Goal: Task Accomplishment & Management: Use online tool/utility

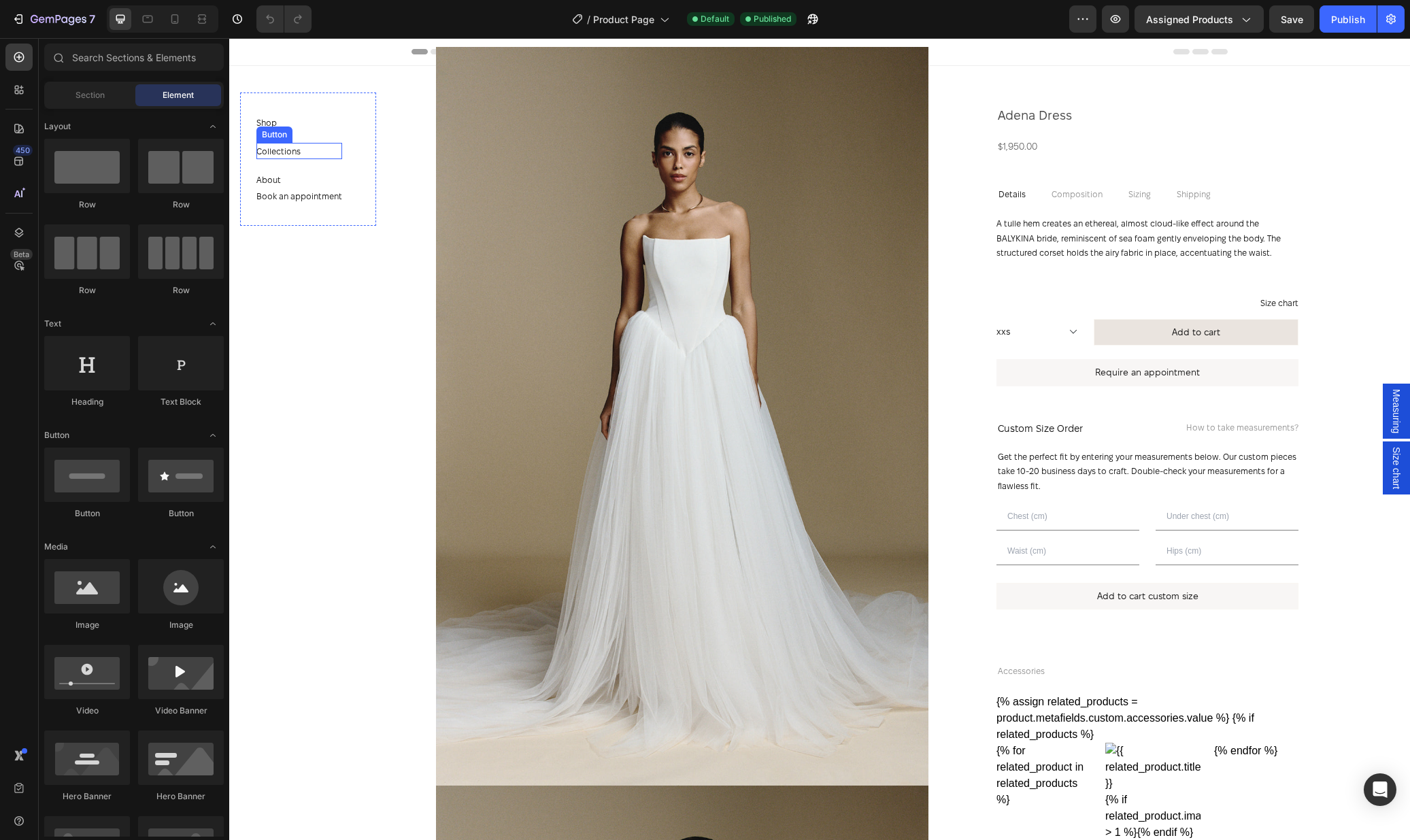
click at [338, 155] on div "Collections Button" at bounding box center [300, 150] width 86 height 17
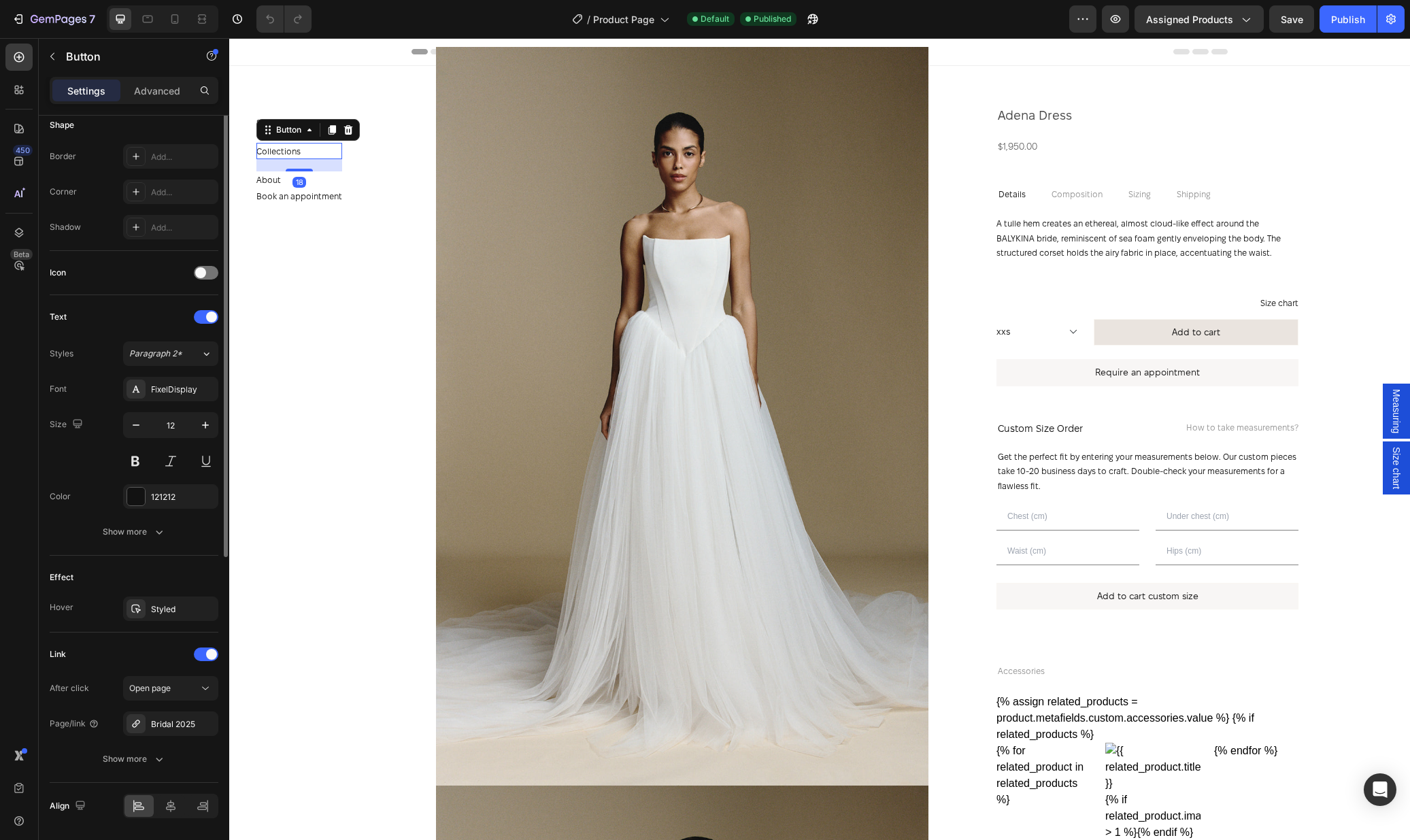
scroll to position [318, 0]
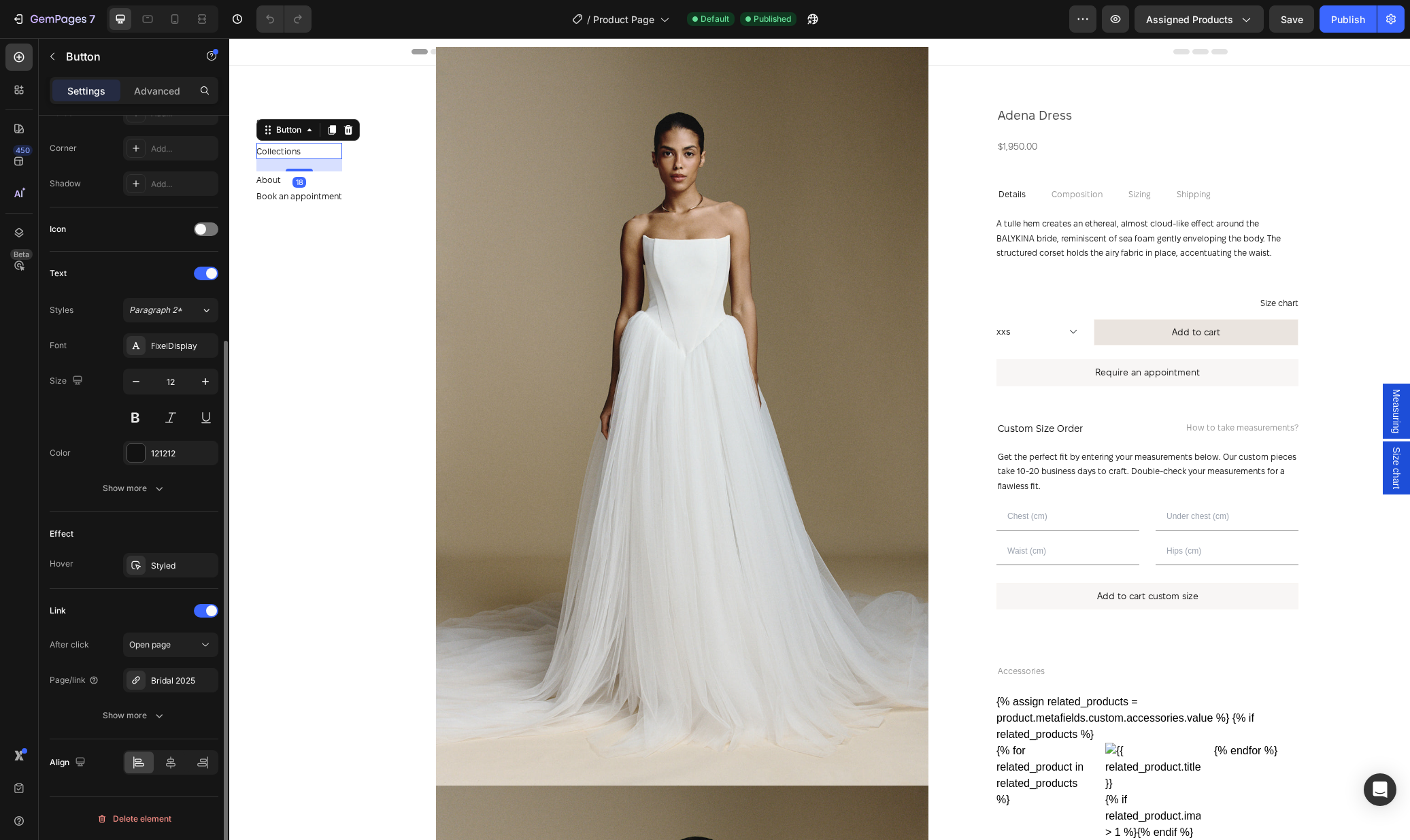
click at [154, 695] on div "After click Open page Page/link Bridal 2025 Show more" at bounding box center [134, 680] width 169 height 96
click at [156, 693] on div "After click Open page Page/link Bridal 2025 Show more" at bounding box center [134, 680] width 169 height 96
click at [167, 685] on div "Bridal 2025" at bounding box center [171, 680] width 39 height 13
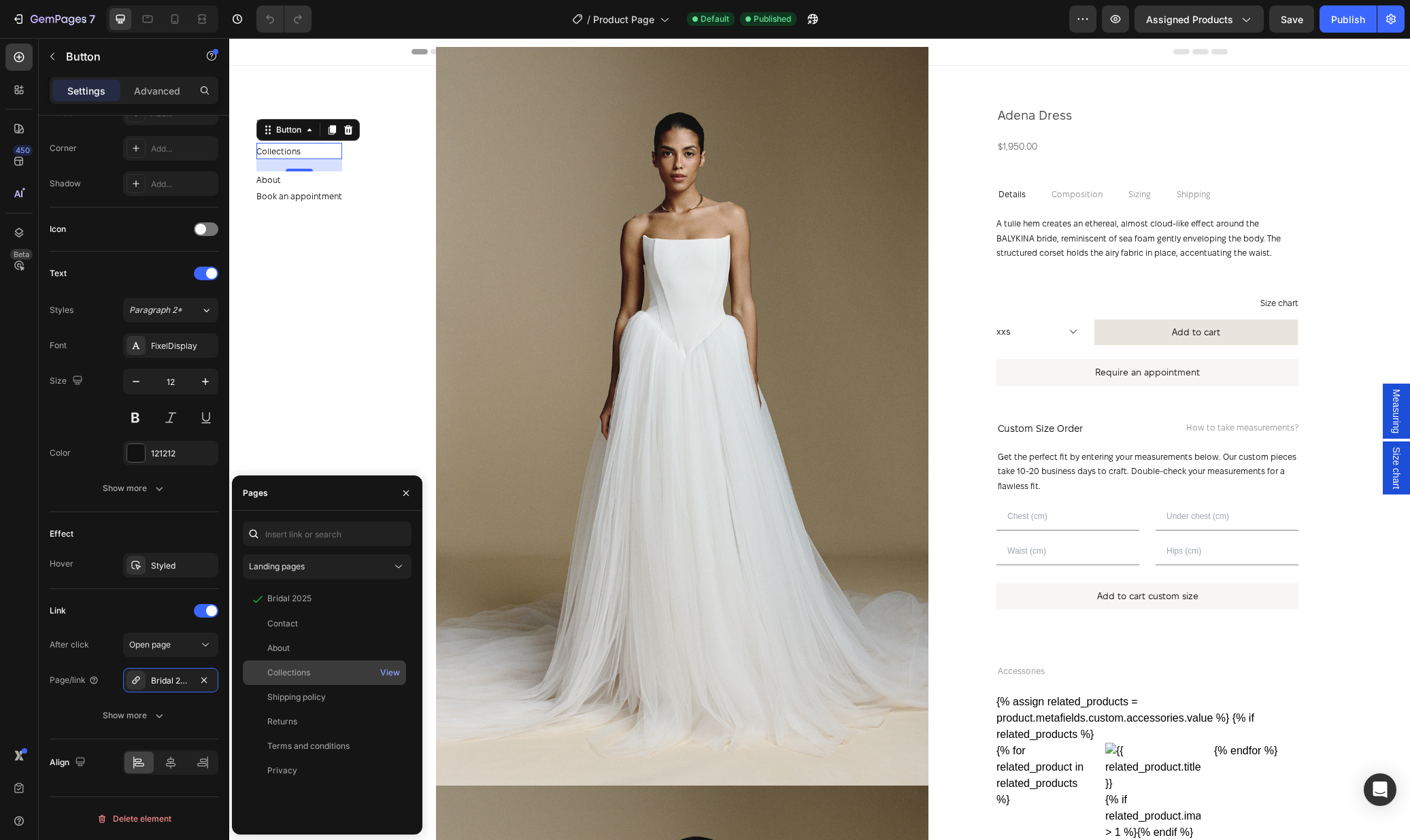
click at [308, 671] on div "Collections" at bounding box center [289, 672] width 43 height 13
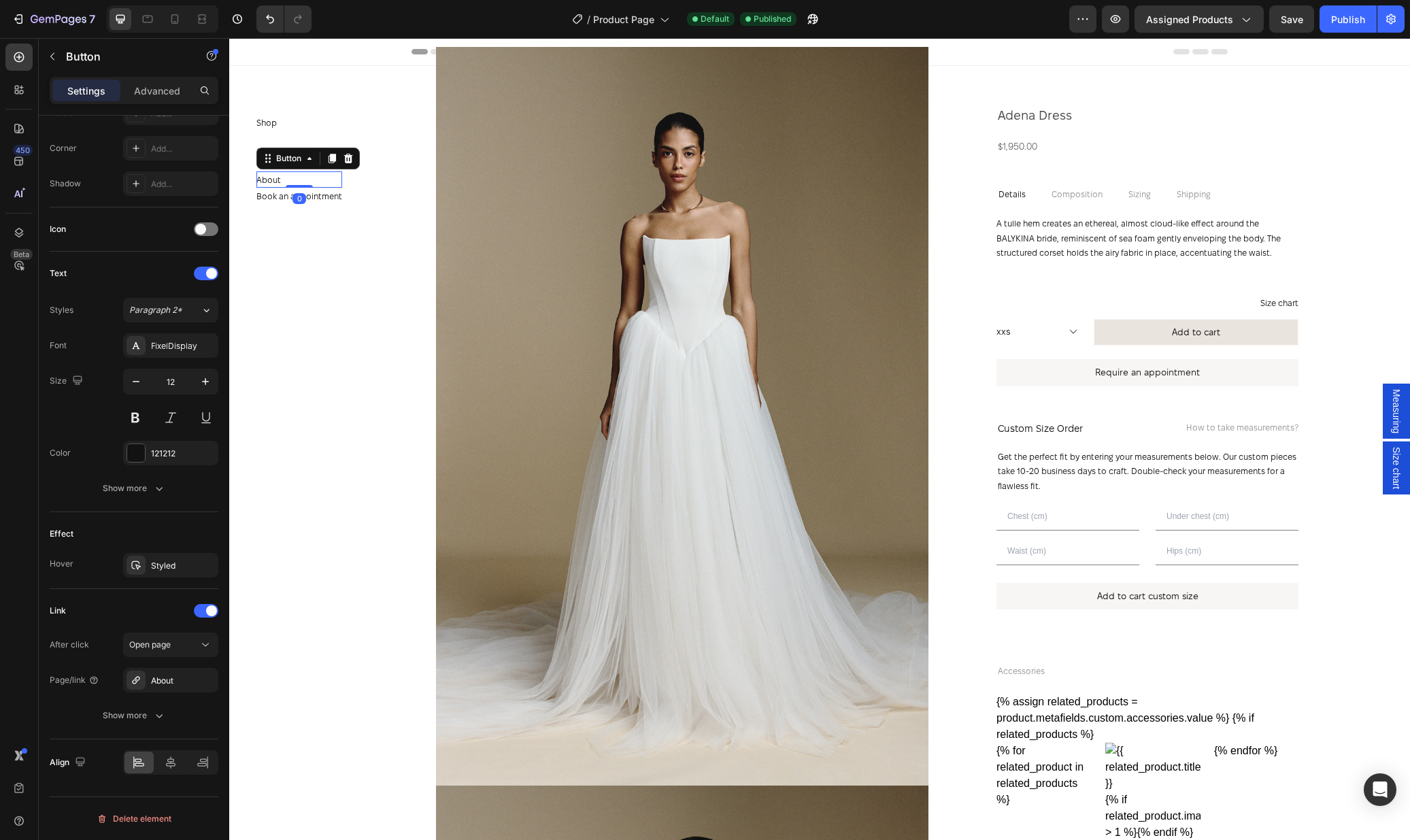
click at [312, 183] on div "About Button 0" at bounding box center [300, 180] width 86 height 17
click at [337, 199] on p "Book an appointment" at bounding box center [300, 196] width 86 height 15
click at [320, 132] on div "Shop Button" at bounding box center [300, 128] width 86 height 28
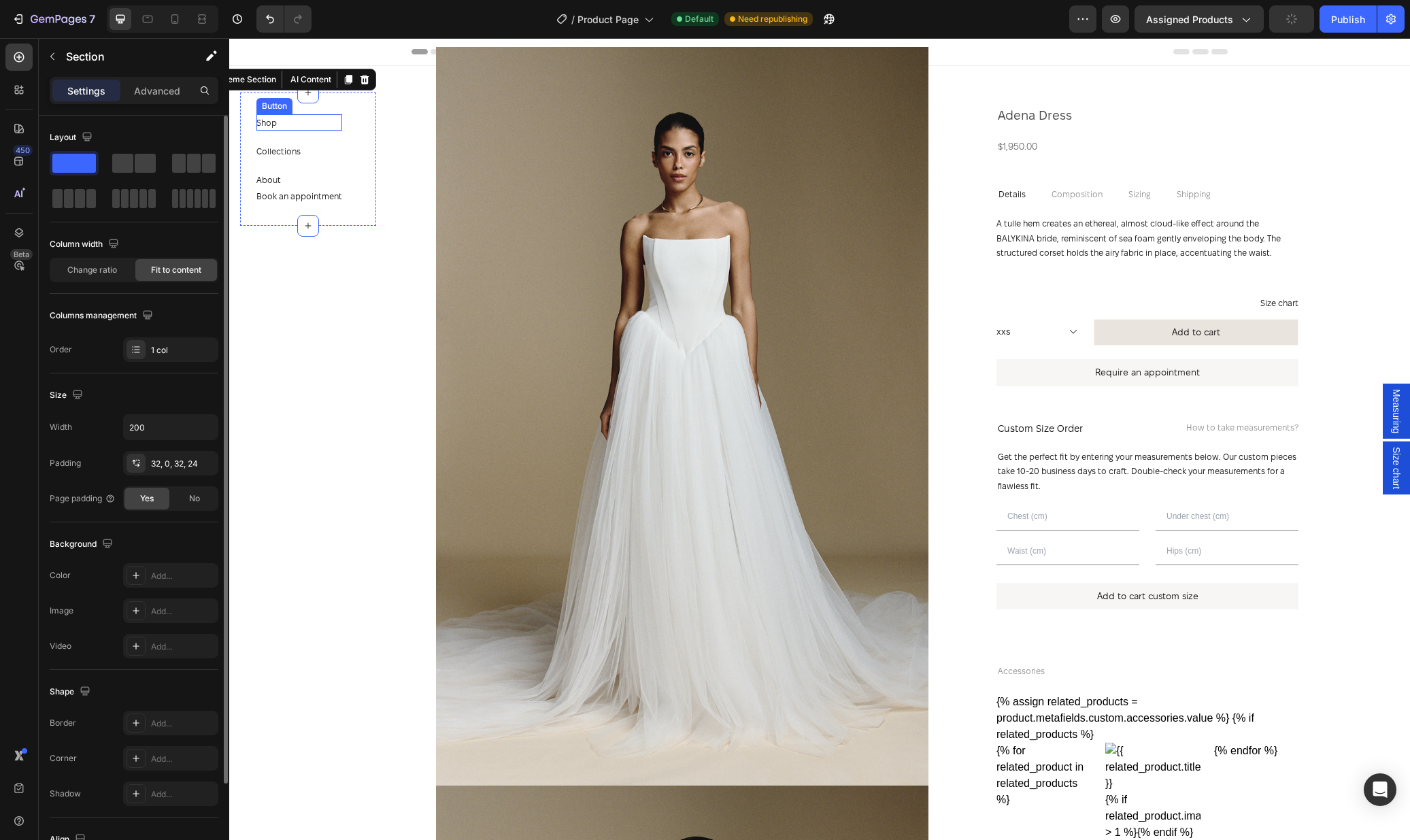
click at [313, 127] on div "Shop Button" at bounding box center [300, 122] width 86 height 17
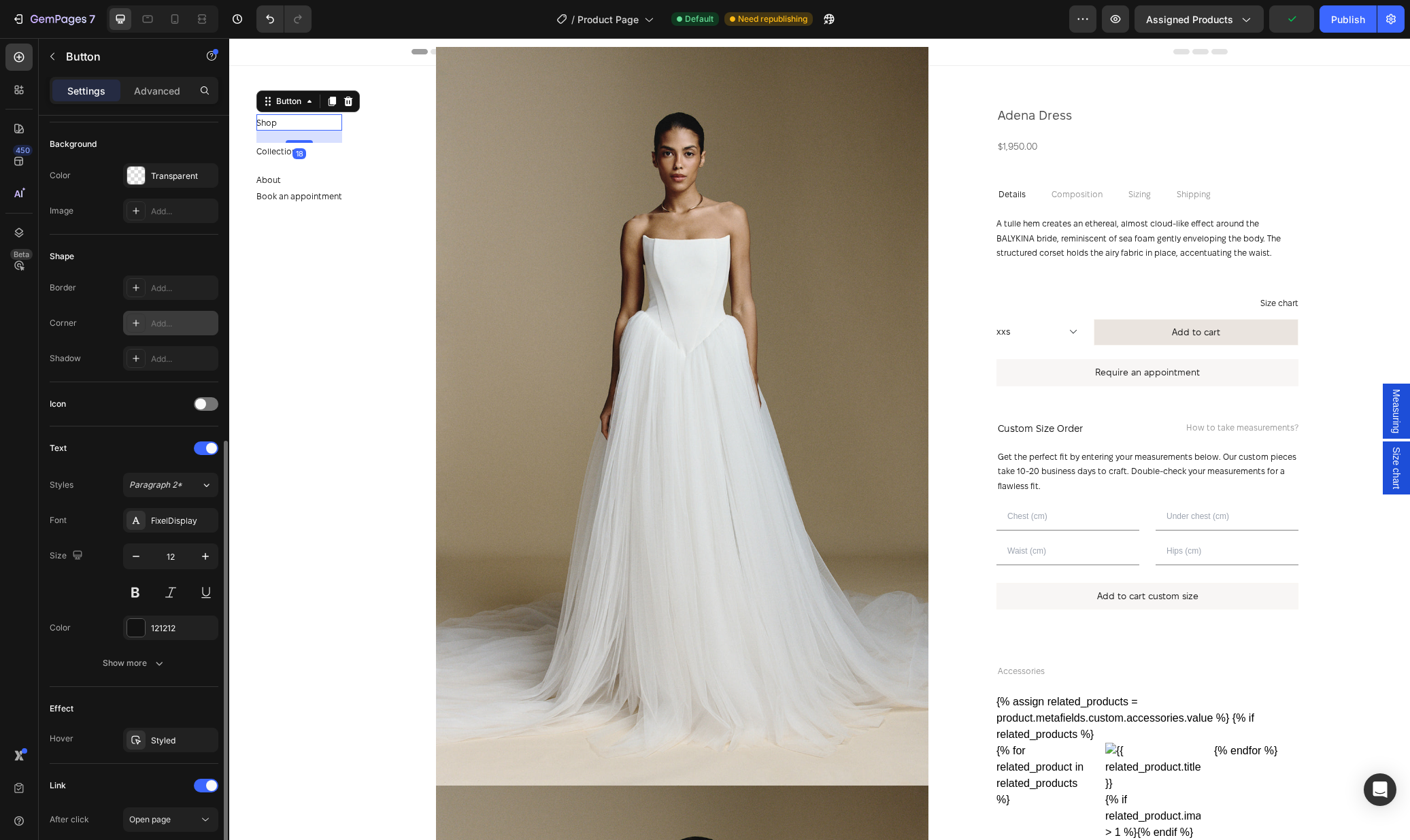
scroll to position [318, 0]
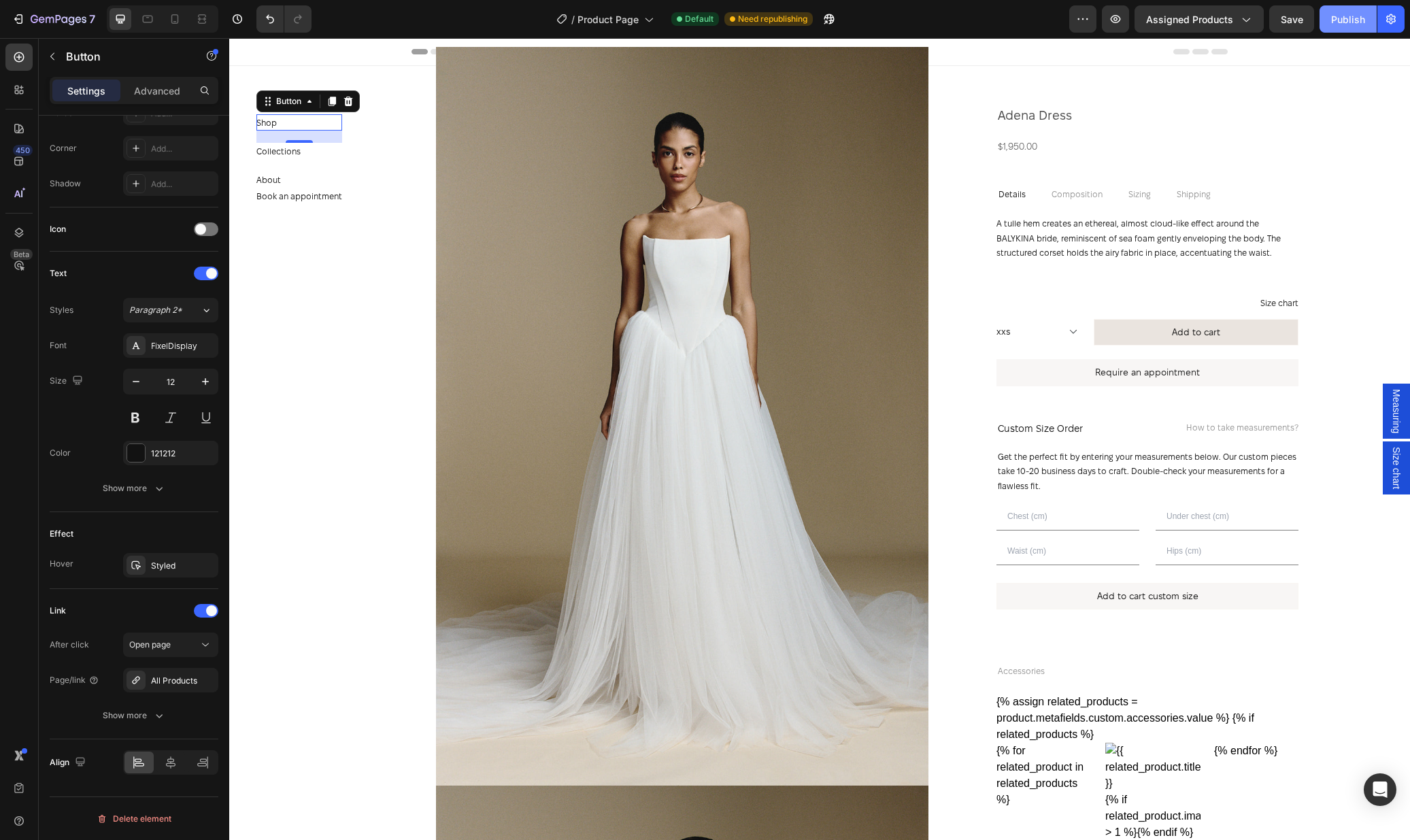
click at [1355, 20] on div "Publish" at bounding box center [1348, 20] width 34 height 15
click at [629, 16] on span "Product Page" at bounding box center [608, 20] width 61 height 15
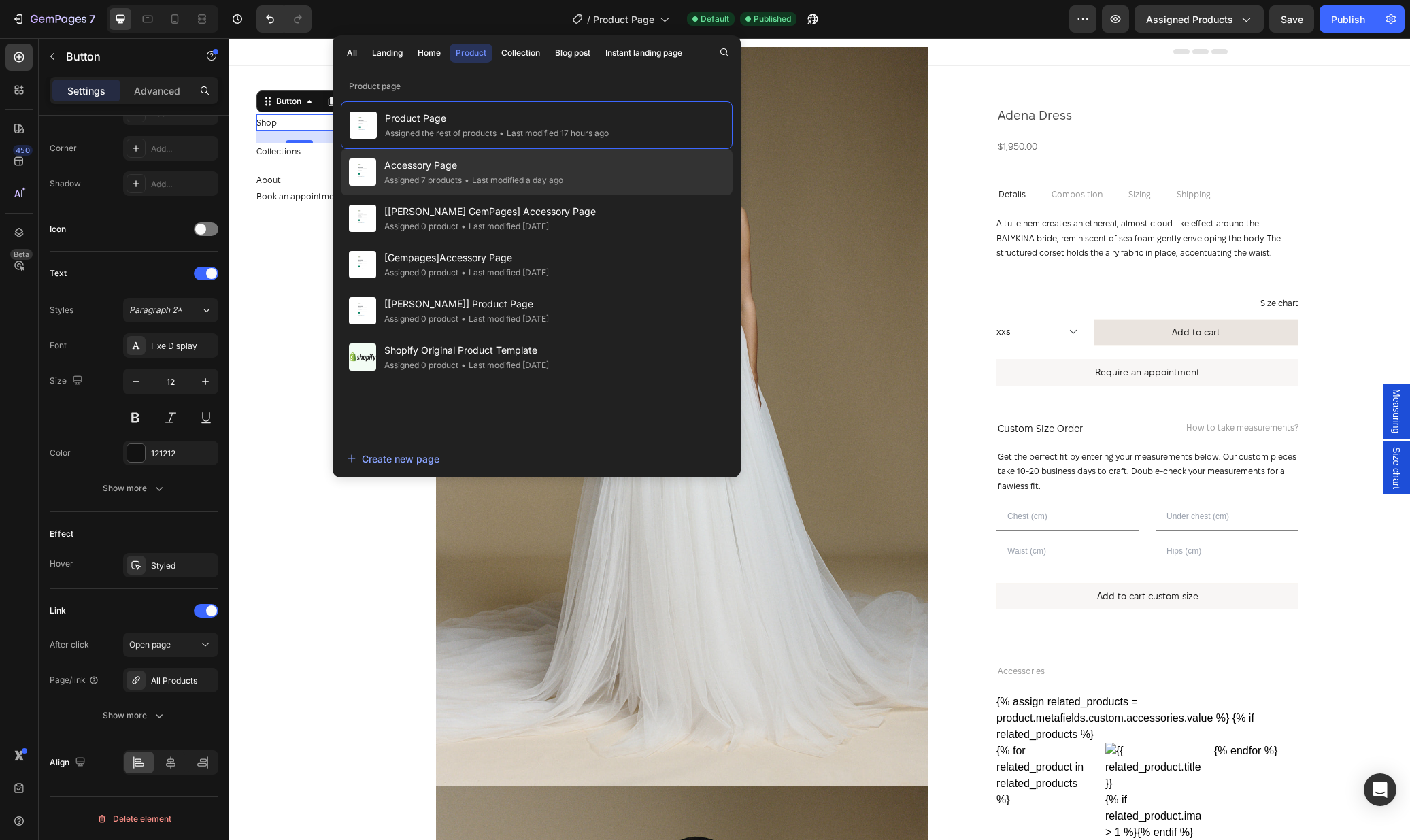
click at [500, 165] on span "Accessory Page" at bounding box center [473, 165] width 179 height 17
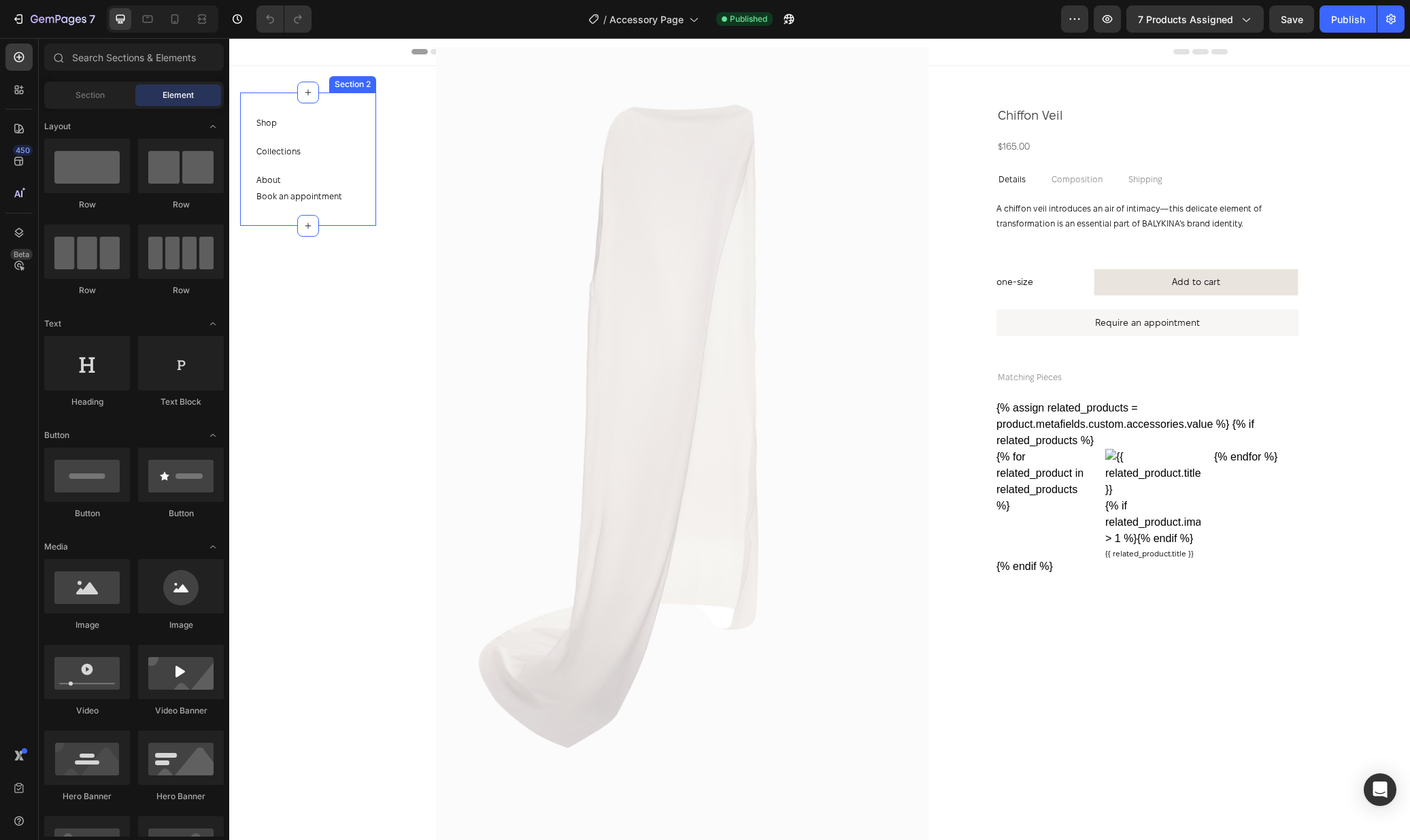
click at [338, 147] on div "Collections Button" at bounding box center [300, 150] width 86 height 17
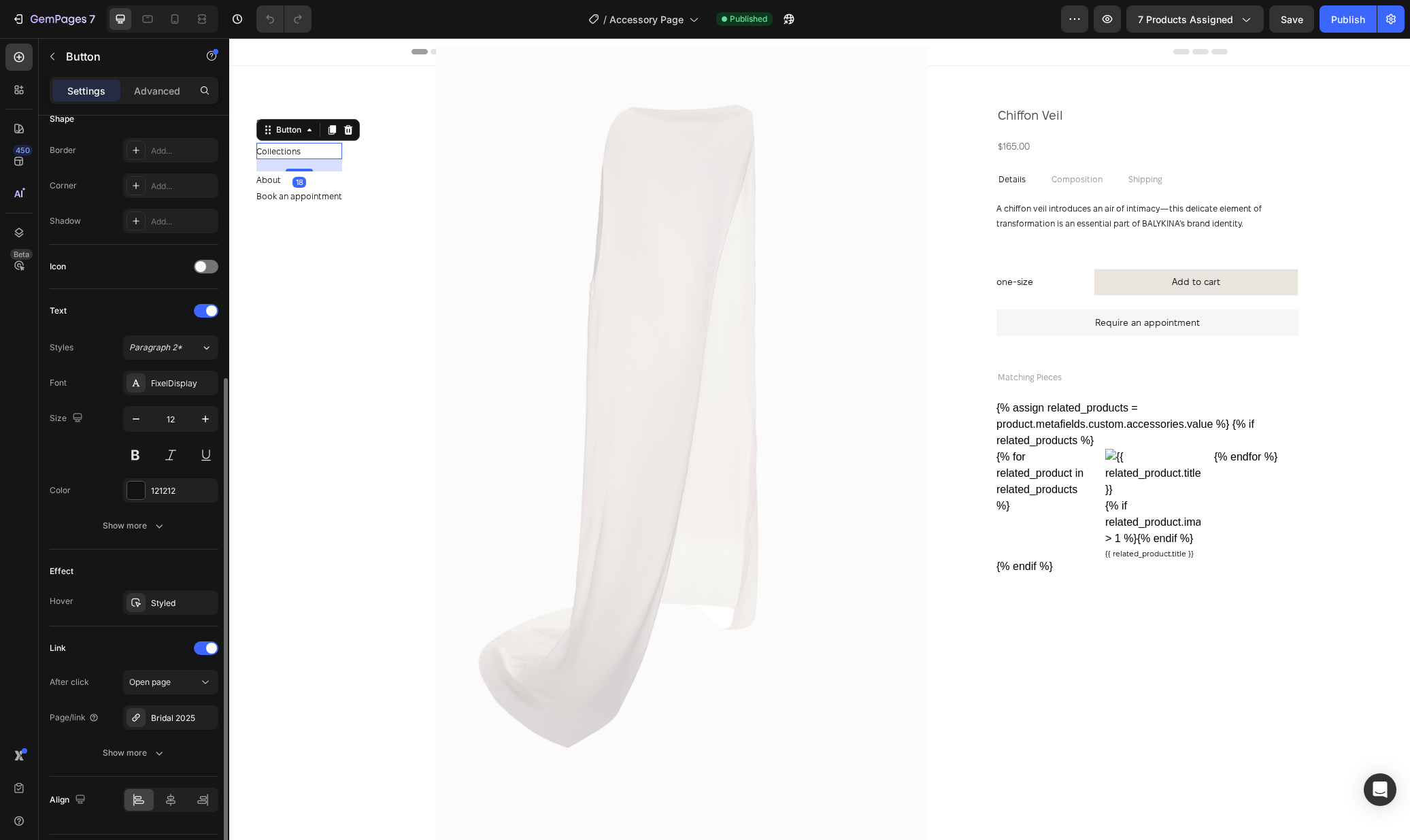
scroll to position [318, 0]
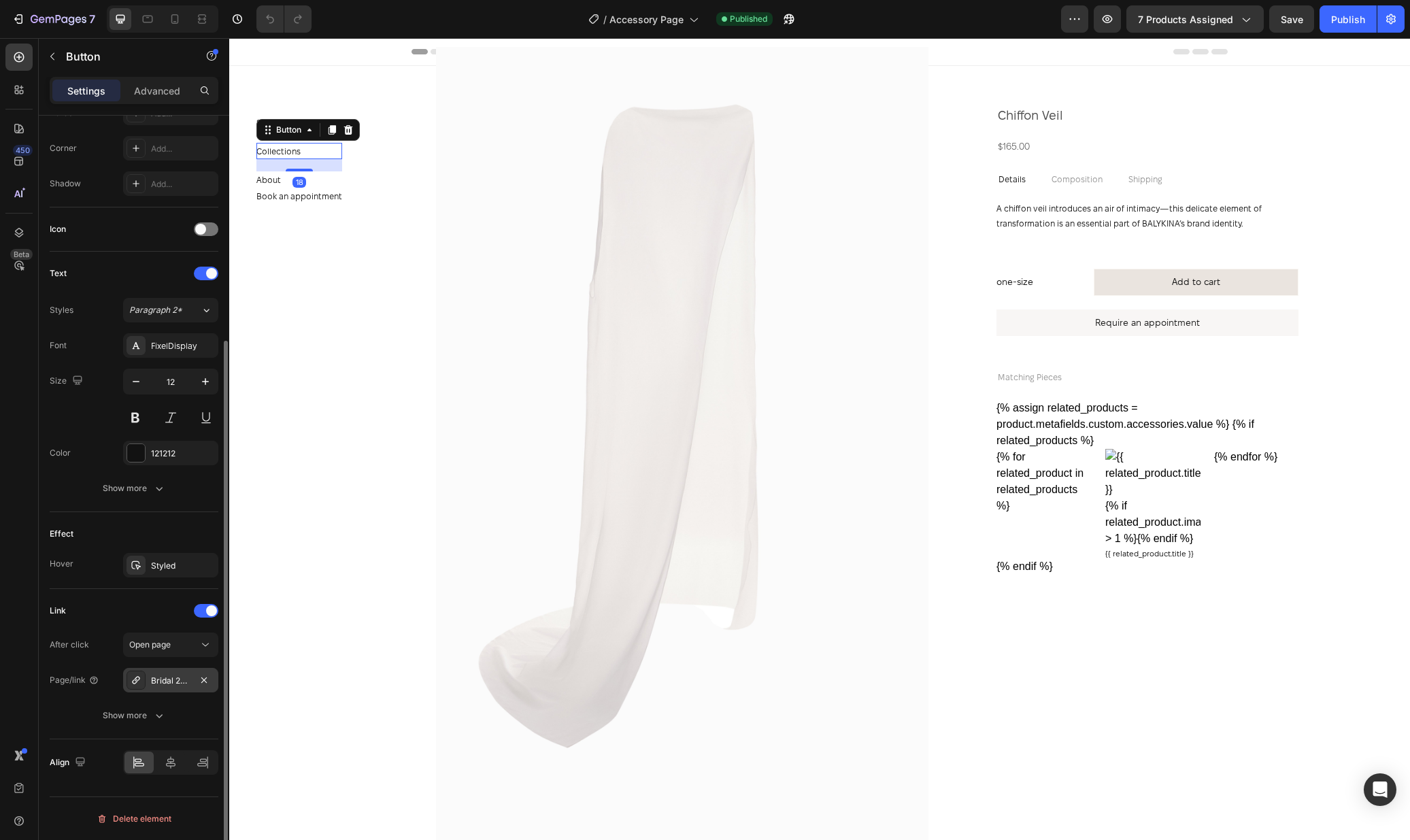
click at [170, 670] on div "Bridal 2025" at bounding box center [171, 680] width 96 height 24
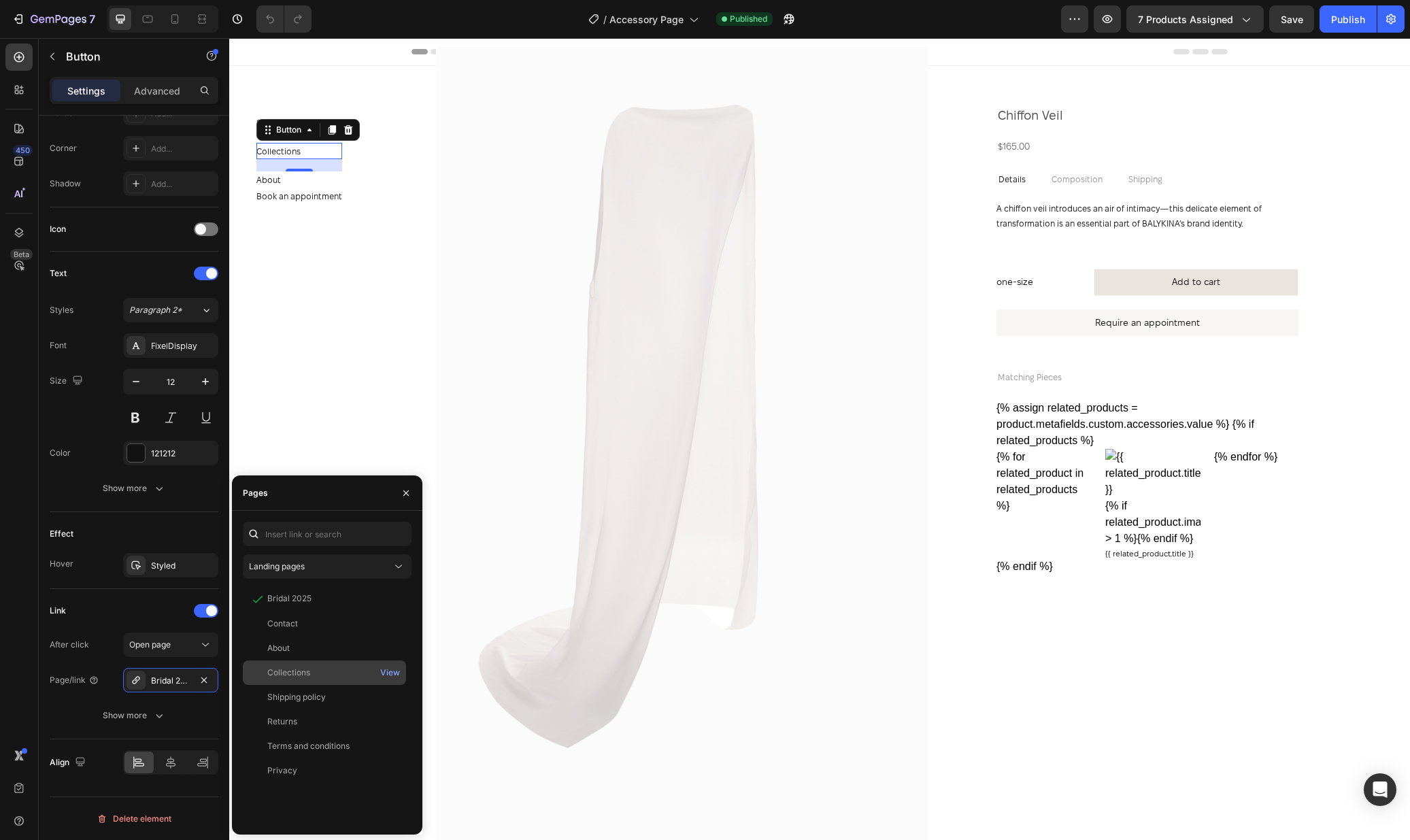
click at [308, 667] on div "Collections" at bounding box center [289, 672] width 43 height 13
click at [338, 329] on section "Shop Button Collections Button 18 About Button Book an appointment Button Secti…" at bounding box center [308, 439] width 158 height 802
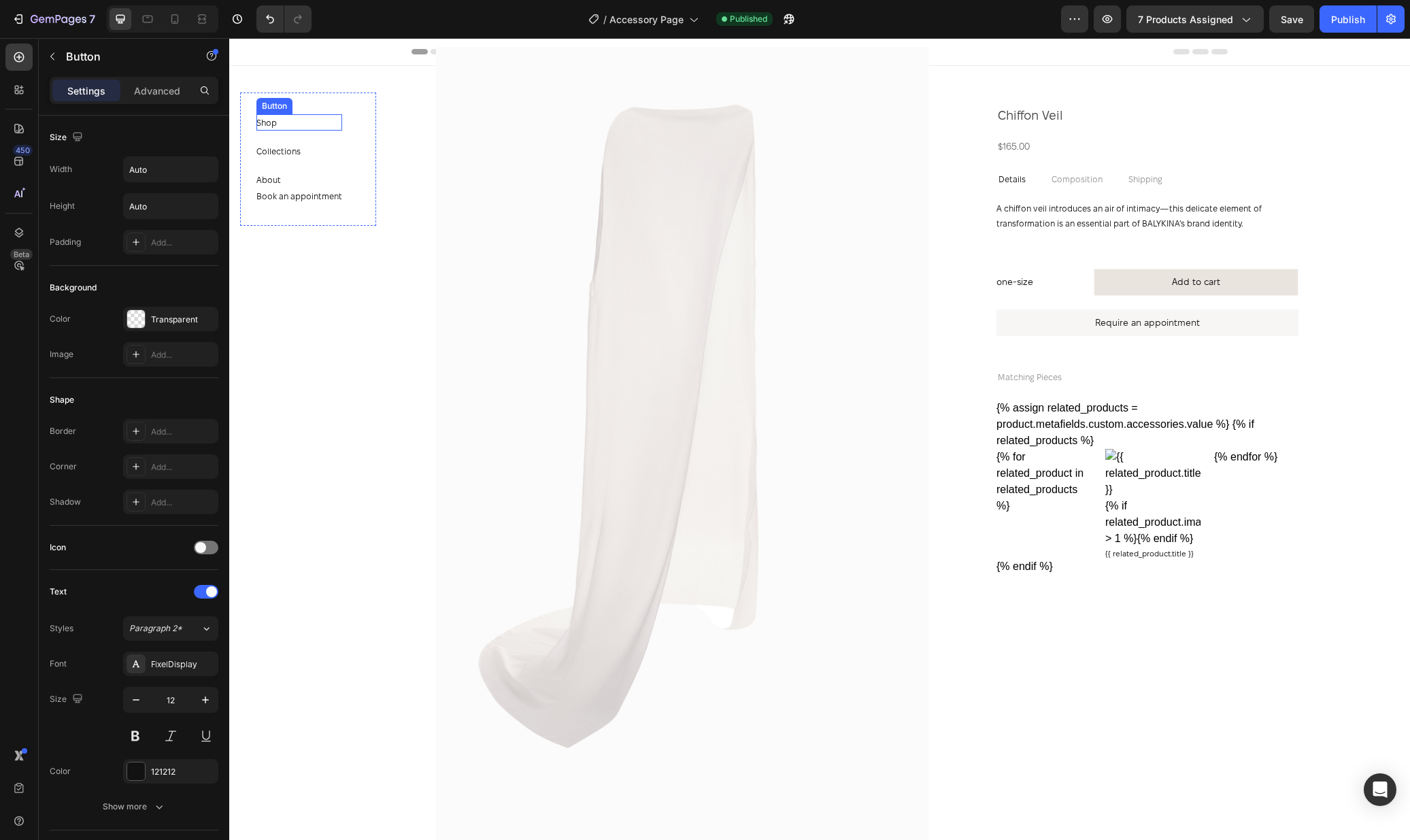
click at [312, 121] on div "Shop Button" at bounding box center [300, 122] width 86 height 17
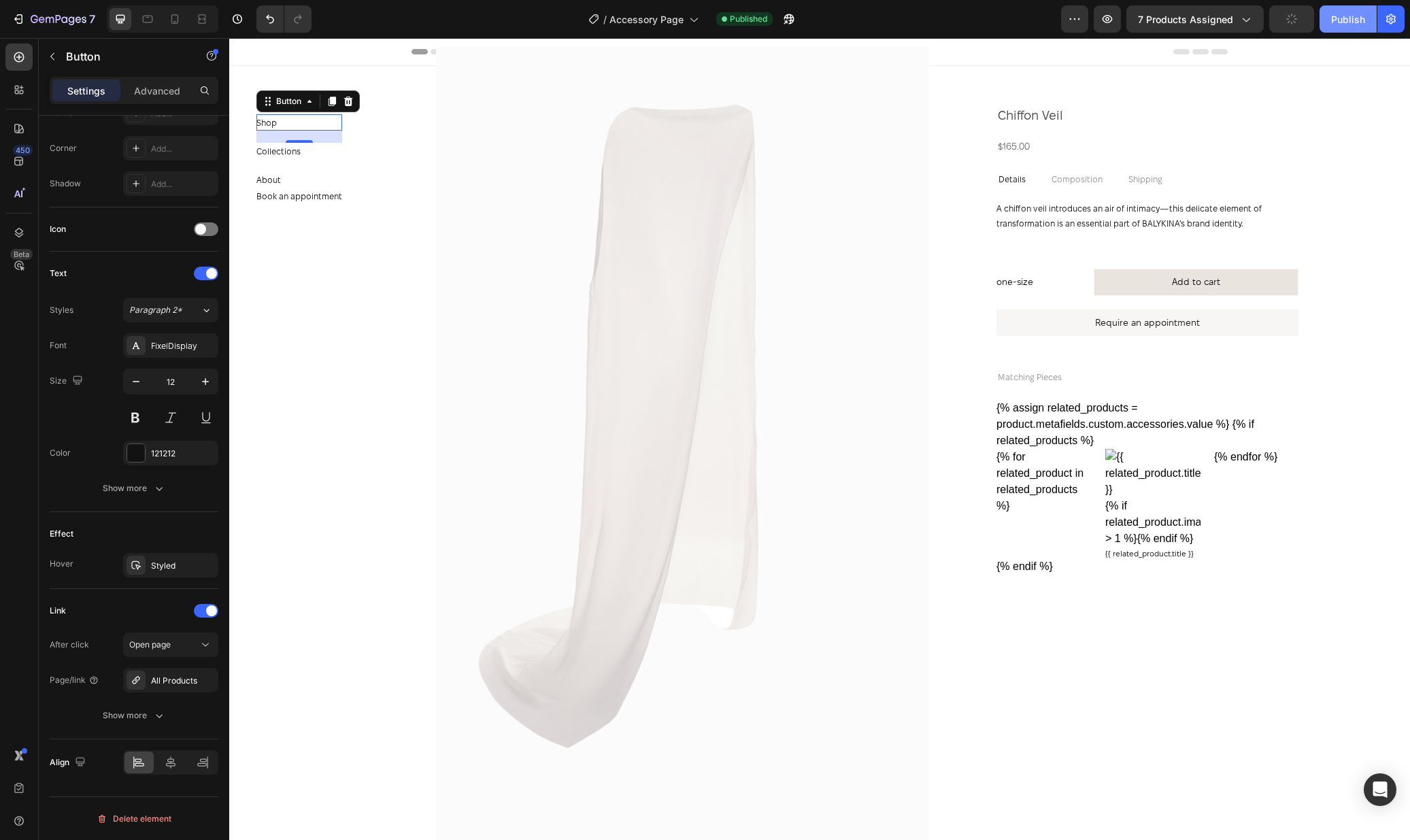
click at [1354, 17] on div "Publish" at bounding box center [1348, 20] width 34 height 15
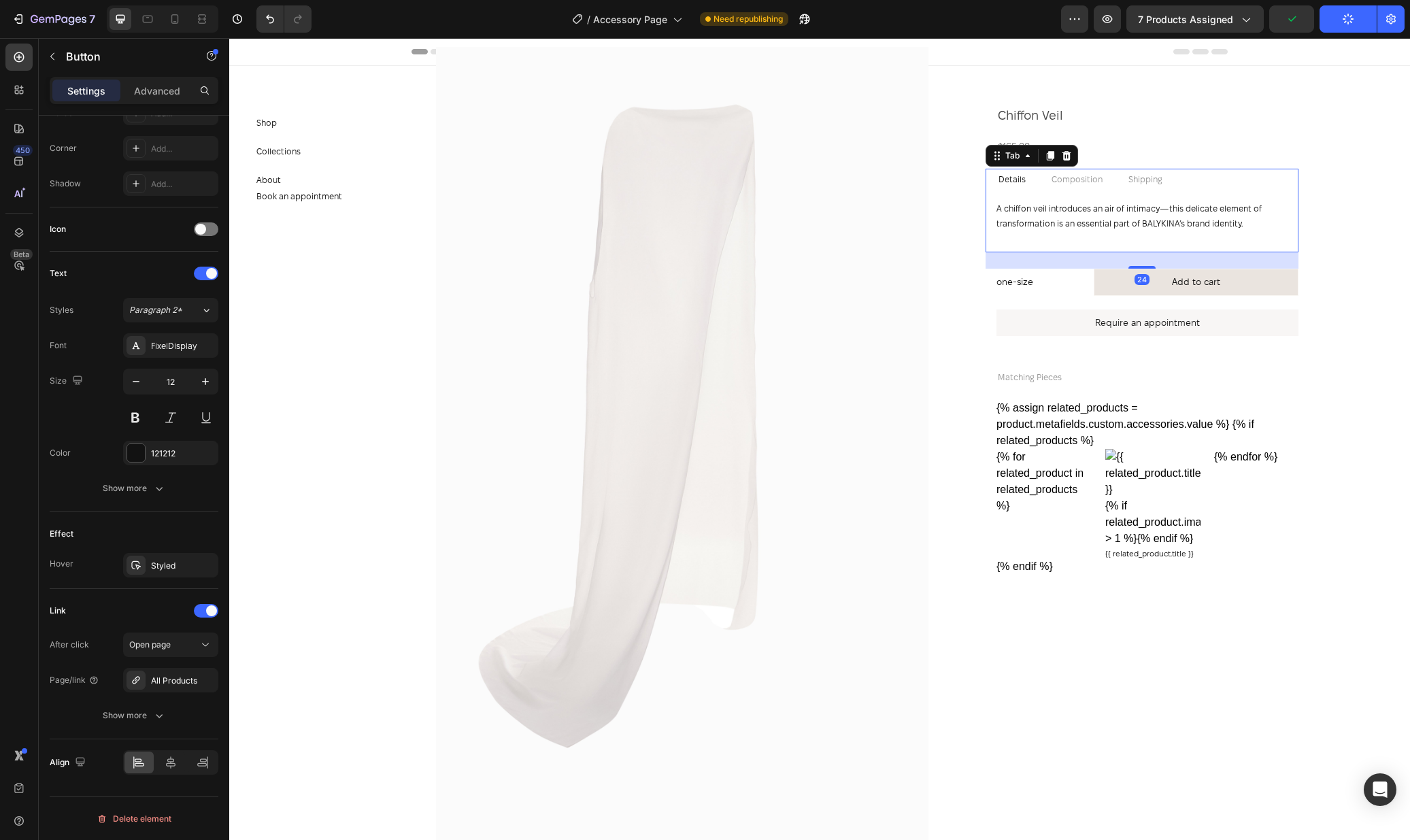
click at [1140, 177] on p "Shipping" at bounding box center [1145, 180] width 34 height 7
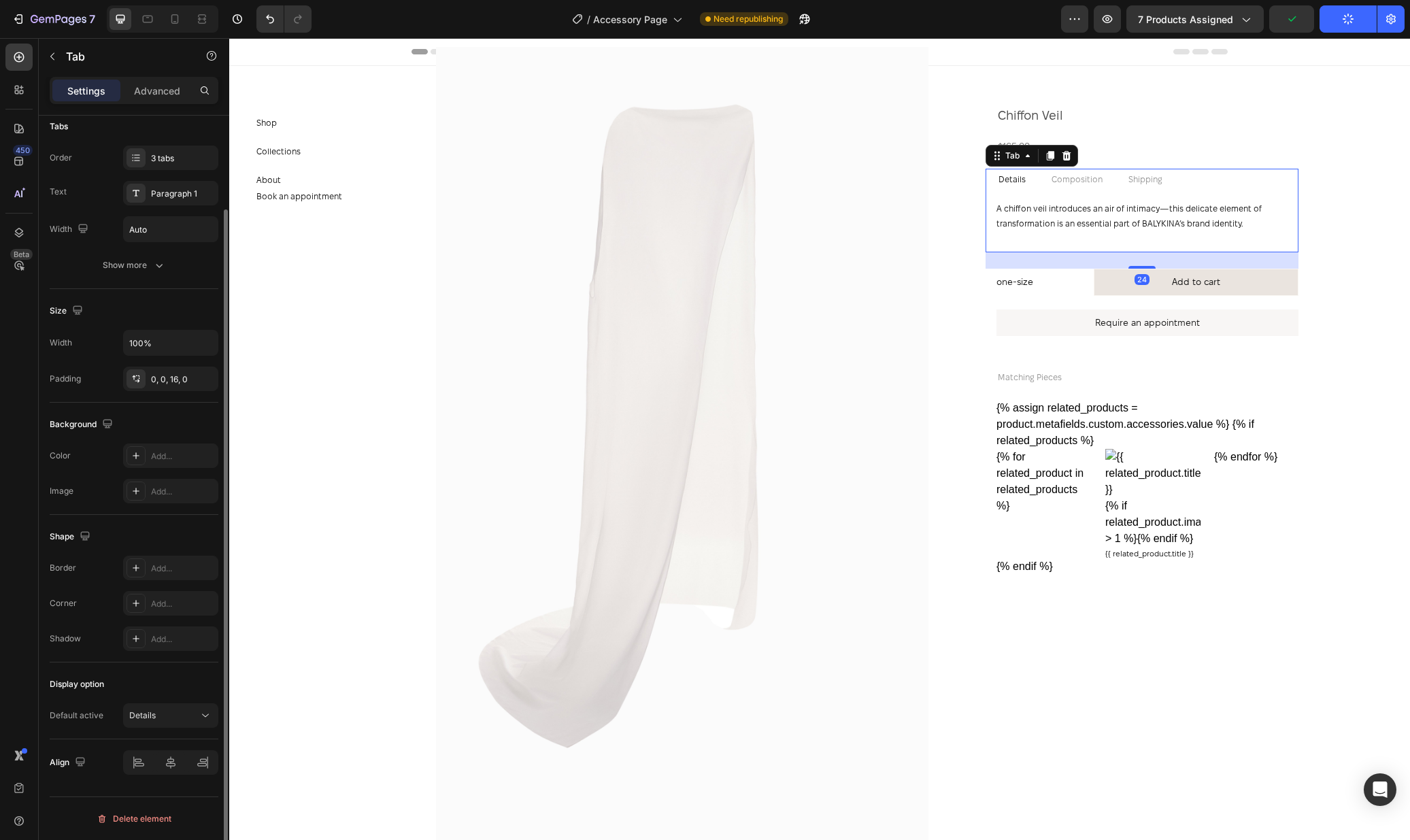
scroll to position [0, 0]
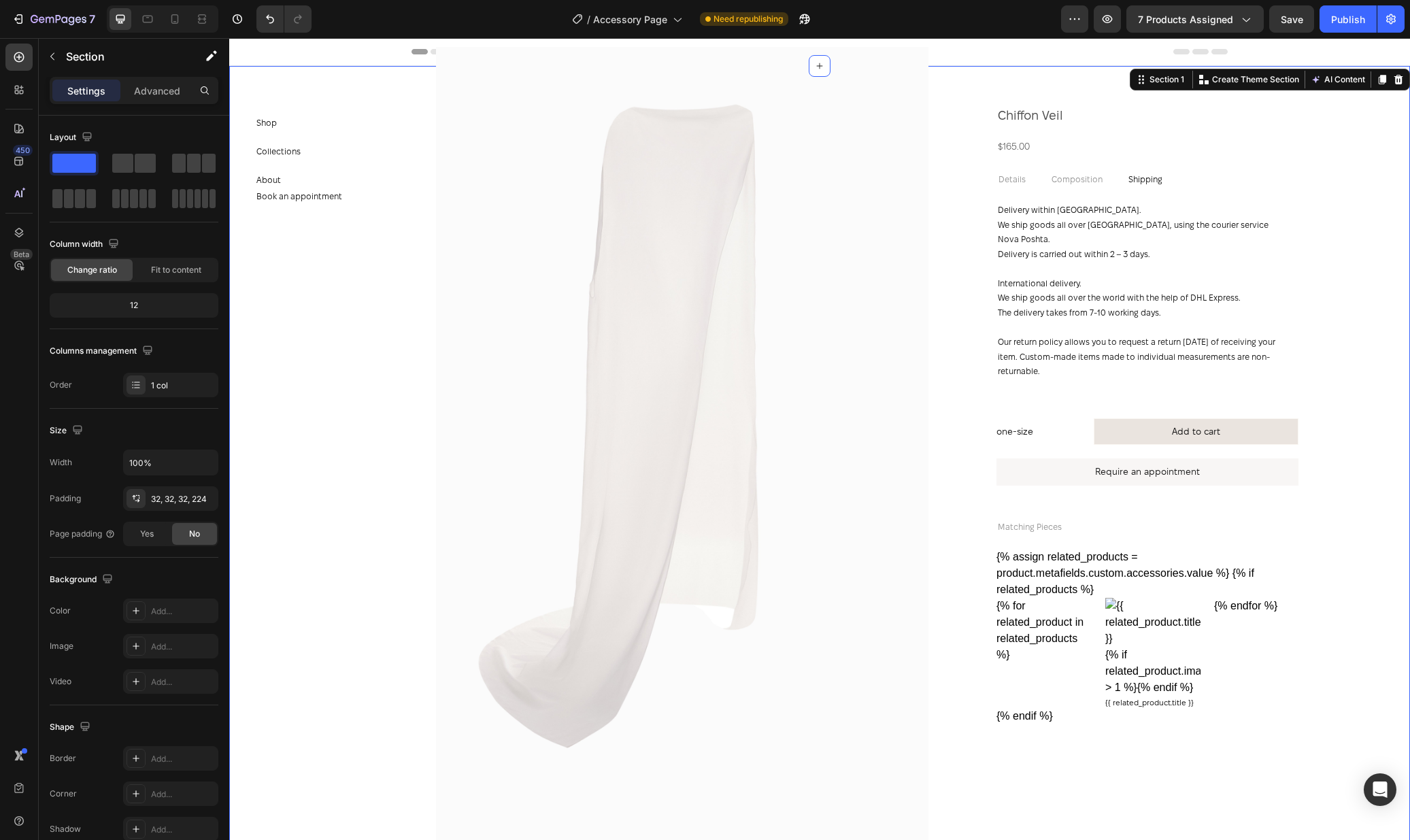
click at [611, 18] on span "Accessory Page" at bounding box center [630, 20] width 74 height 15
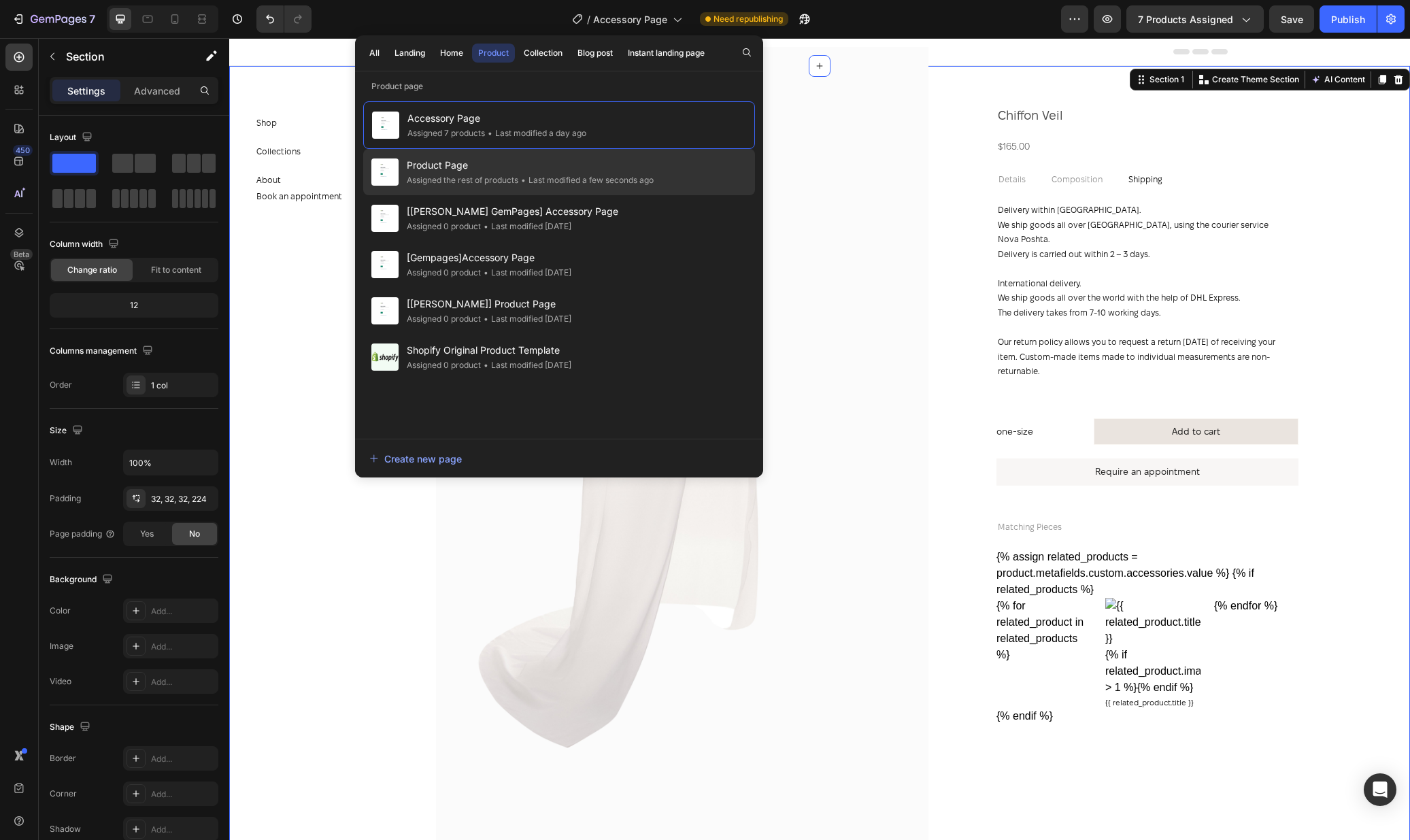
click at [526, 182] on span "•" at bounding box center [523, 180] width 5 height 10
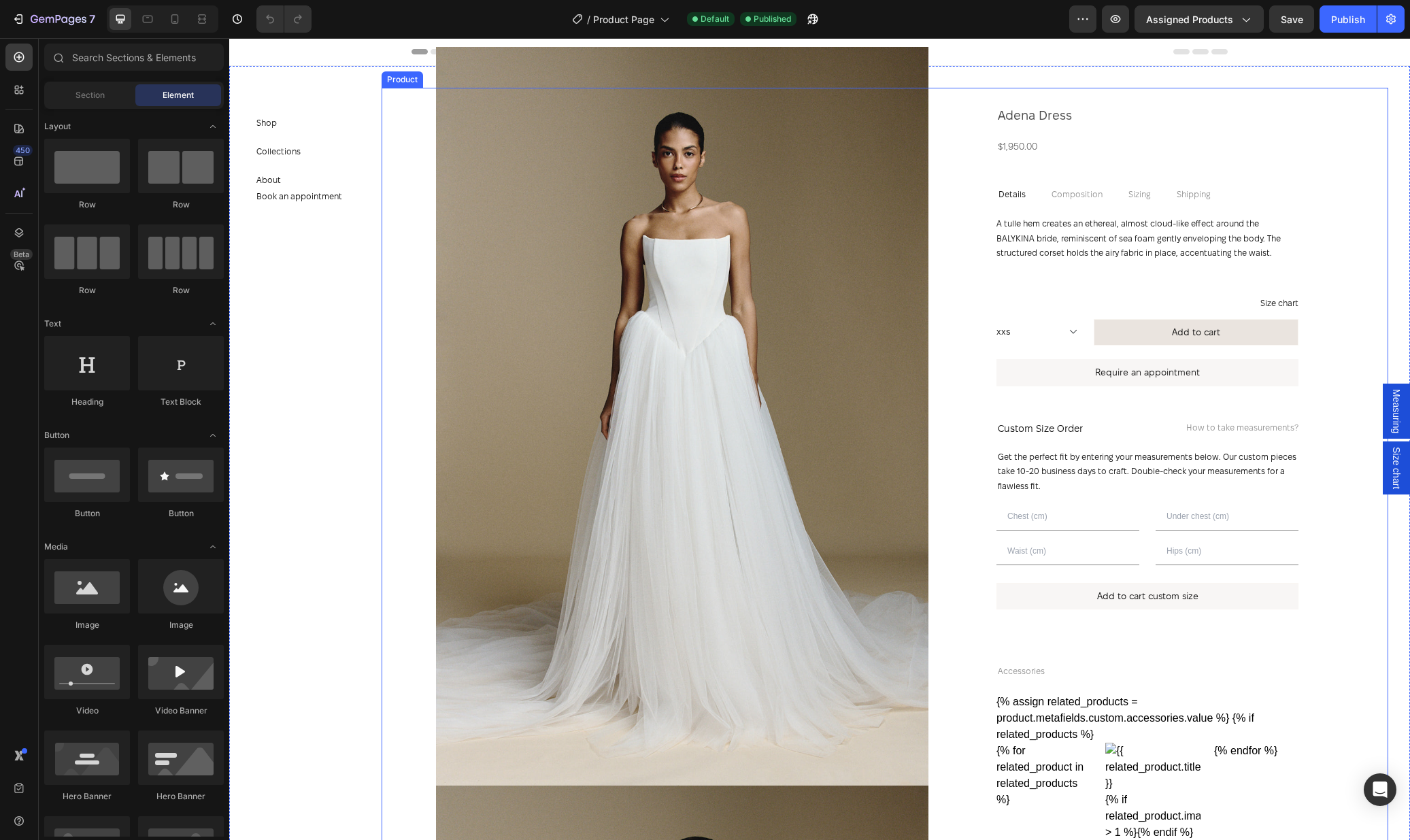
click at [1335, 229] on div "adena dress Product Title $1,950.00 Product Price Product Price Row Row adena d…" at bounding box center [1142, 811] width 493 height 1447
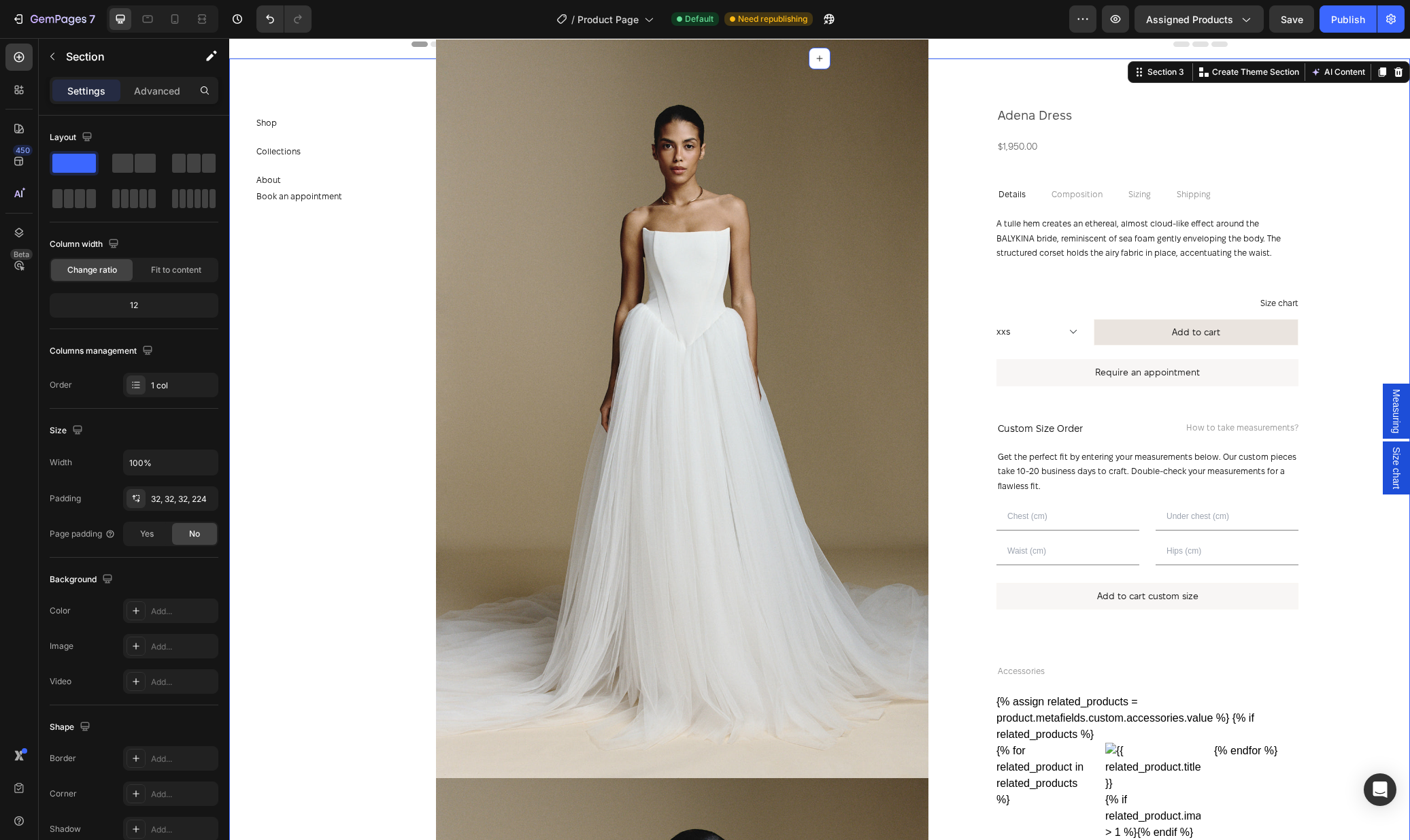
scroll to position [7, 0]
click at [1346, 13] on div "Publish" at bounding box center [1348, 20] width 34 height 15
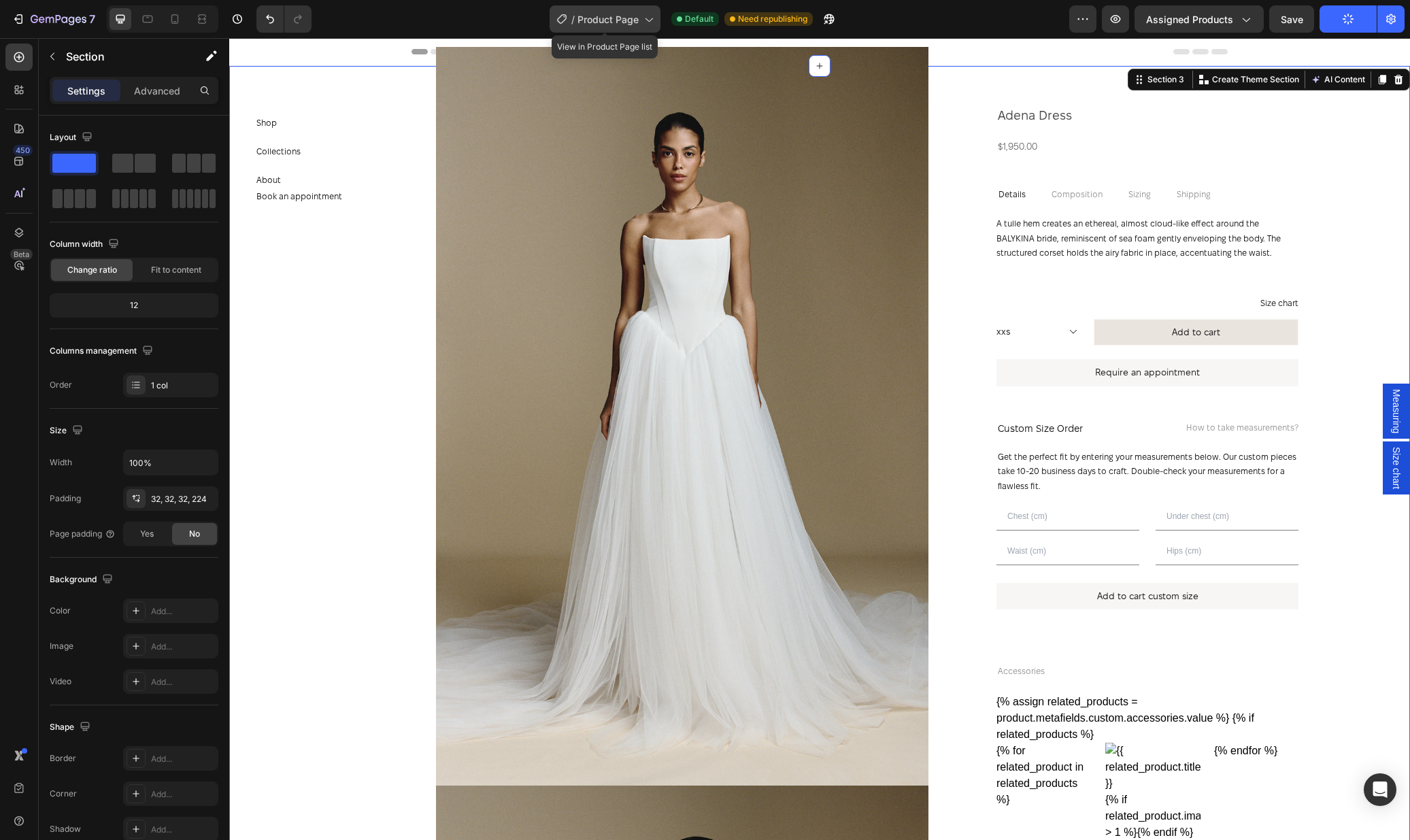
click at [591, 13] on span "Product Page" at bounding box center [608, 20] width 61 height 15
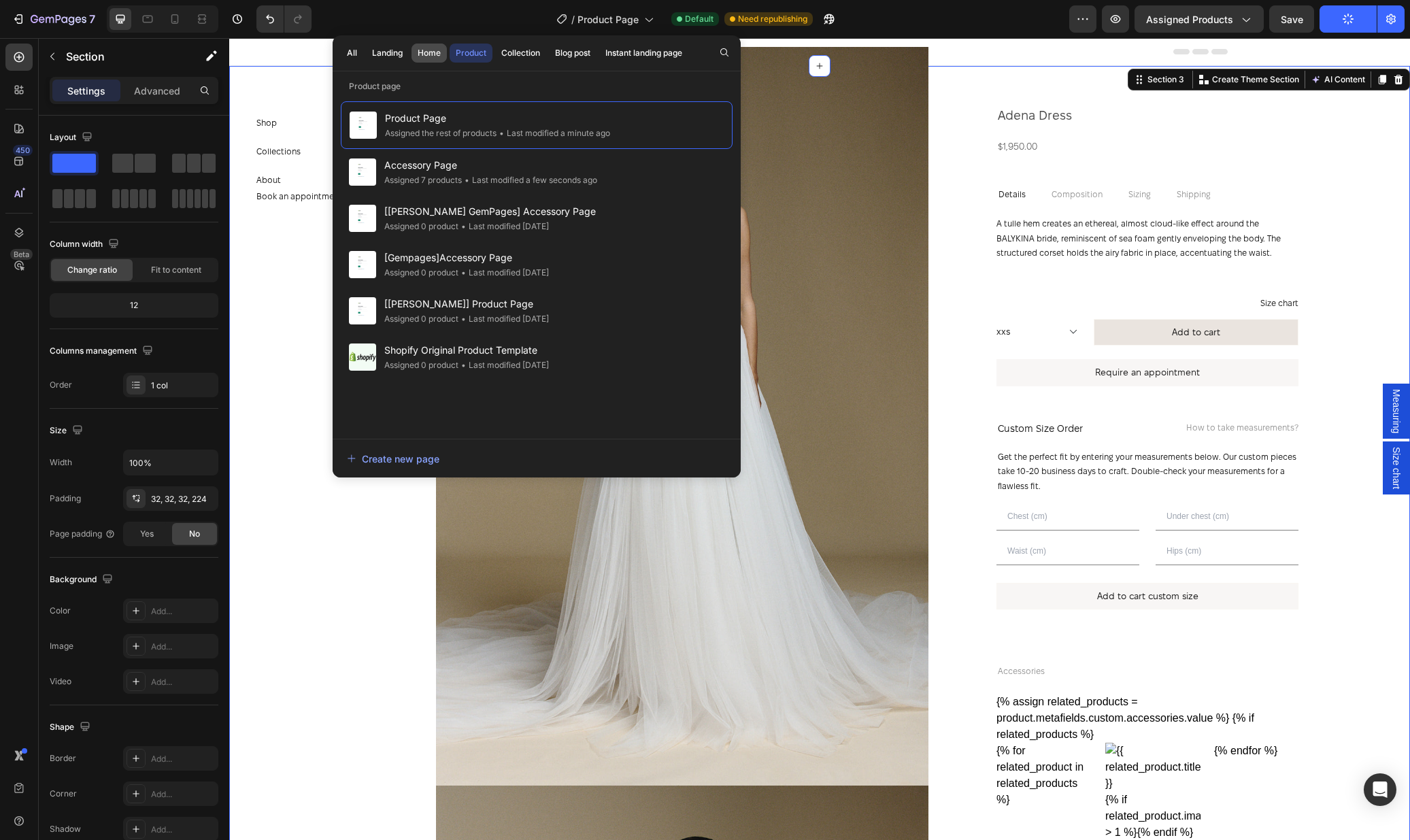
click at [431, 56] on div "Home" at bounding box center [429, 53] width 23 height 13
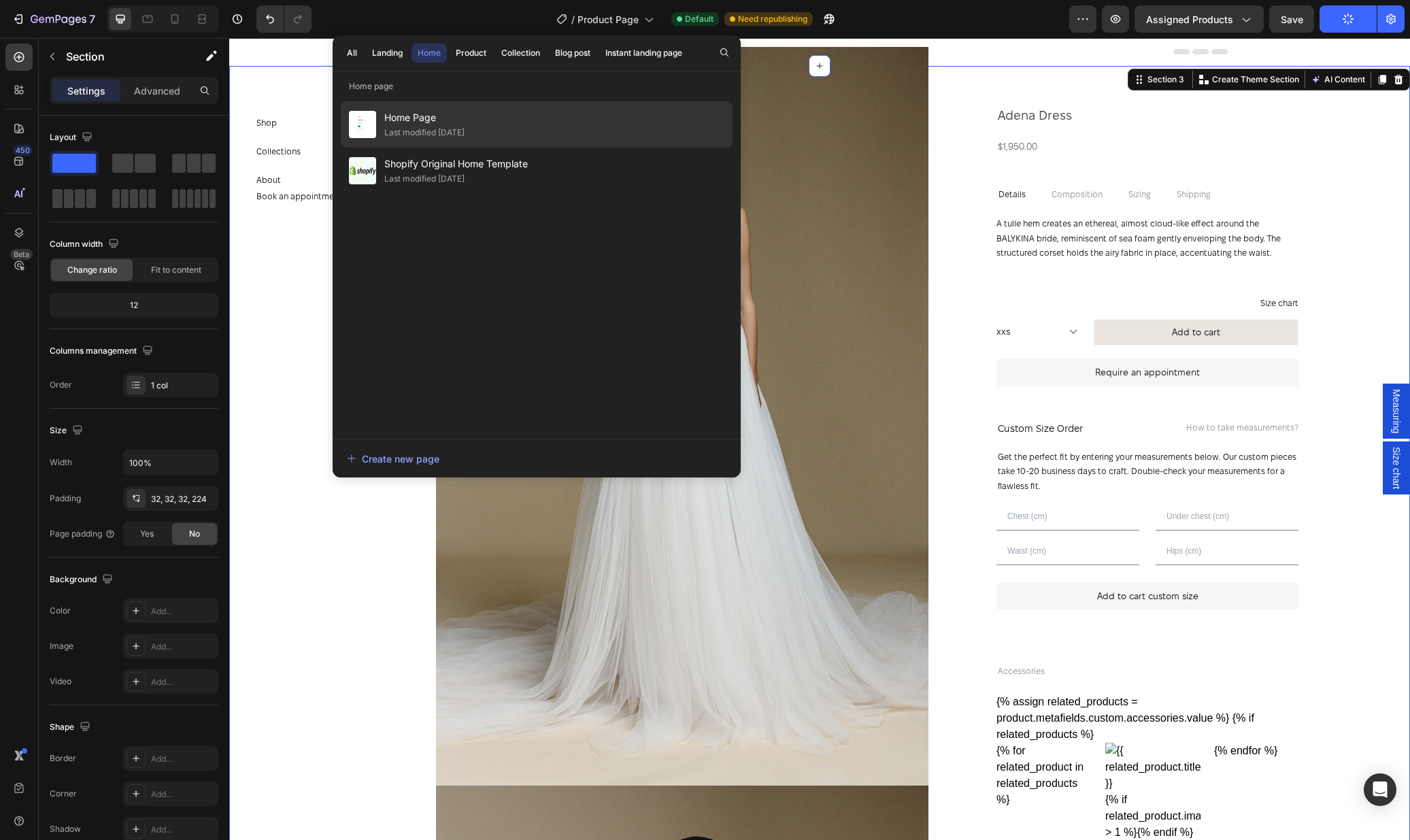
click at [464, 130] on div "Last modified [DATE]" at bounding box center [424, 133] width 80 height 14
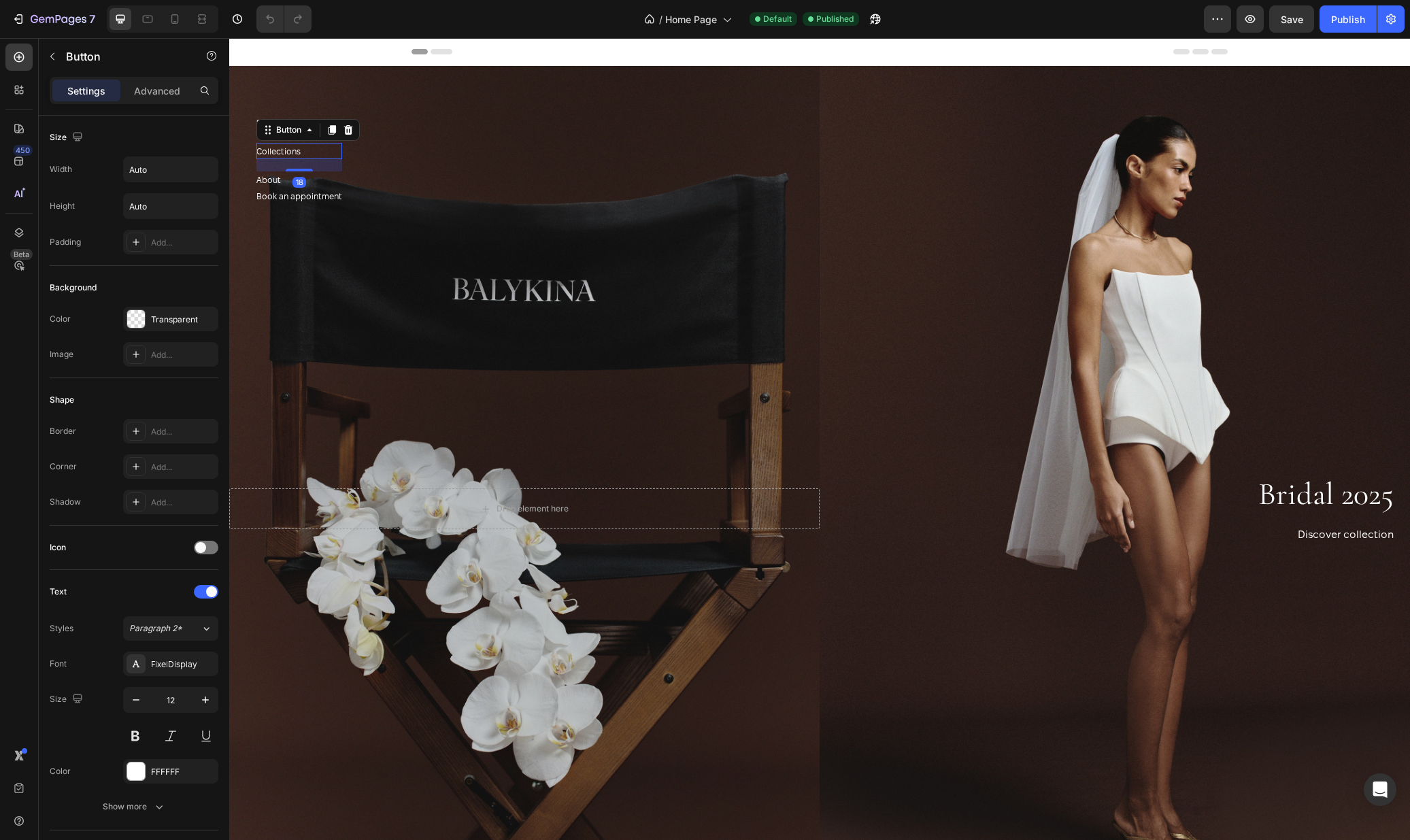
click at [334, 144] on div "Collections Button 18" at bounding box center [300, 150] width 86 height 17
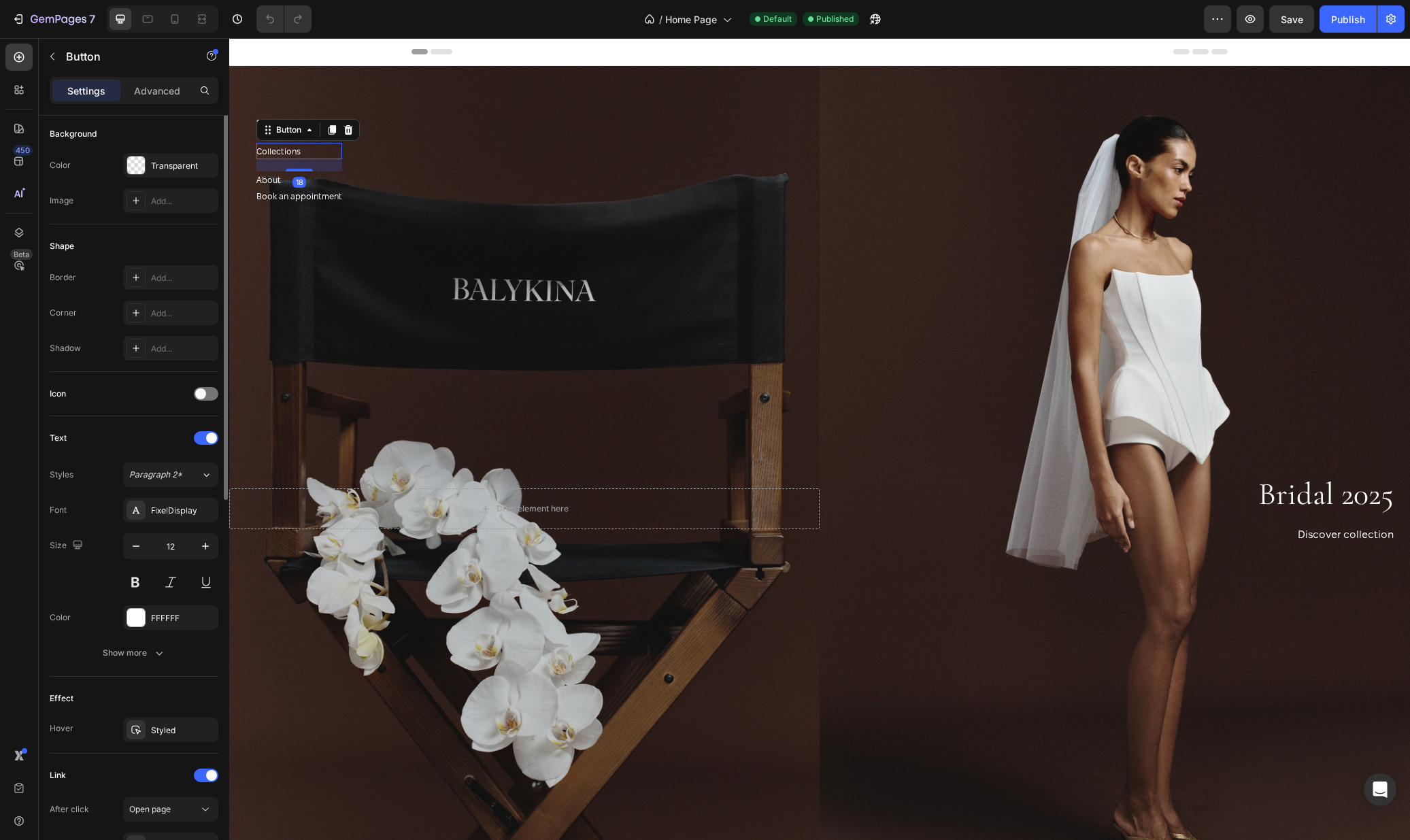
scroll to position [315, 0]
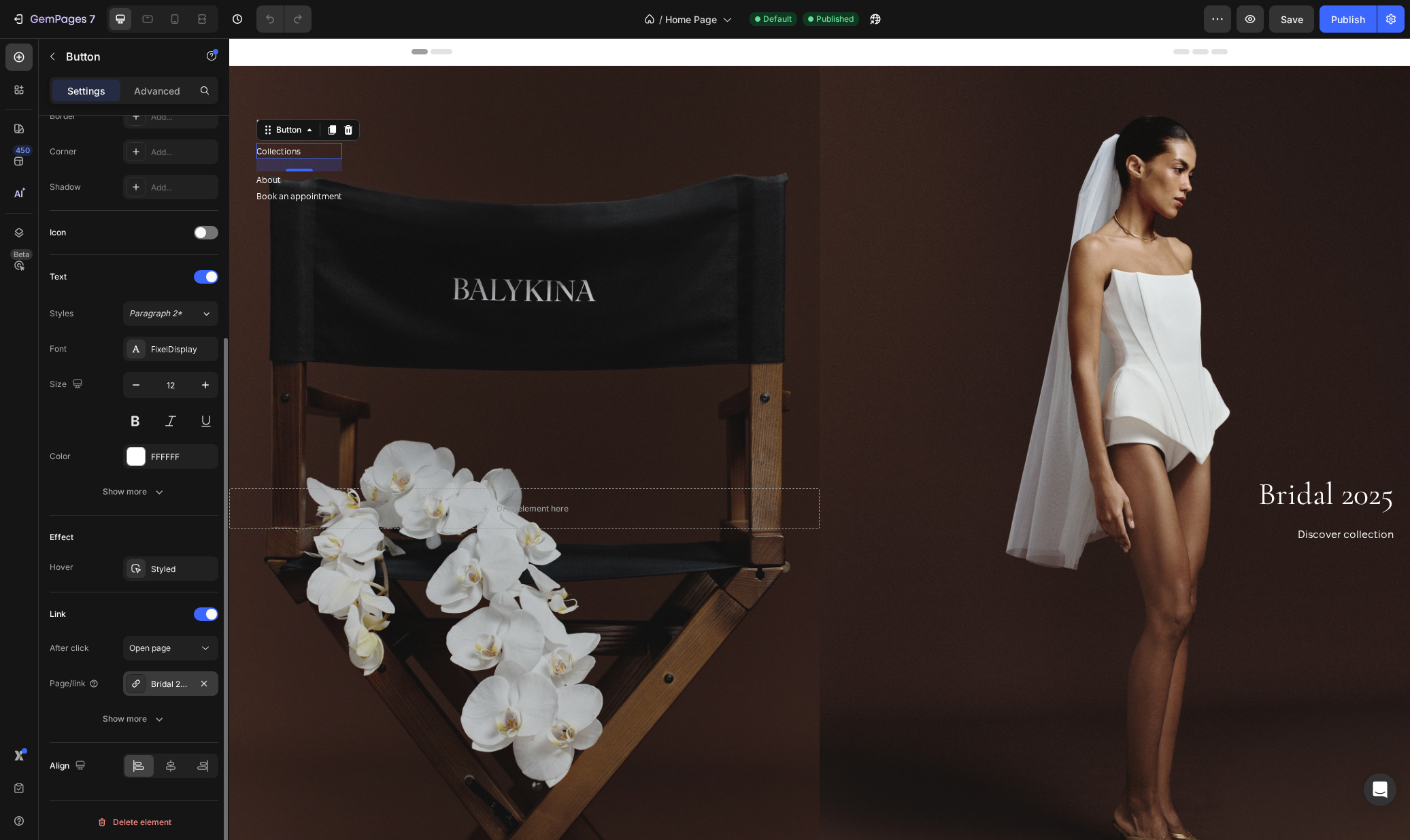
click at [183, 683] on div "Bridal 2025" at bounding box center [171, 684] width 39 height 13
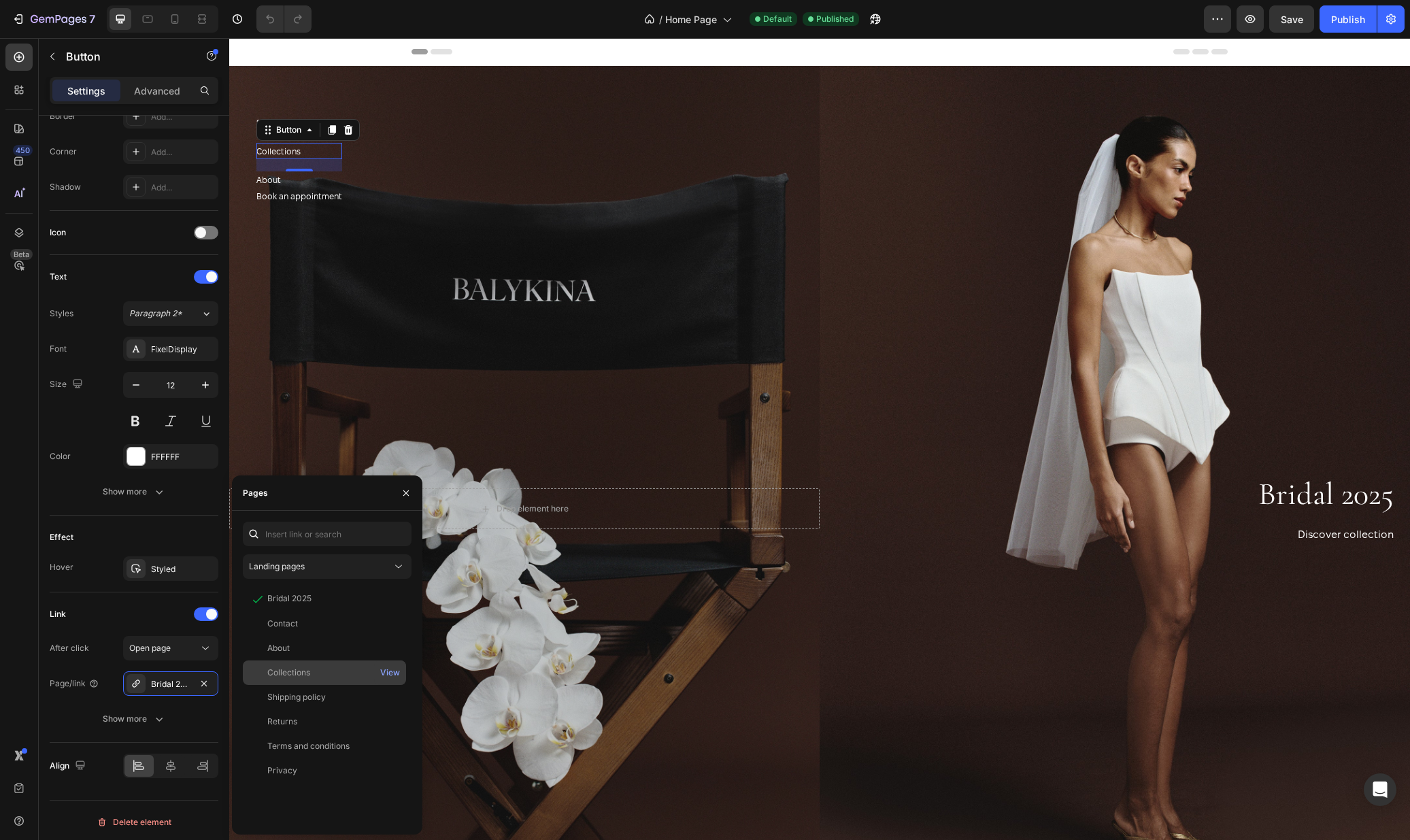
click at [318, 677] on div "Collections" at bounding box center [324, 672] width 152 height 13
click at [1323, 25] on button "Publish" at bounding box center [1348, 20] width 58 height 27
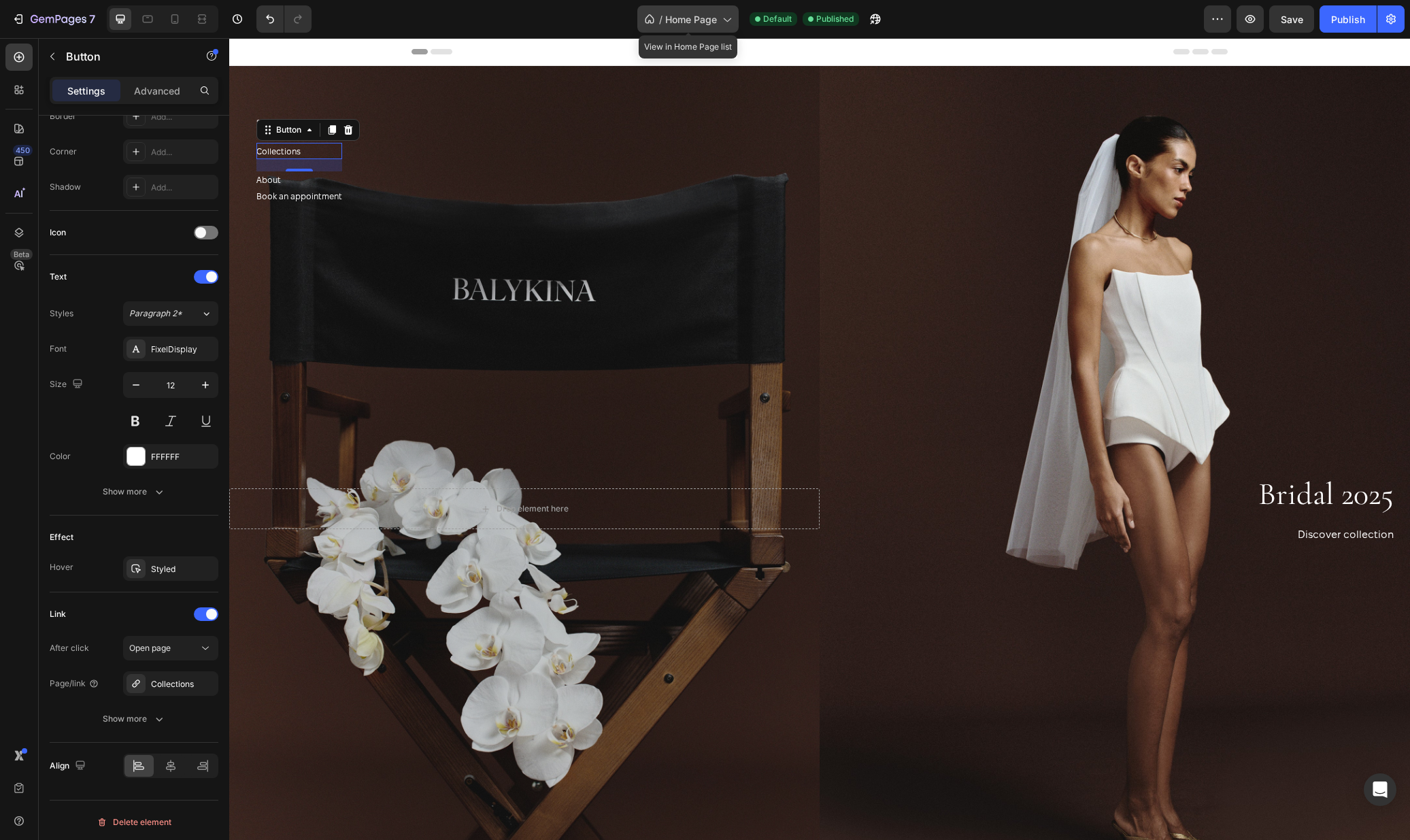
click at [675, 15] on span "Home Page" at bounding box center [691, 20] width 52 height 15
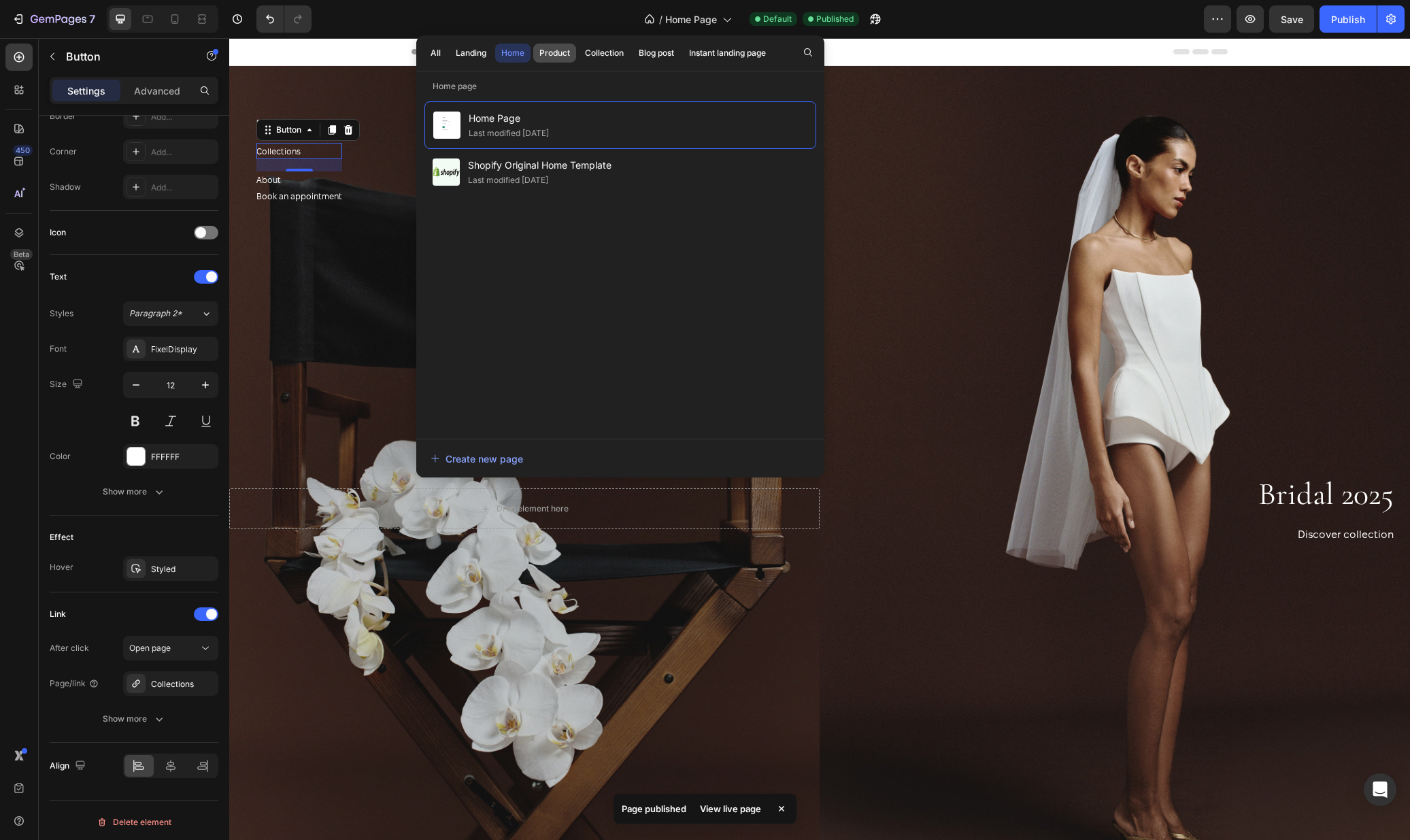
click at [579, 60] on button "Product" at bounding box center [604, 54] width 51 height 20
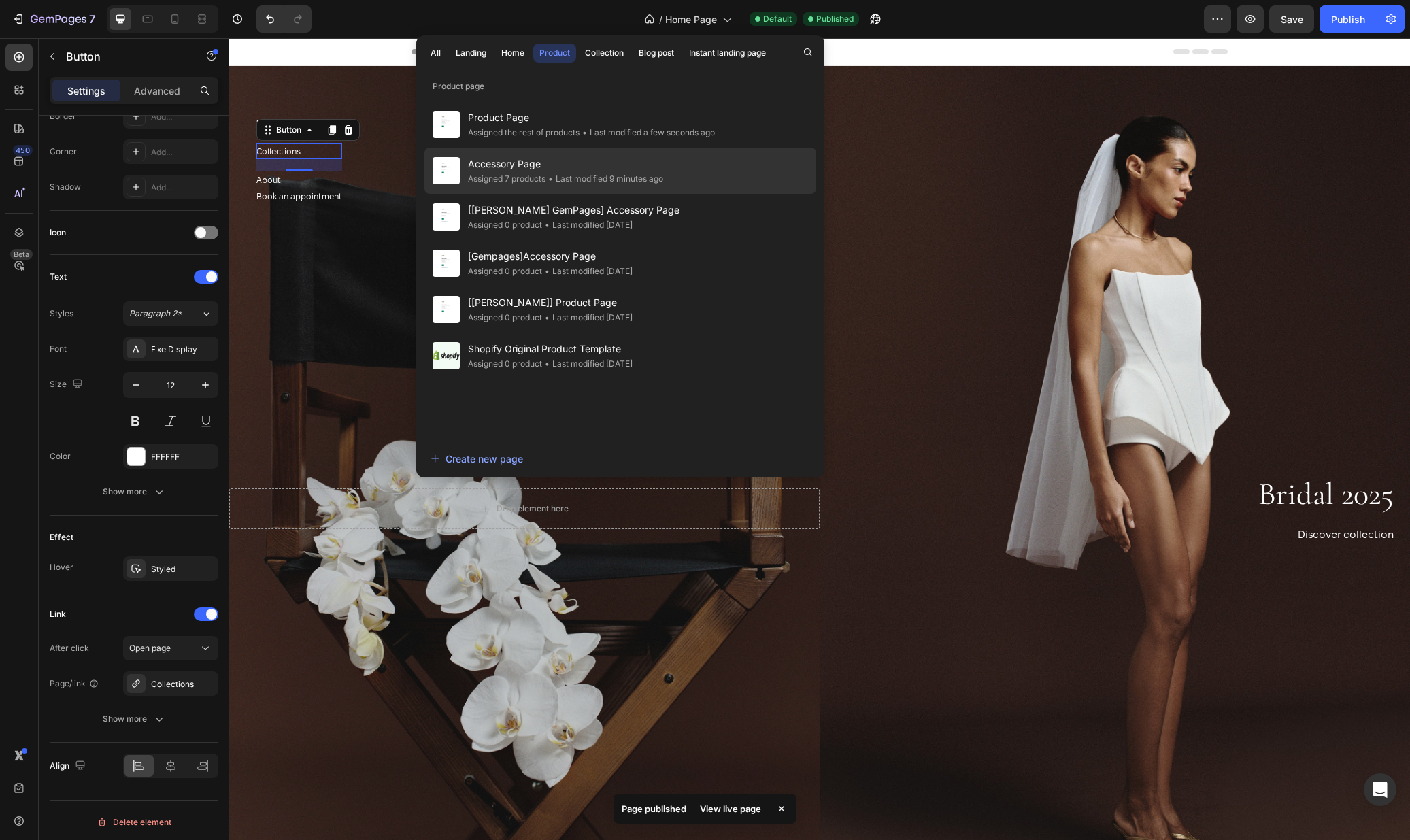
click at [517, 171] on span "Accessory Page" at bounding box center [566, 164] width 195 height 17
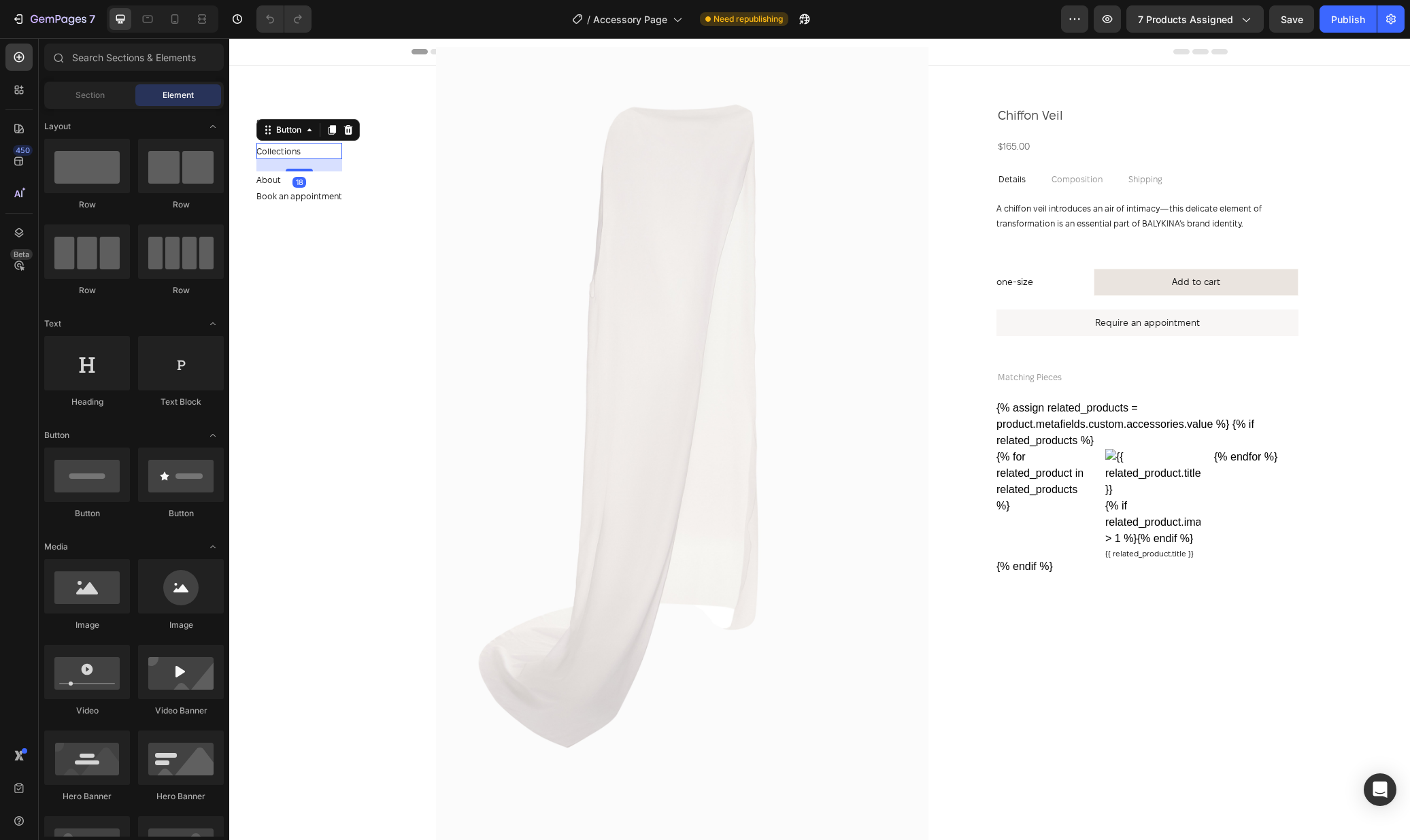
click at [322, 154] on div "Collections Button 18" at bounding box center [300, 150] width 86 height 17
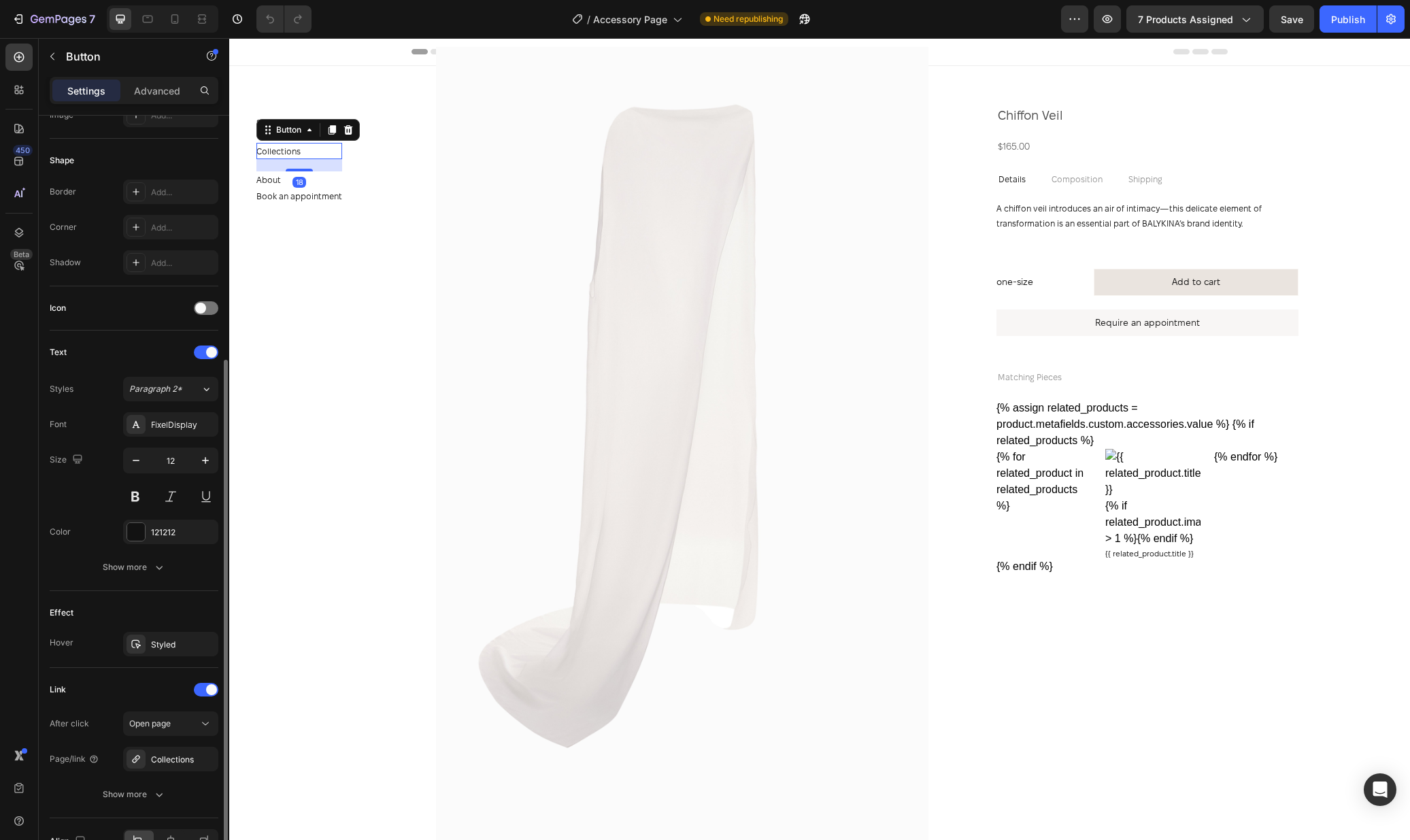
scroll to position [318, 0]
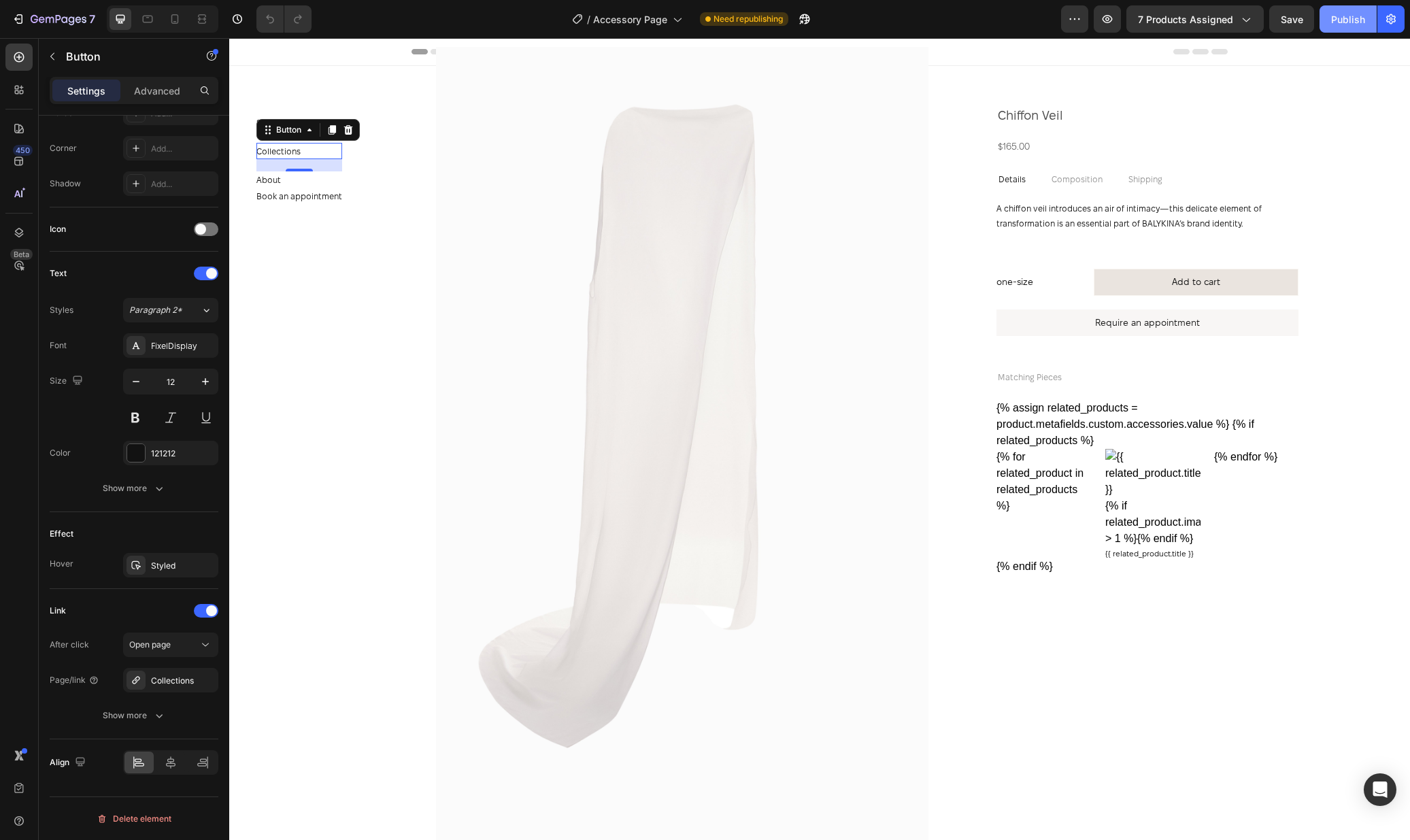
click at [1342, 15] on div "Publish" at bounding box center [1348, 20] width 34 height 15
click at [664, 20] on span "Accessory Page" at bounding box center [630, 20] width 74 height 15
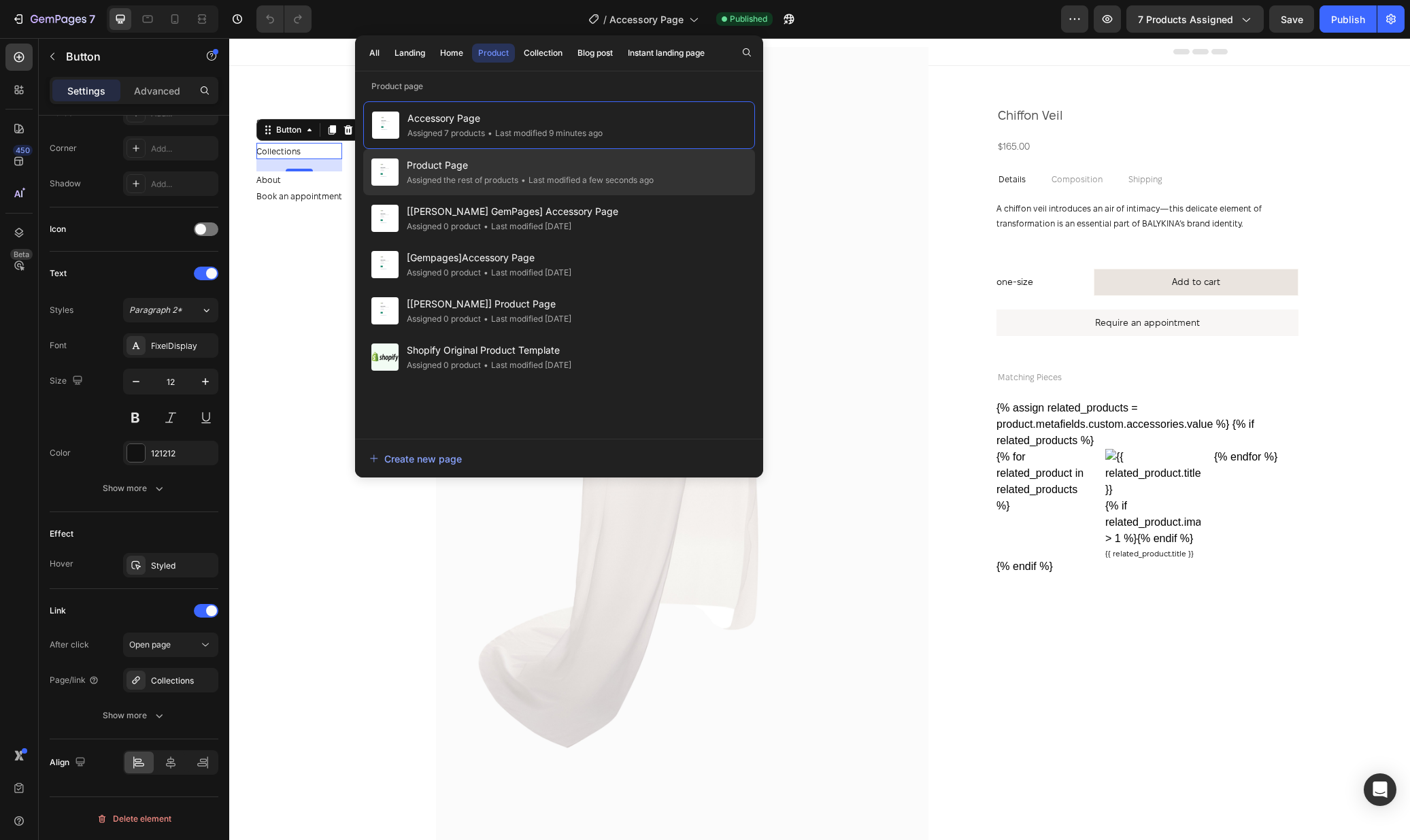
click at [520, 180] on div "• Last modified a few seconds ago" at bounding box center [585, 180] width 136 height 14
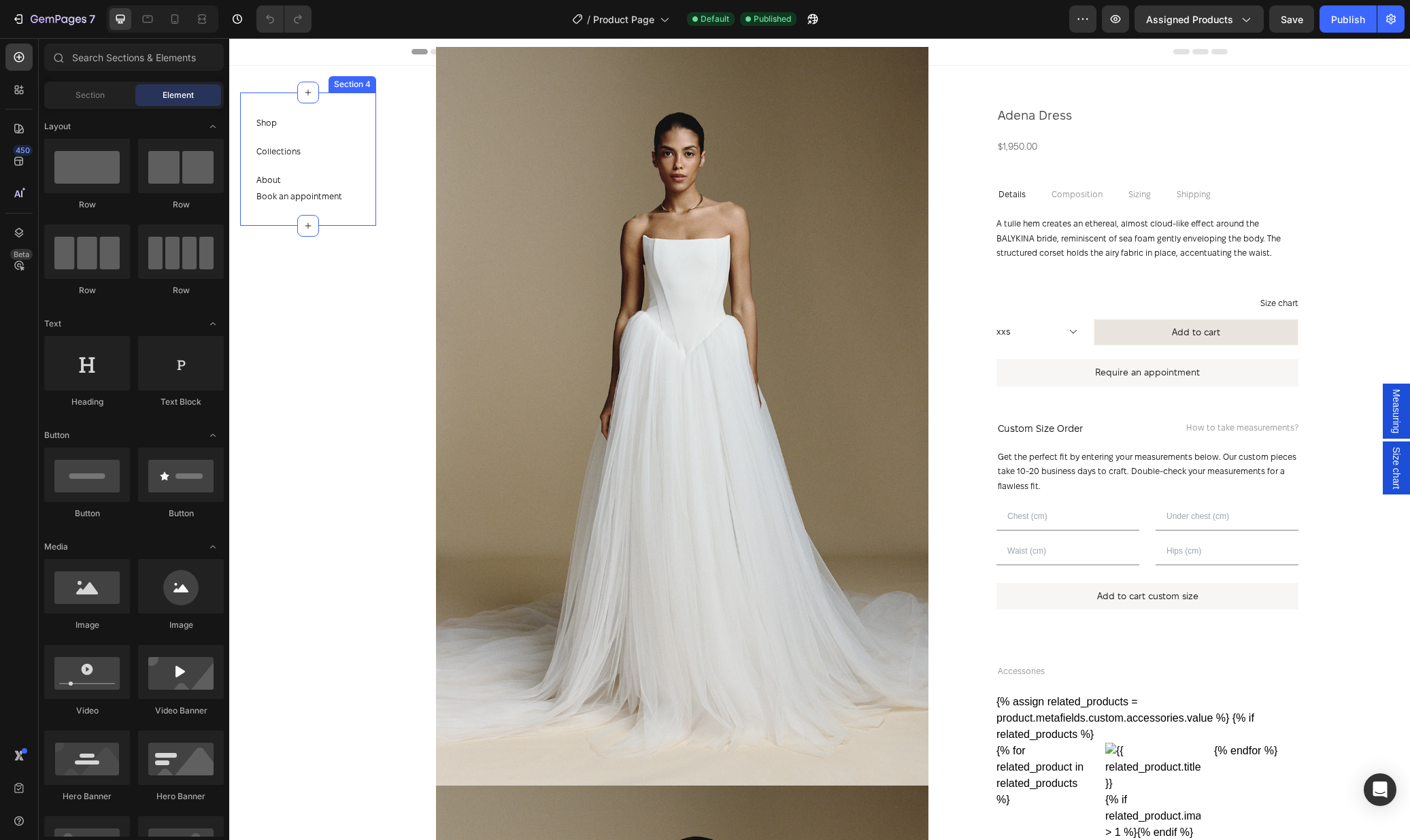
click at [315, 153] on div "Collections Button" at bounding box center [300, 150] width 86 height 17
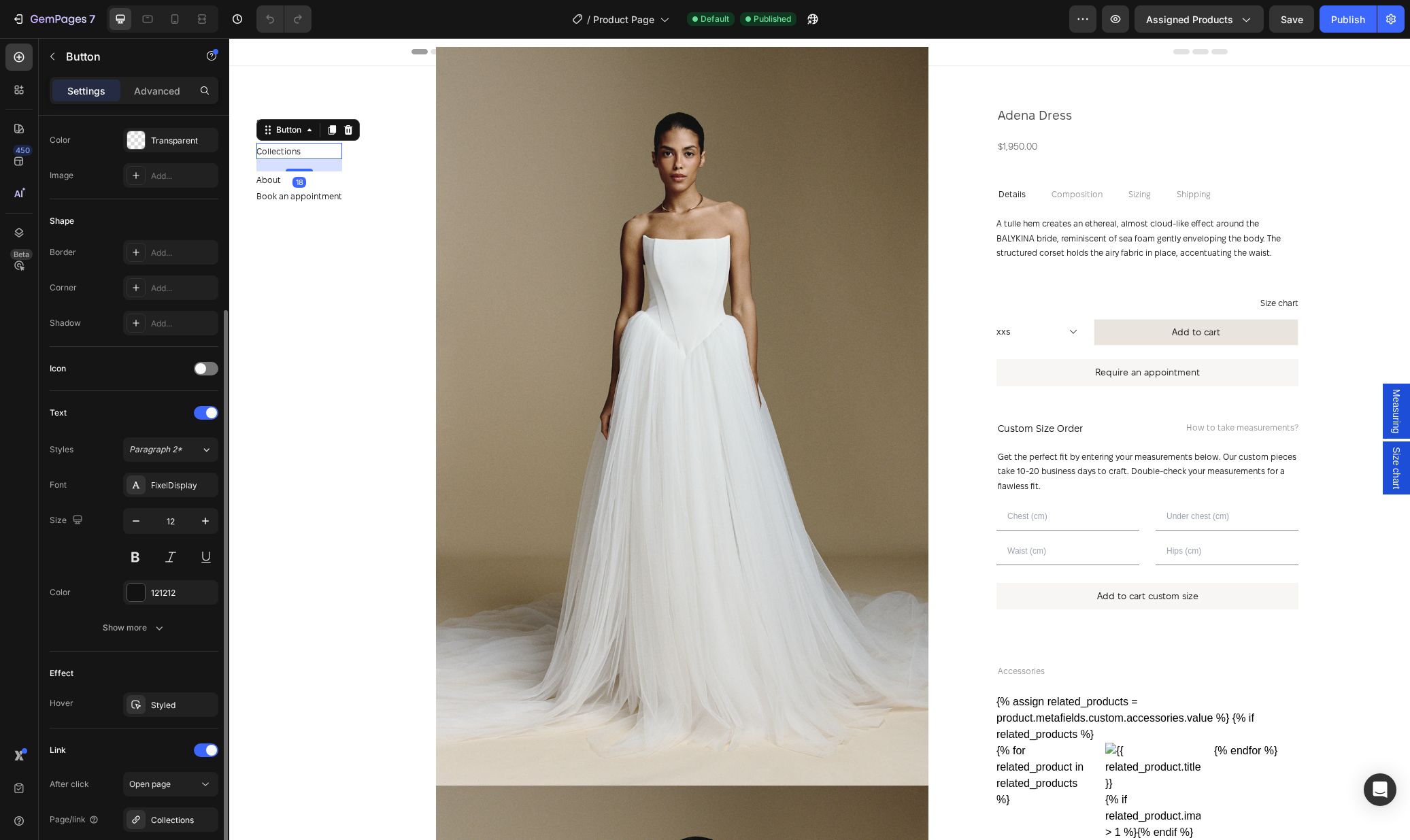
scroll to position [318, 0]
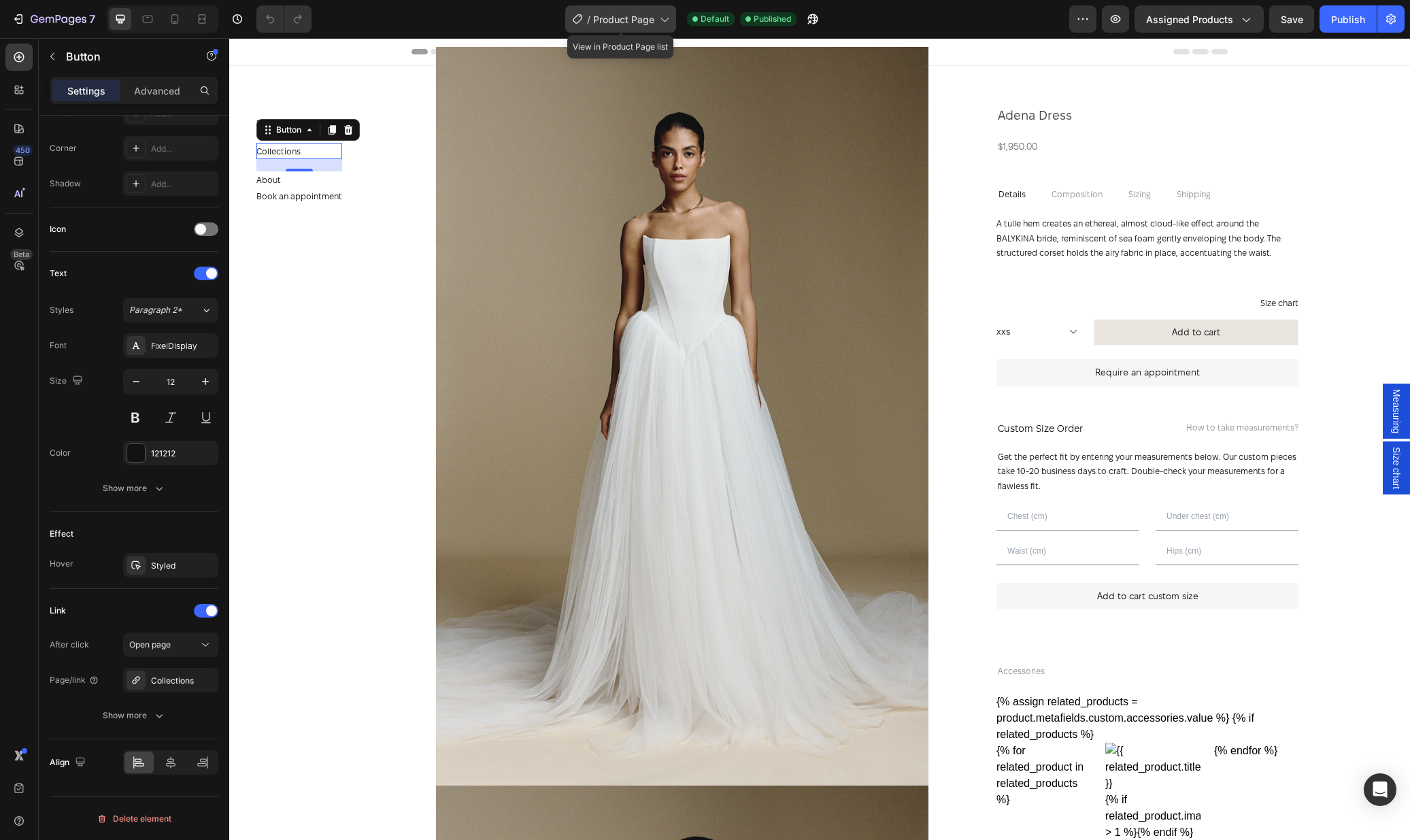
click at [632, 17] on span "Product Page" at bounding box center [624, 20] width 61 height 15
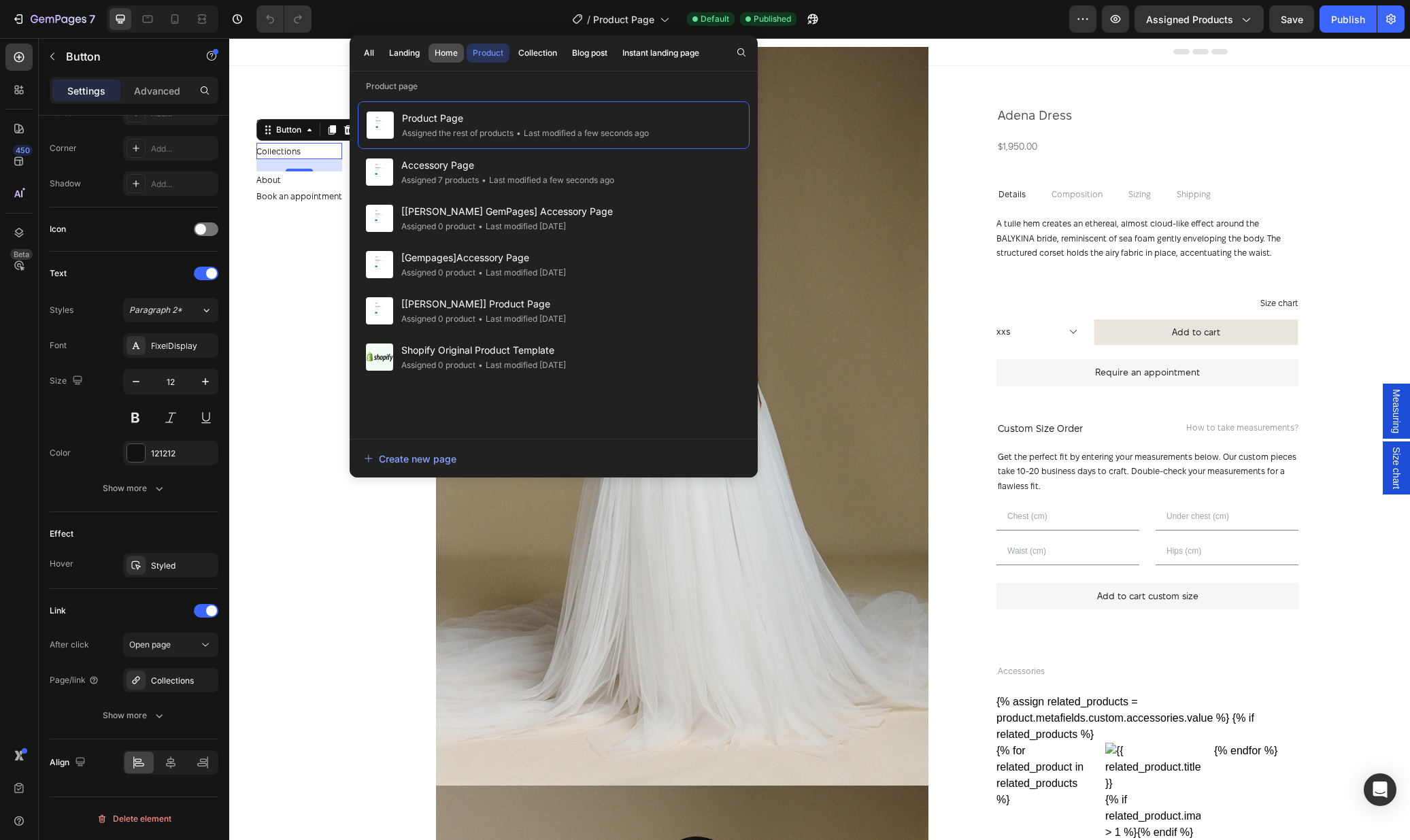
click at [447, 51] on div "Home" at bounding box center [446, 53] width 23 height 13
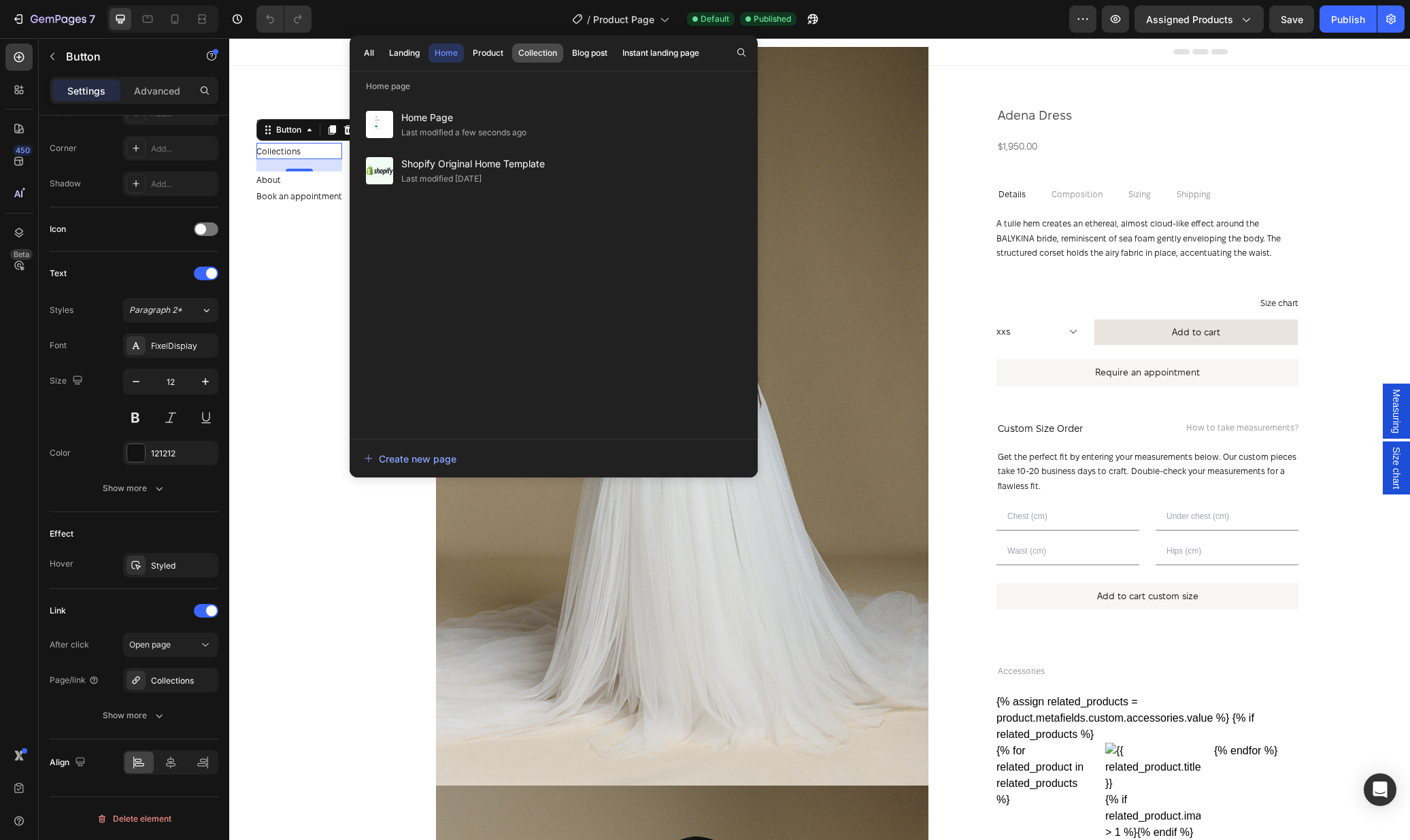
click at [544, 53] on div "Collection" at bounding box center [538, 53] width 39 height 13
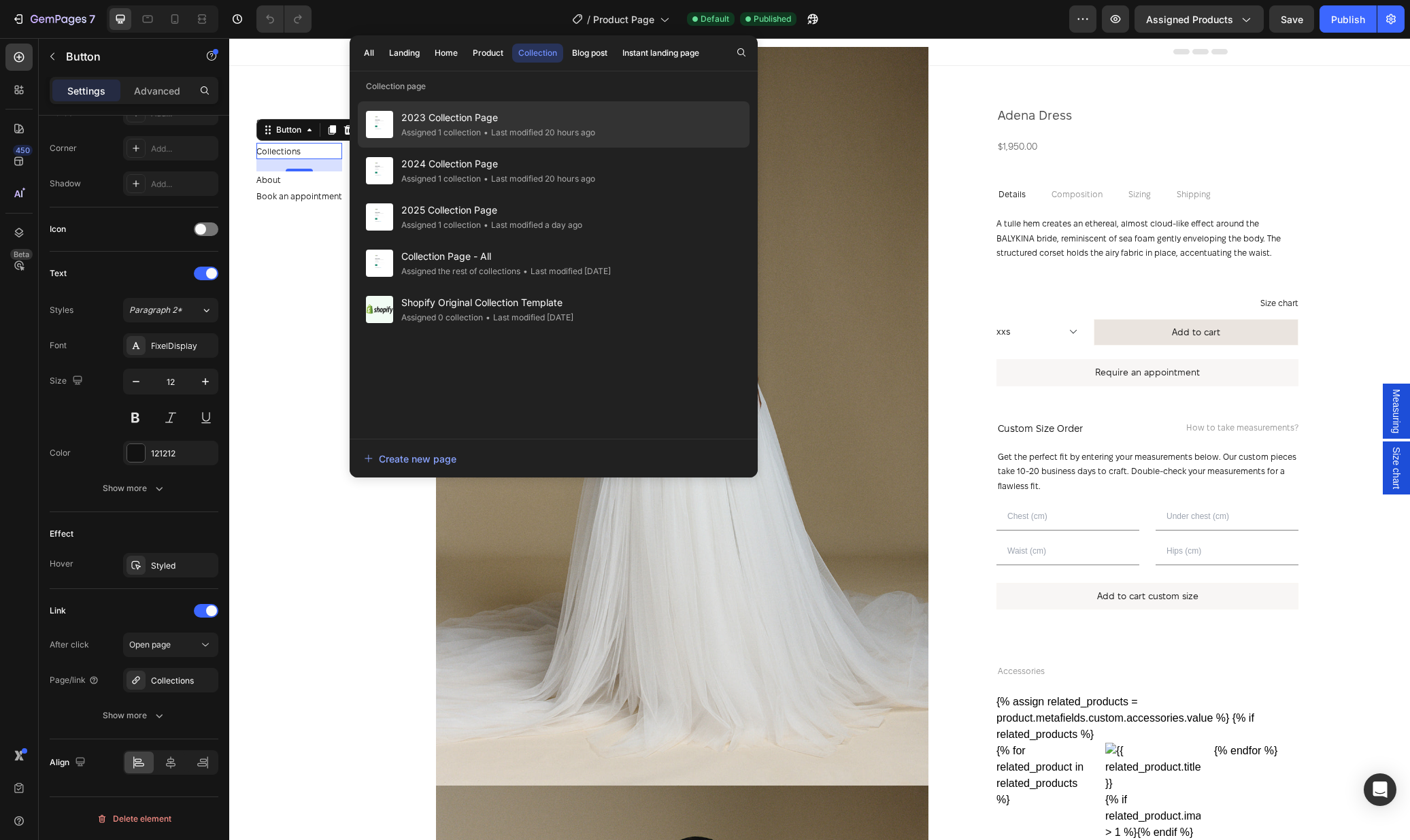
click at [465, 117] on span "2023 Collection Page" at bounding box center [498, 117] width 194 height 17
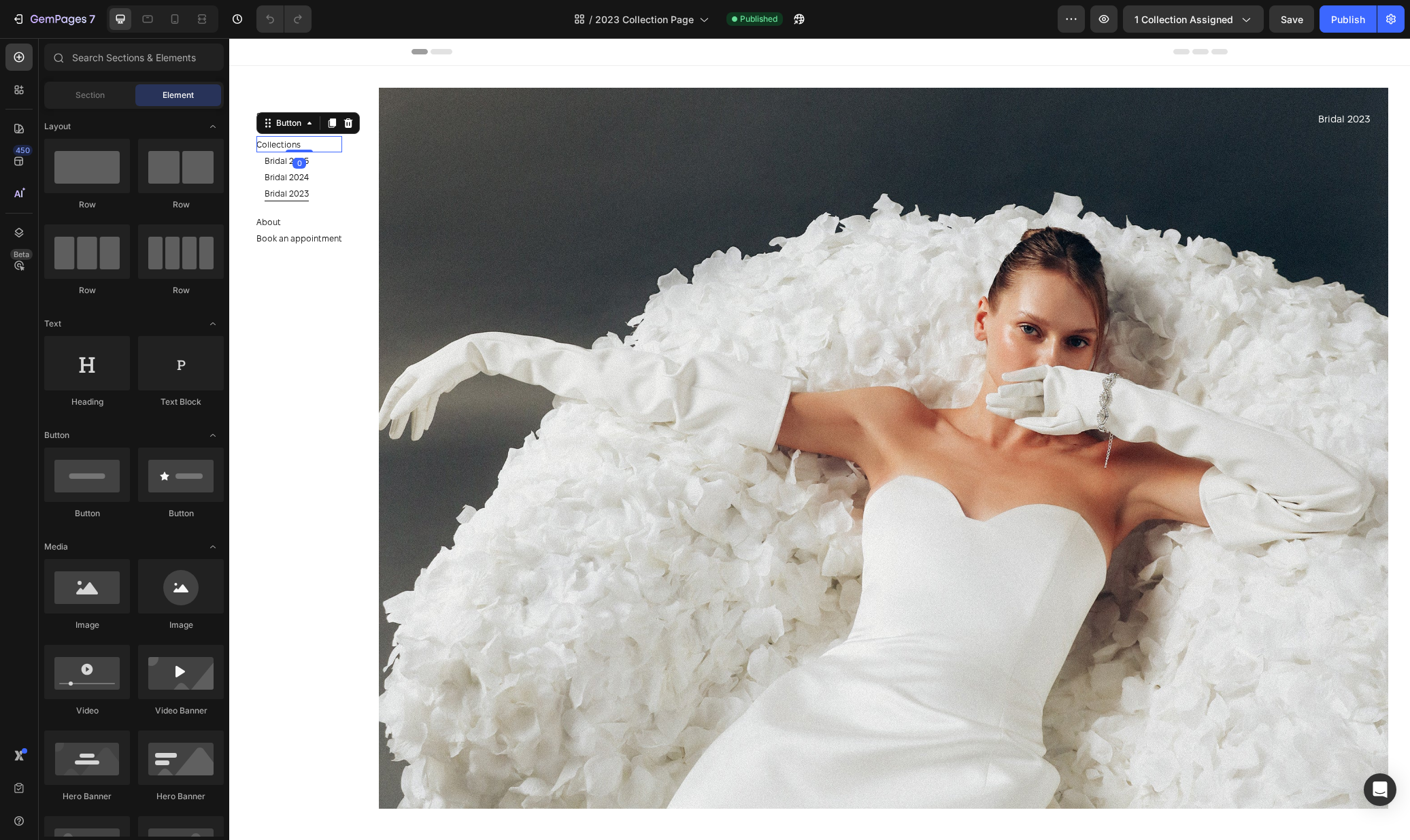
click at [320, 147] on div "Collections Button 0" at bounding box center [300, 143] width 86 height 17
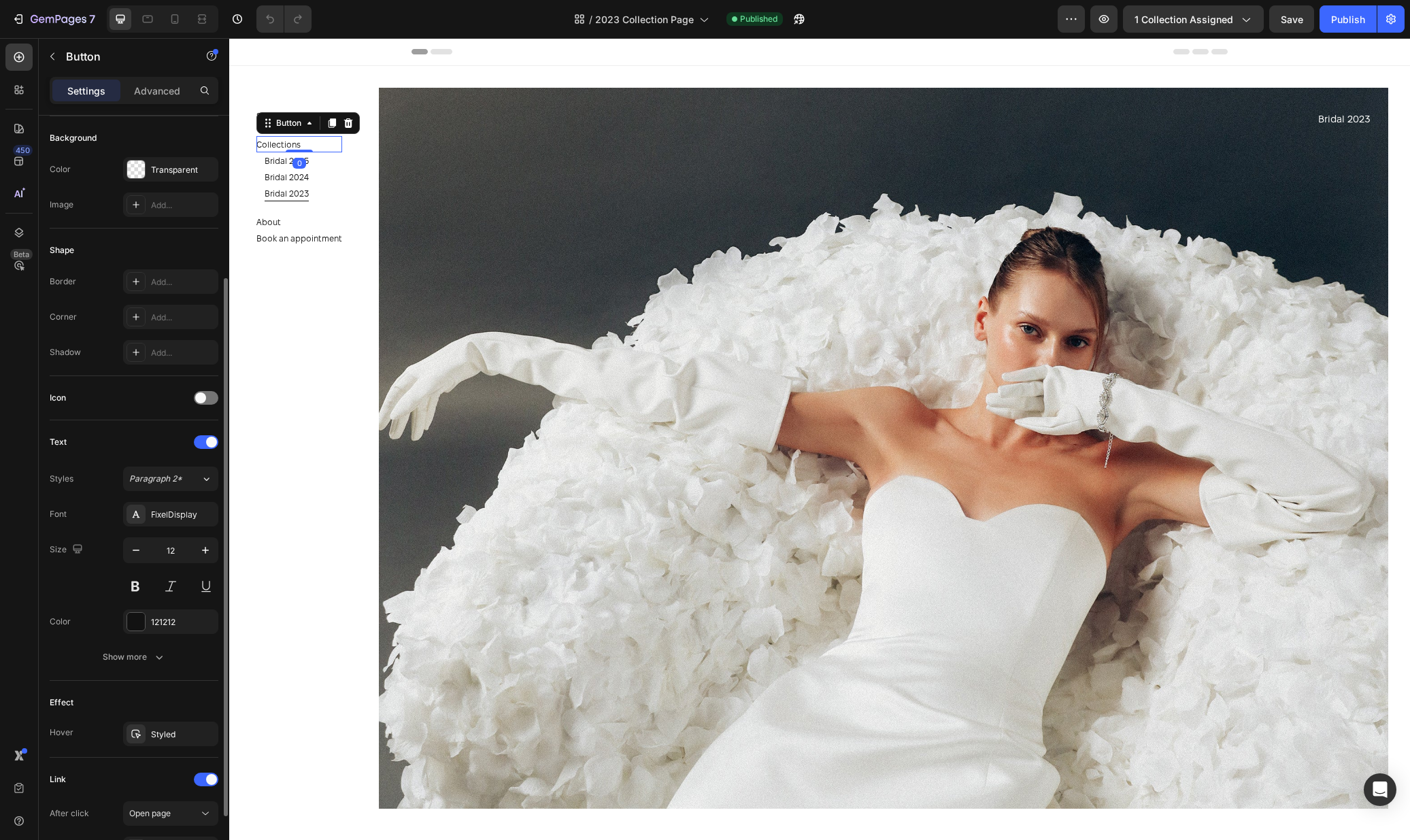
scroll to position [318, 0]
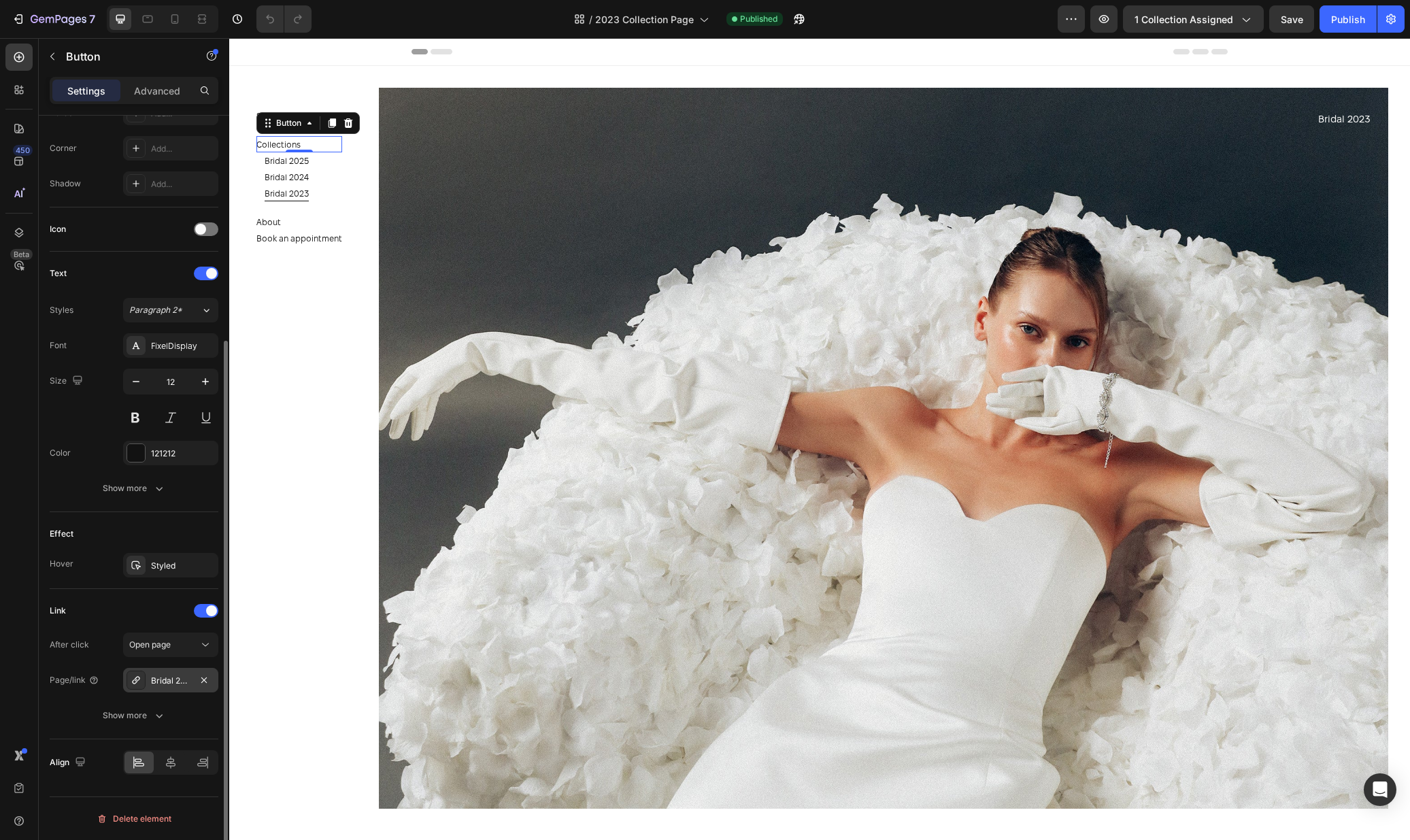
click at [167, 679] on div "Bridal 2025" at bounding box center [171, 680] width 39 height 13
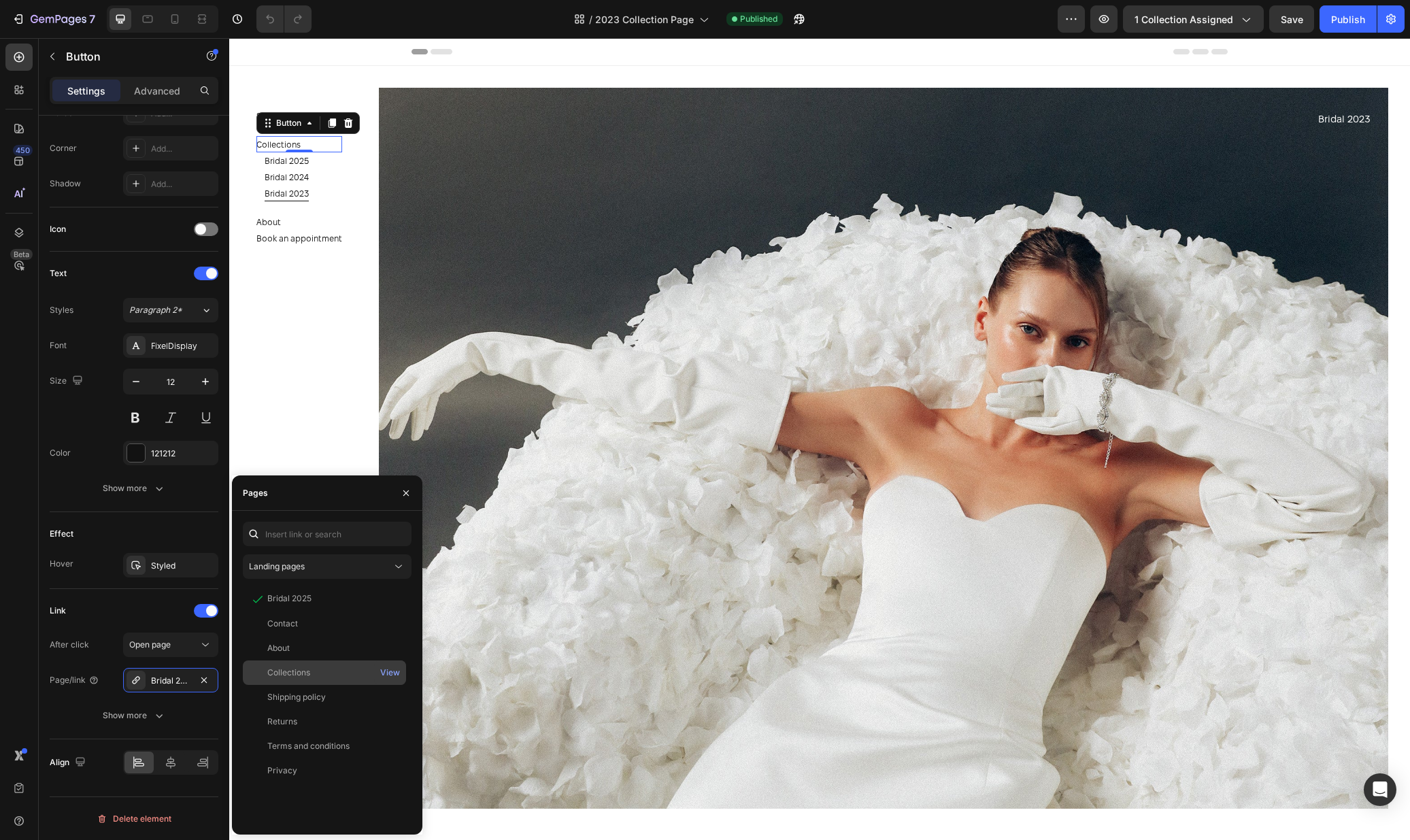
click at [312, 672] on div "Collections" at bounding box center [324, 672] width 152 height 13
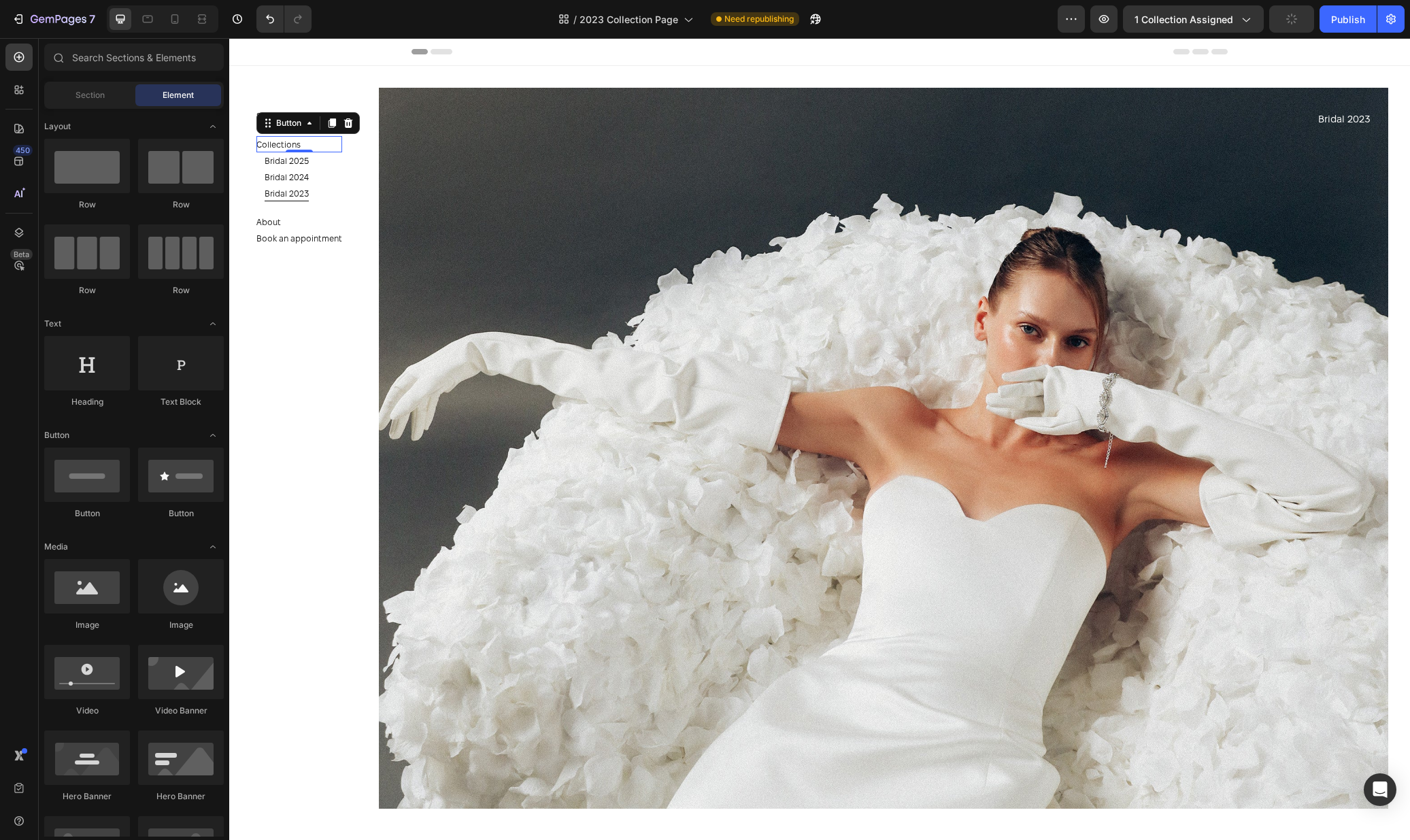
click at [302, 367] on section "Shop Button Collections Button 0 Bridal 2025 Button Bridal 2024 Button Bridal 2…" at bounding box center [308, 439] width 158 height 802
click at [1346, 15] on div "Publish" at bounding box center [1348, 20] width 34 height 15
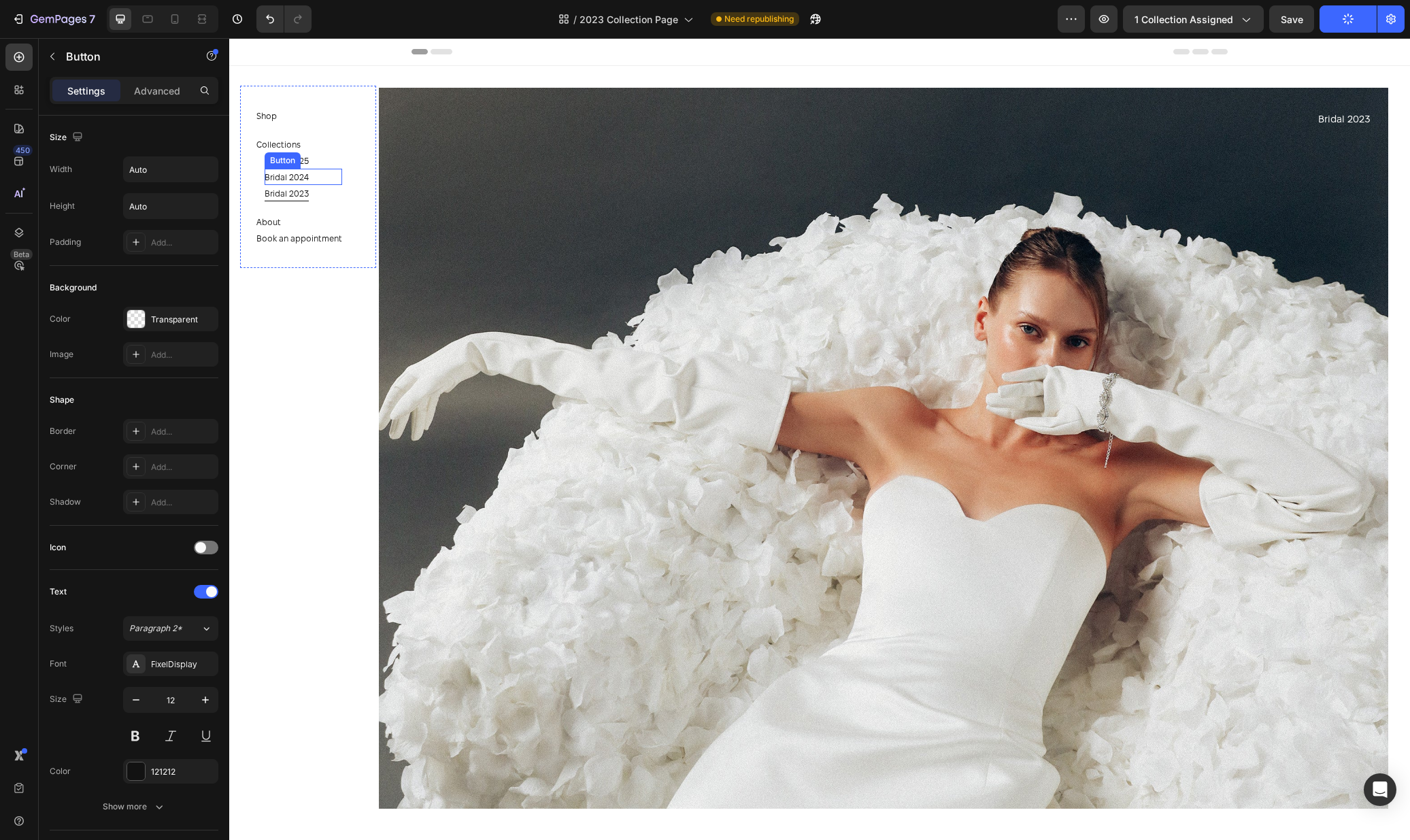
click at [310, 180] on div "Bridal 2024 Button" at bounding box center [302, 177] width 77 height 17
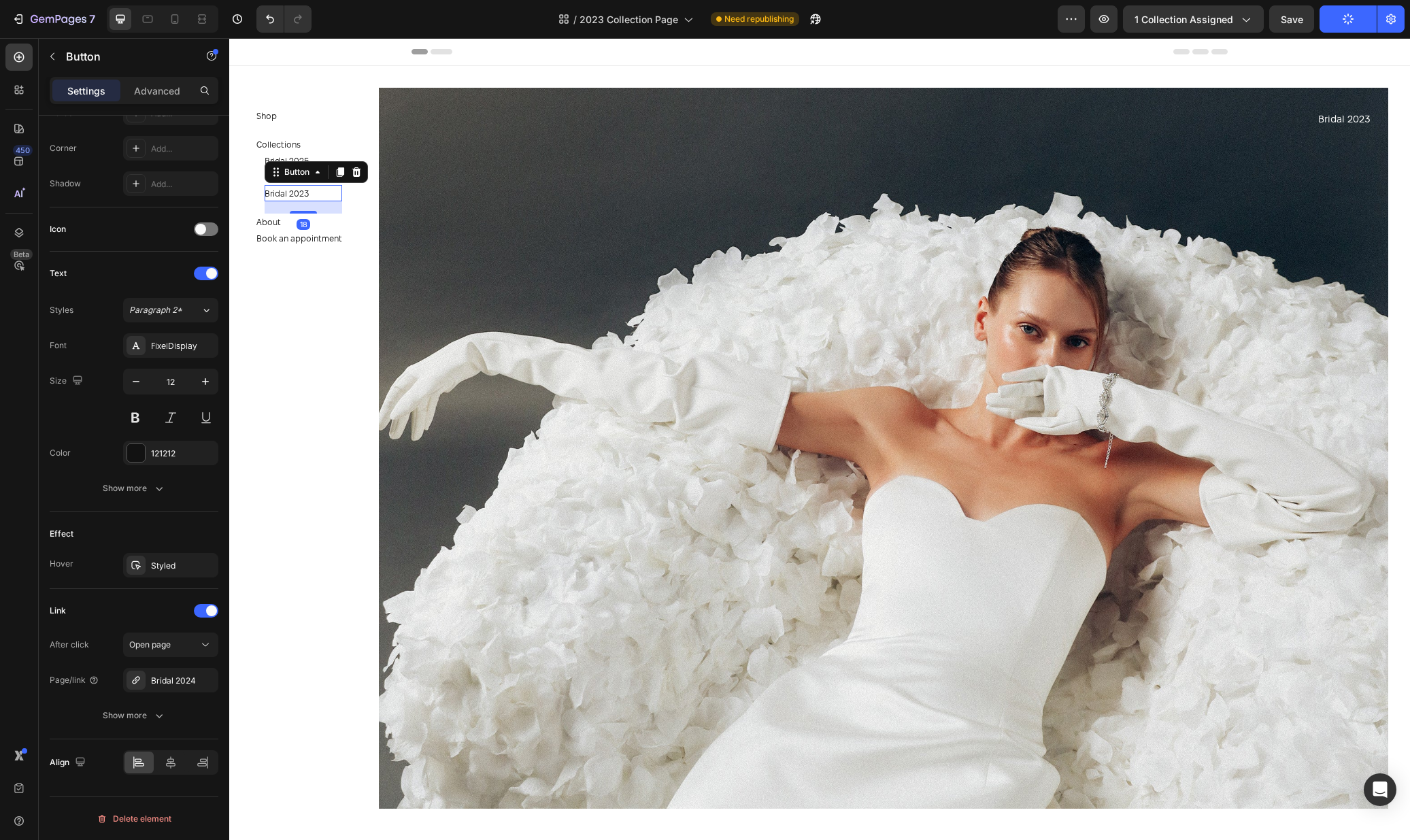
click at [323, 194] on div "Bridal 2023 Button 18" at bounding box center [302, 193] width 77 height 17
click at [318, 155] on div "Bridal 2025 Button 0" at bounding box center [302, 160] width 77 height 17
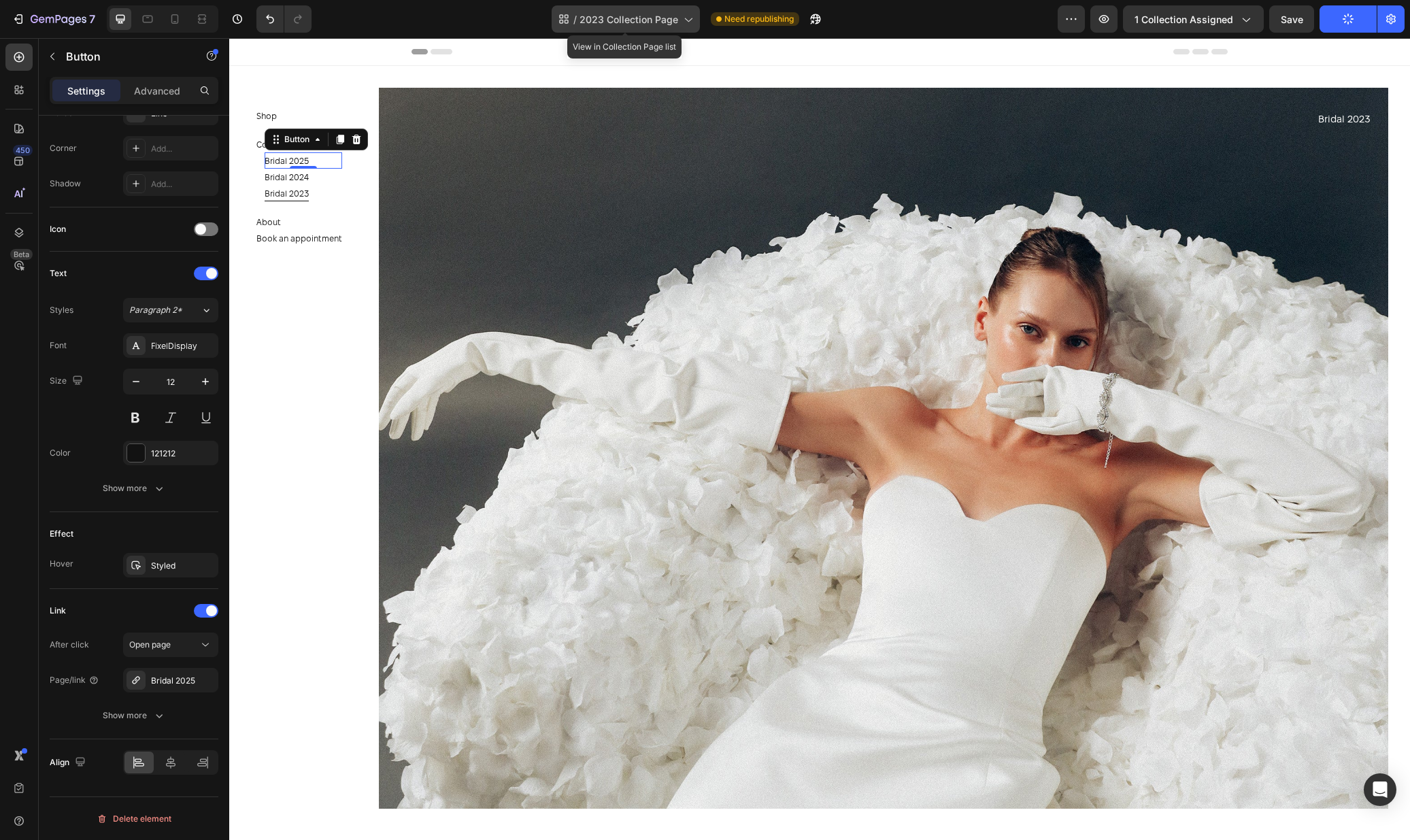
click at [650, 22] on span "2023 Collection Page" at bounding box center [628, 20] width 99 height 15
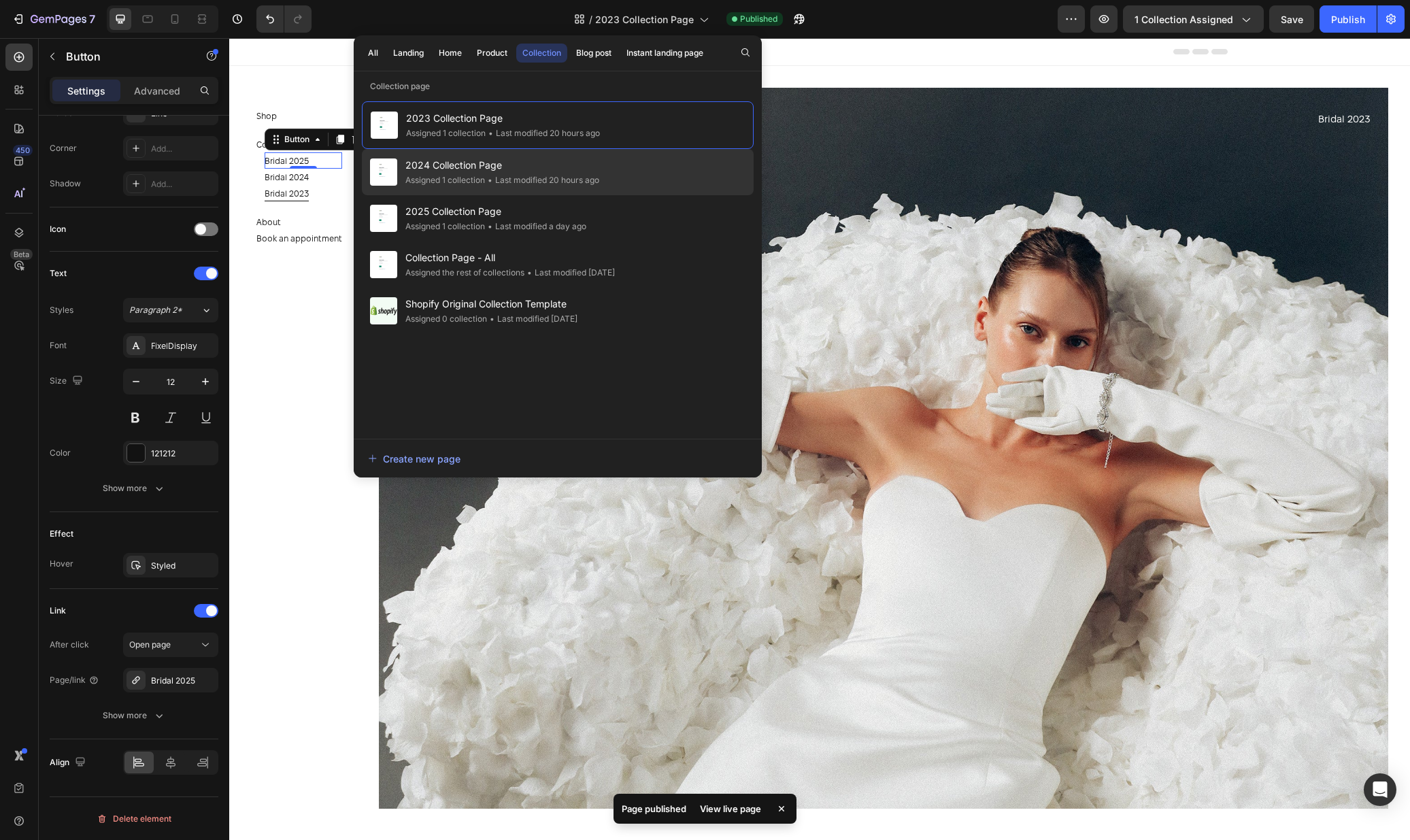
click at [574, 175] on div "• Last modified 20 hours ago" at bounding box center [542, 180] width 114 height 14
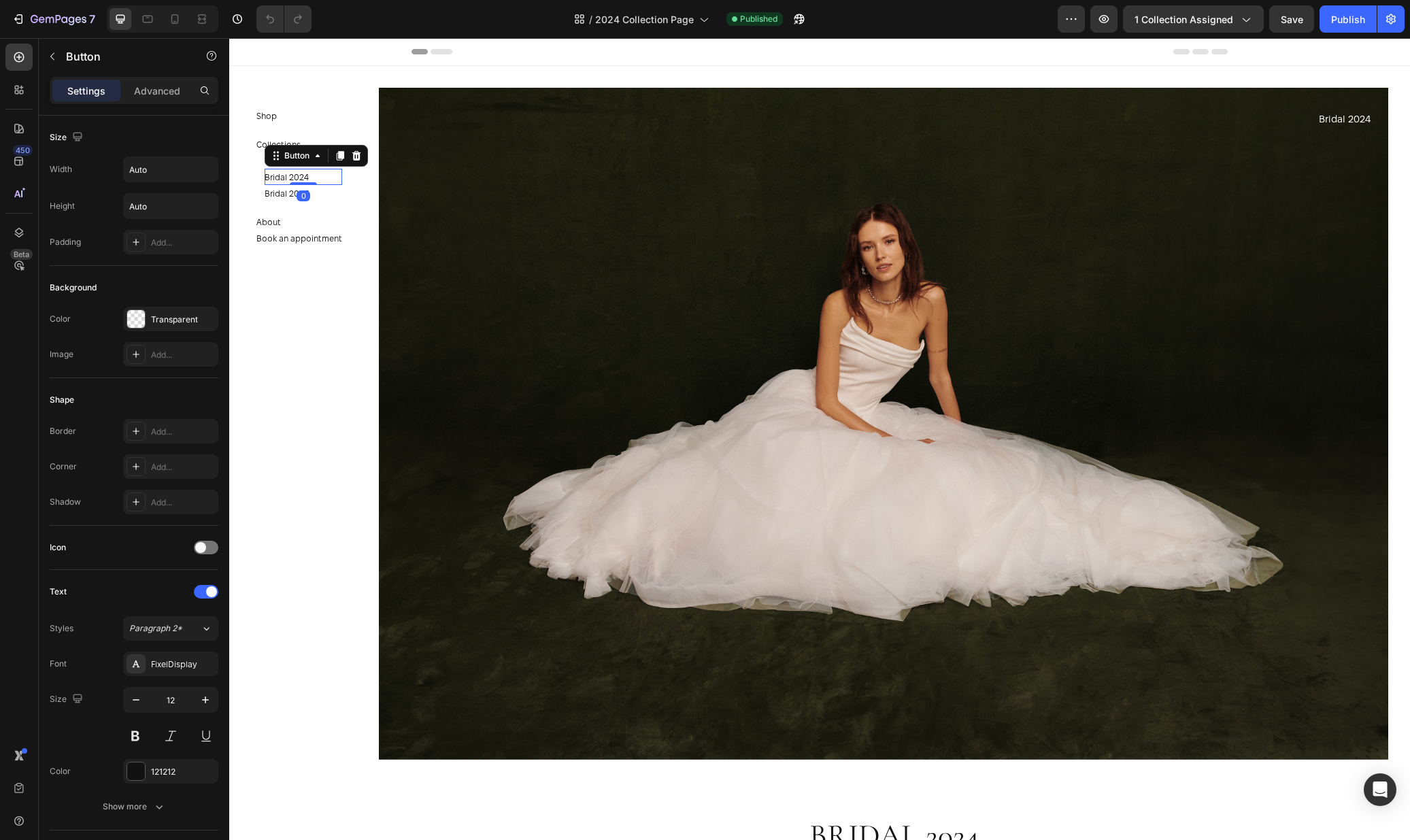
click at [320, 177] on div "Bridal 2024 Button 0" at bounding box center [302, 177] width 77 height 17
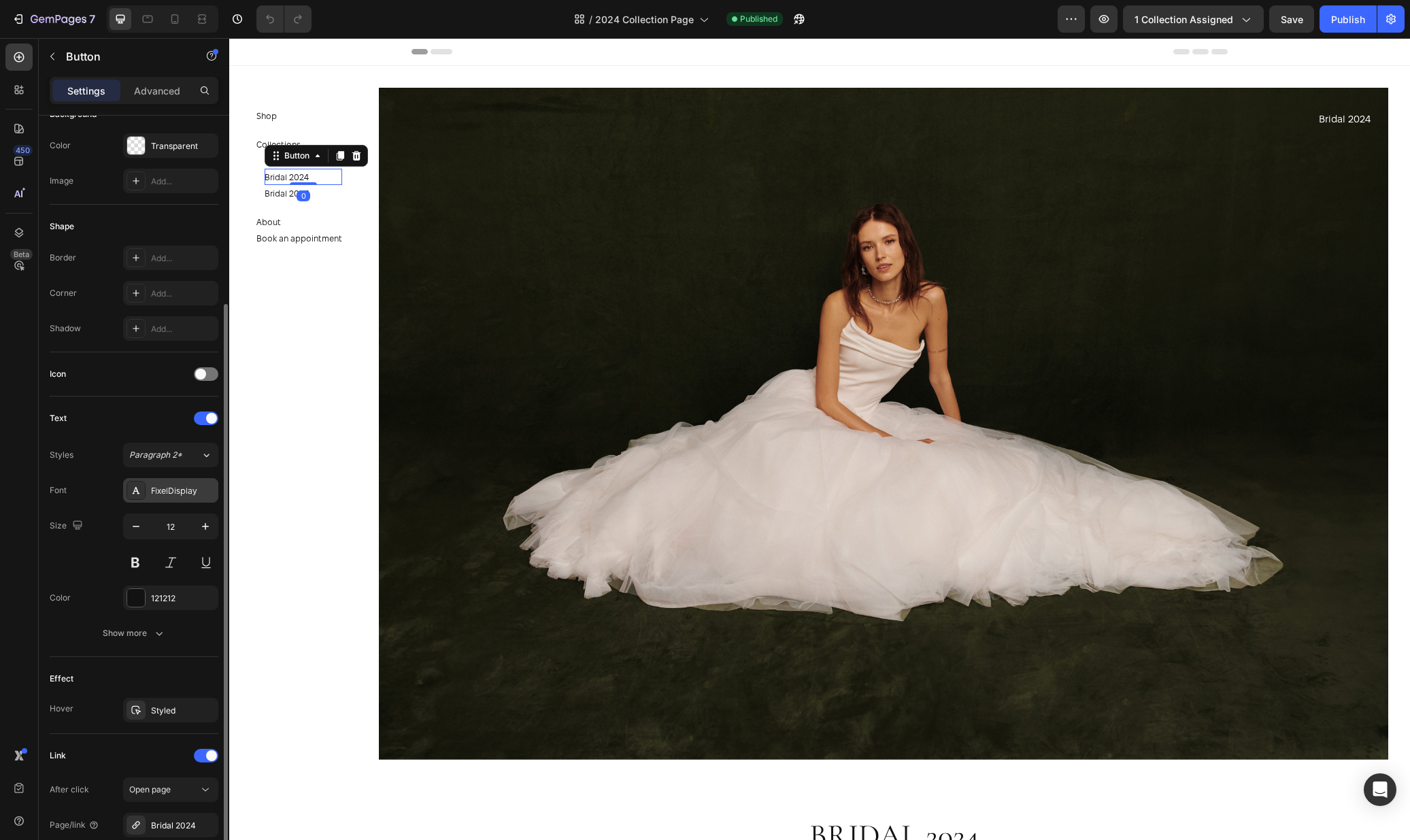
scroll to position [318, 0]
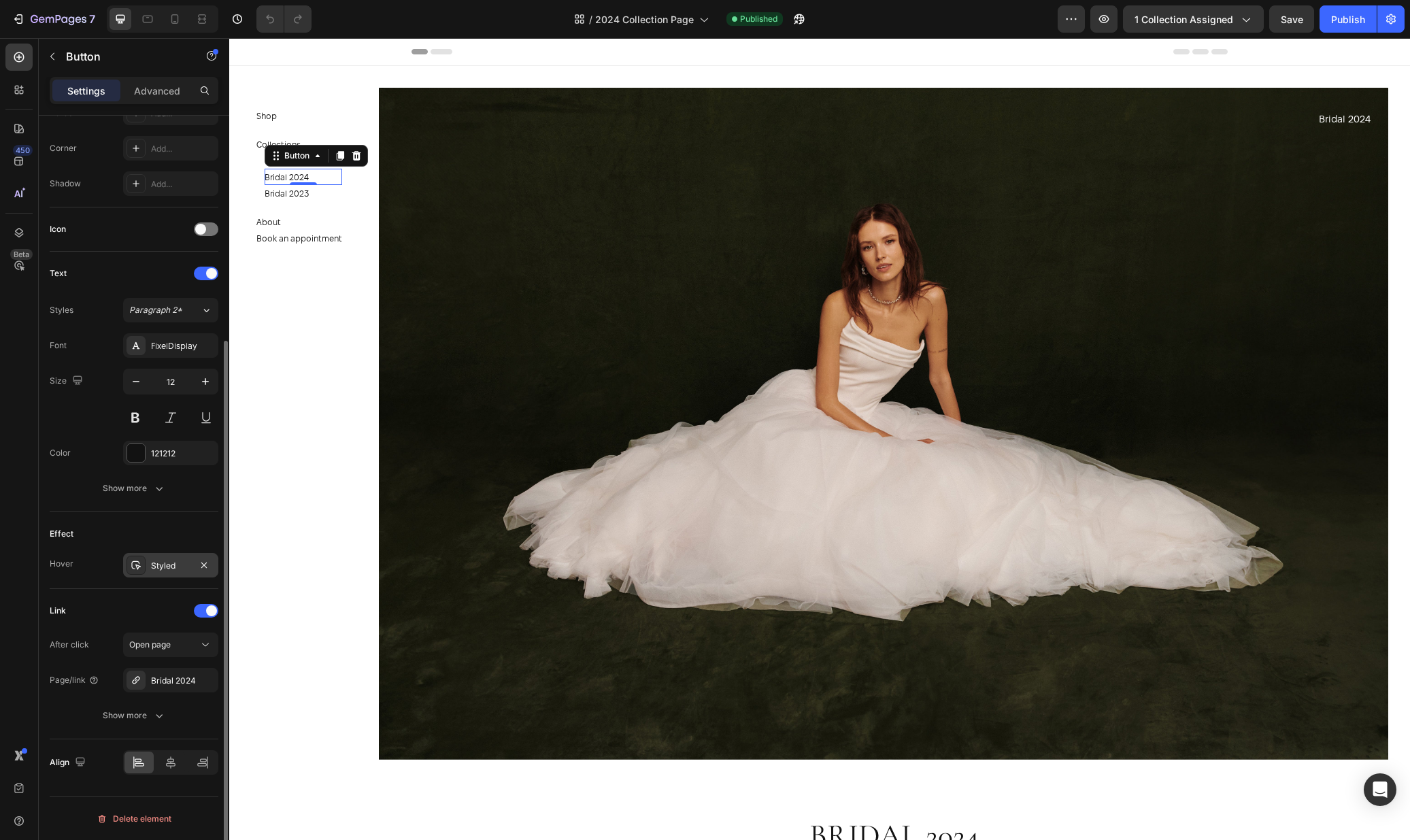
click at [164, 560] on div "Styled" at bounding box center [171, 566] width 39 height 13
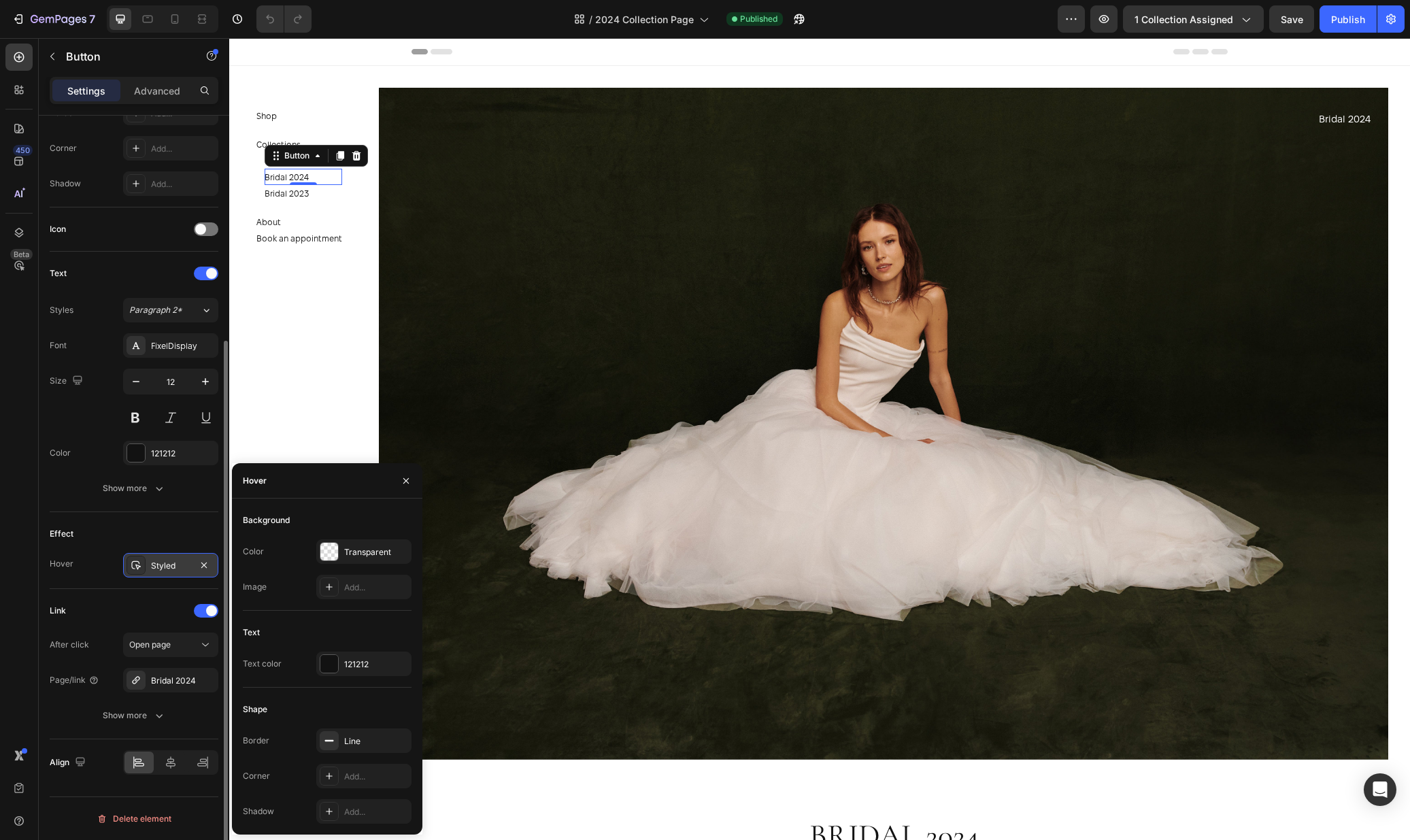
click at [164, 560] on div "Styled" at bounding box center [171, 566] width 39 height 13
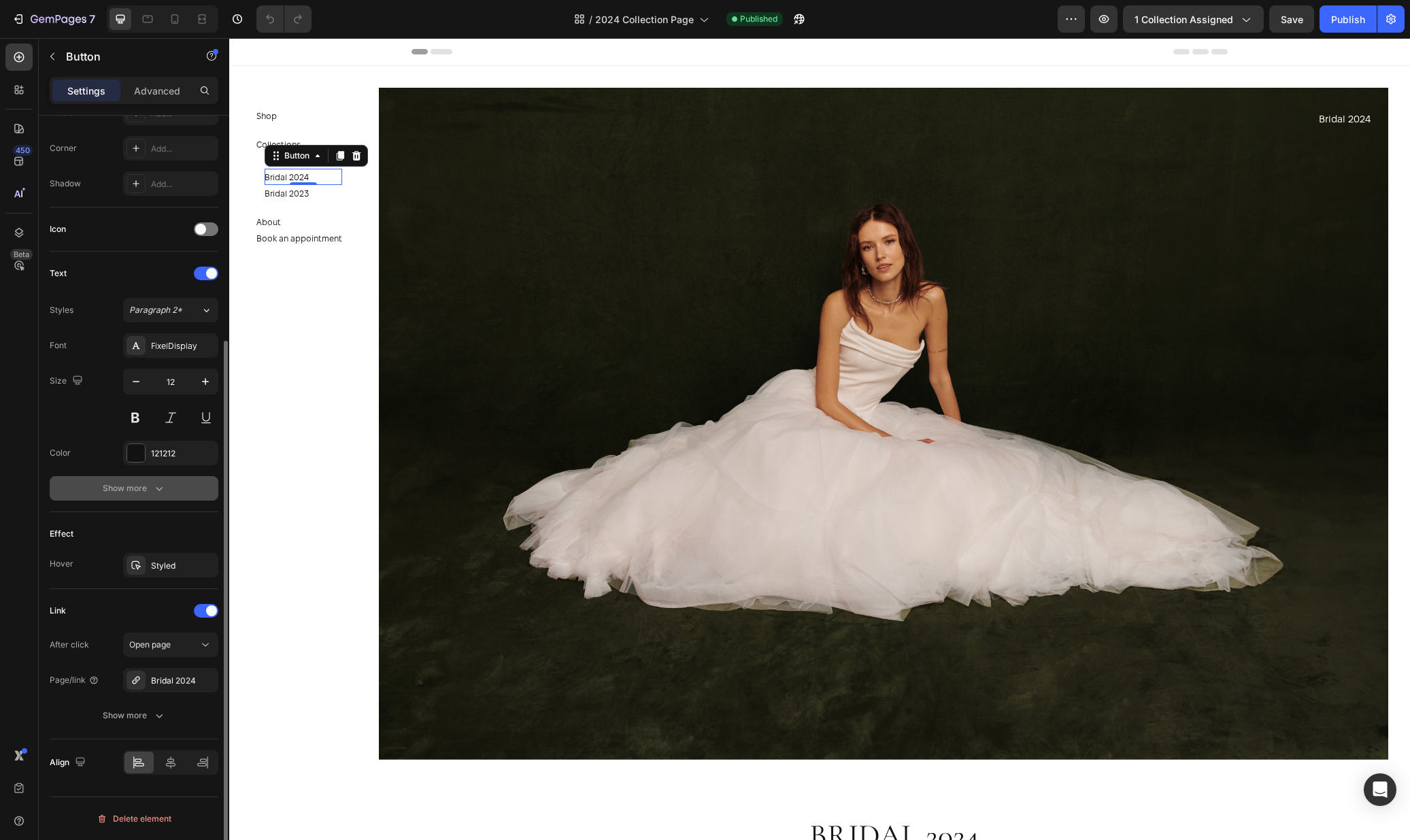
click at [174, 495] on button "Show more" at bounding box center [134, 488] width 169 height 24
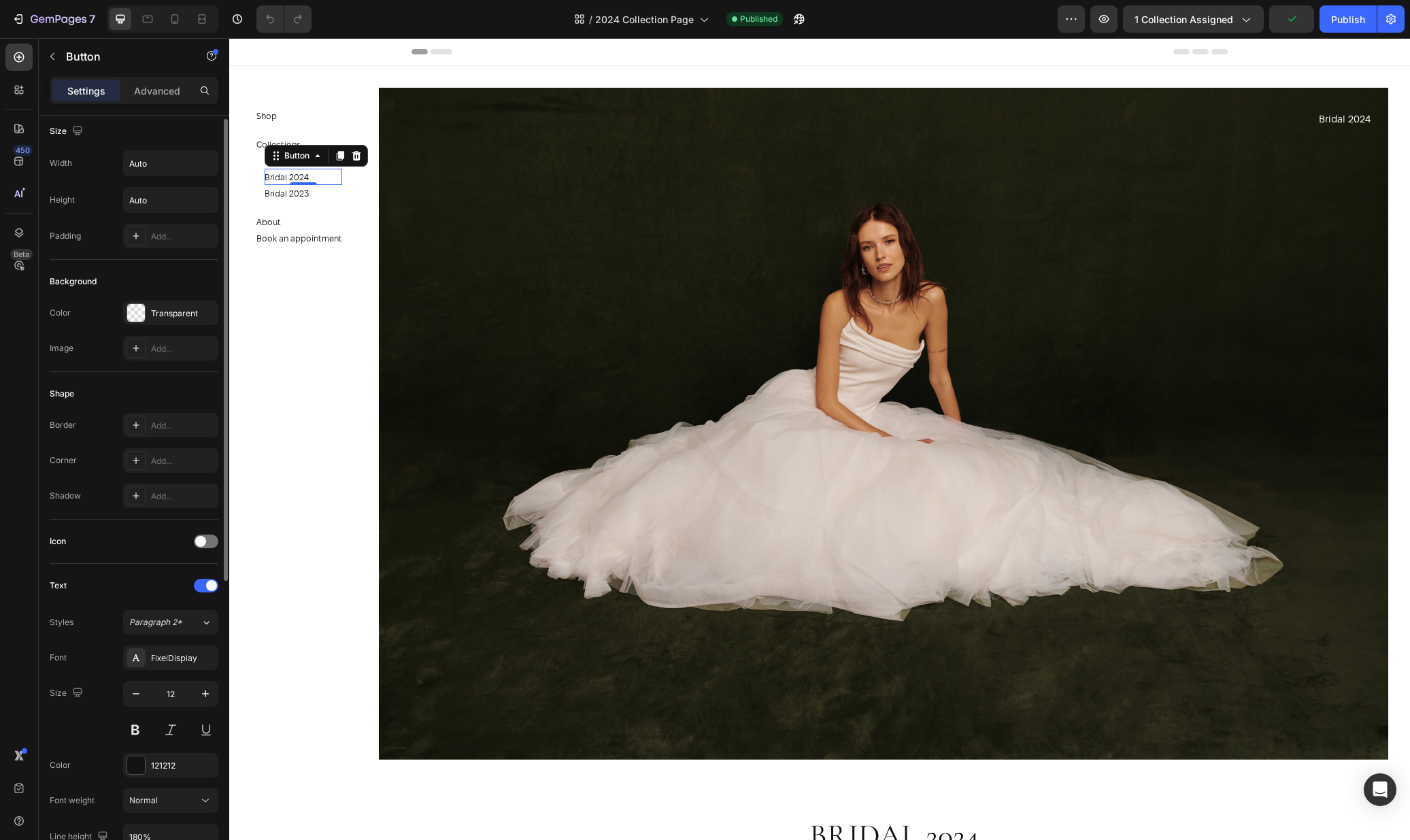
scroll to position [0, 0]
click at [181, 438] on div "Add..." at bounding box center [171, 430] width 96 height 24
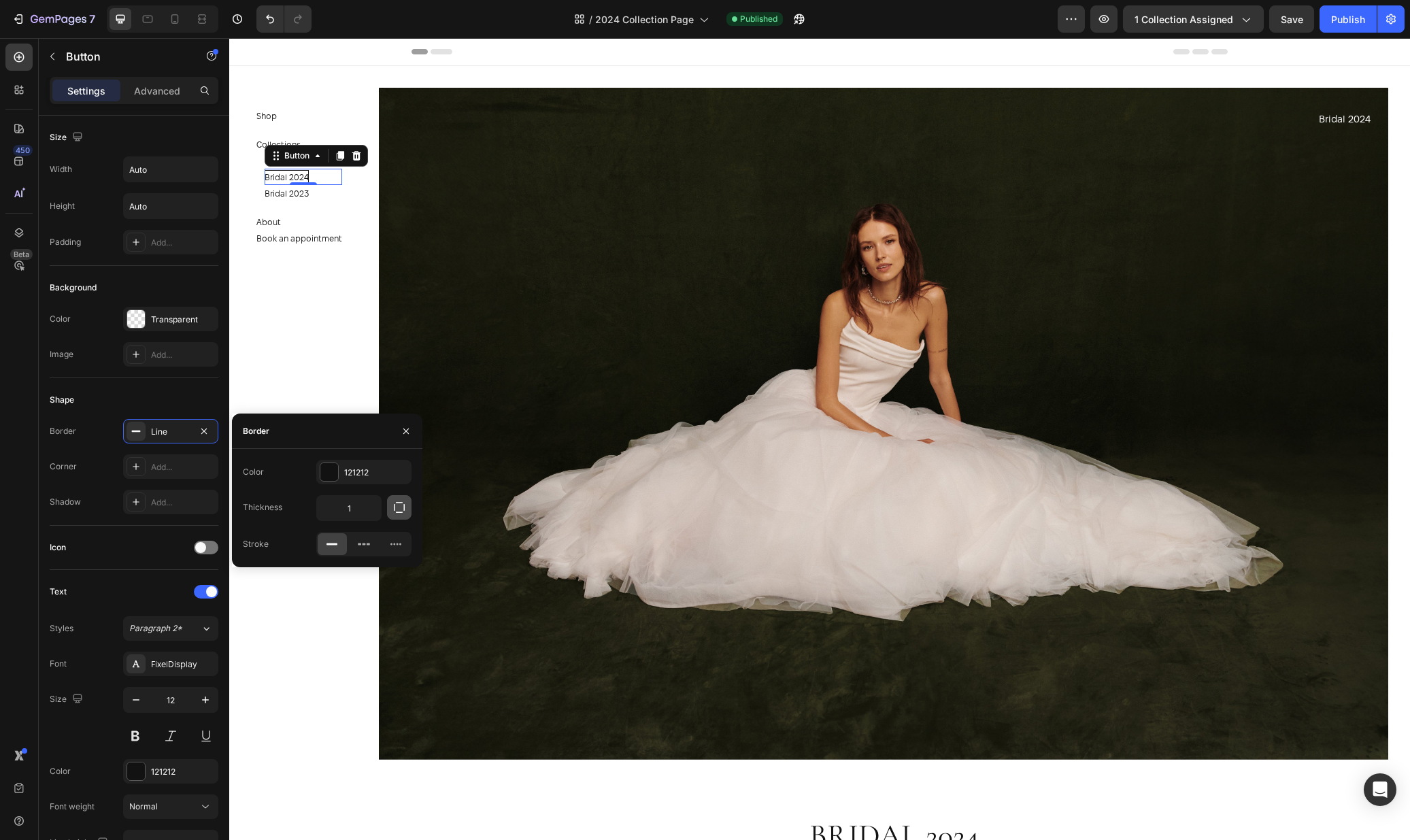
click at [392, 504] on icon "button" at bounding box center [399, 507] width 14 height 14
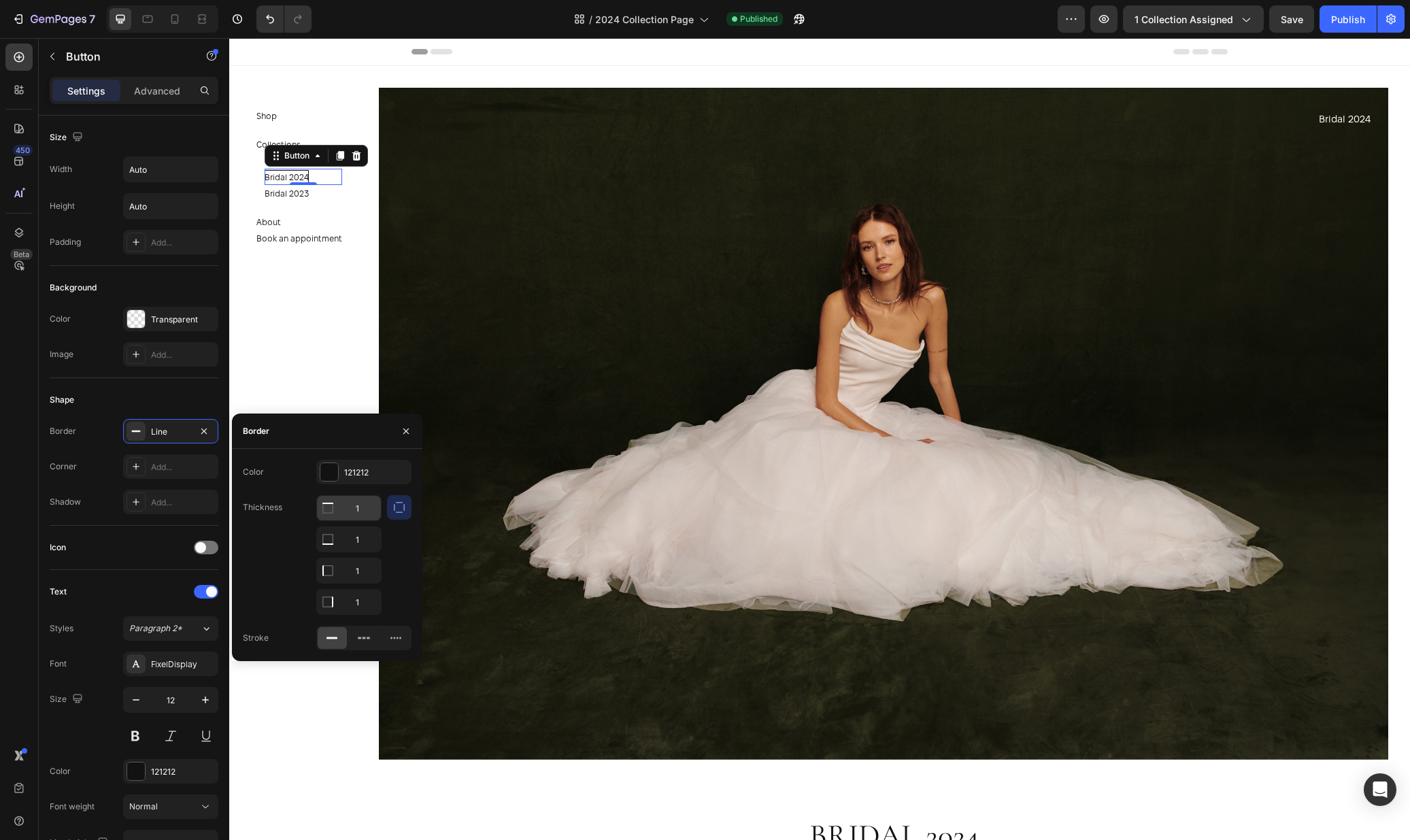
click at [363, 510] on input "1" at bounding box center [349, 507] width 64 height 24
type input "0"
click at [362, 551] on input "1" at bounding box center [349, 539] width 64 height 24
type input "0"
click at [365, 601] on input "1" at bounding box center [349, 601] width 64 height 24
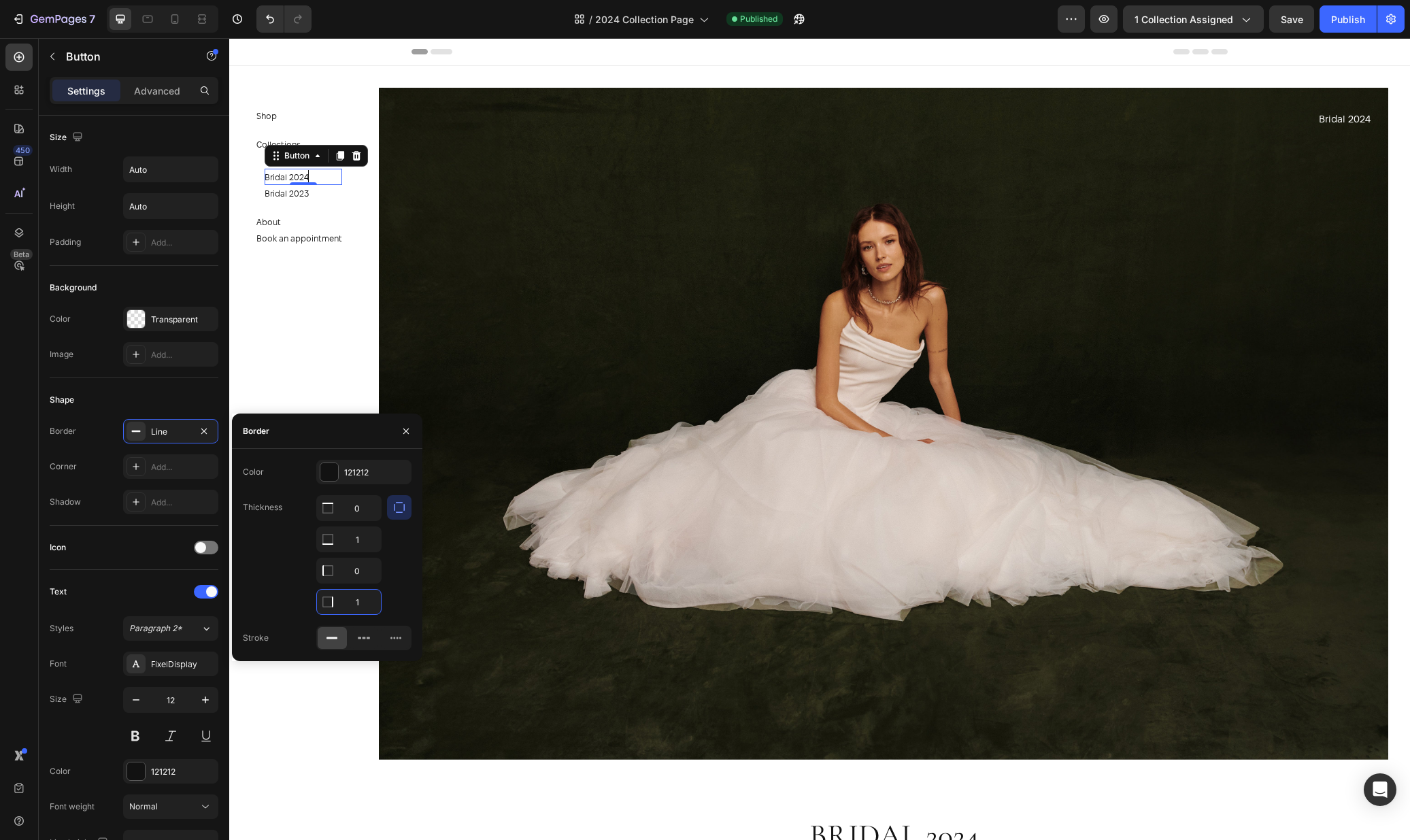
type input "0"
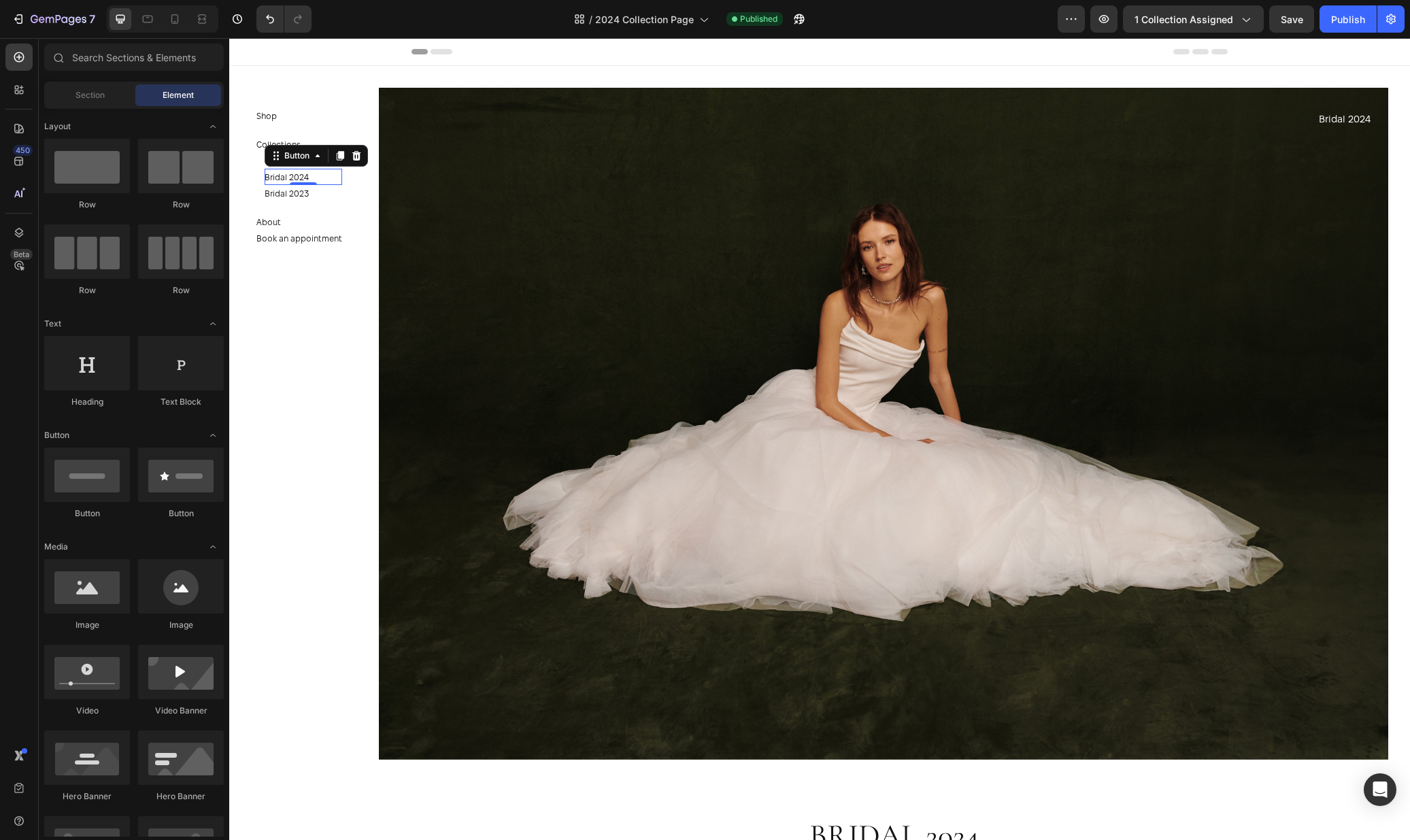
click at [342, 368] on section "Shop Button Collections Button Bridal 2025 Button Bridal 2024 Button 0 Bridal 2…" at bounding box center [308, 439] width 158 height 802
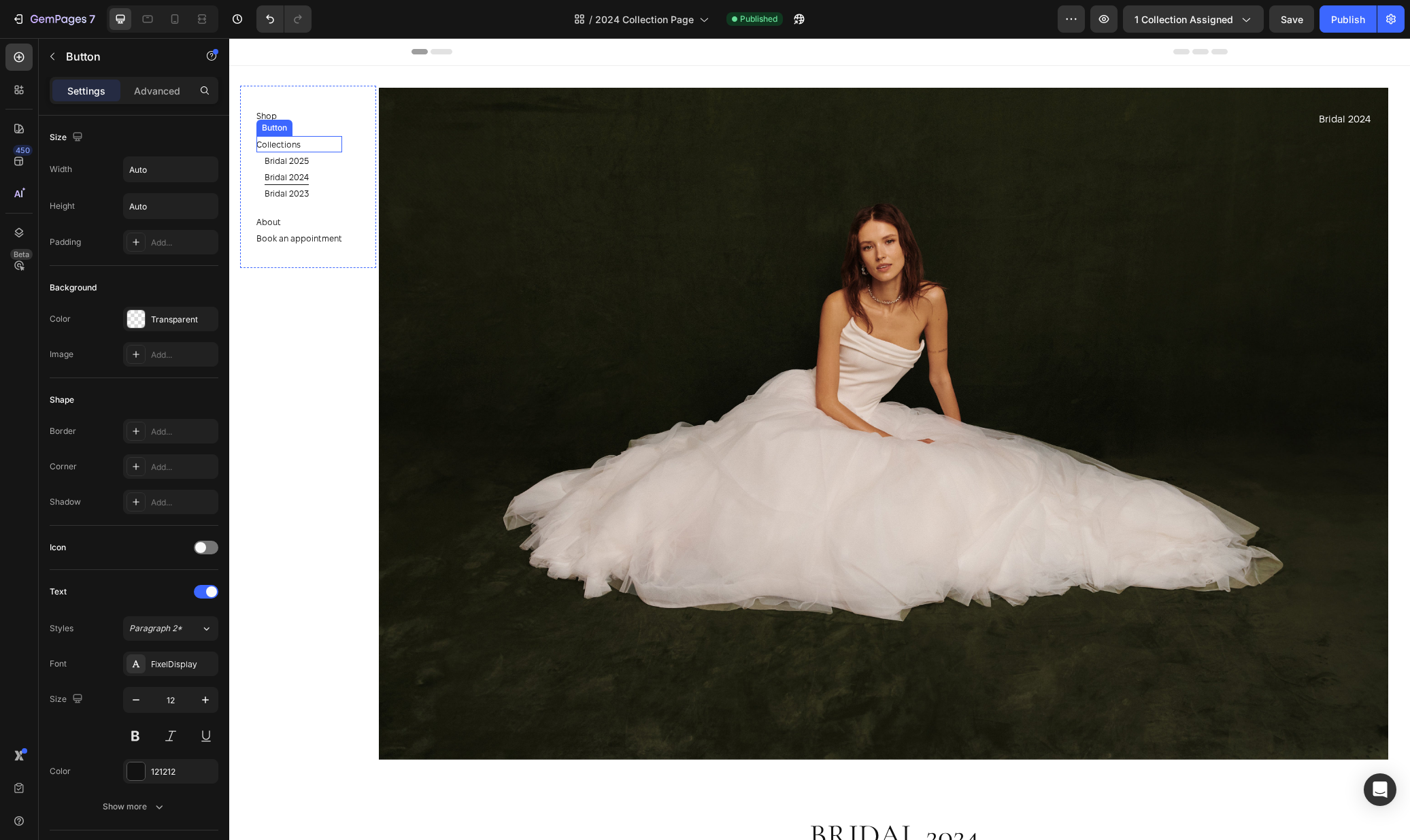
click at [319, 149] on div "Collections Button" at bounding box center [300, 143] width 86 height 17
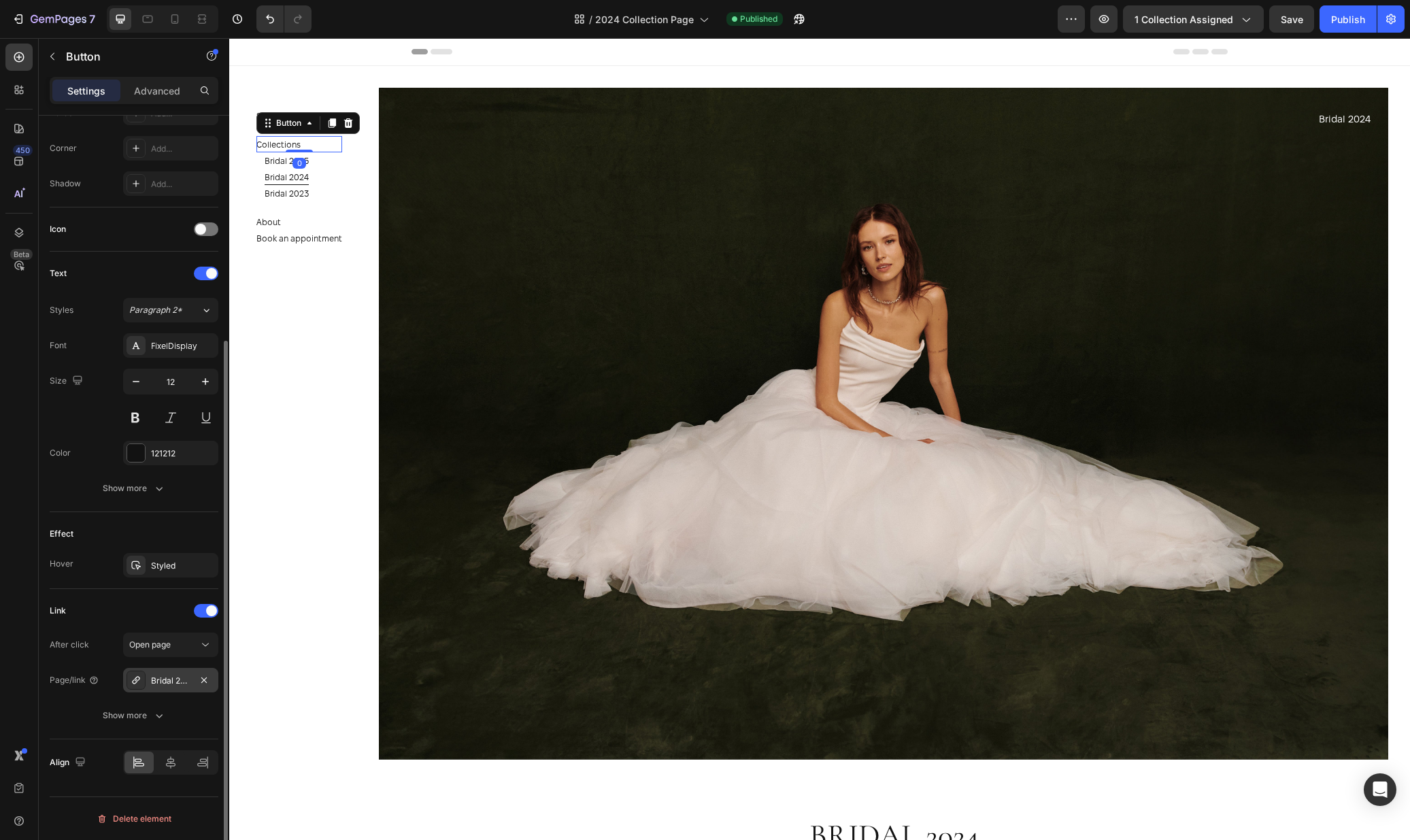
click at [164, 688] on div "Bridal 2025" at bounding box center [171, 680] width 96 height 24
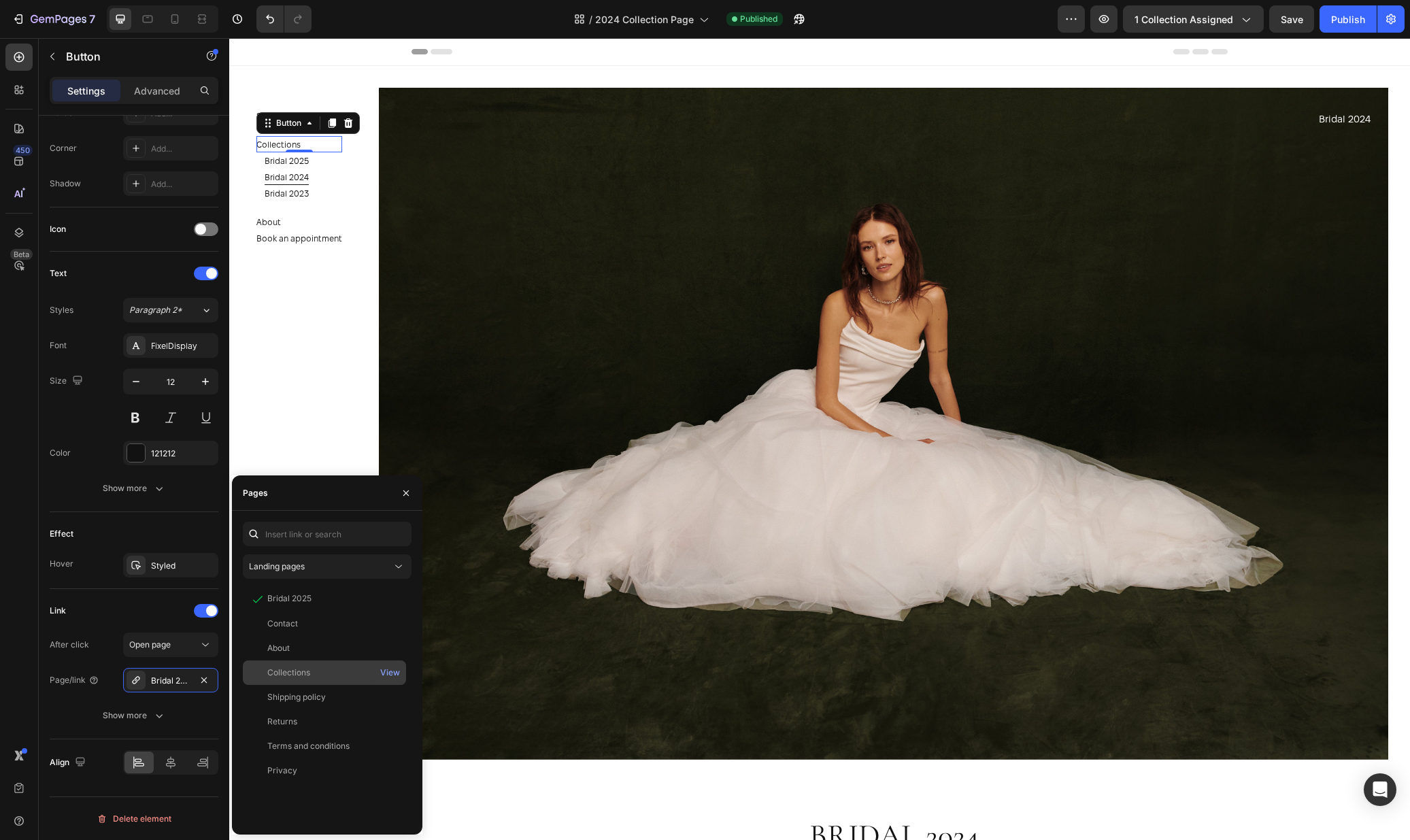
click at [293, 675] on div "Collections" at bounding box center [289, 672] width 43 height 13
click at [1345, 21] on div "Publish" at bounding box center [1348, 20] width 34 height 15
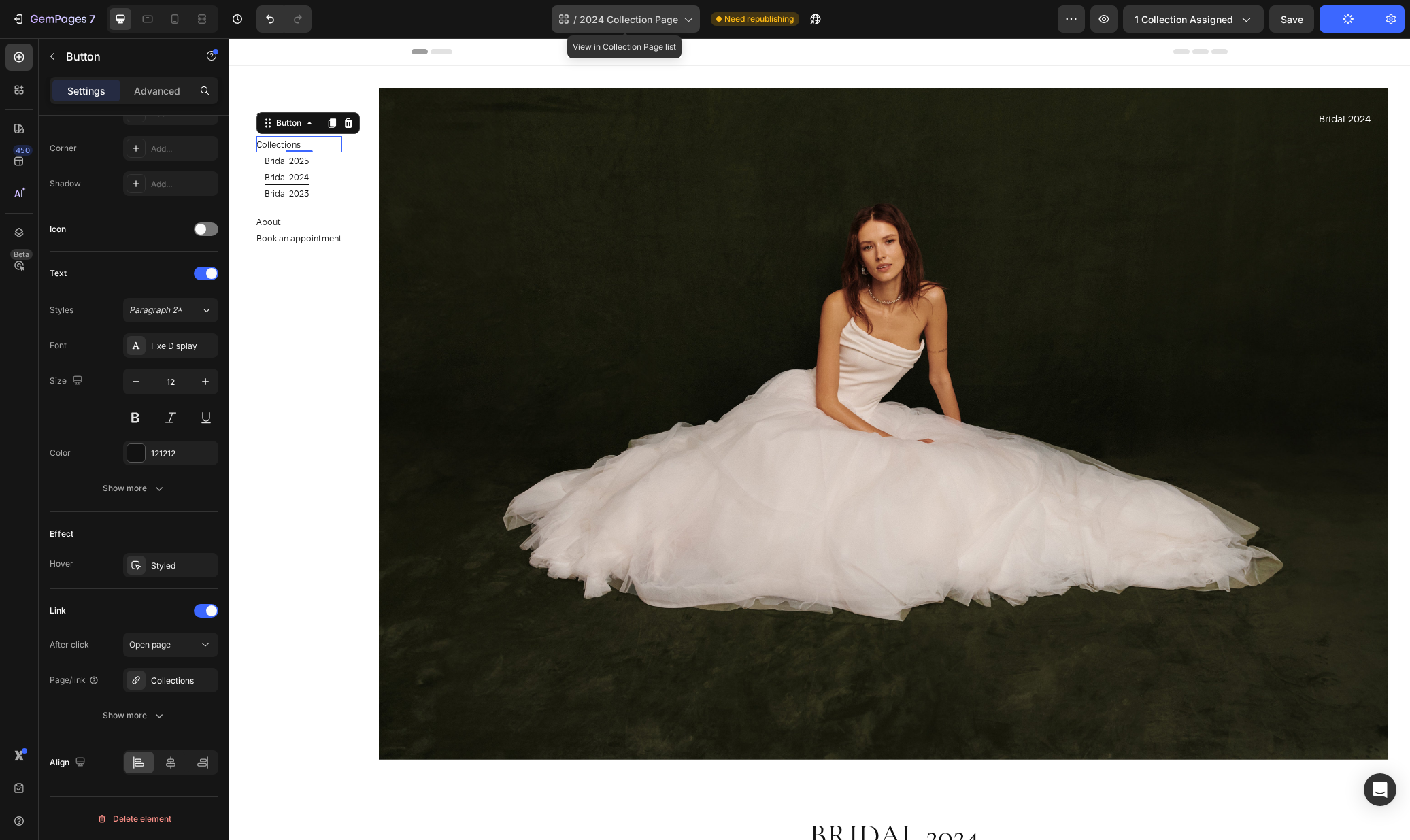
click at [663, 21] on span "2024 Collection Page" at bounding box center [628, 20] width 99 height 15
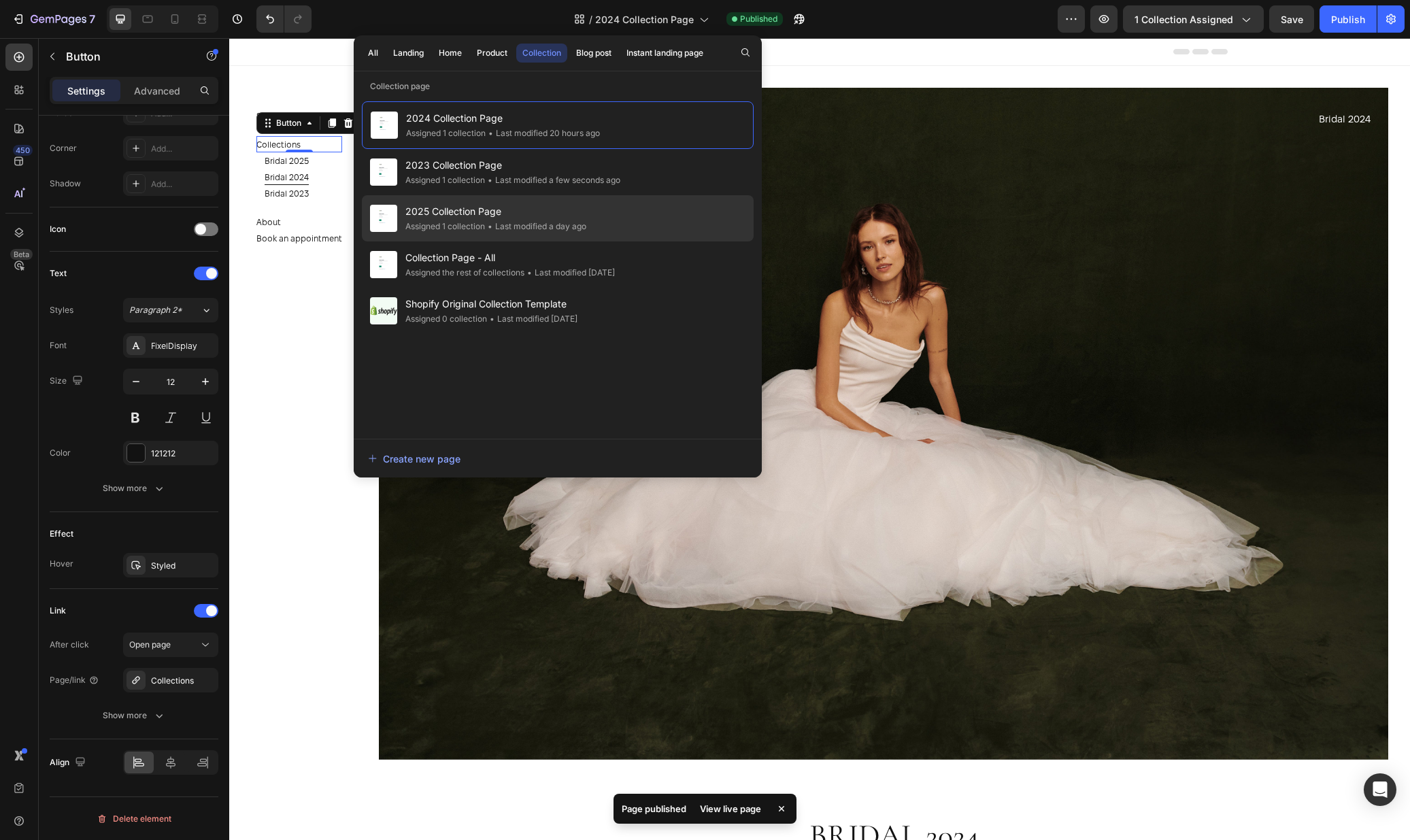
click at [495, 210] on span "2025 Collection Page" at bounding box center [495, 211] width 181 height 17
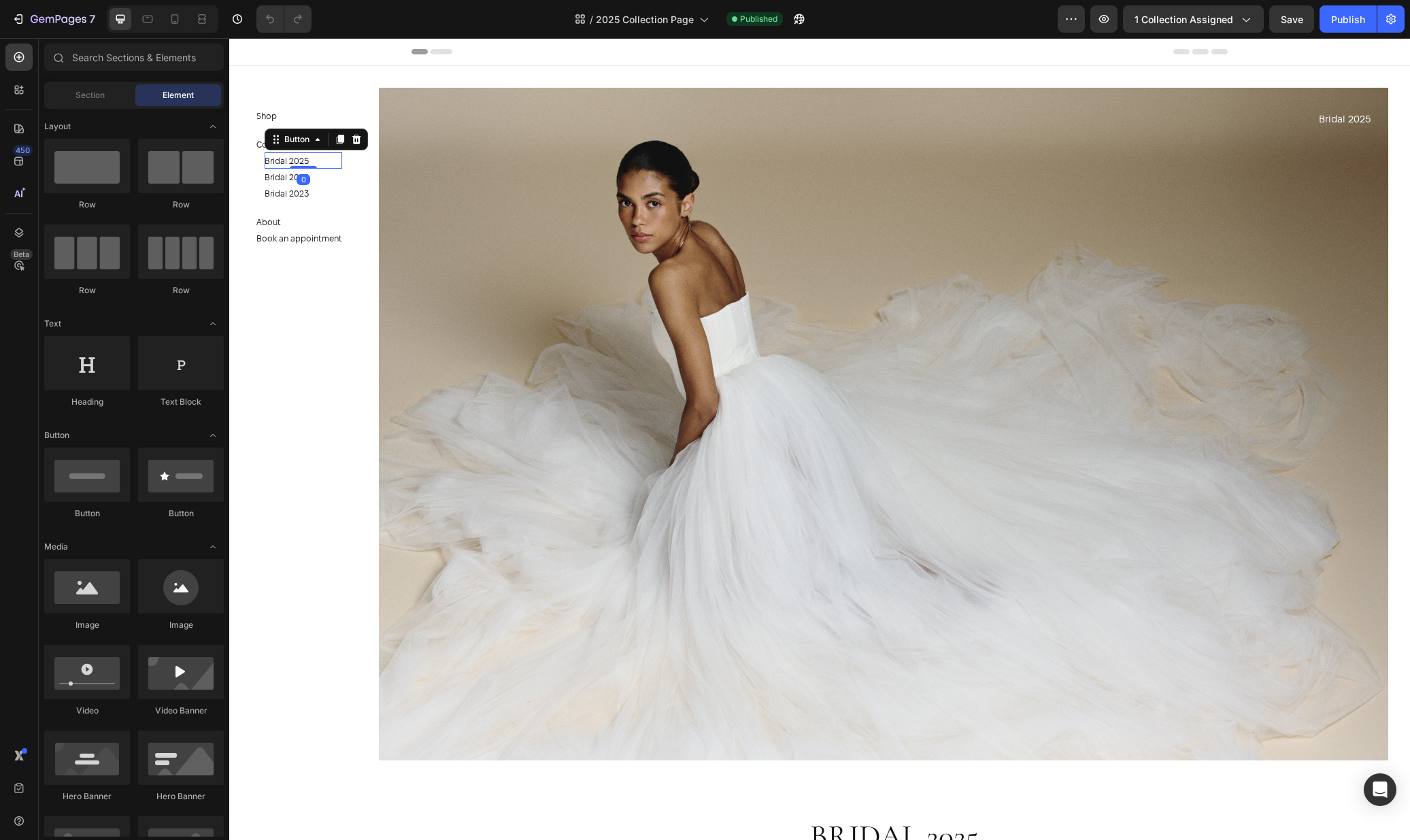
click at [311, 163] on div "Bridal 2025 Button 0" at bounding box center [302, 160] width 77 height 17
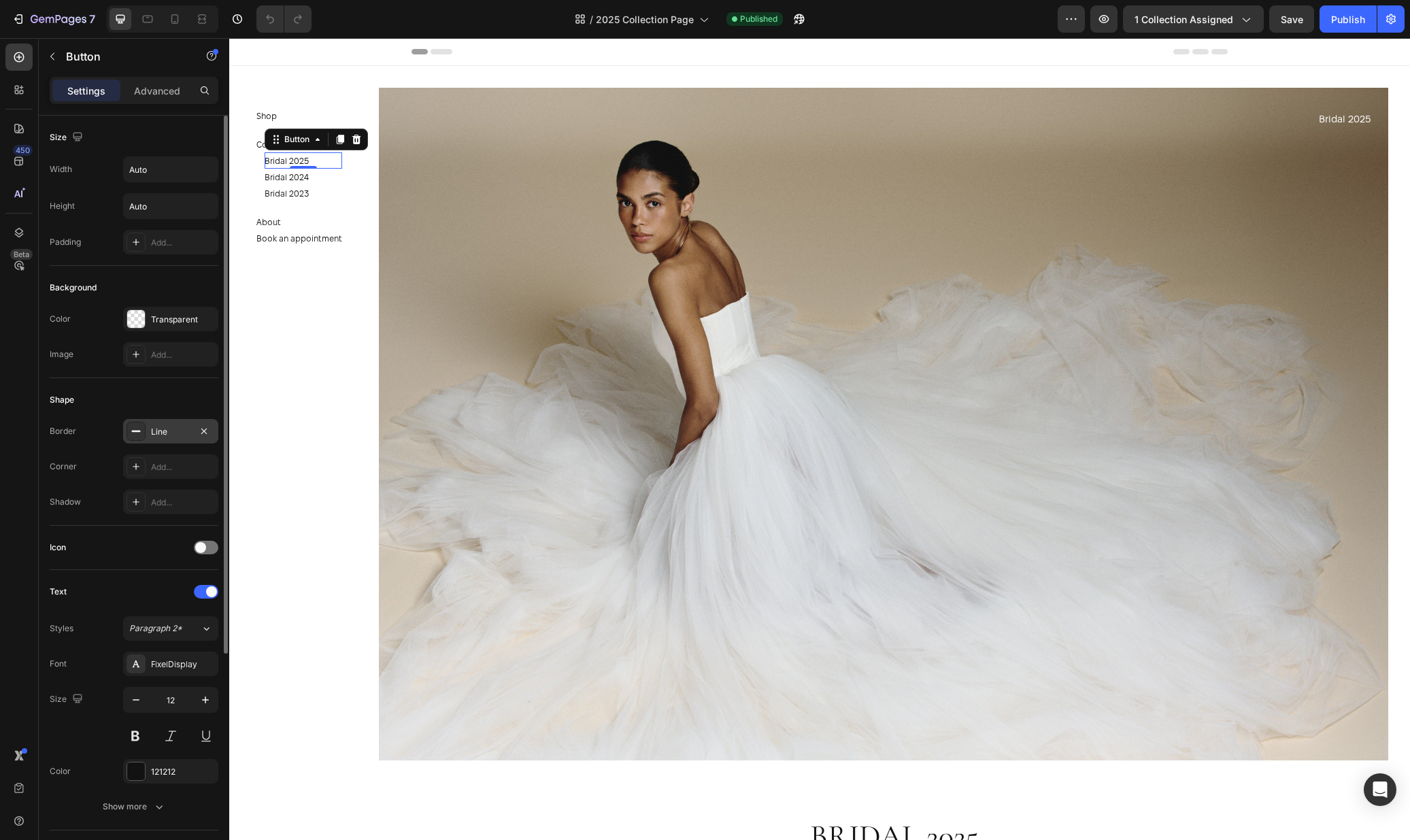
click at [166, 432] on div "Line" at bounding box center [171, 431] width 39 height 13
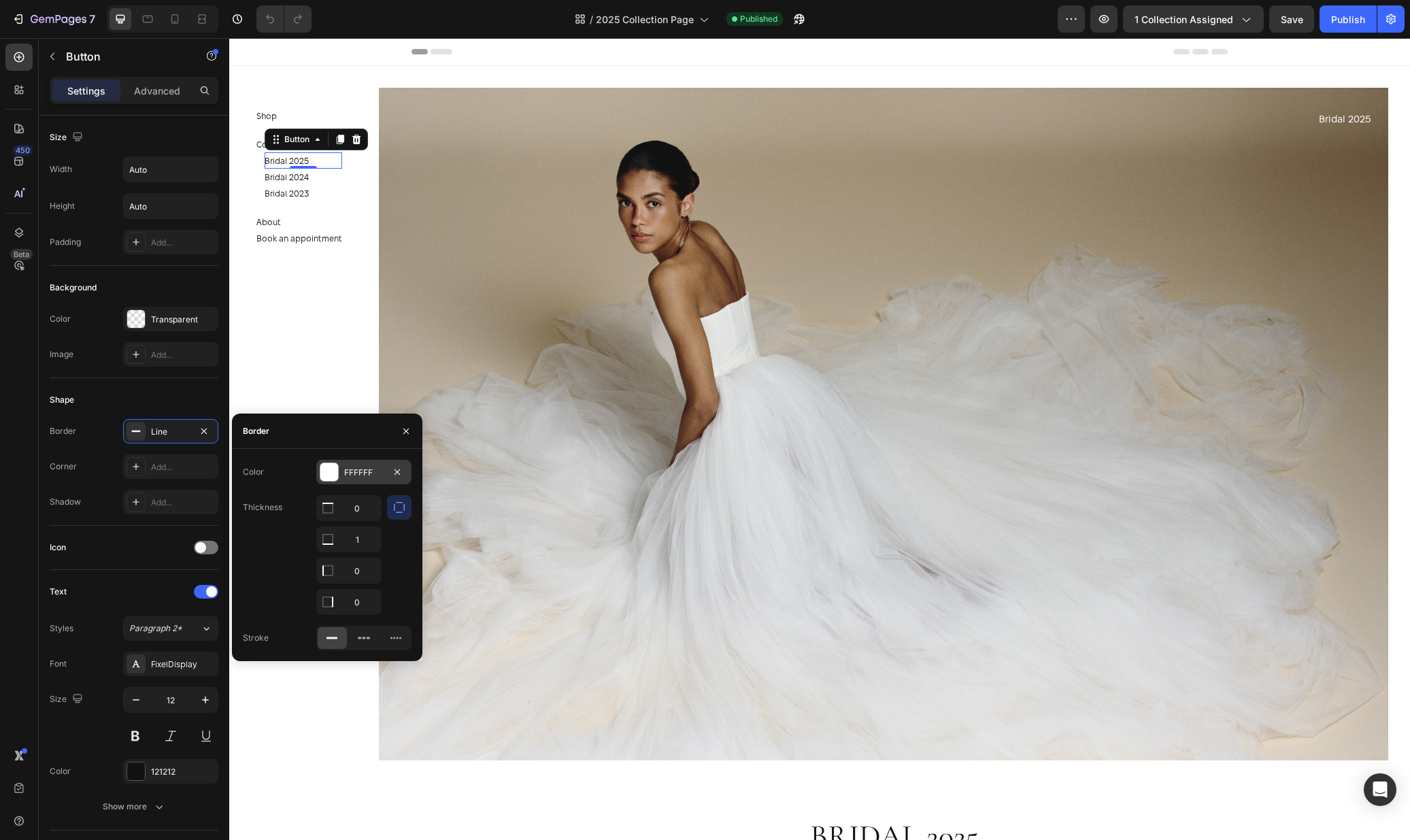
click at [358, 473] on div "FFFFFF" at bounding box center [364, 472] width 39 height 13
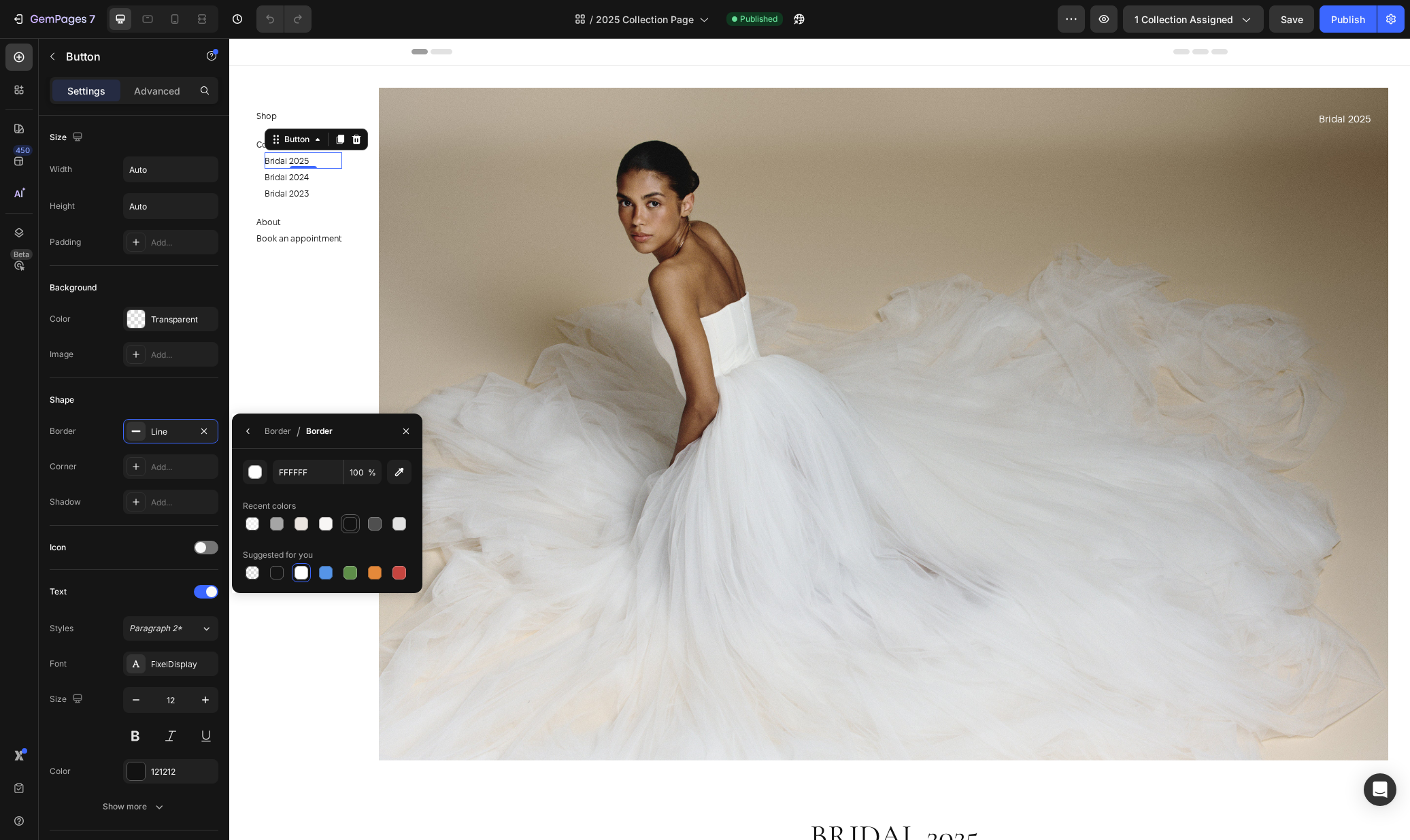
click at [357, 522] on div at bounding box center [350, 523] width 17 height 17
type input "121212"
click at [327, 387] on section "Shop Button Collections Button Bridal 2025 Button Bridal 2024 Button Bridal 202…" at bounding box center [308, 439] width 158 height 802
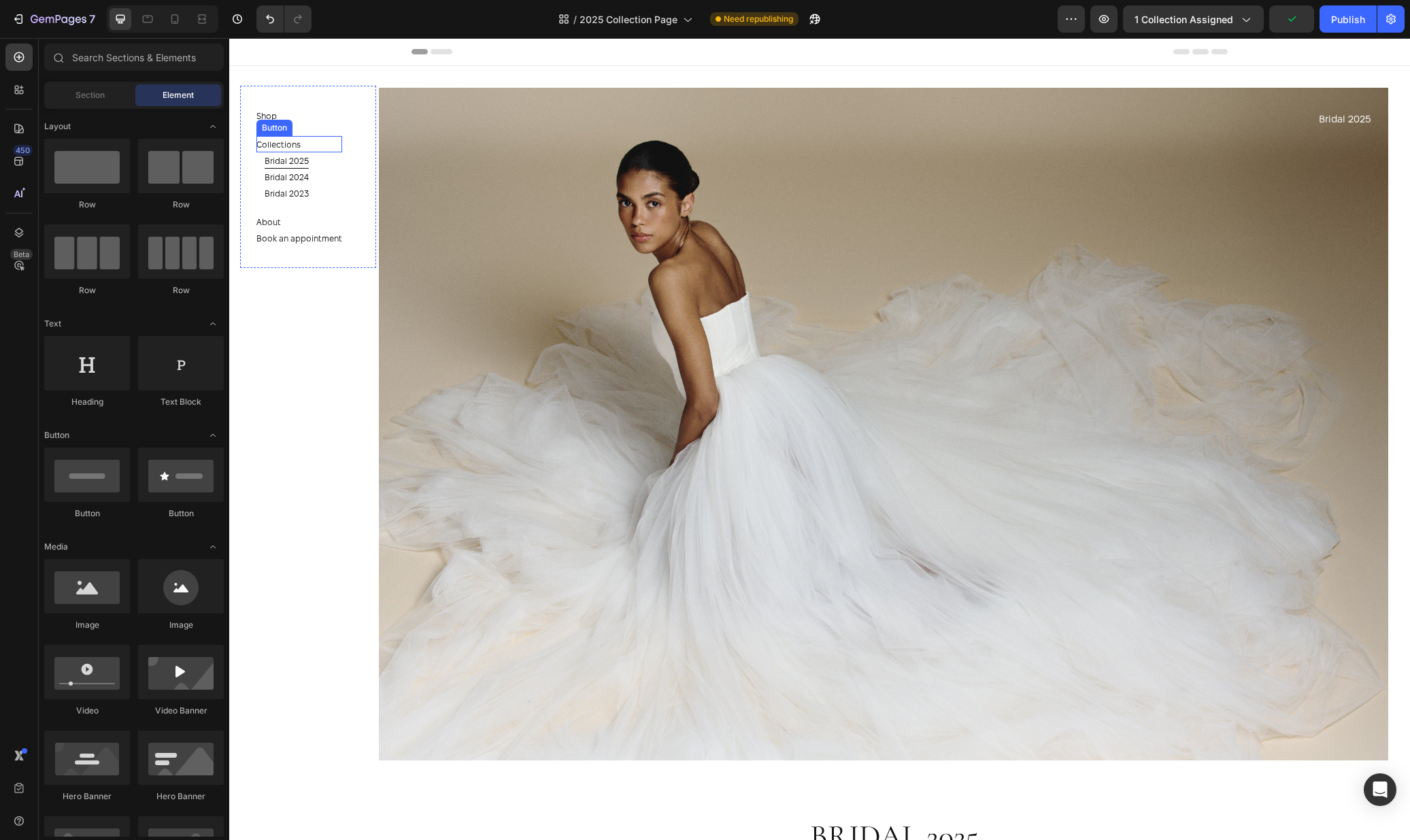
click at [308, 149] on div "Collections Button" at bounding box center [300, 143] width 86 height 17
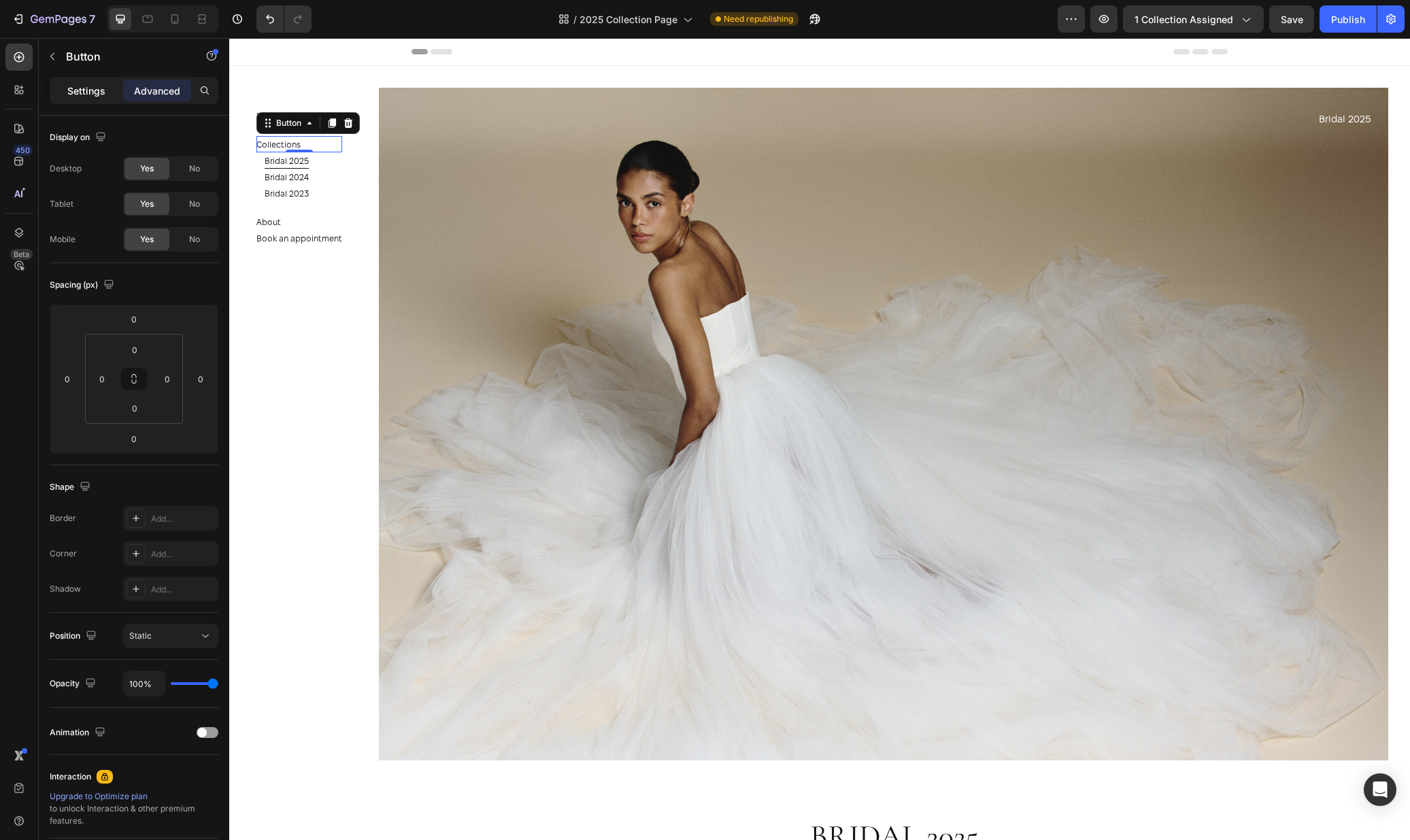
click at [90, 93] on p "Settings" at bounding box center [86, 91] width 38 height 15
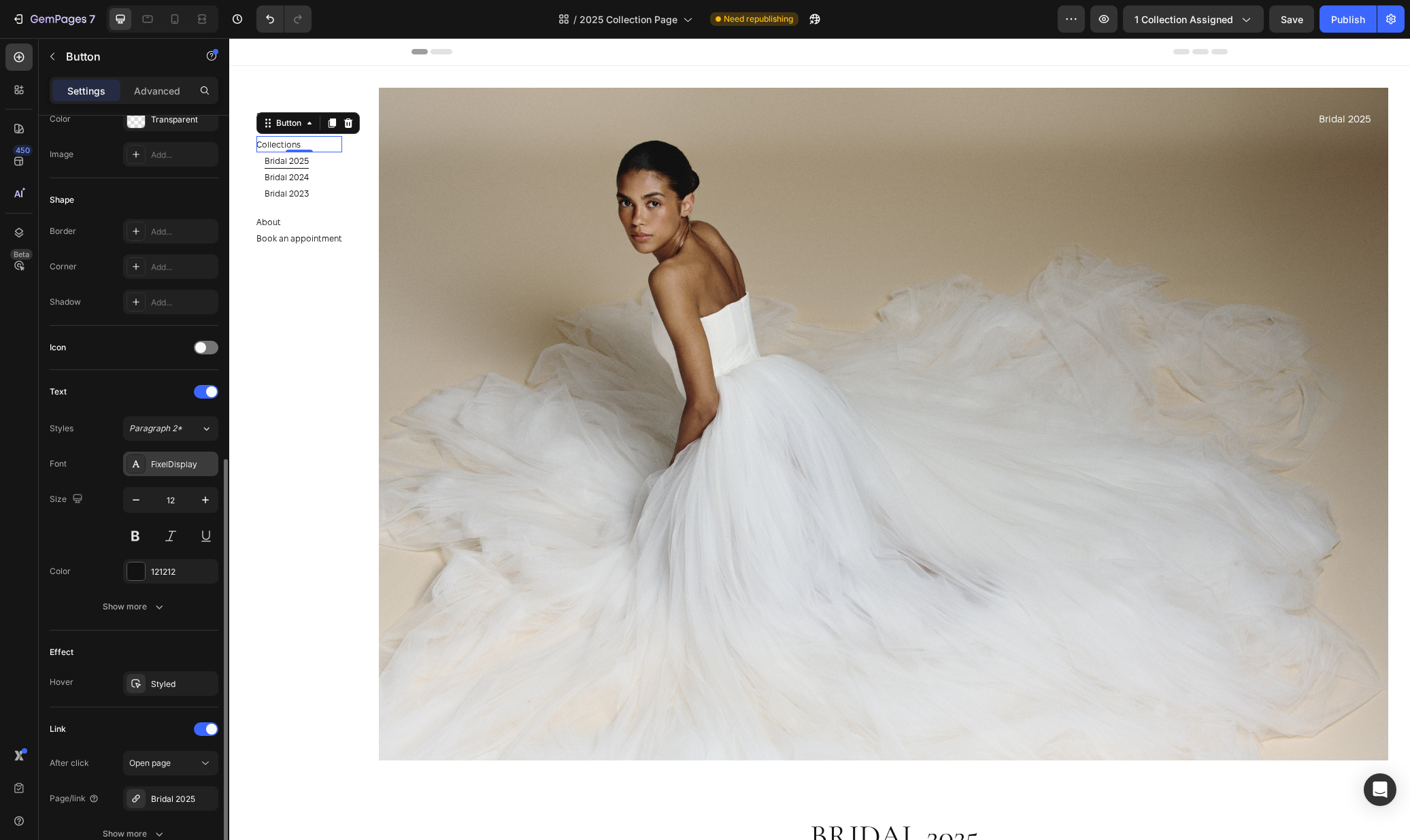
scroll to position [318, 0]
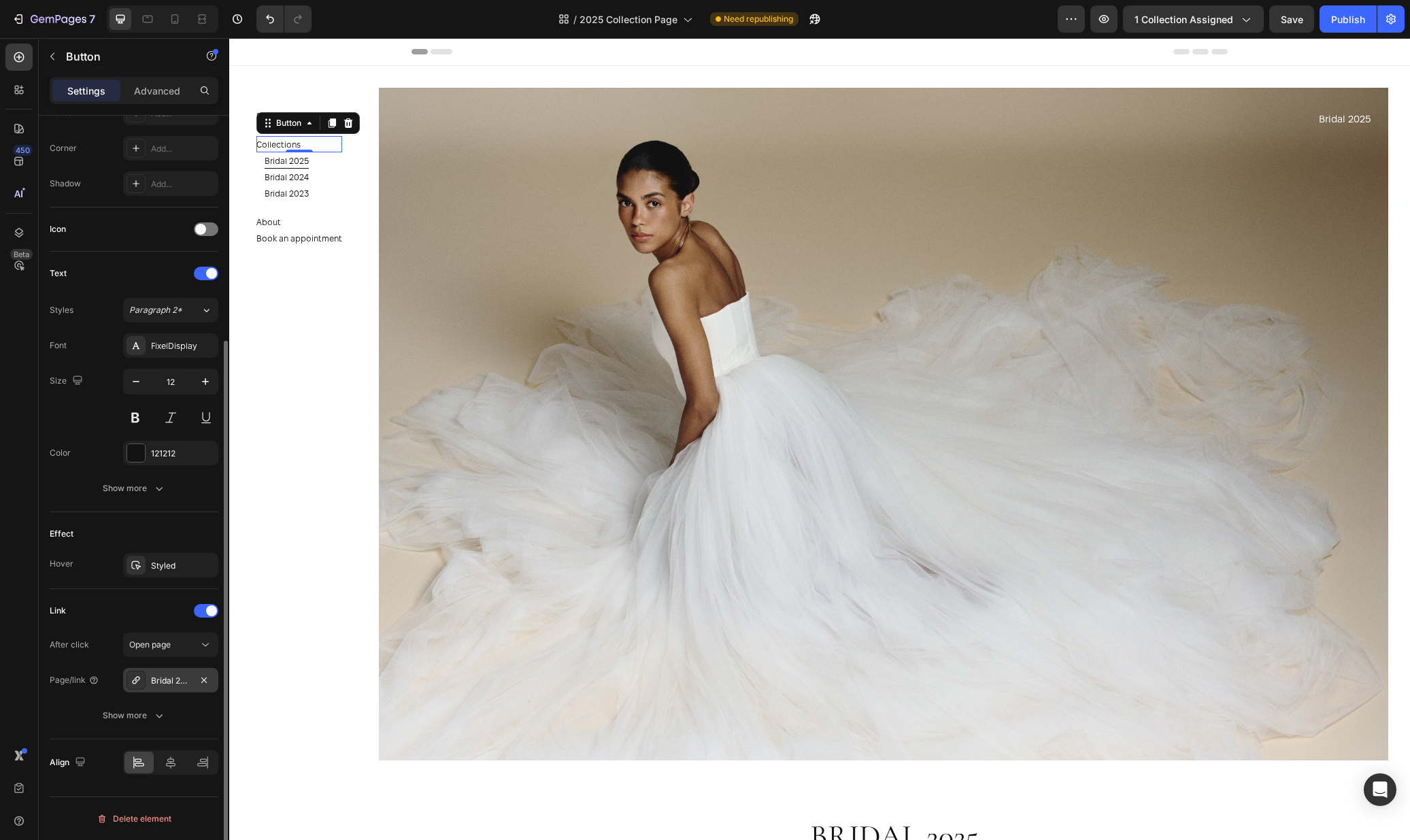
click at [174, 687] on div "Bridal 2025" at bounding box center [171, 680] width 96 height 24
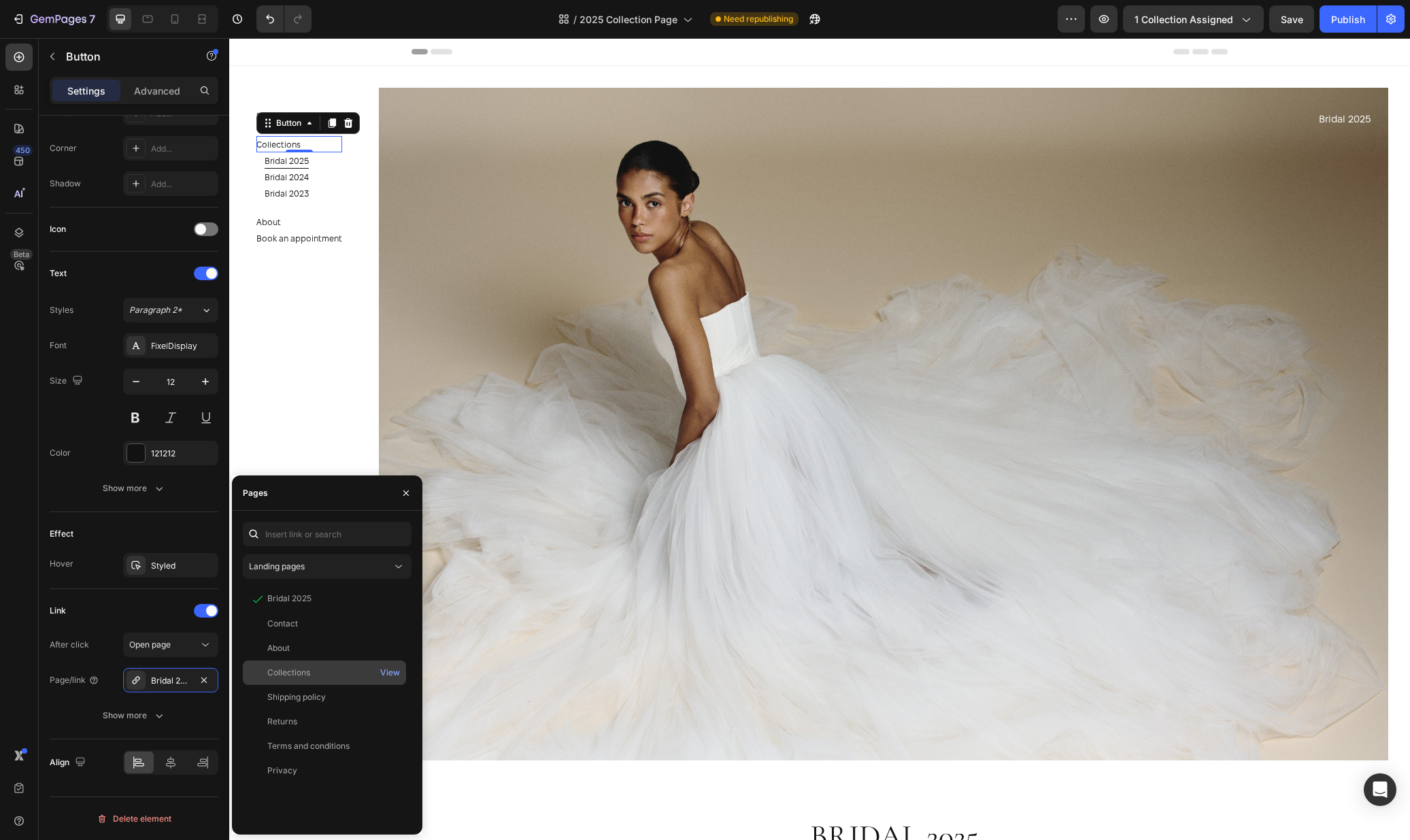
click at [317, 674] on div "Collections" at bounding box center [324, 672] width 152 height 13
click at [1373, 25] on button "Publish" at bounding box center [1348, 20] width 58 height 27
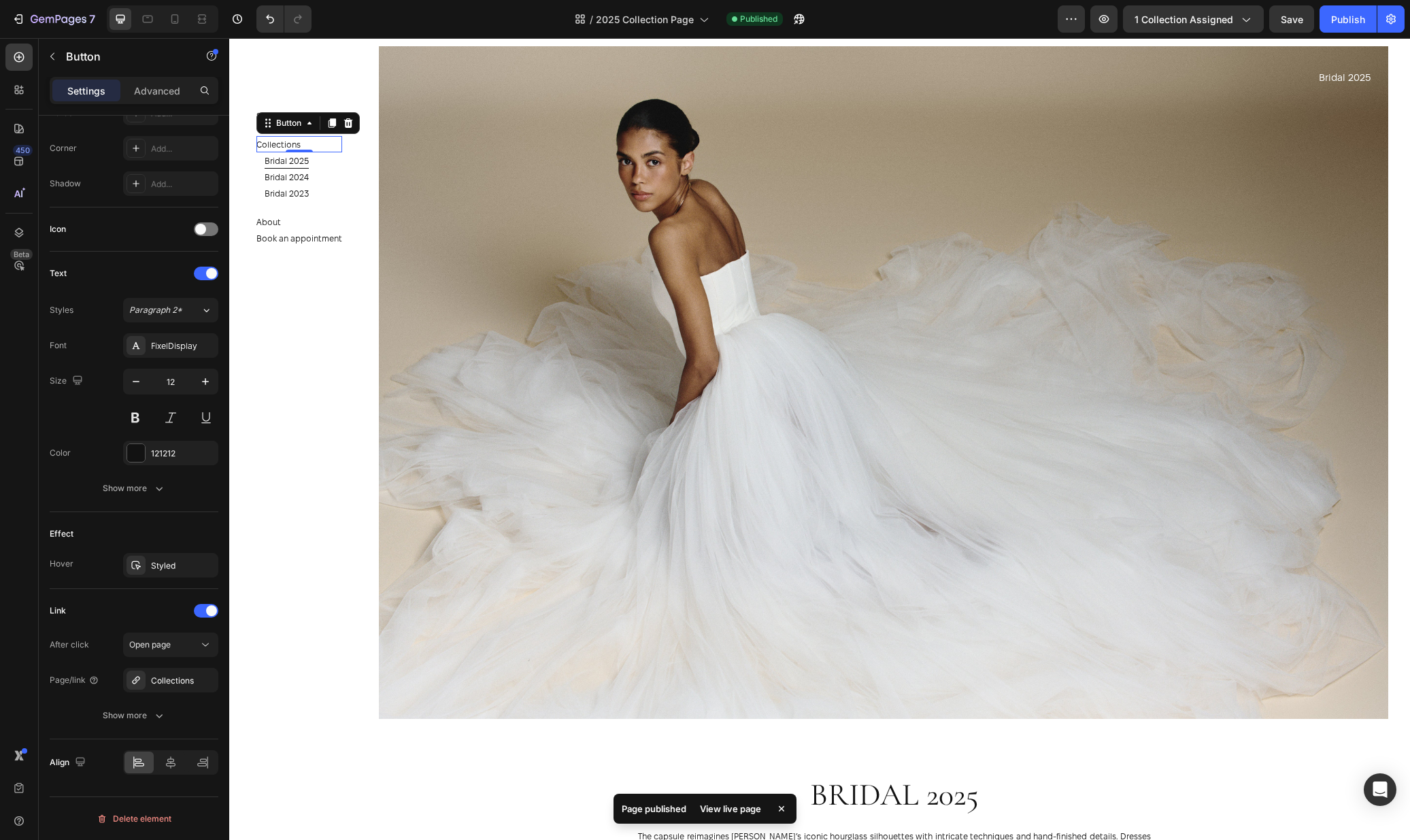
scroll to position [48, 0]
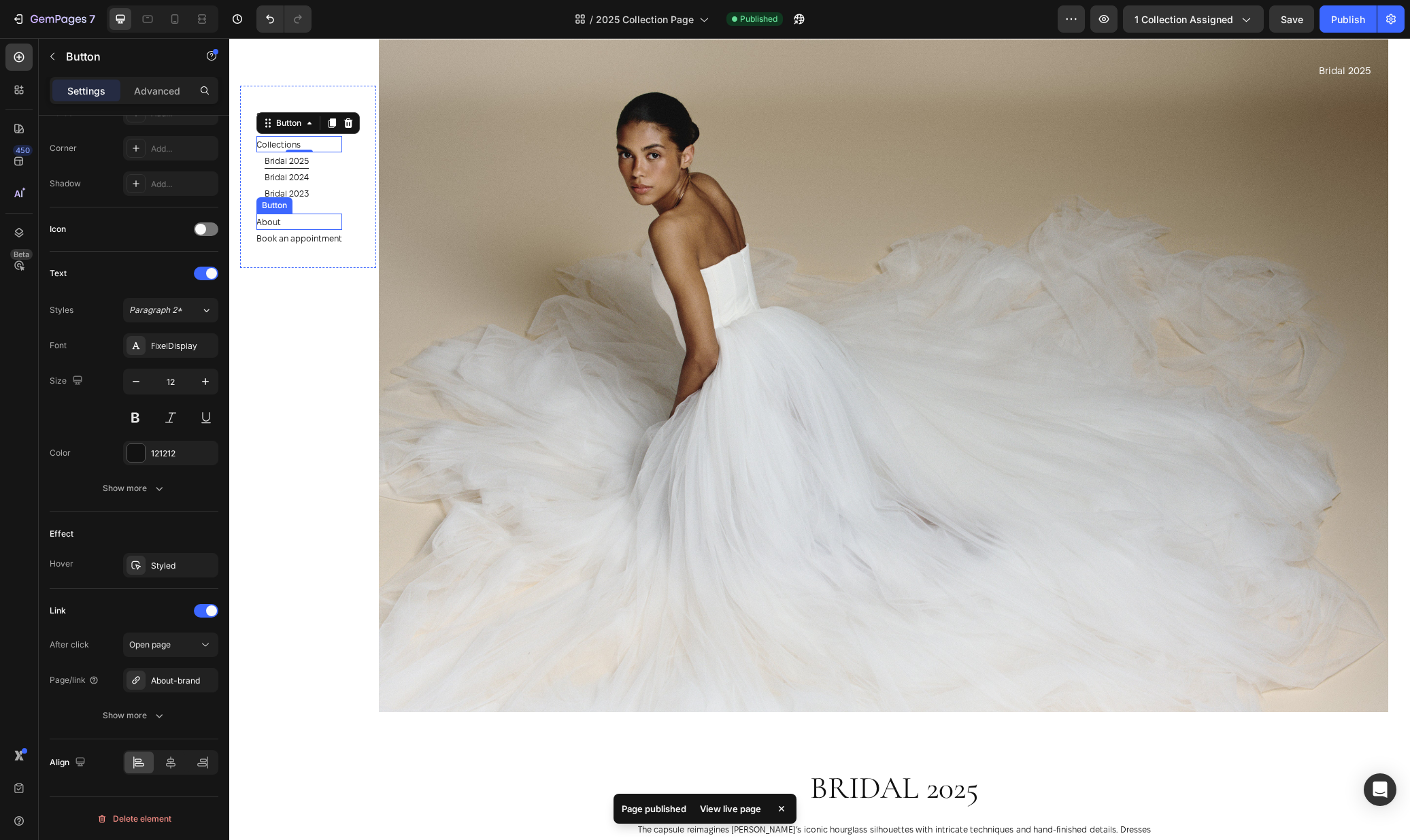
click at [324, 218] on div "About Button" at bounding box center [300, 221] width 86 height 17
click at [279, 113] on div "Shop Button" at bounding box center [300, 115] width 86 height 17
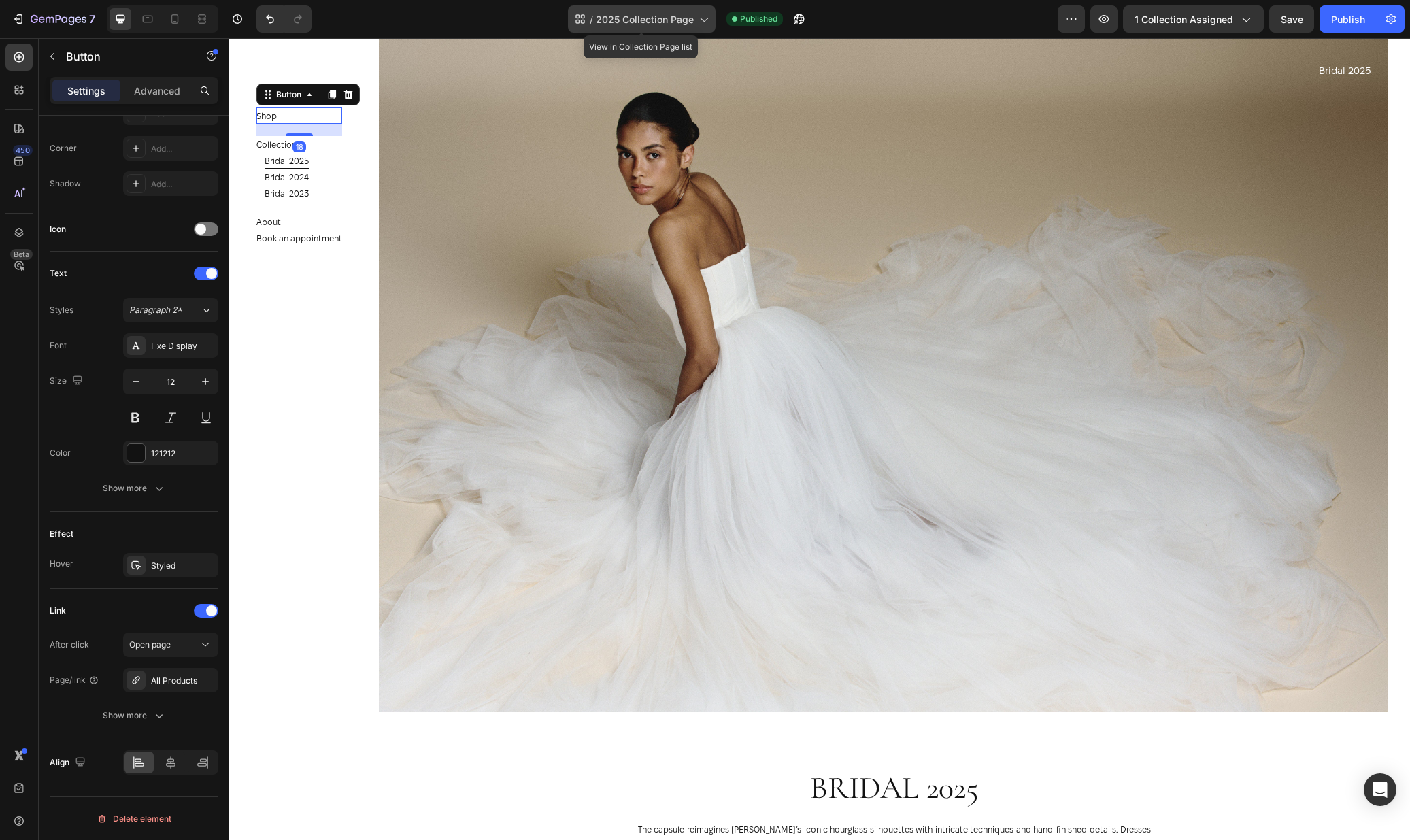
click at [701, 28] on div "/ 2025 Collection Page" at bounding box center [641, 20] width 147 height 27
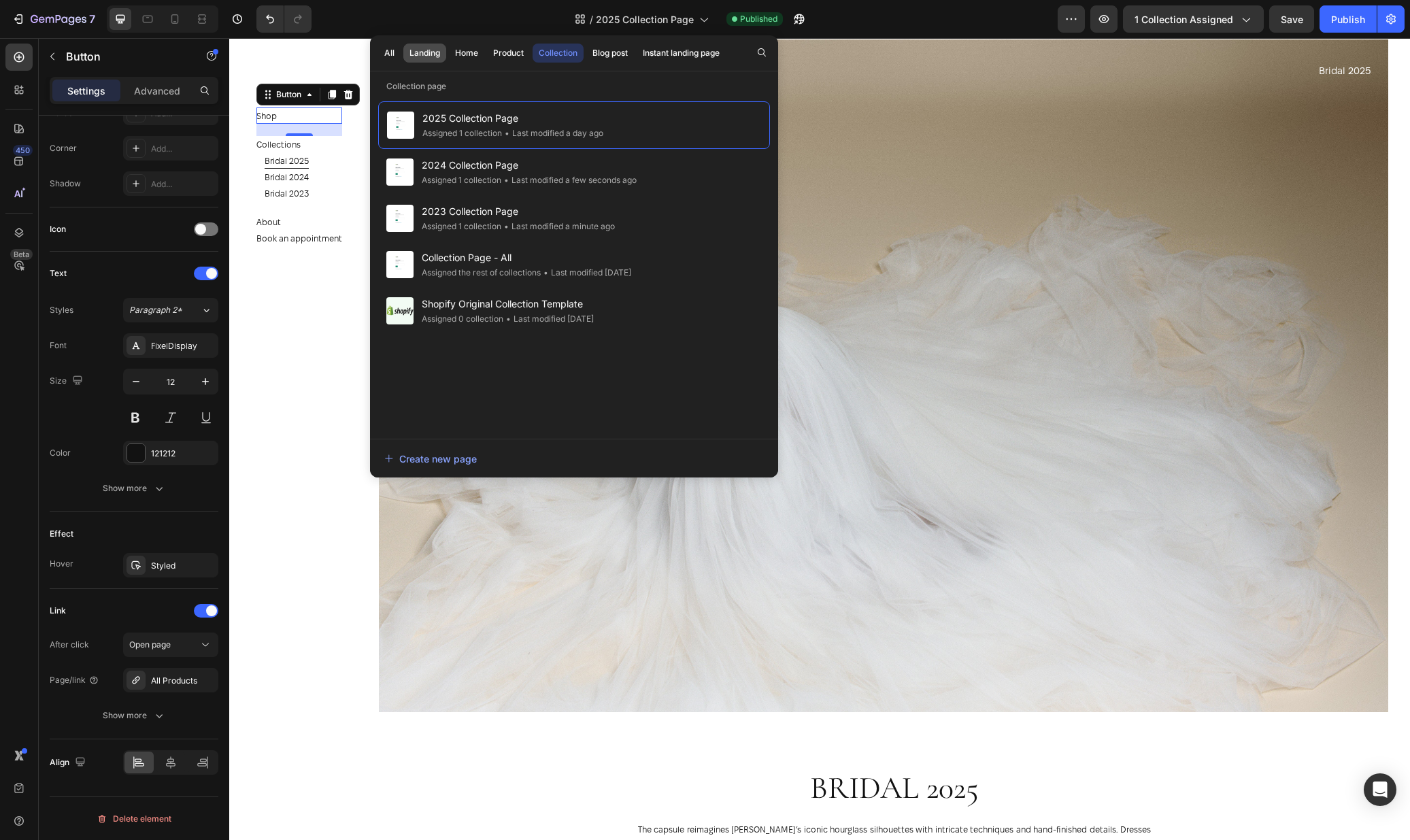
click at [434, 55] on div "Landing" at bounding box center [424, 53] width 30 height 13
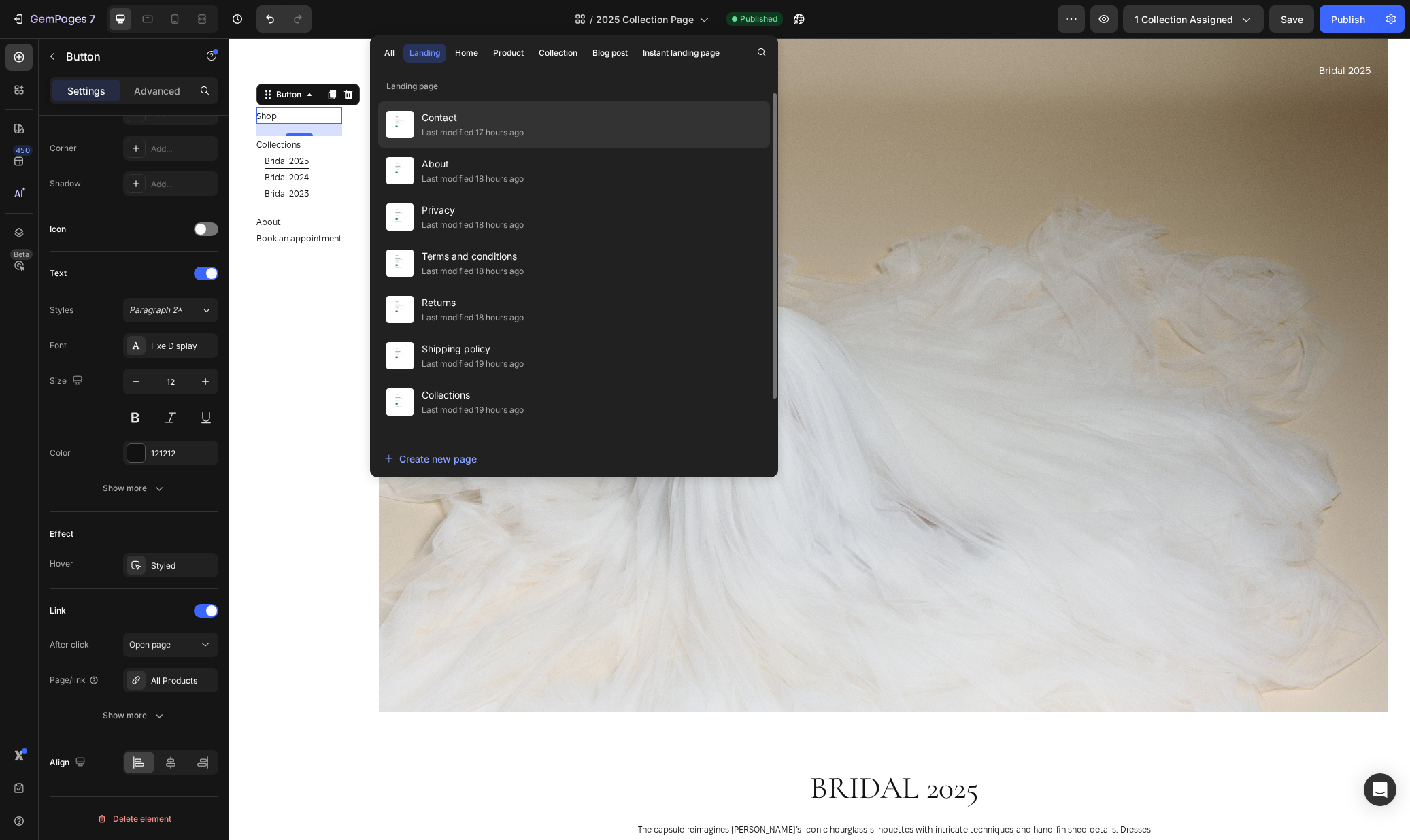
click at [493, 128] on div "Last modified 17 hours ago" at bounding box center [472, 133] width 102 height 14
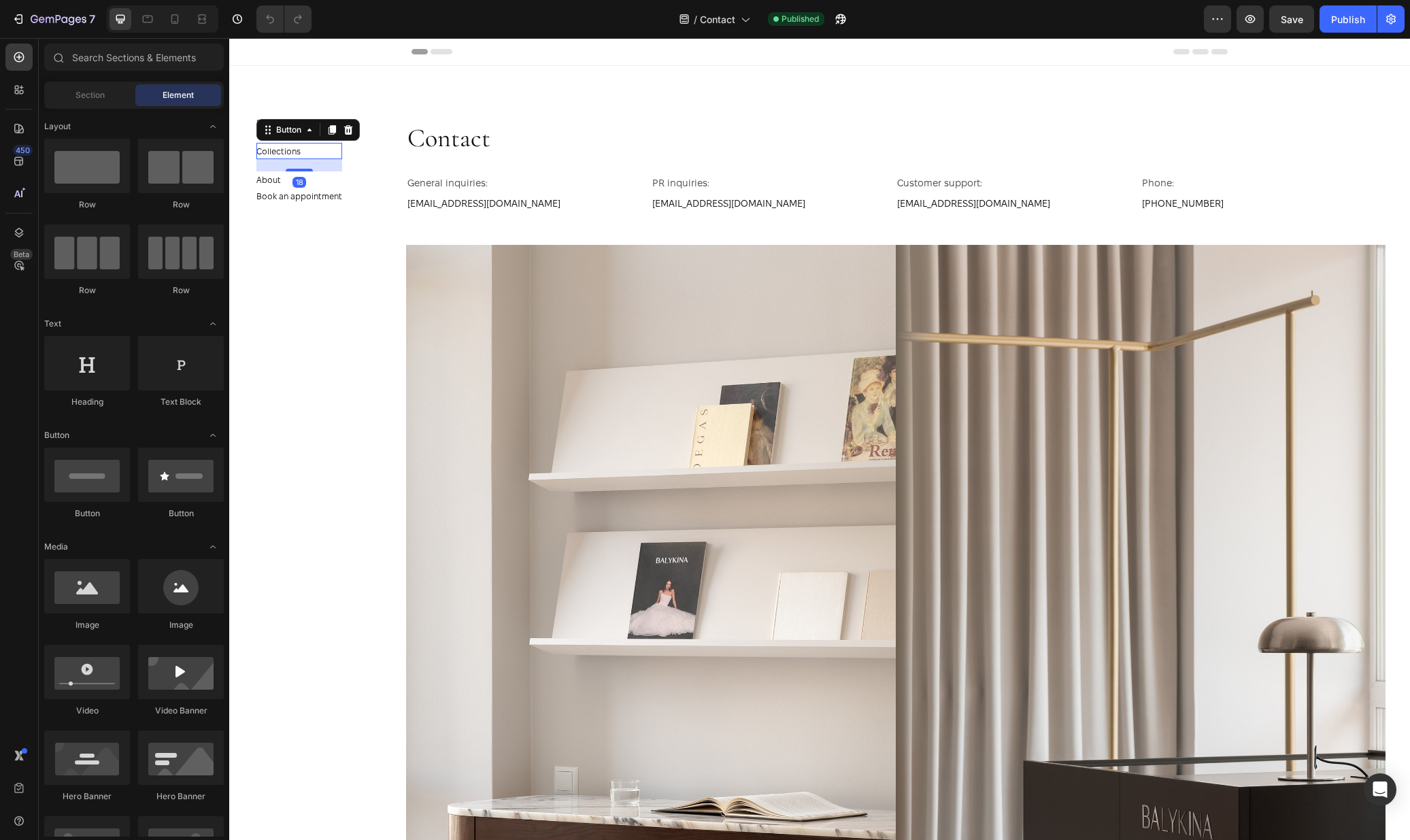
click at [320, 150] on div "Collections Button 18" at bounding box center [300, 150] width 86 height 17
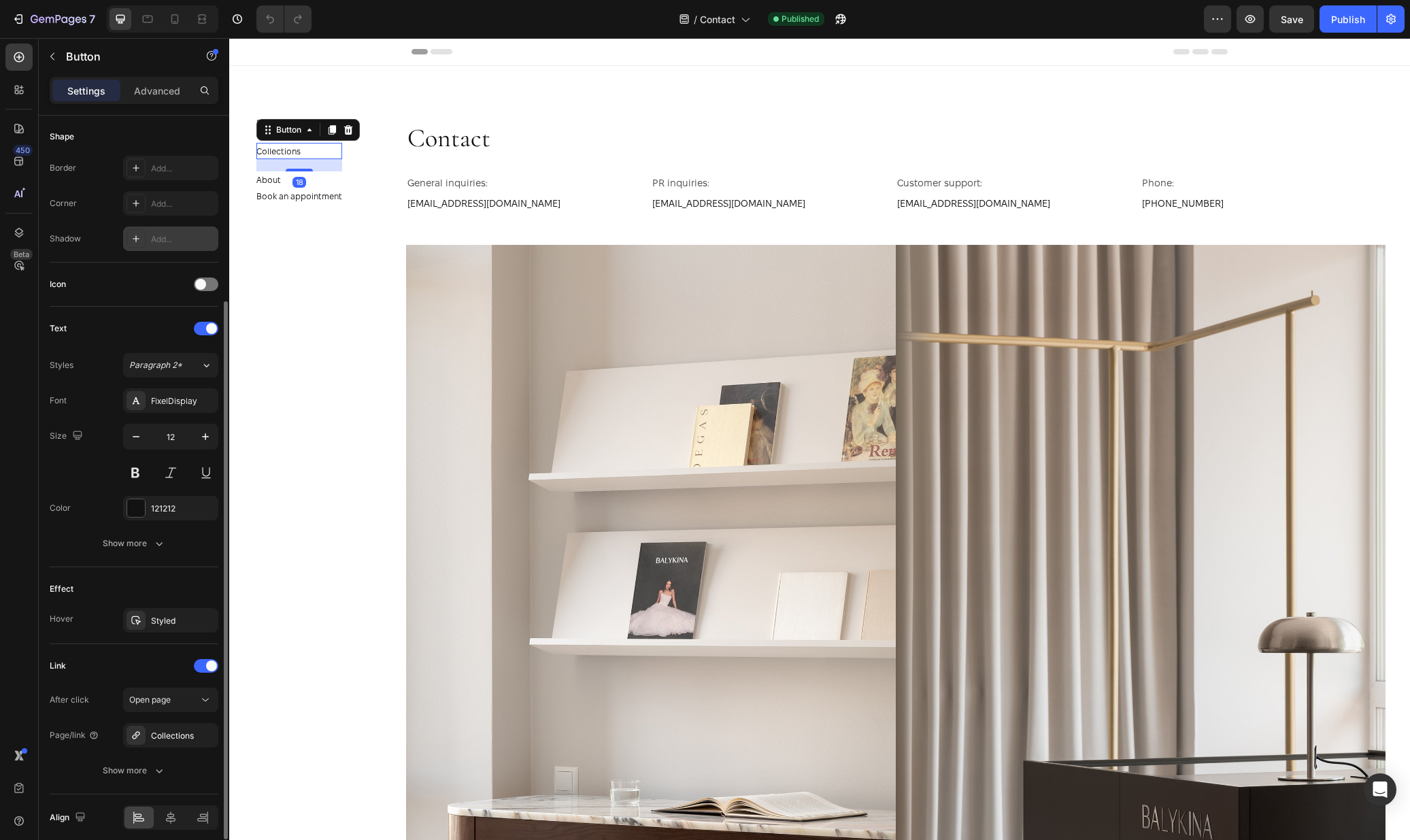
scroll to position [318, 0]
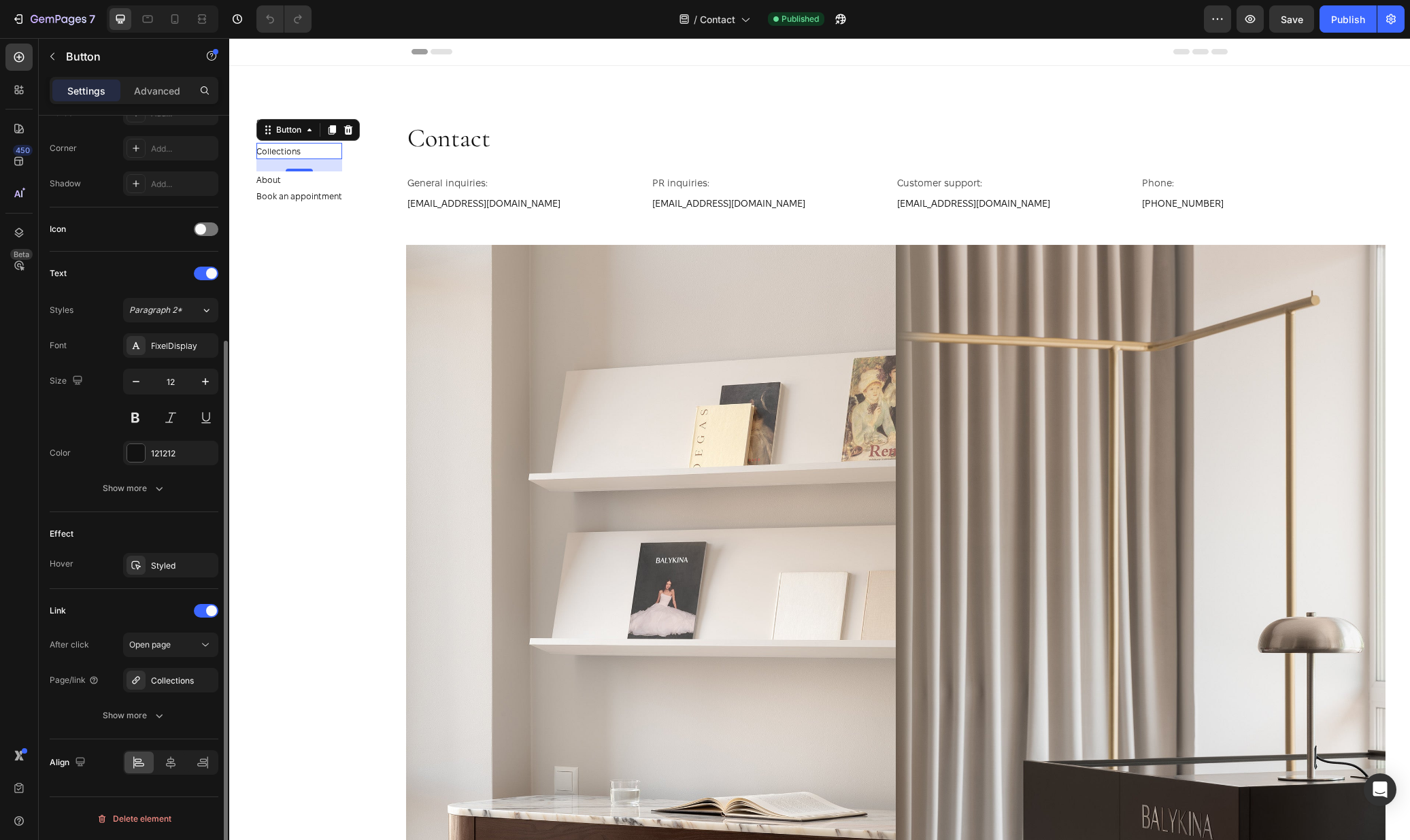
click at [309, 434] on section "Shop Button Collections Button 18 About Button Book an appointment Button Secti…" at bounding box center [308, 439] width 158 height 802
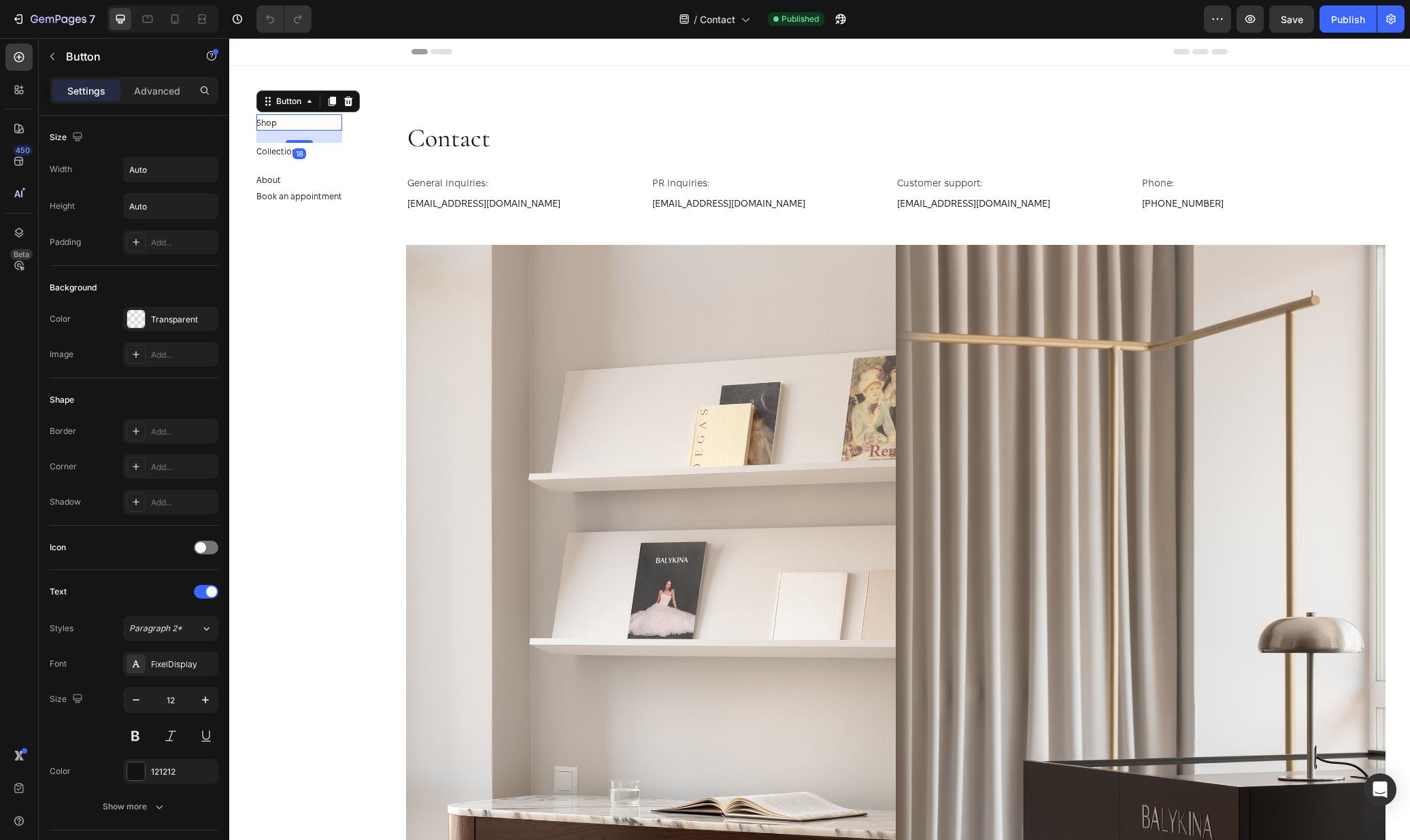
click at [310, 121] on div "Shop Button 18" at bounding box center [300, 122] width 86 height 17
click at [717, 23] on span "Contact" at bounding box center [717, 20] width 35 height 15
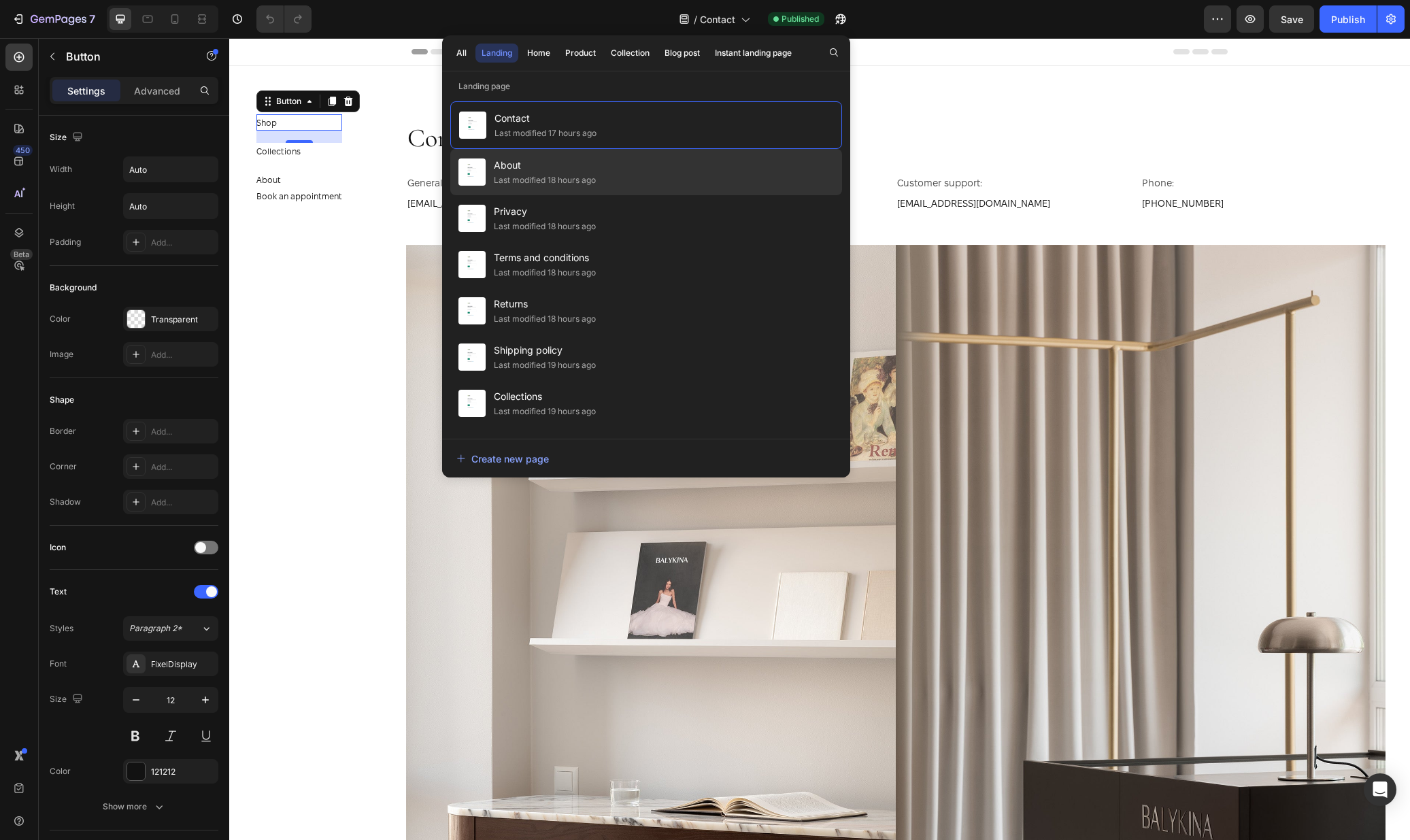
click at [627, 195] on div "About Last modified 18 hours ago" at bounding box center [646, 218] width 392 height 46
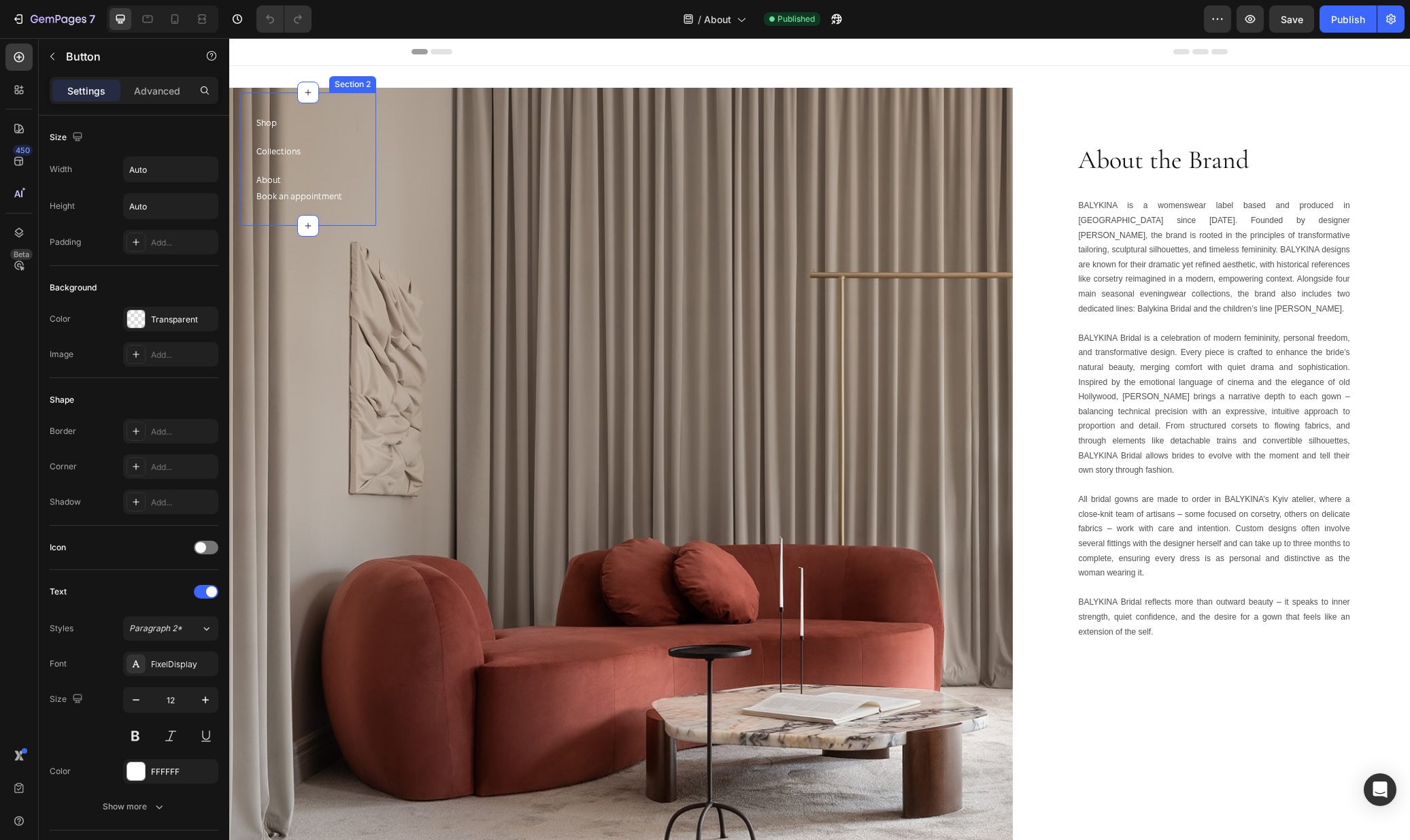
click at [311, 157] on div "Collections Button" at bounding box center [300, 150] width 86 height 17
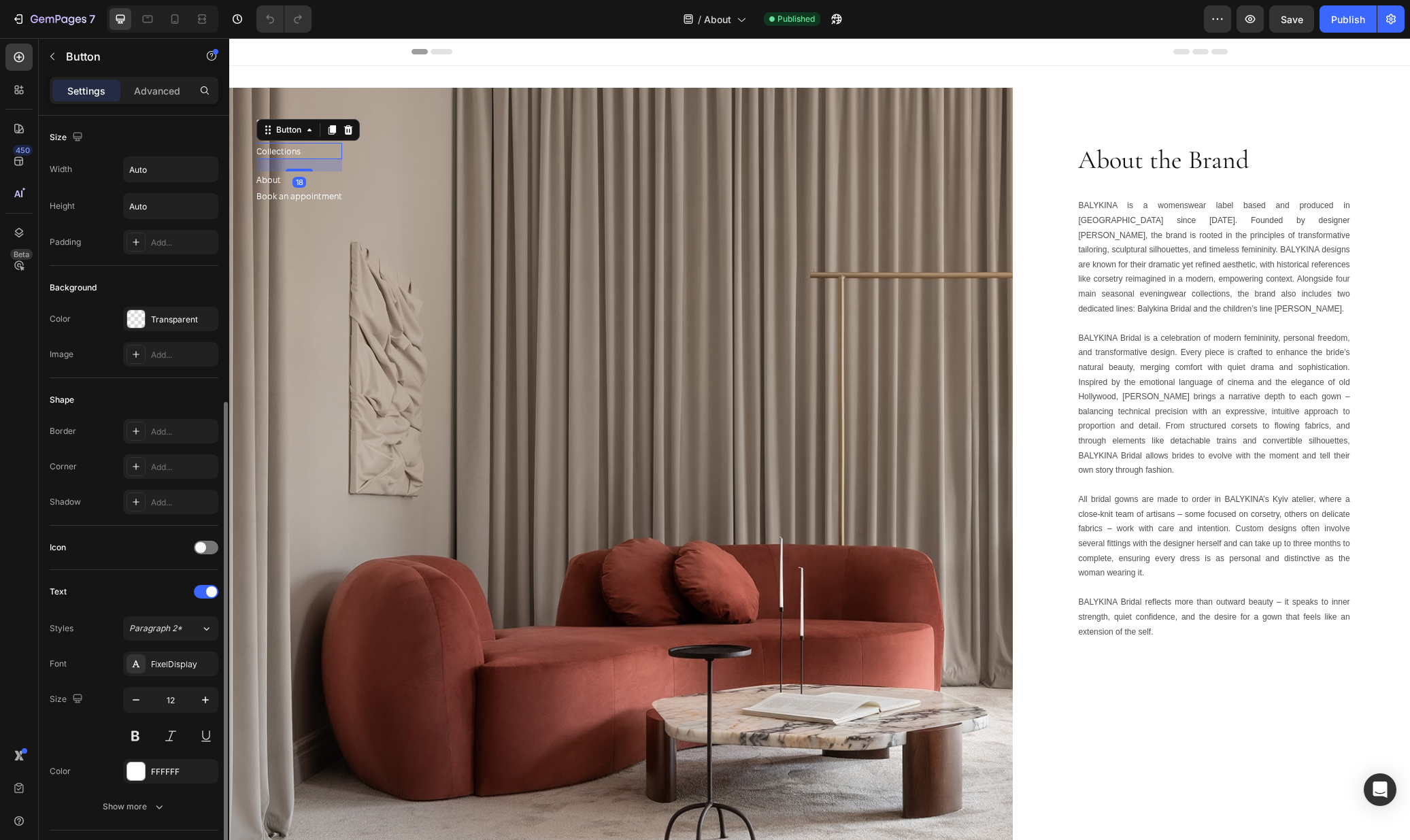
scroll to position [318, 0]
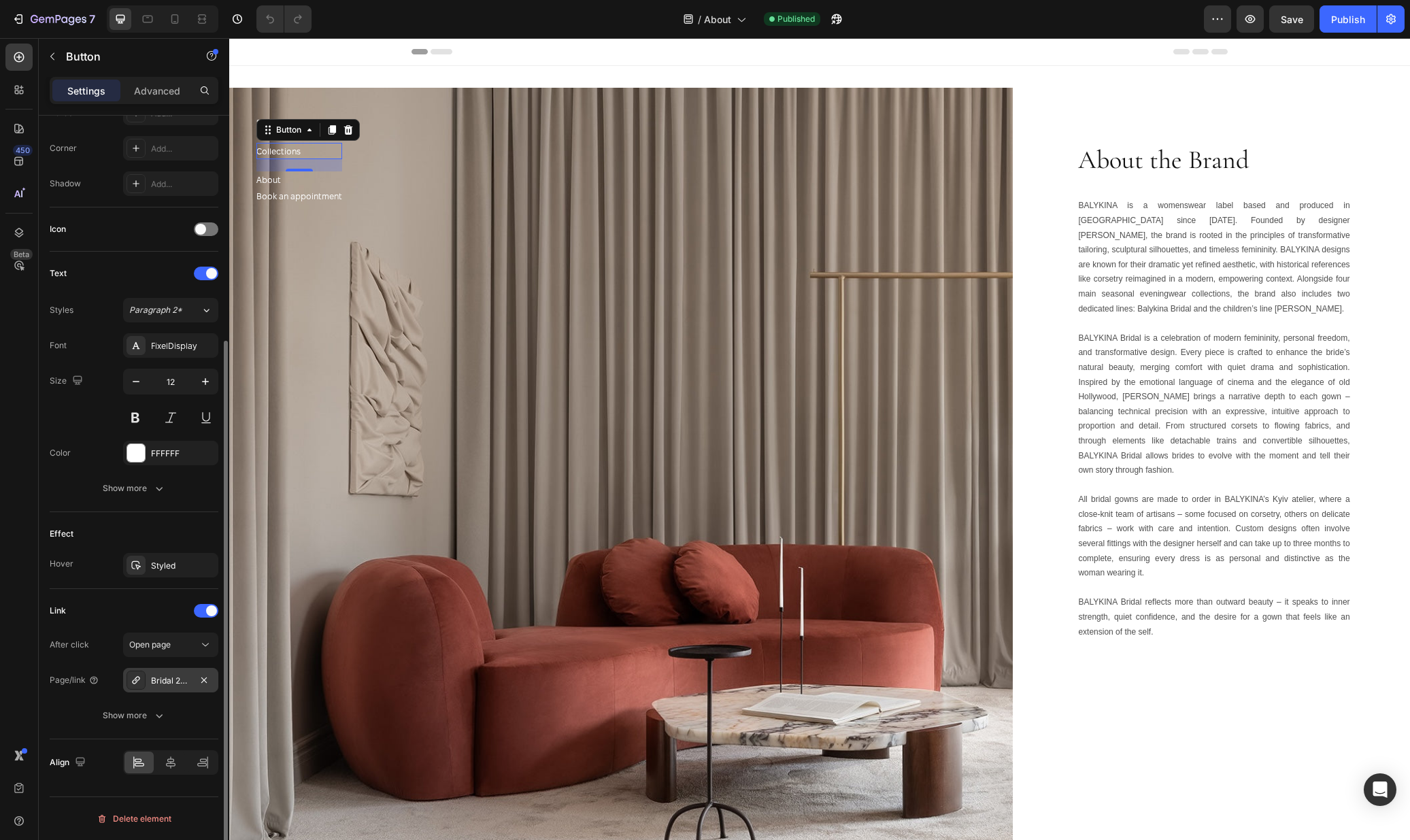
click at [175, 673] on div "Bridal 2025" at bounding box center [171, 680] width 96 height 24
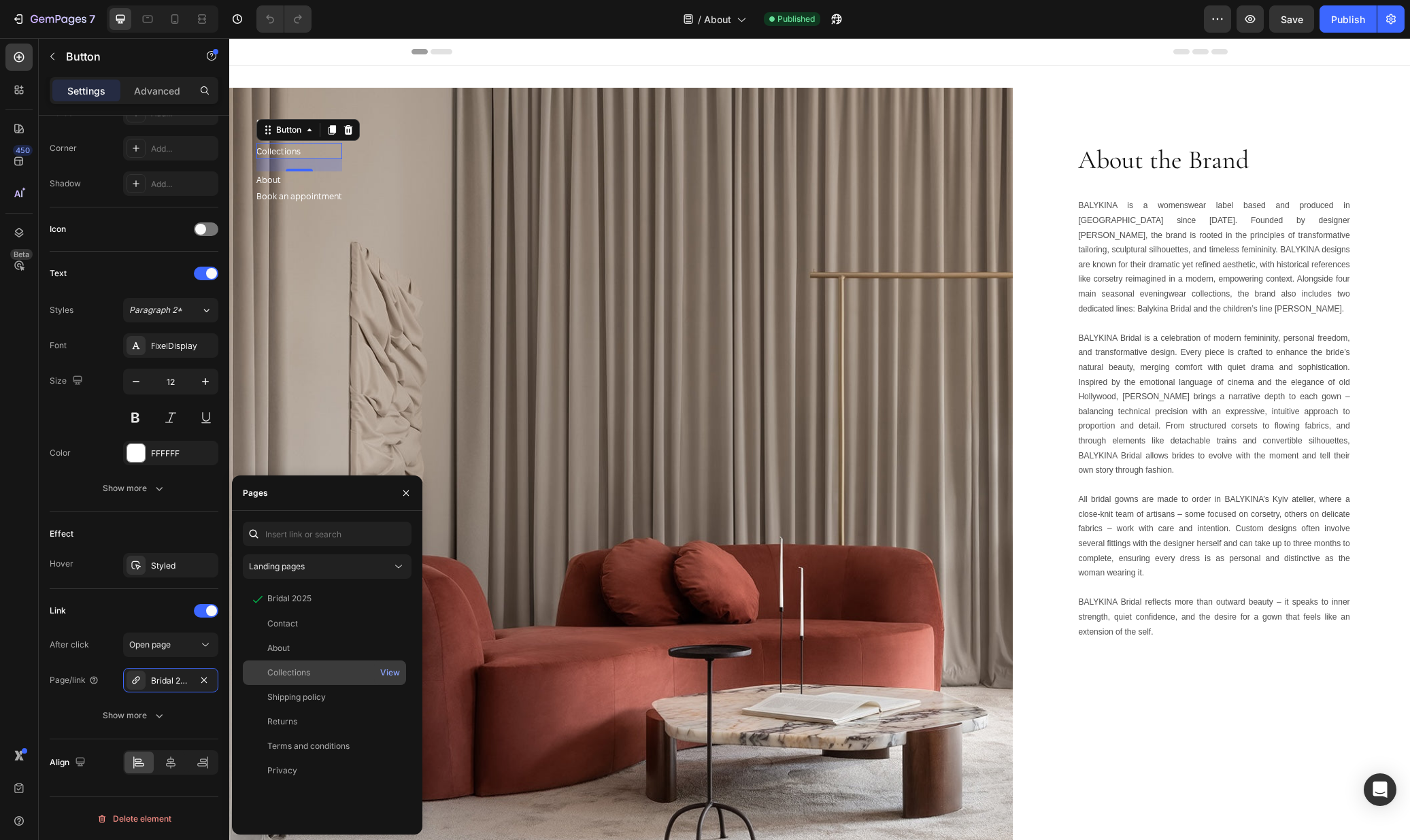
click at [305, 685] on div "Collections View" at bounding box center [324, 697] width 163 height 24
click at [308, 156] on div "Collections Button 18" at bounding box center [300, 150] width 86 height 17
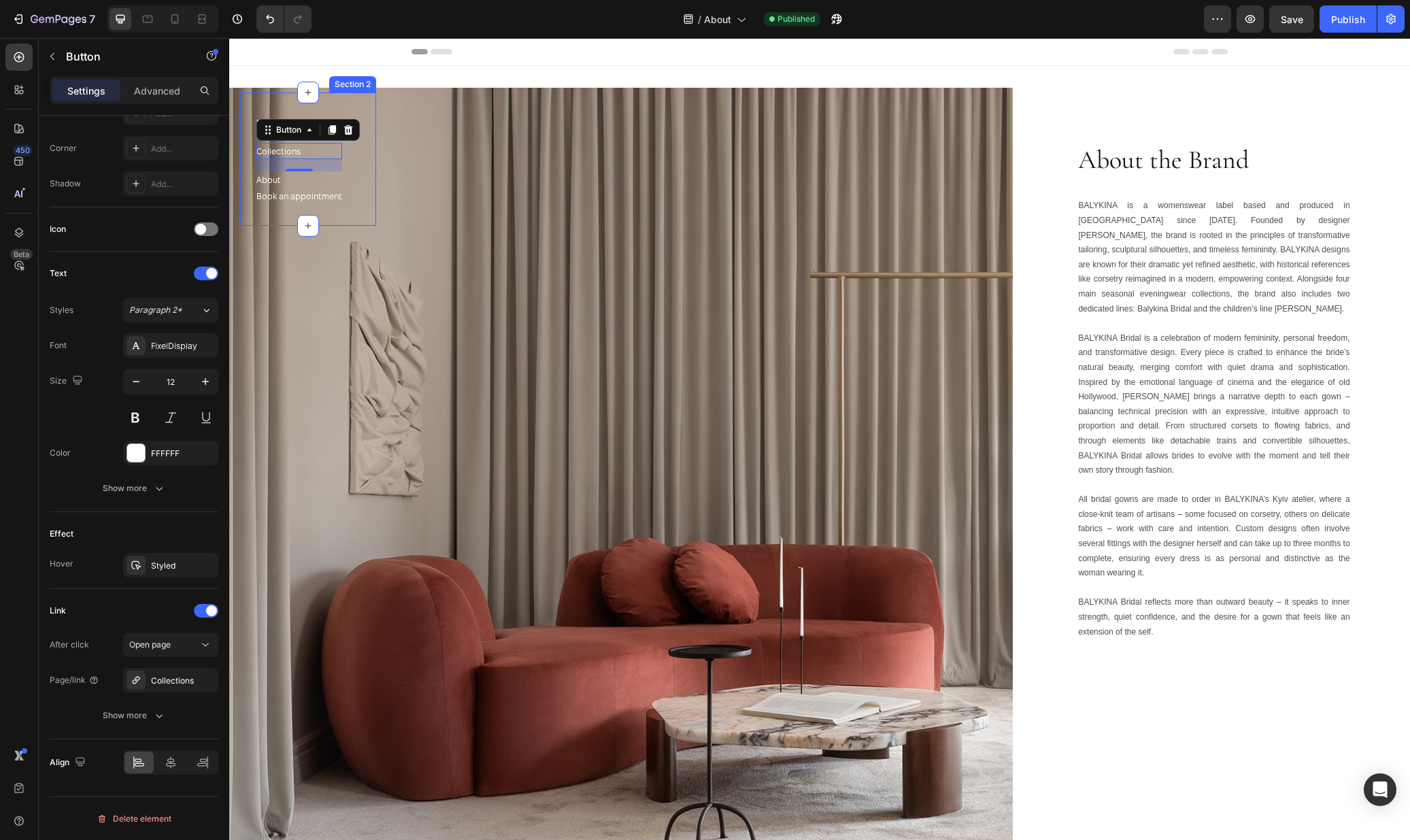
click at [366, 145] on div "Shop Button Collections Button 18 About Button Book an appointment Button Secti…" at bounding box center [307, 159] width 136 height 134
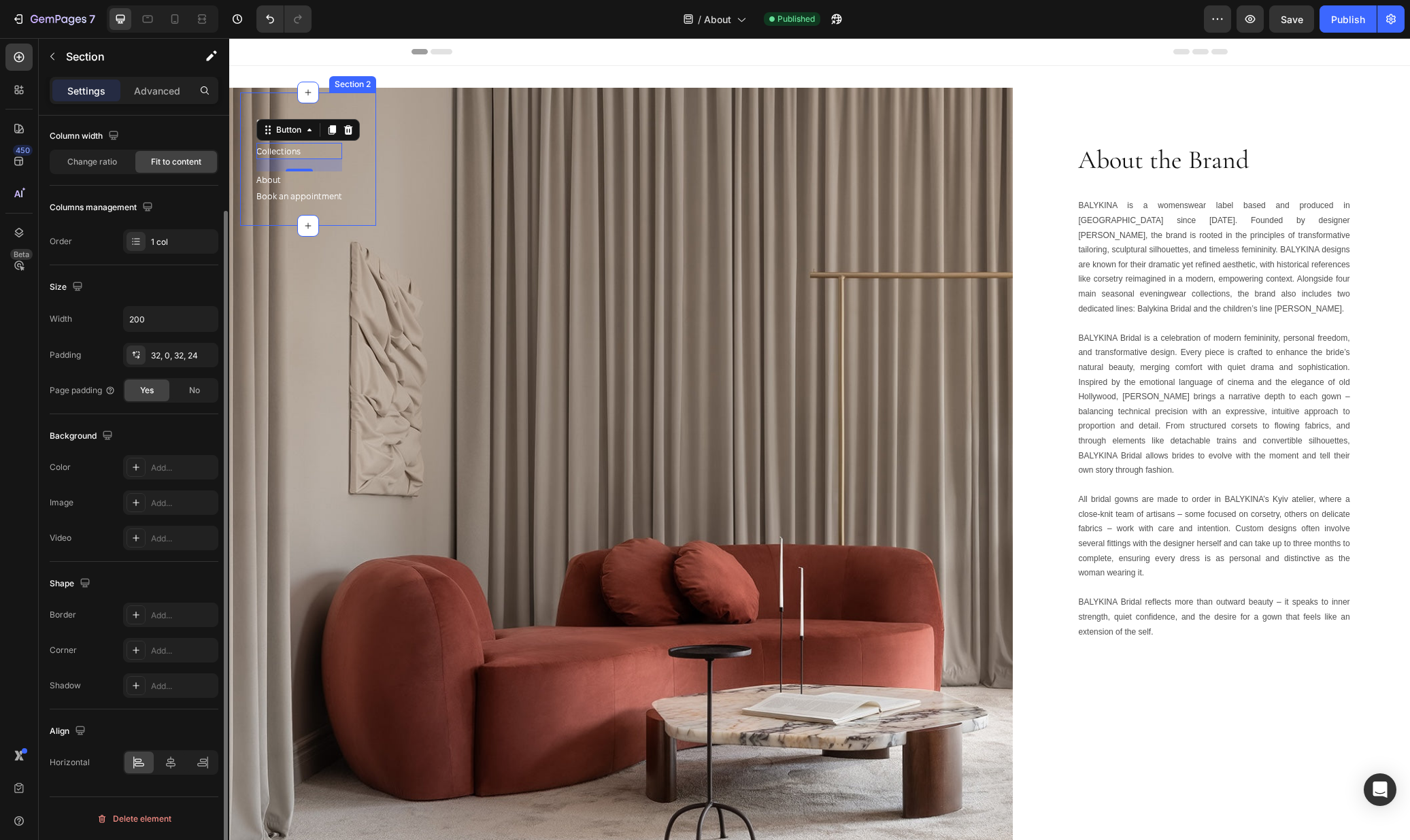
scroll to position [0, 0]
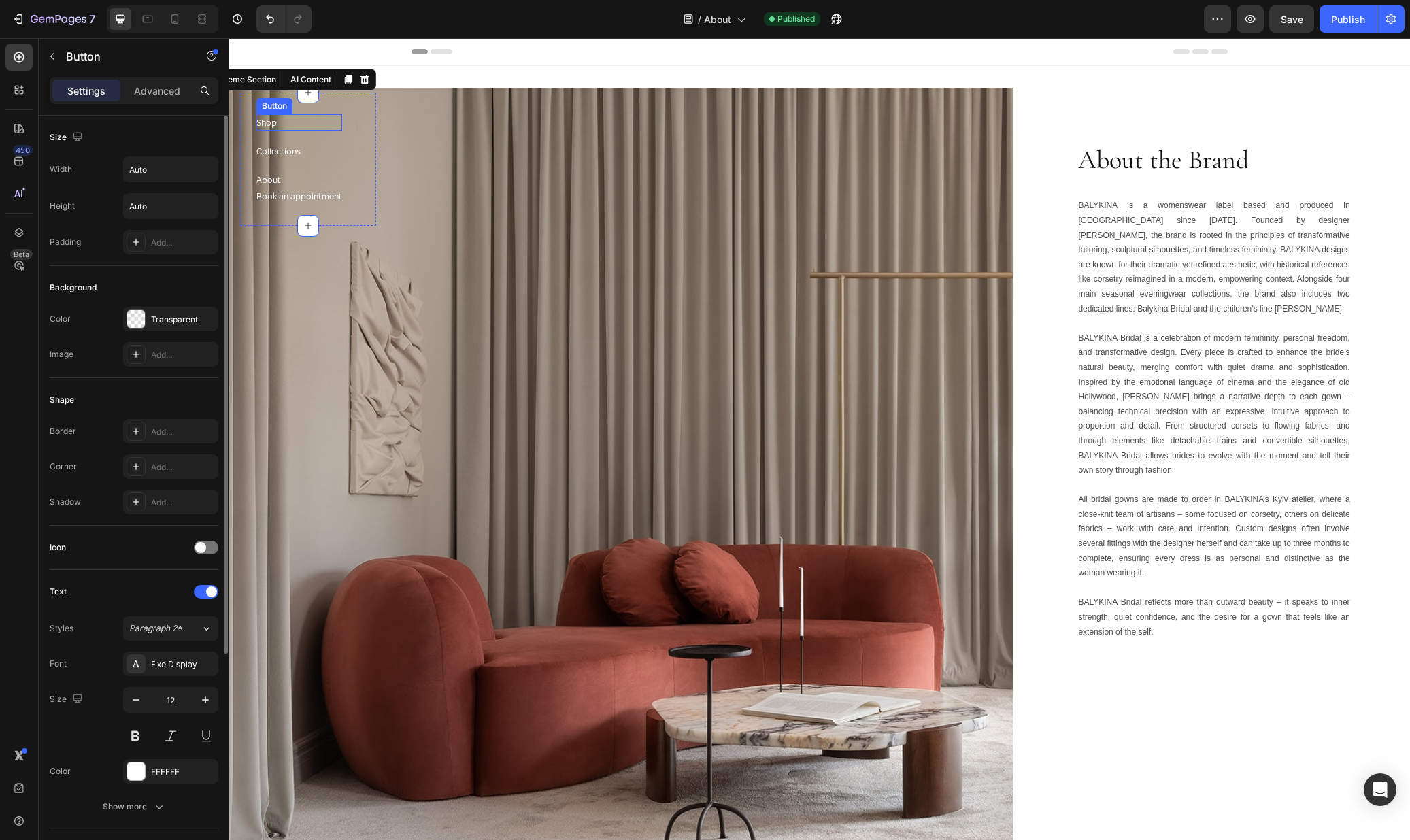
click at [291, 124] on div "Shop Button" at bounding box center [300, 122] width 86 height 17
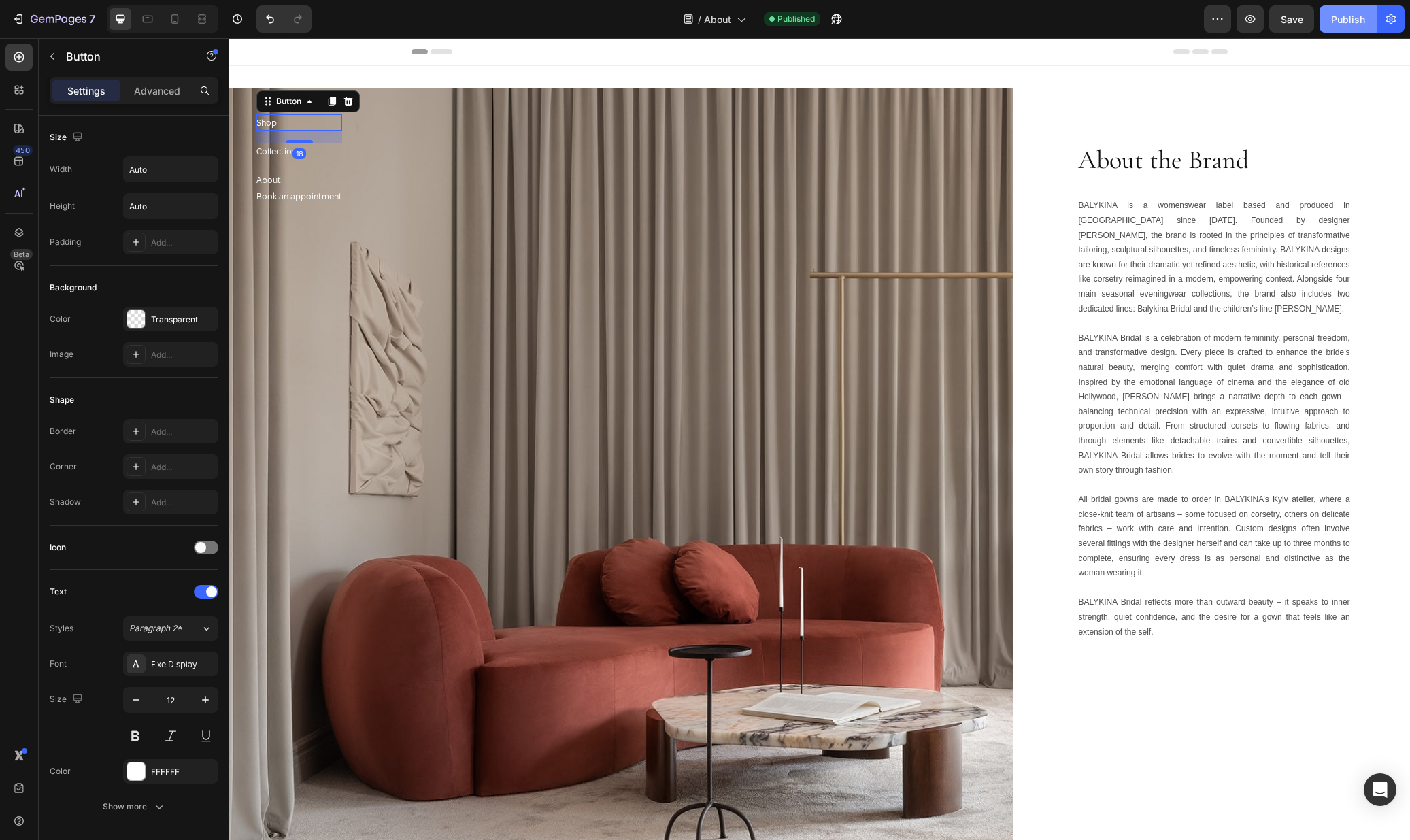
drag, startPoint x: 1350, startPoint y: 15, endPoint x: 1325, endPoint y: 19, distance: 25.3
click at [1350, 15] on div "Publish" at bounding box center [1348, 20] width 34 height 15
click at [802, 13] on div "/ About Published" at bounding box center [762, 20] width 881 height 27
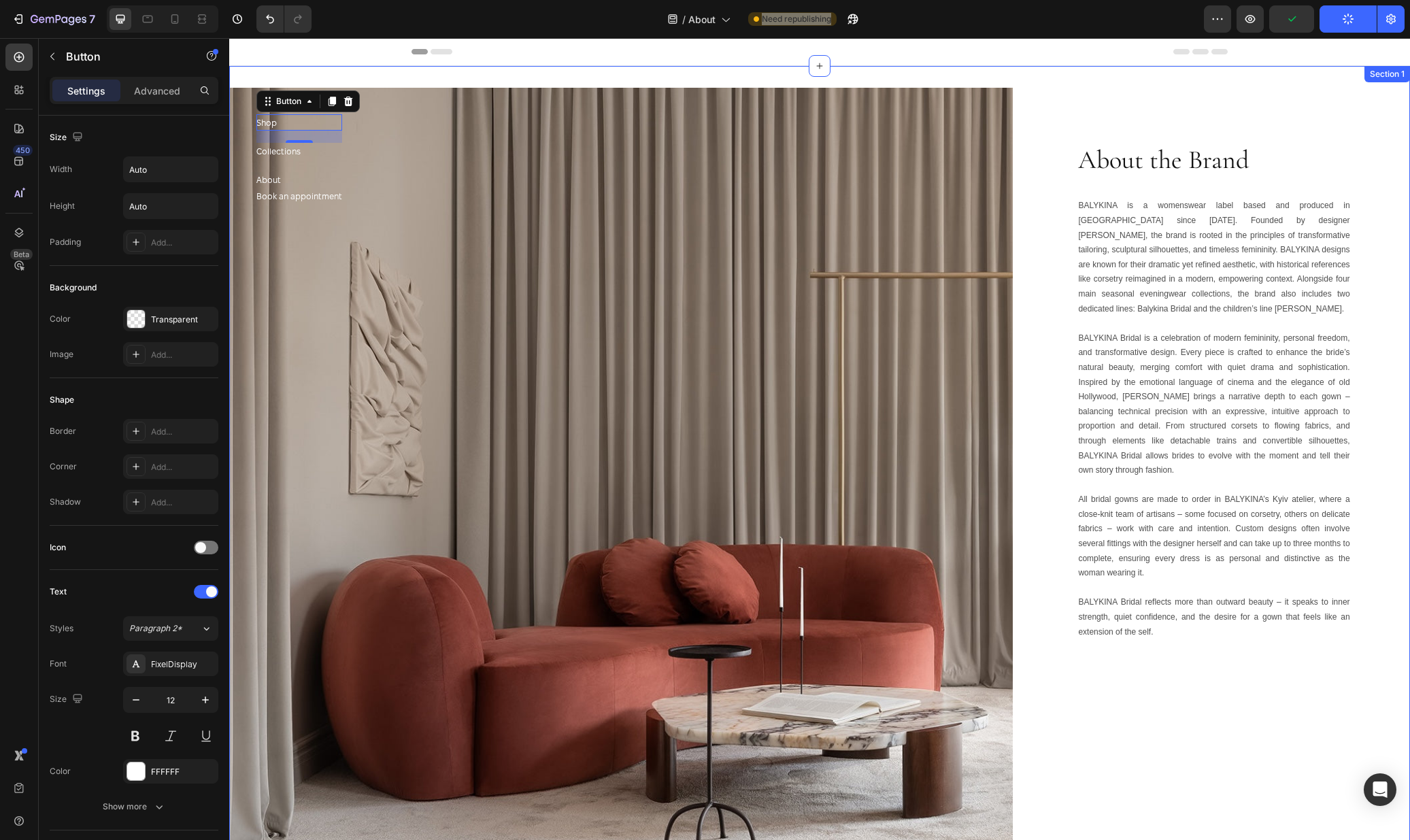
click at [1076, 68] on div "Image About the Brand Heading BALYKINA is a womenswear label based and produced…" at bounding box center [820, 489] width 1181 height 845
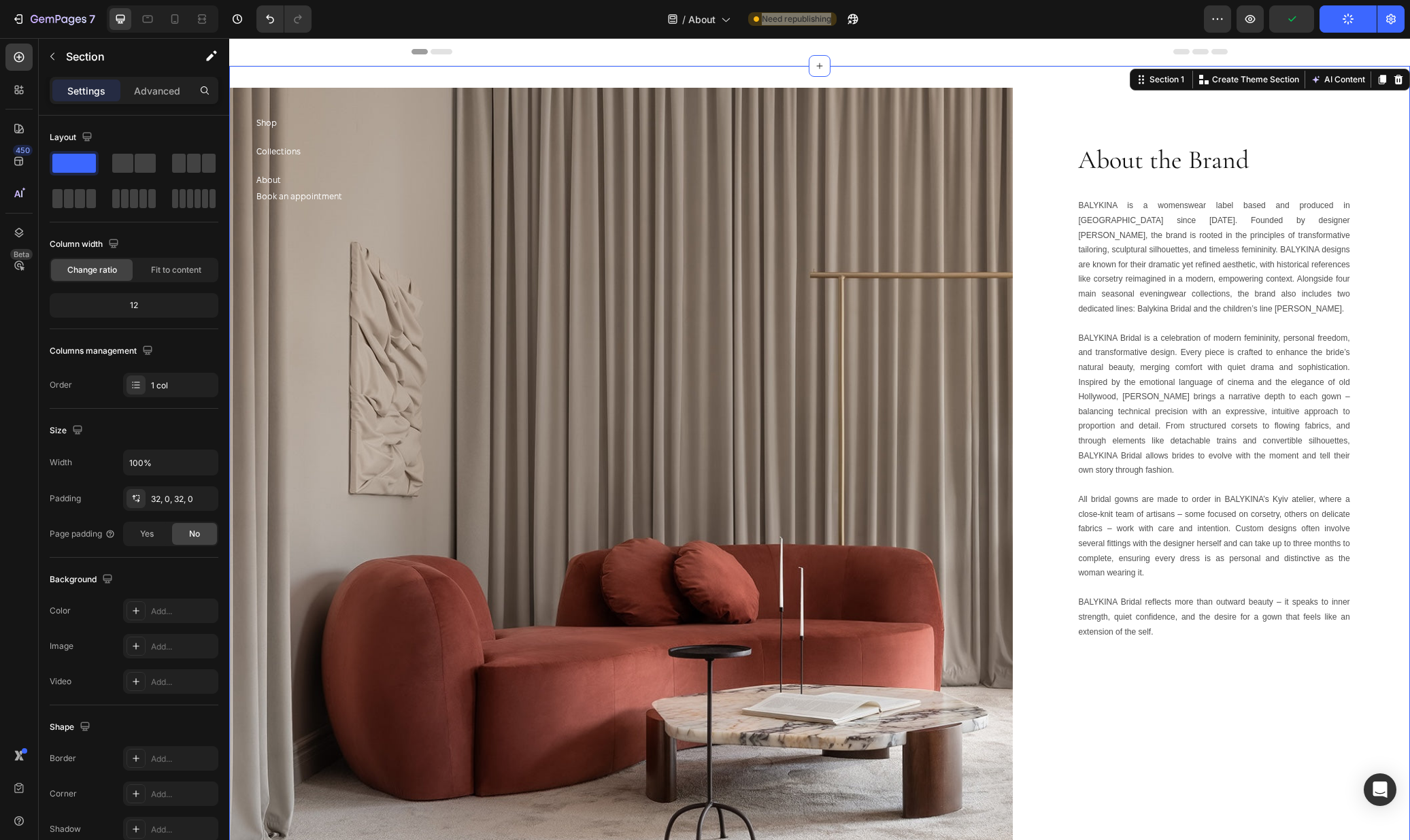
drag, startPoint x: 982, startPoint y: 46, endPoint x: 972, endPoint y: 46, distance: 10.0
click at [982, 46] on div "Header" at bounding box center [820, 52] width 816 height 27
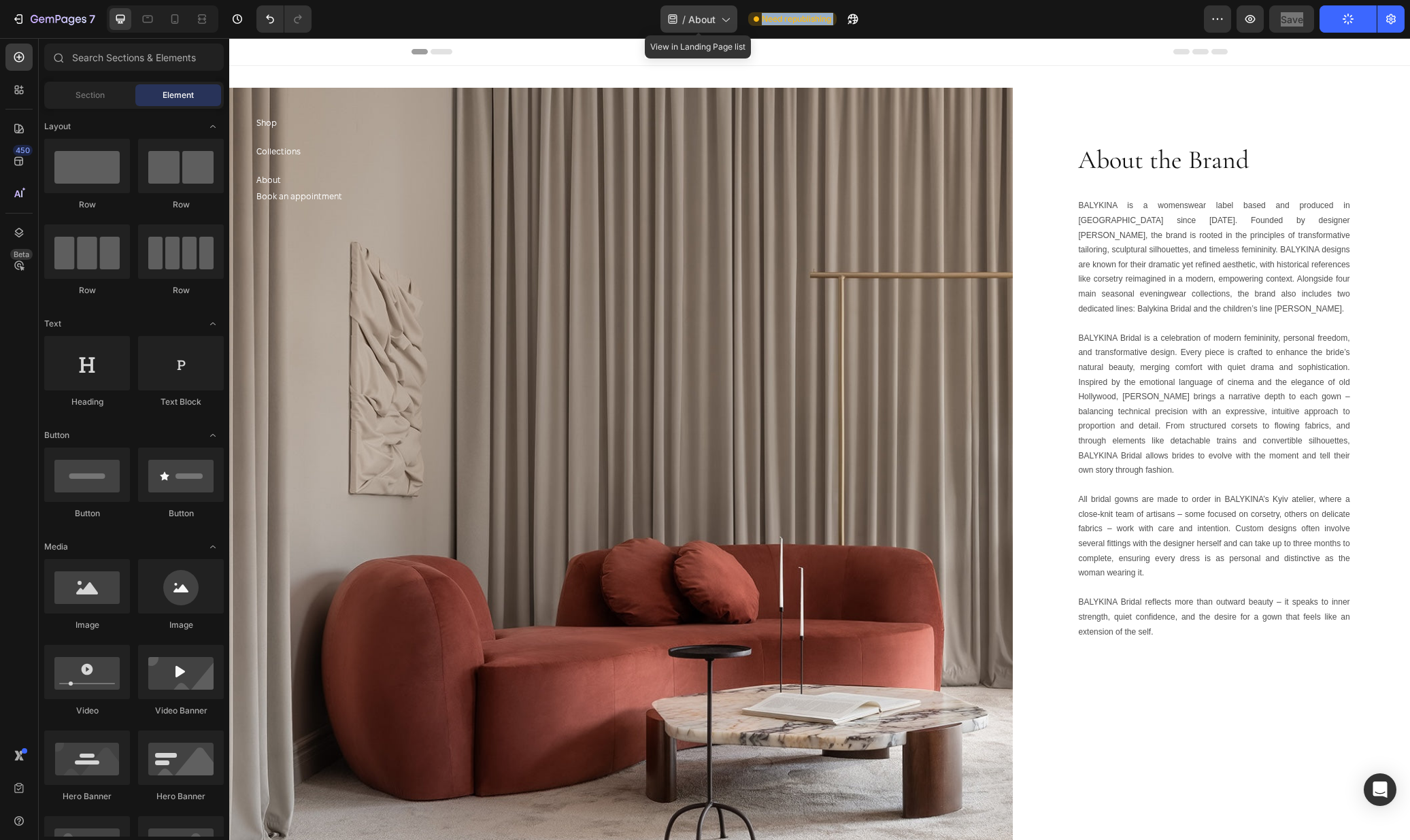
click at [700, 19] on span "About" at bounding box center [702, 20] width 27 height 15
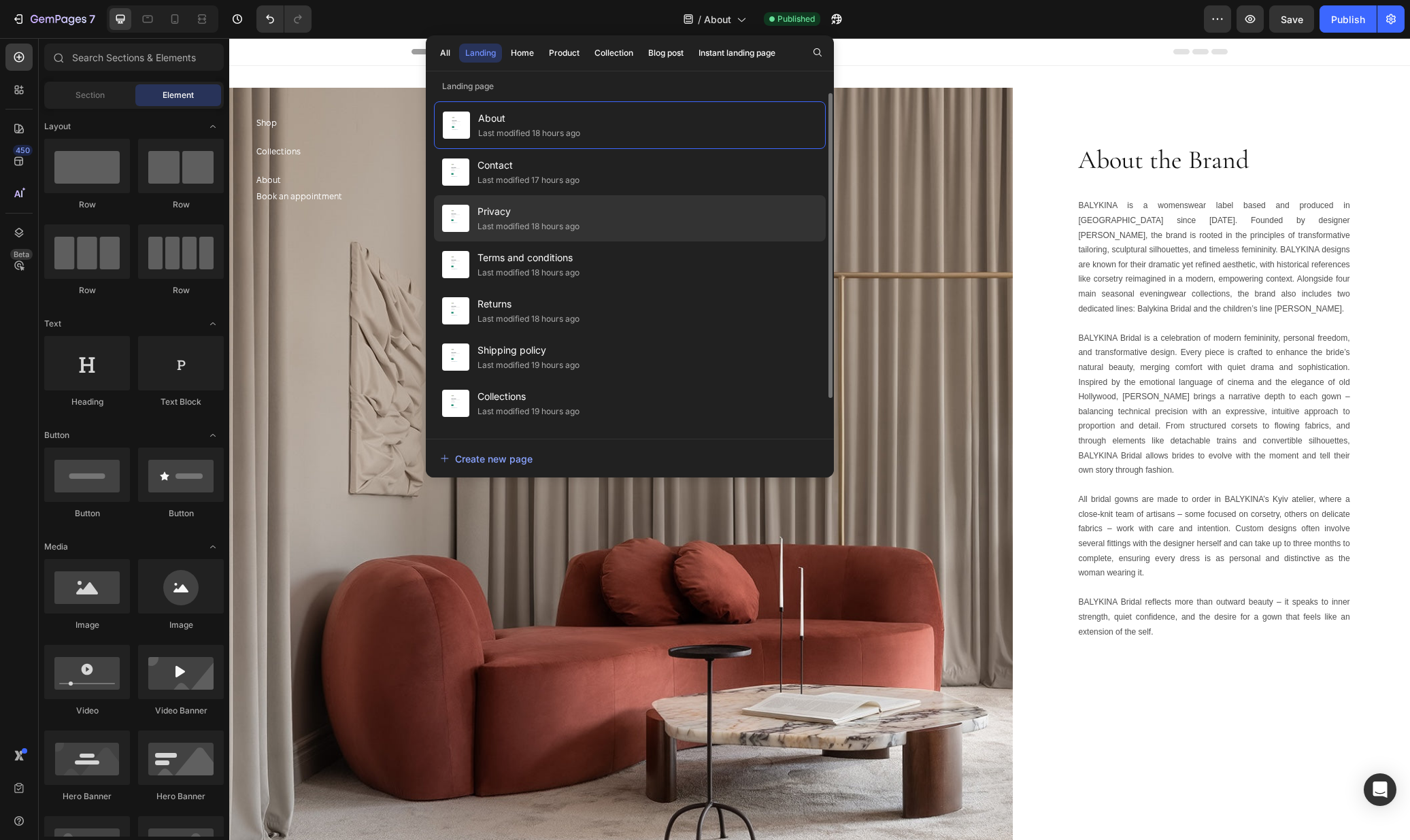
click at [591, 241] on div "Privacy Last modified 18 hours ago" at bounding box center [630, 263] width 392 height 46
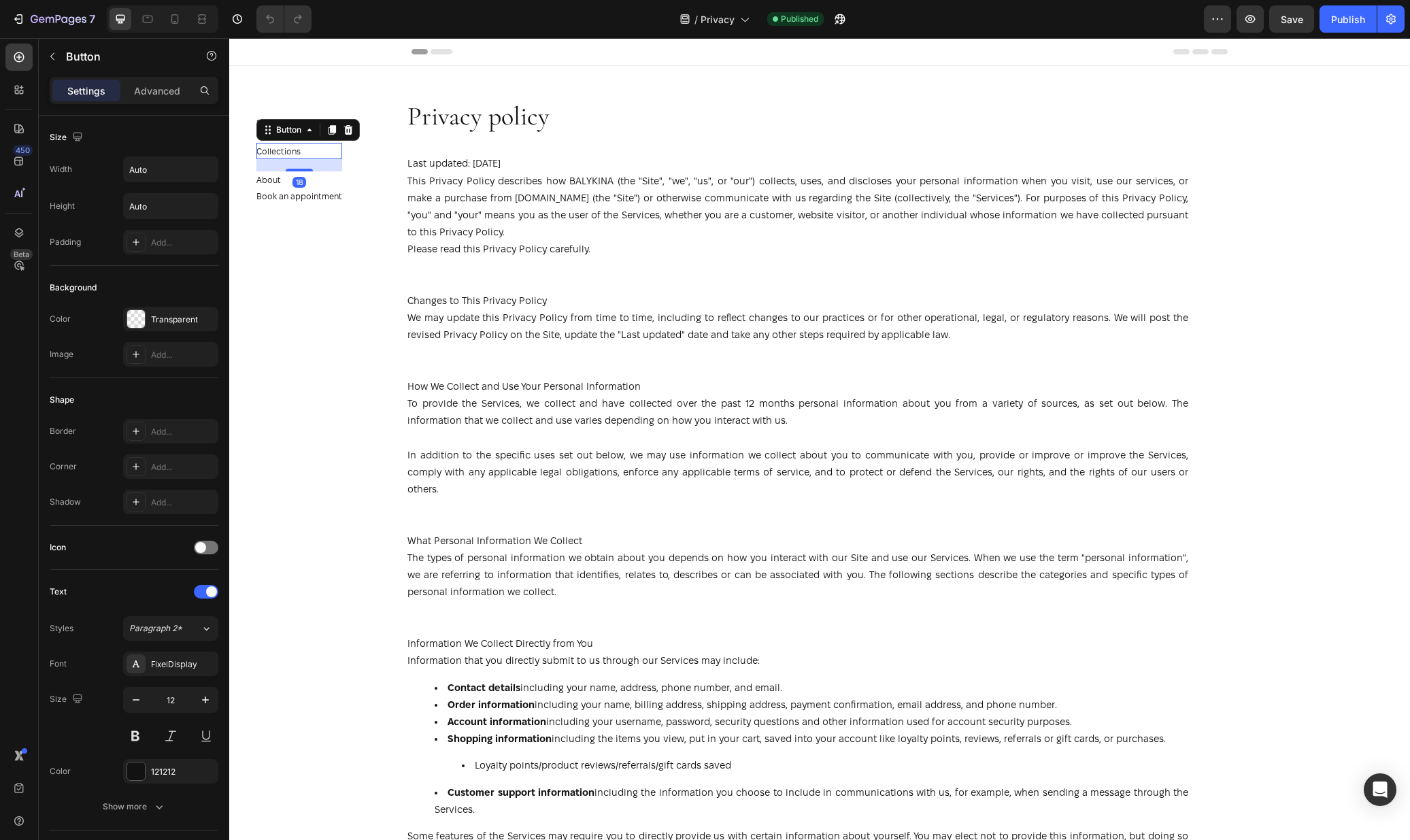
click at [302, 155] on div "Collections Button 18" at bounding box center [300, 150] width 86 height 17
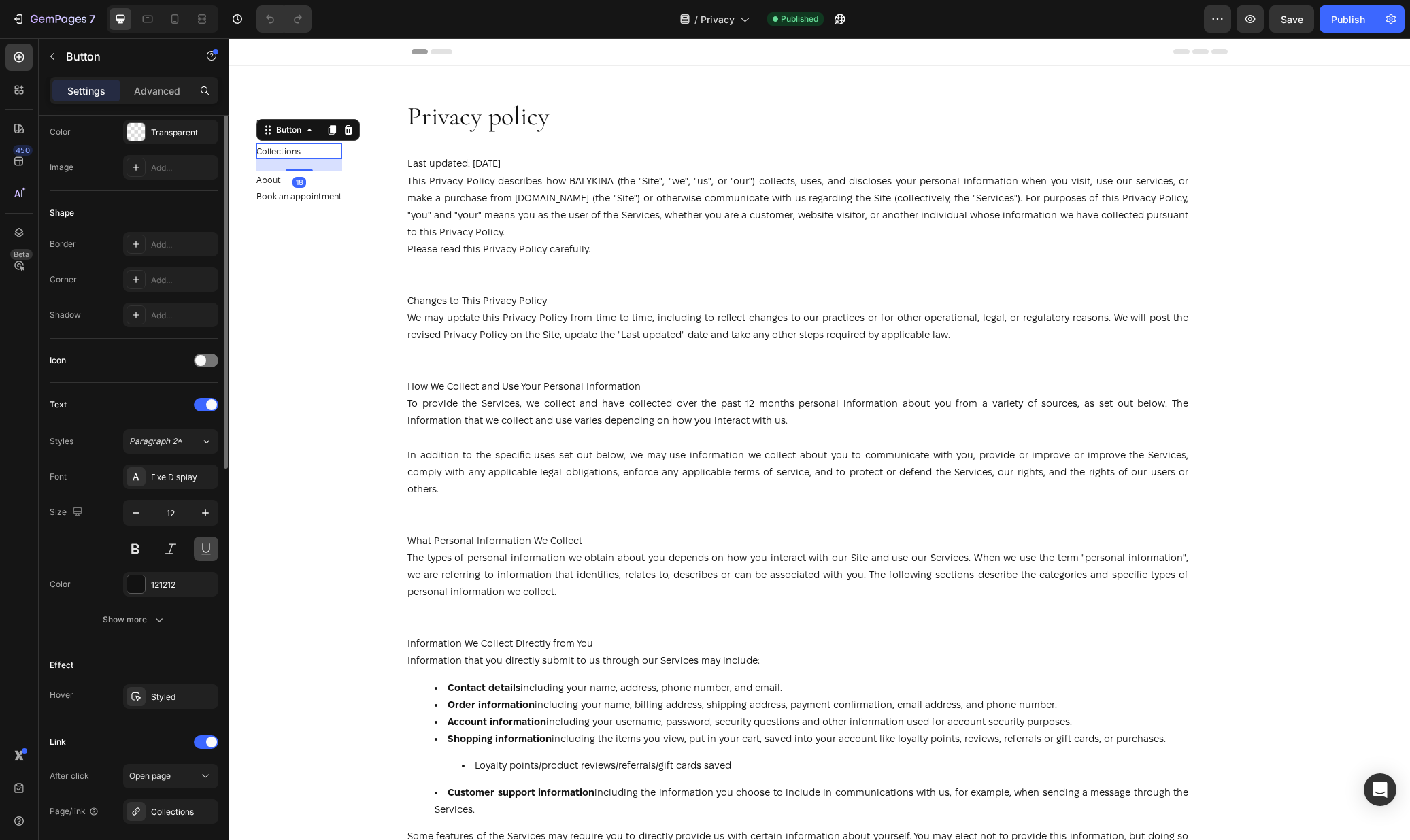
scroll to position [318, 0]
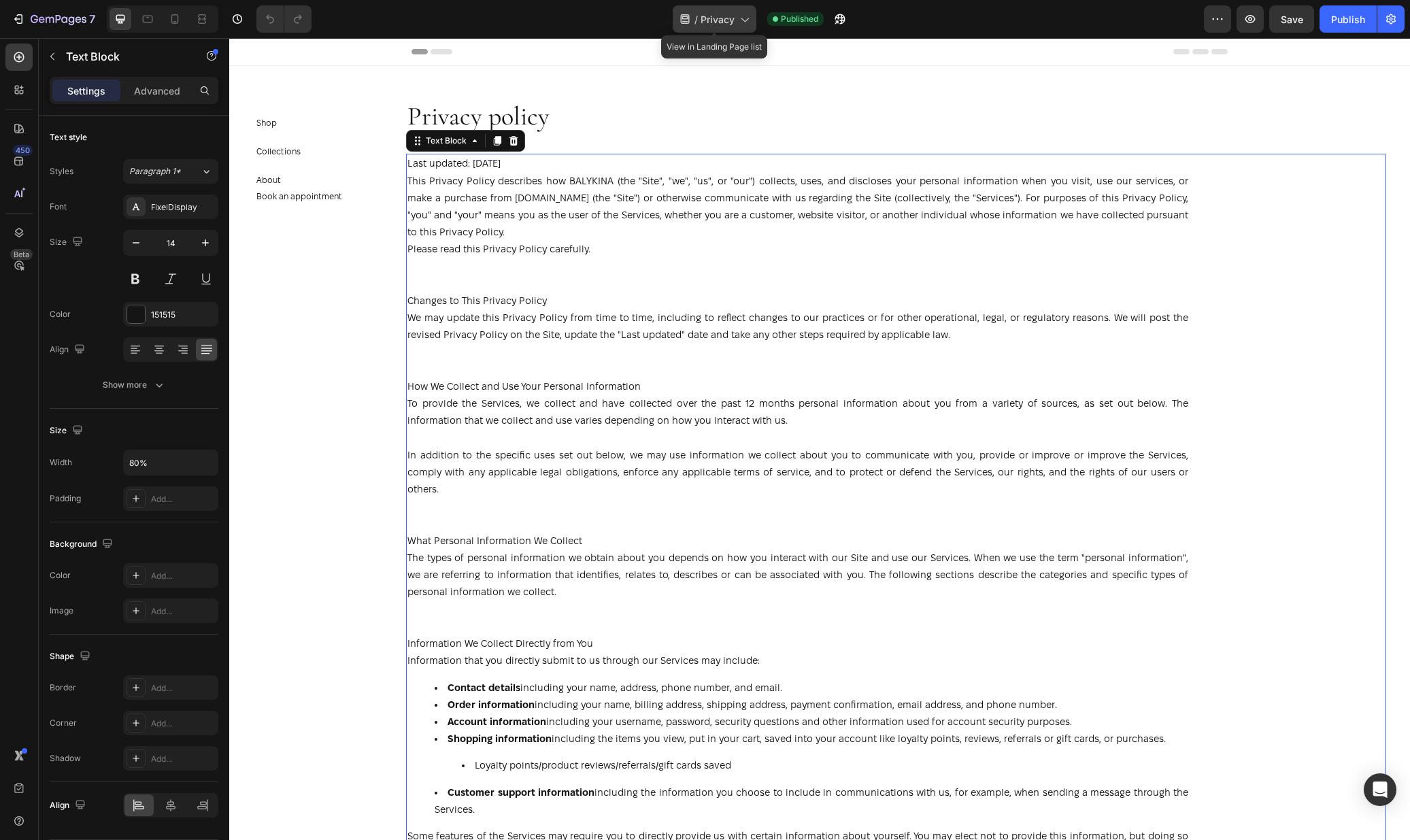
click at [696, 17] on span "/" at bounding box center [696, 20] width 3 height 15
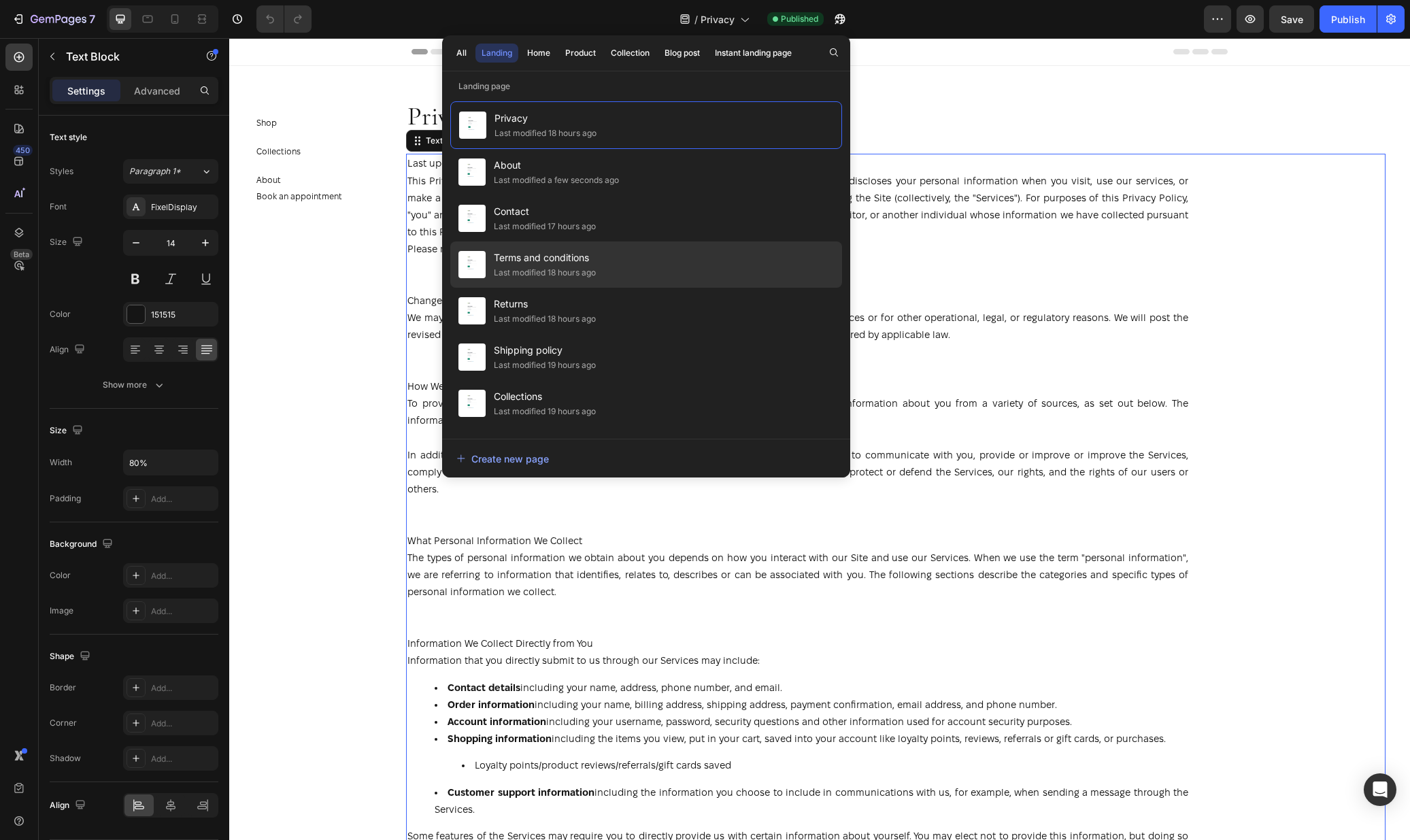
click at [599, 288] on div "Terms and conditions Last modified 18 hours ago" at bounding box center [646, 310] width 392 height 46
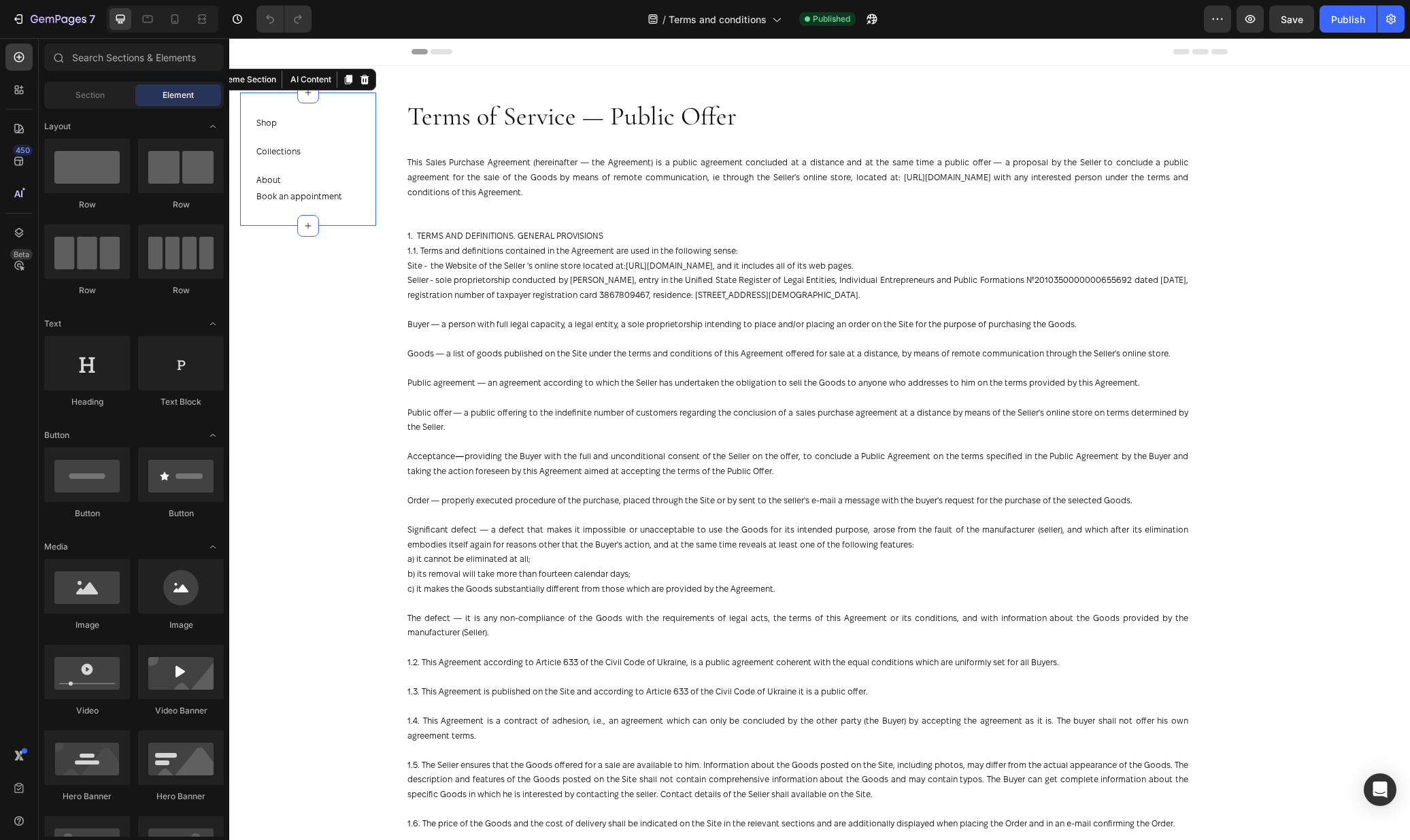
click at [302, 139] on div "Shop Button" at bounding box center [300, 128] width 86 height 28
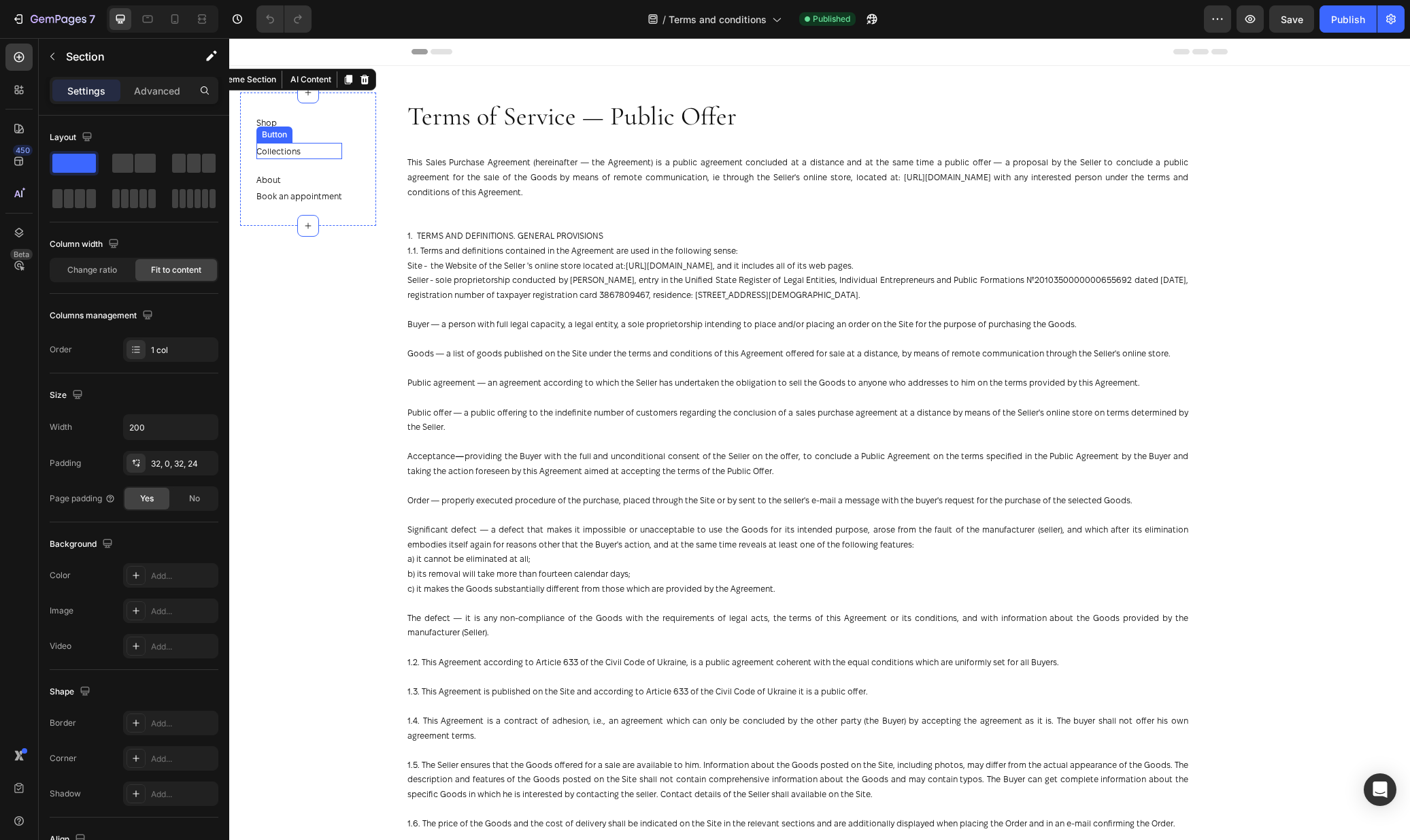
click at [304, 147] on div "Collections Button" at bounding box center [300, 150] width 86 height 17
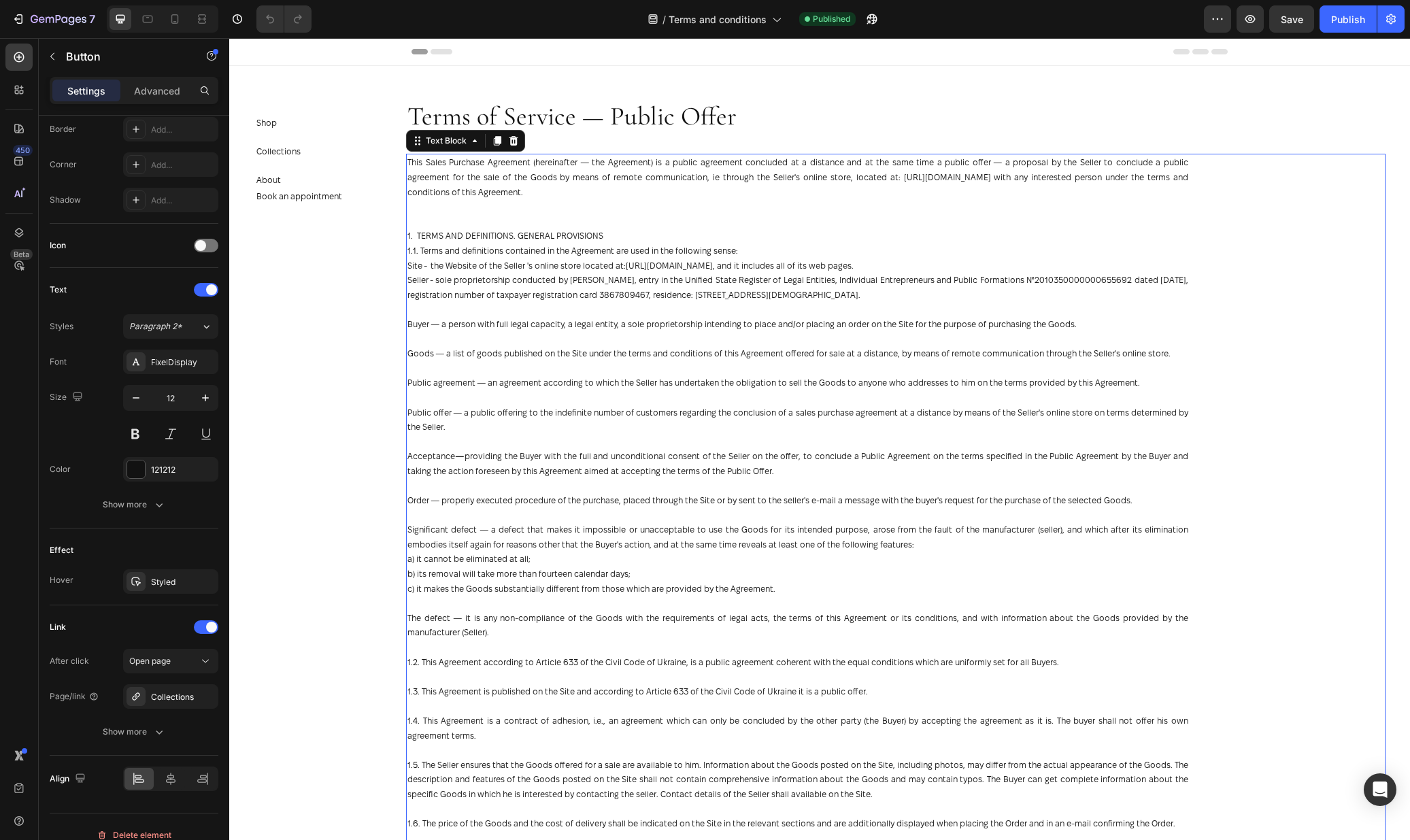
scroll to position [43, 0]
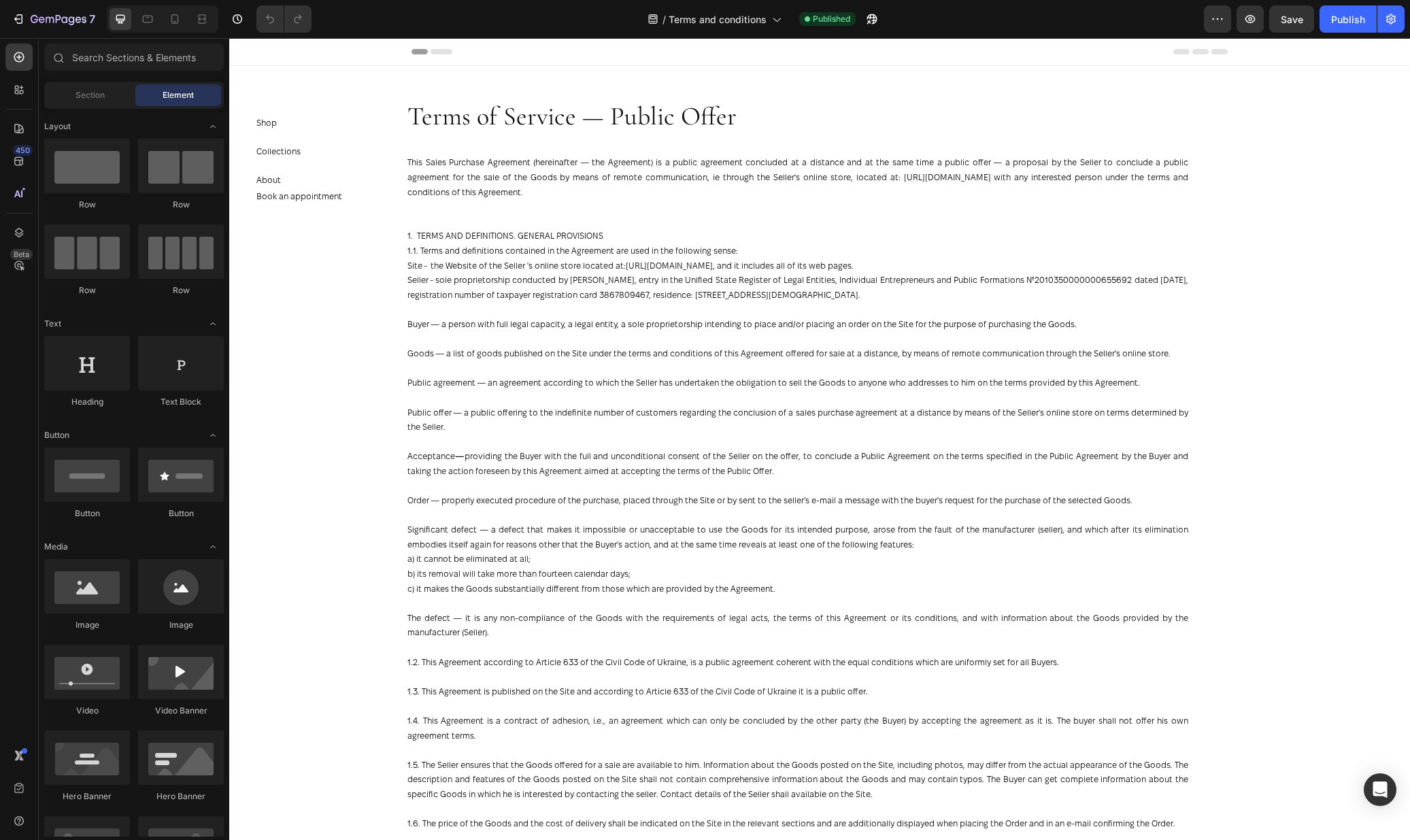
click at [367, 529] on section "Shop Button Collections Button About Button Book an appointment Button Section 2" at bounding box center [308, 439] width 158 height 802
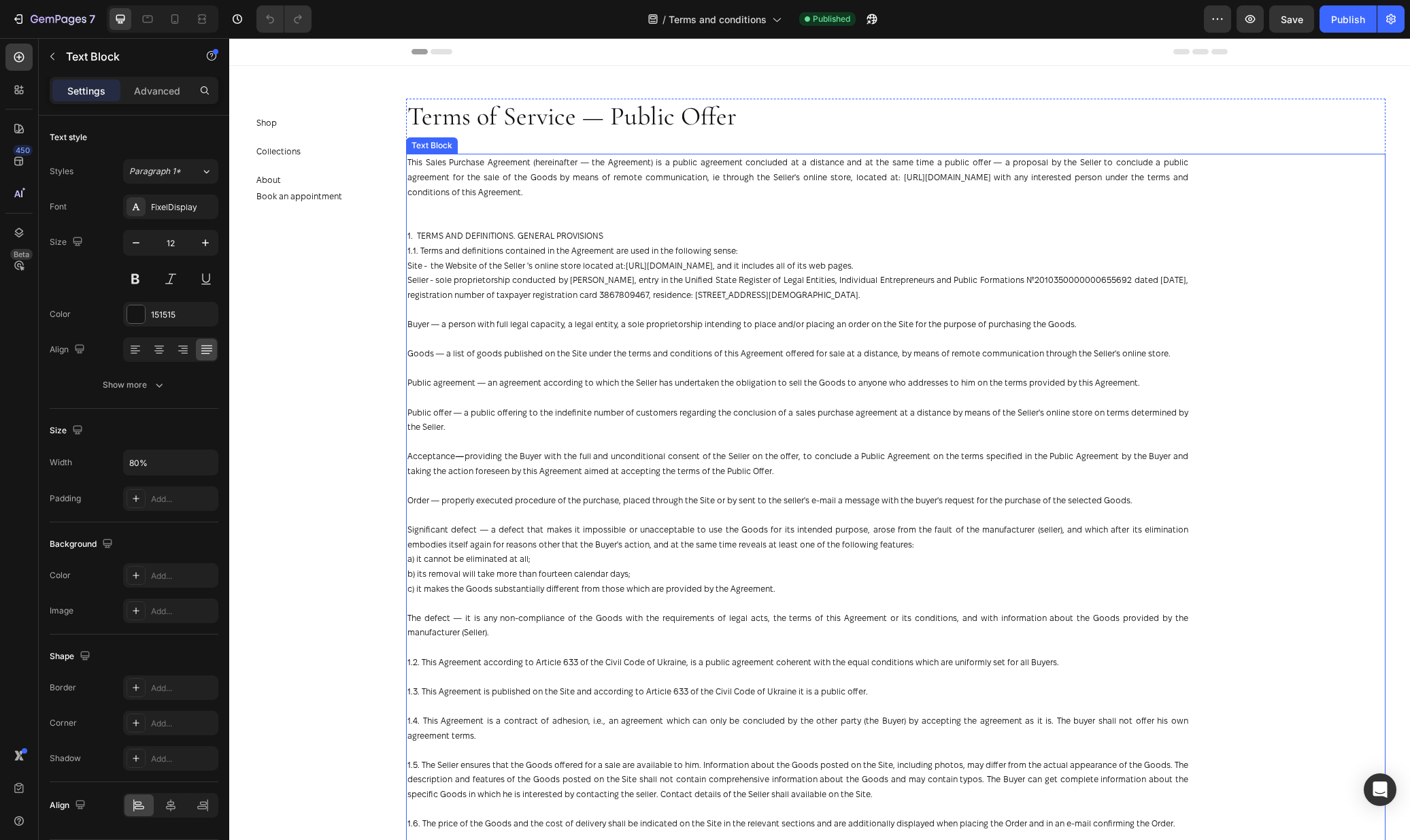
click at [968, 289] on p "Seller - sole proprietorship conducted by Kutuzova Varvara, entry in the Unifie…" at bounding box center [798, 288] width 781 height 29
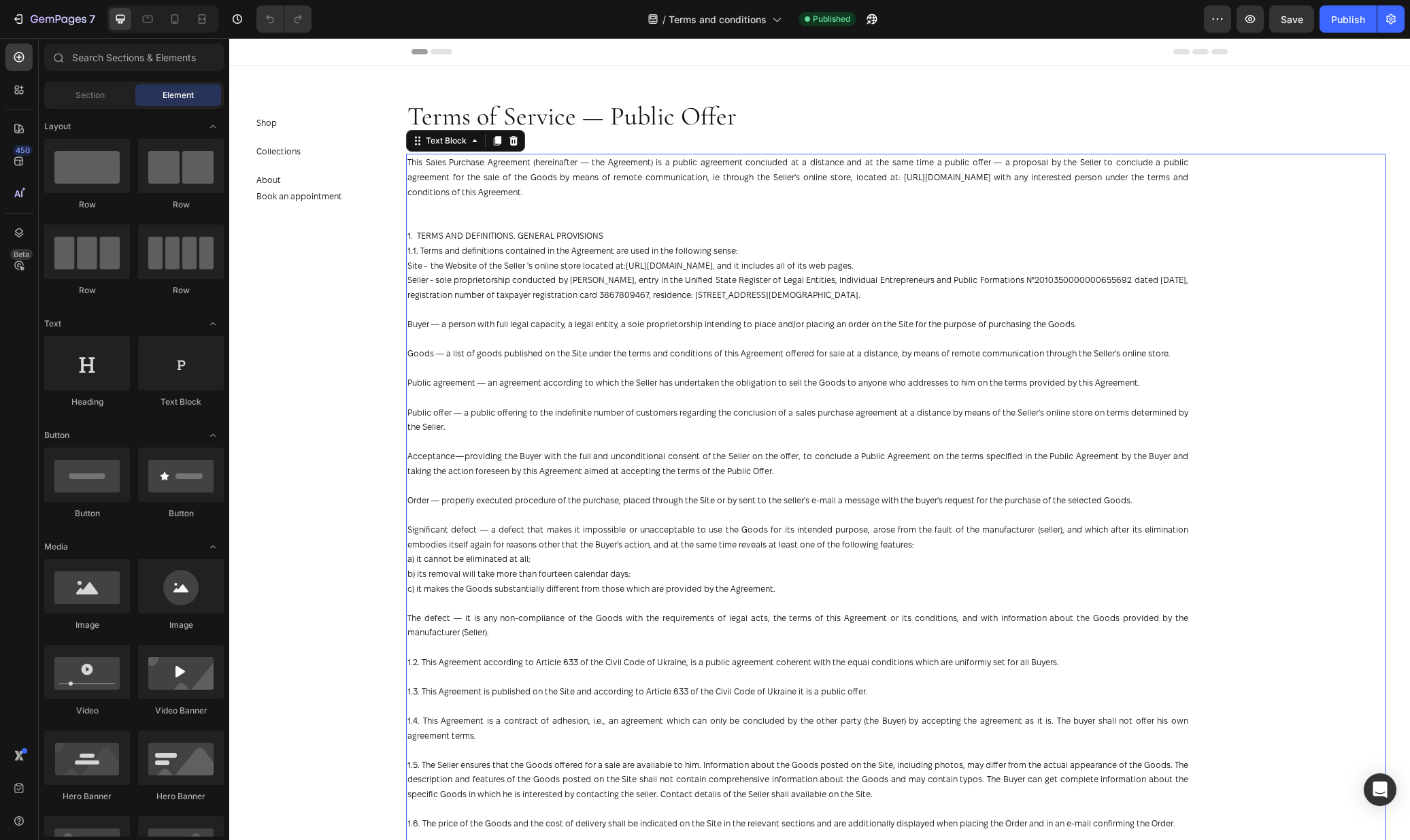
click at [309, 380] on section "Shop Button Collections Button About Button Book an appointment Button Section 2" at bounding box center [308, 439] width 158 height 802
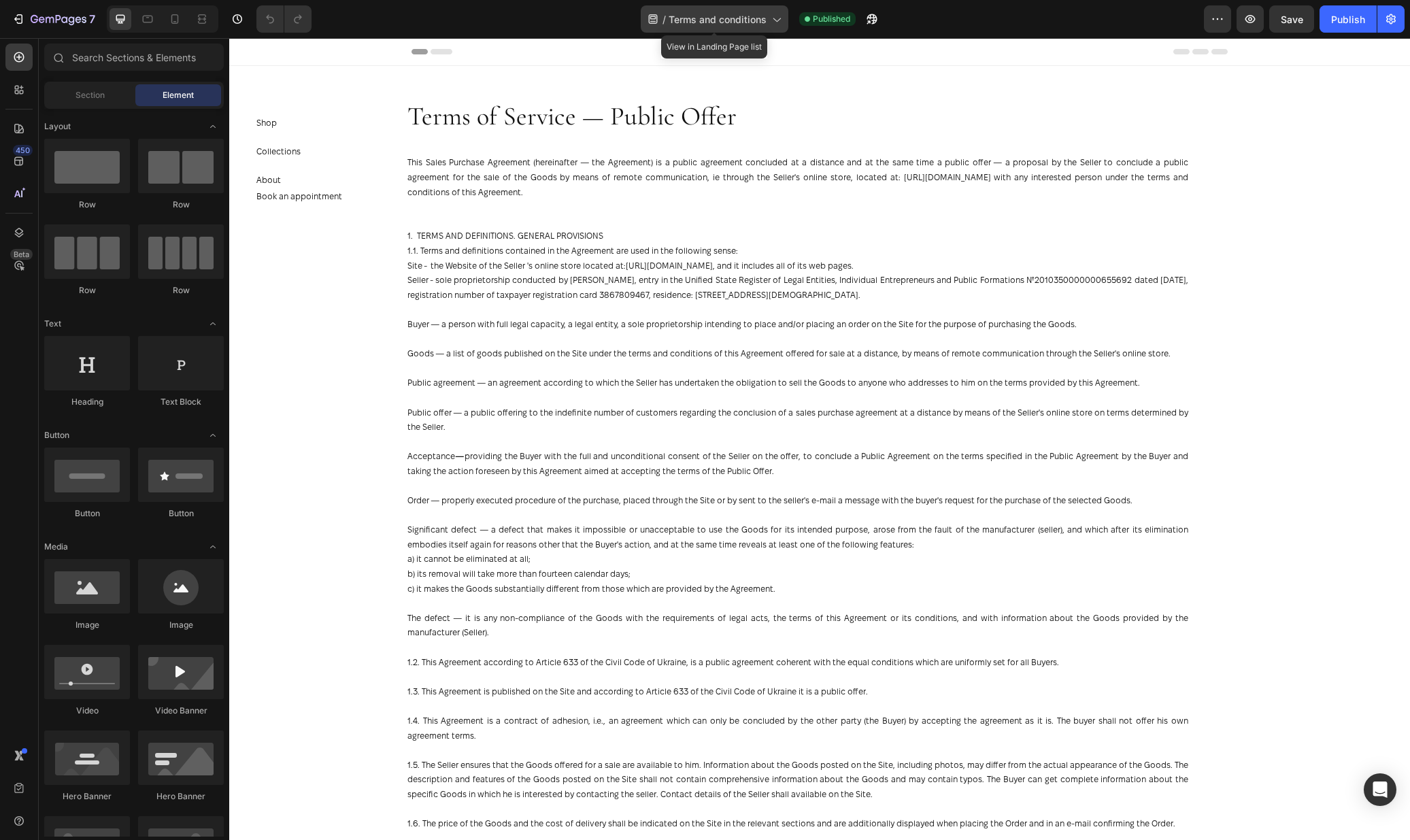
click at [653, 15] on icon at bounding box center [653, 20] width 9 height 10
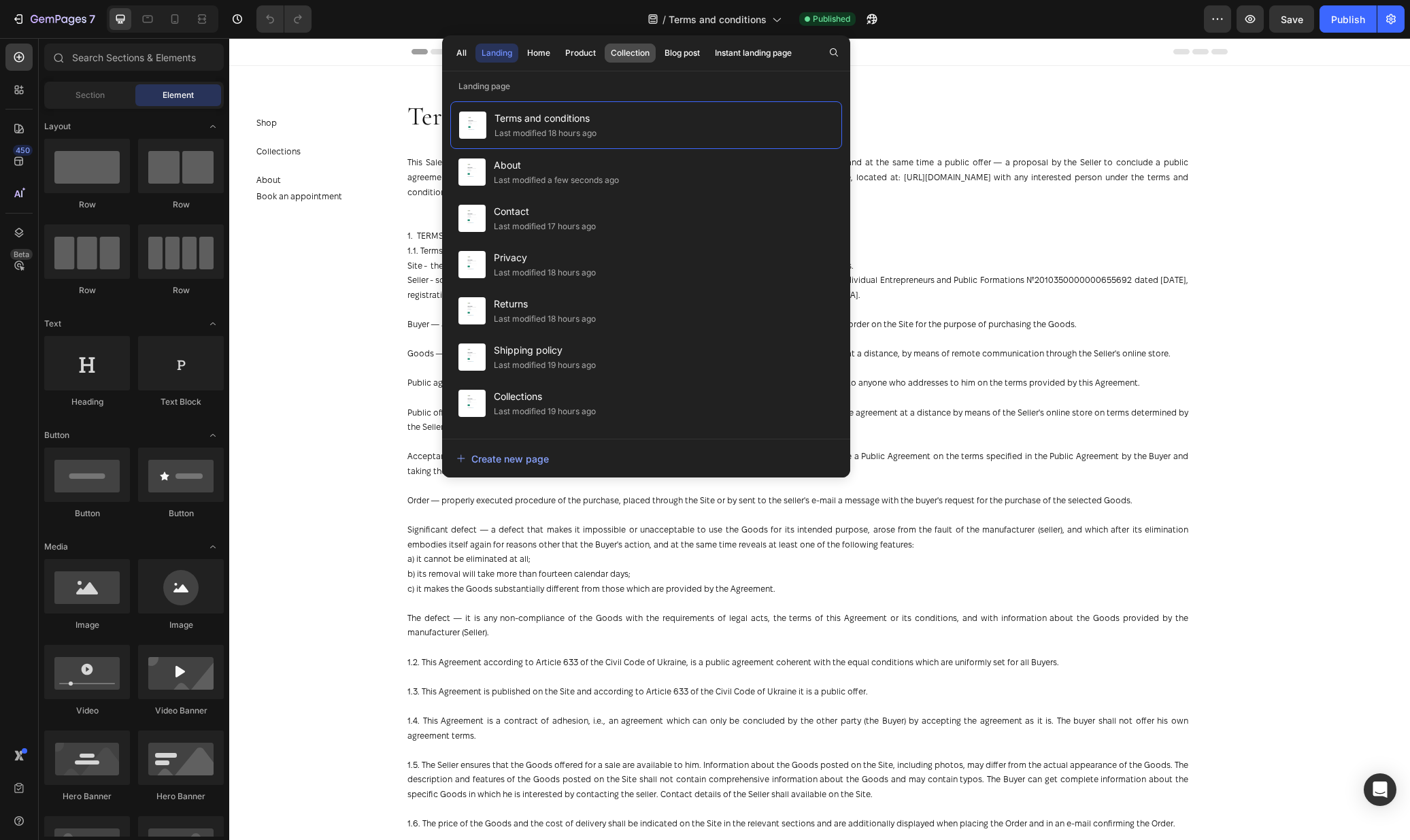
click at [659, 50] on button "Collection" at bounding box center [682, 54] width 48 height 20
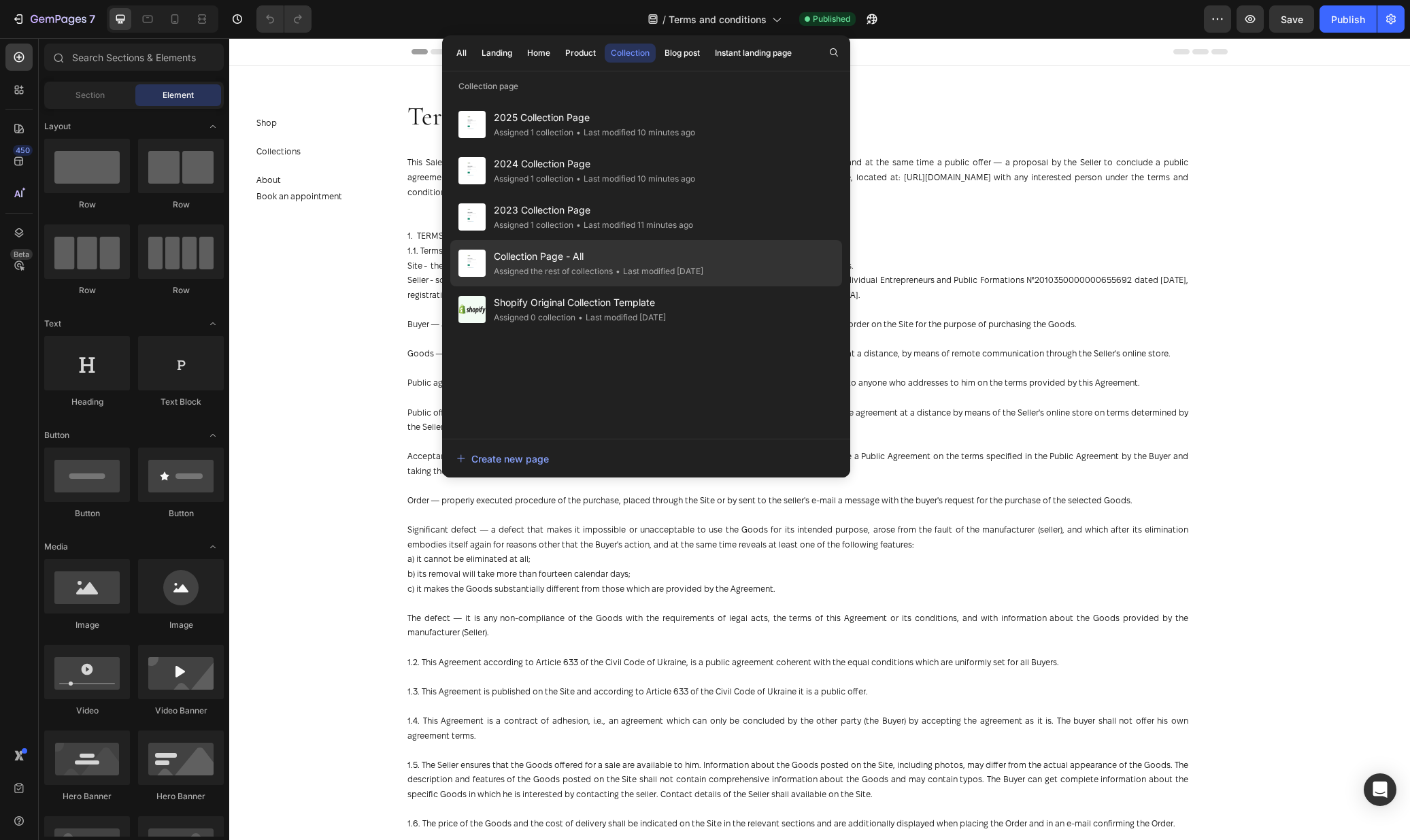
click at [554, 263] on span "Collection Page - All" at bounding box center [598, 256] width 210 height 17
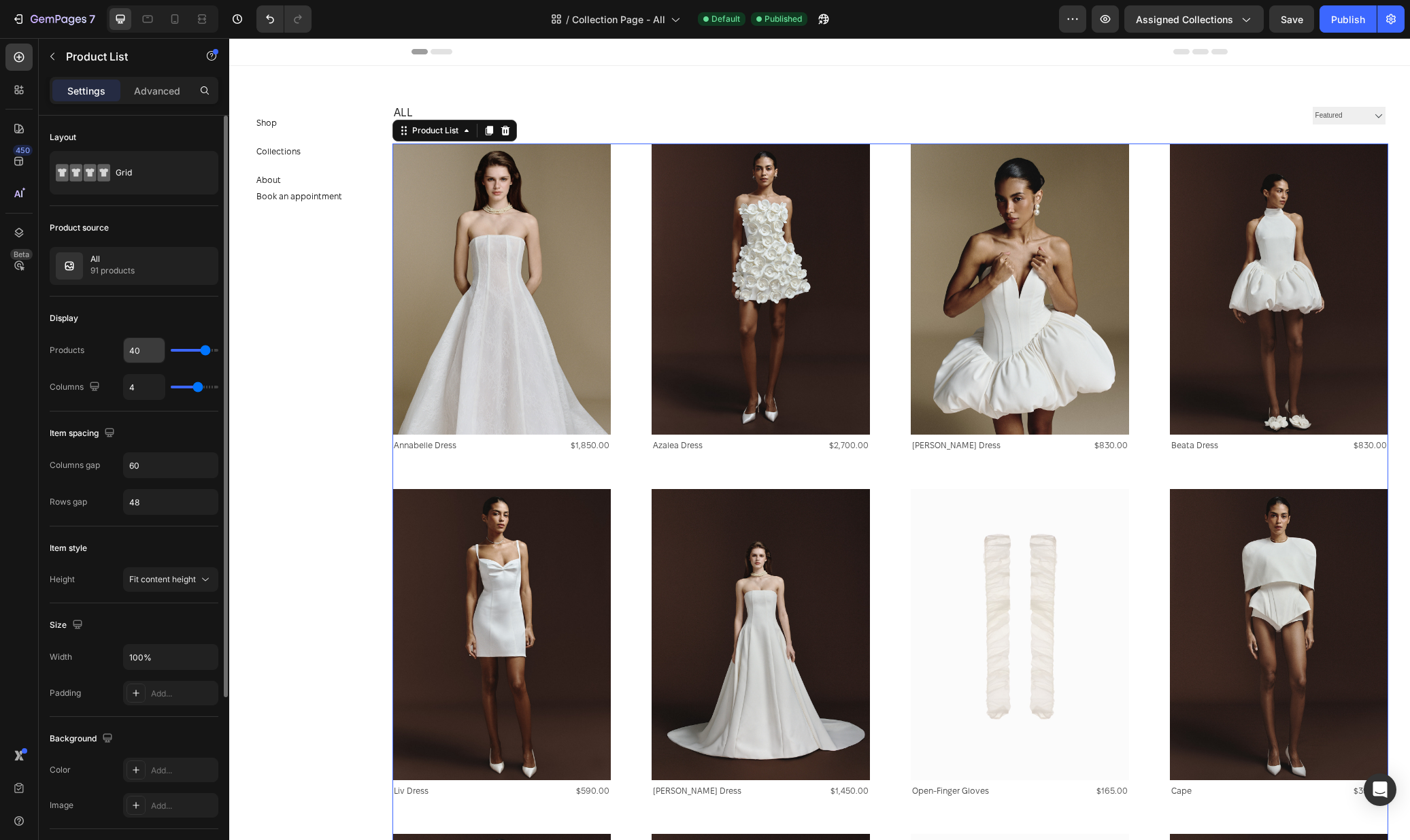
click at [153, 351] on input "40" at bounding box center [144, 349] width 41 height 24
type input "3"
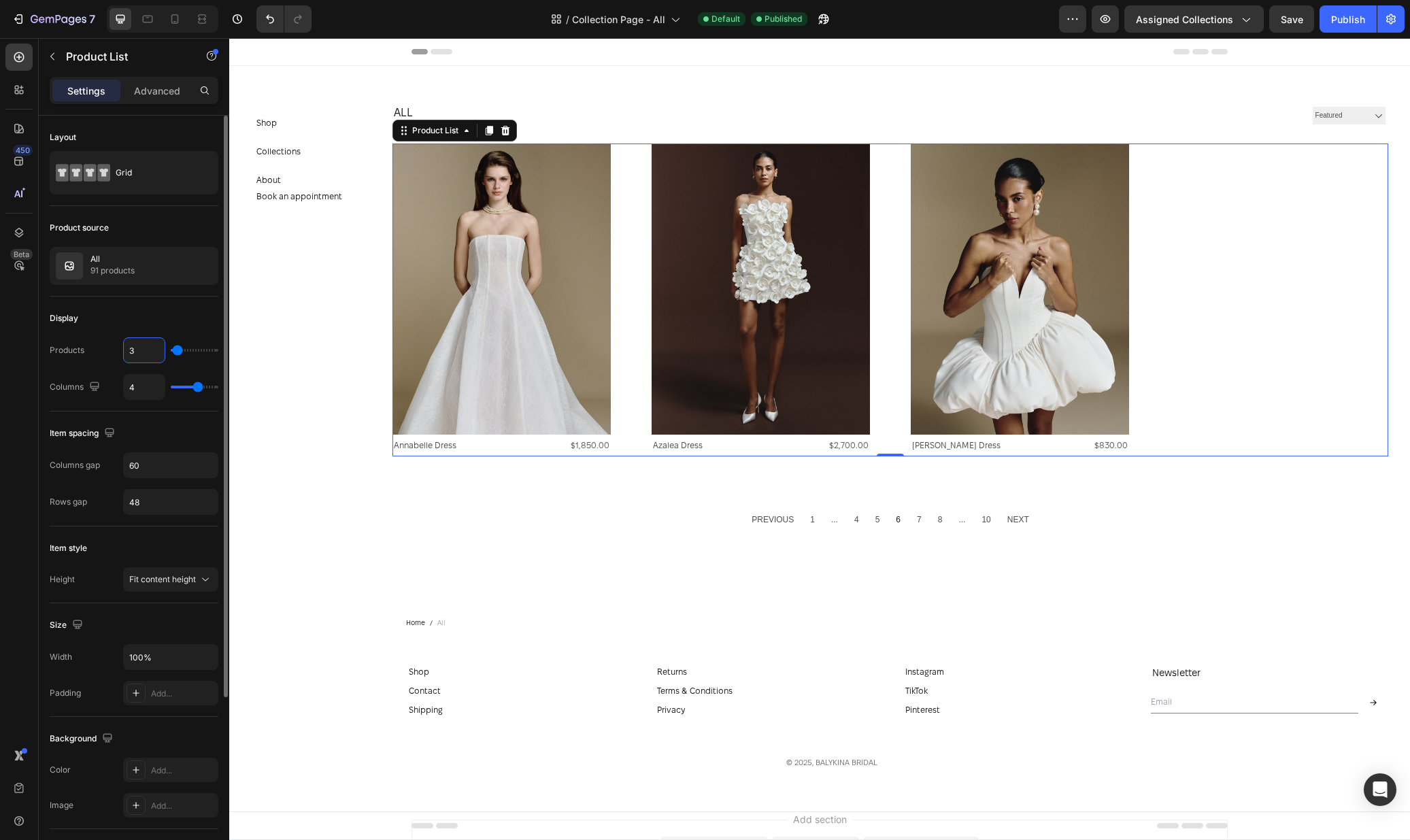
type input "30"
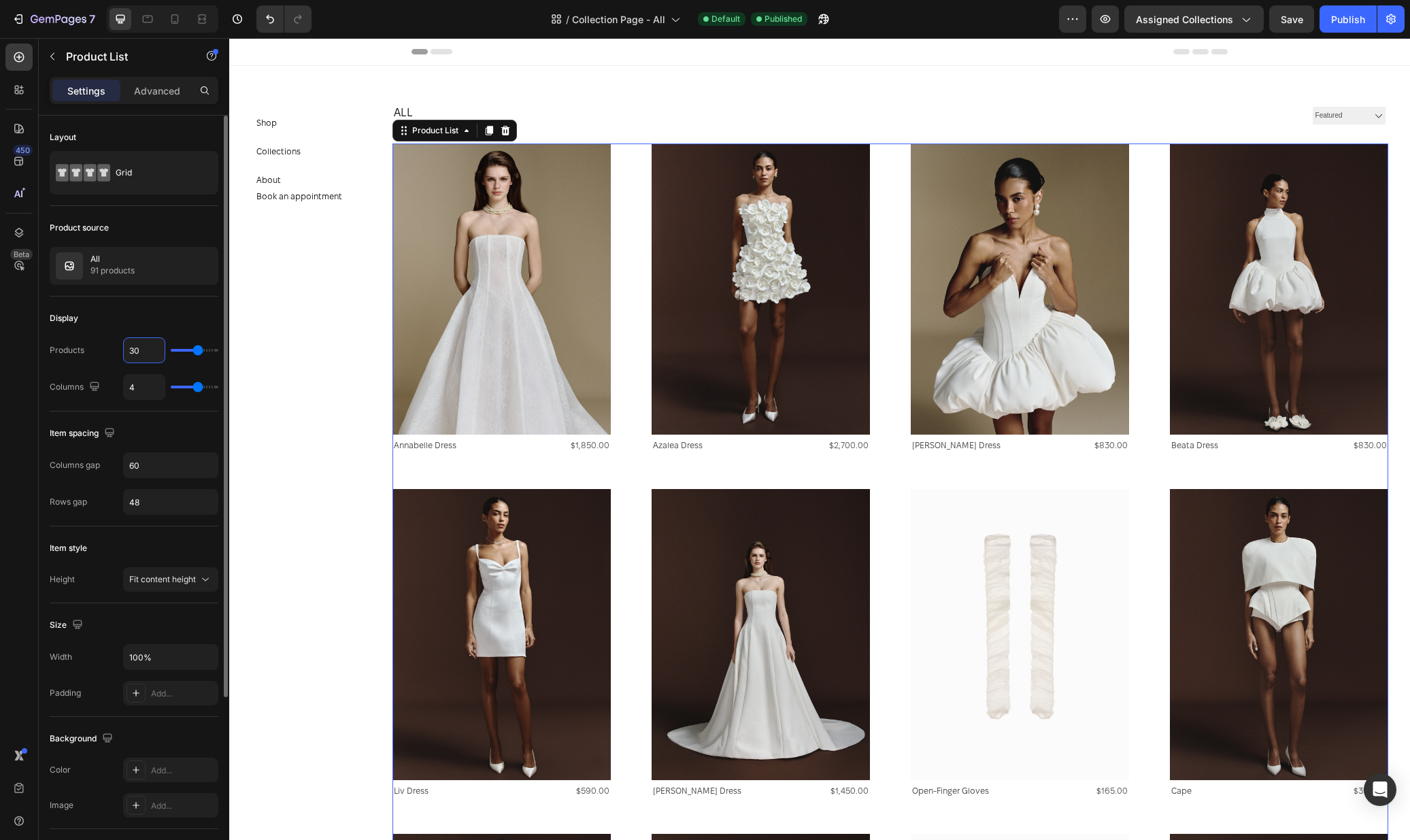
type input "3"
type input "32"
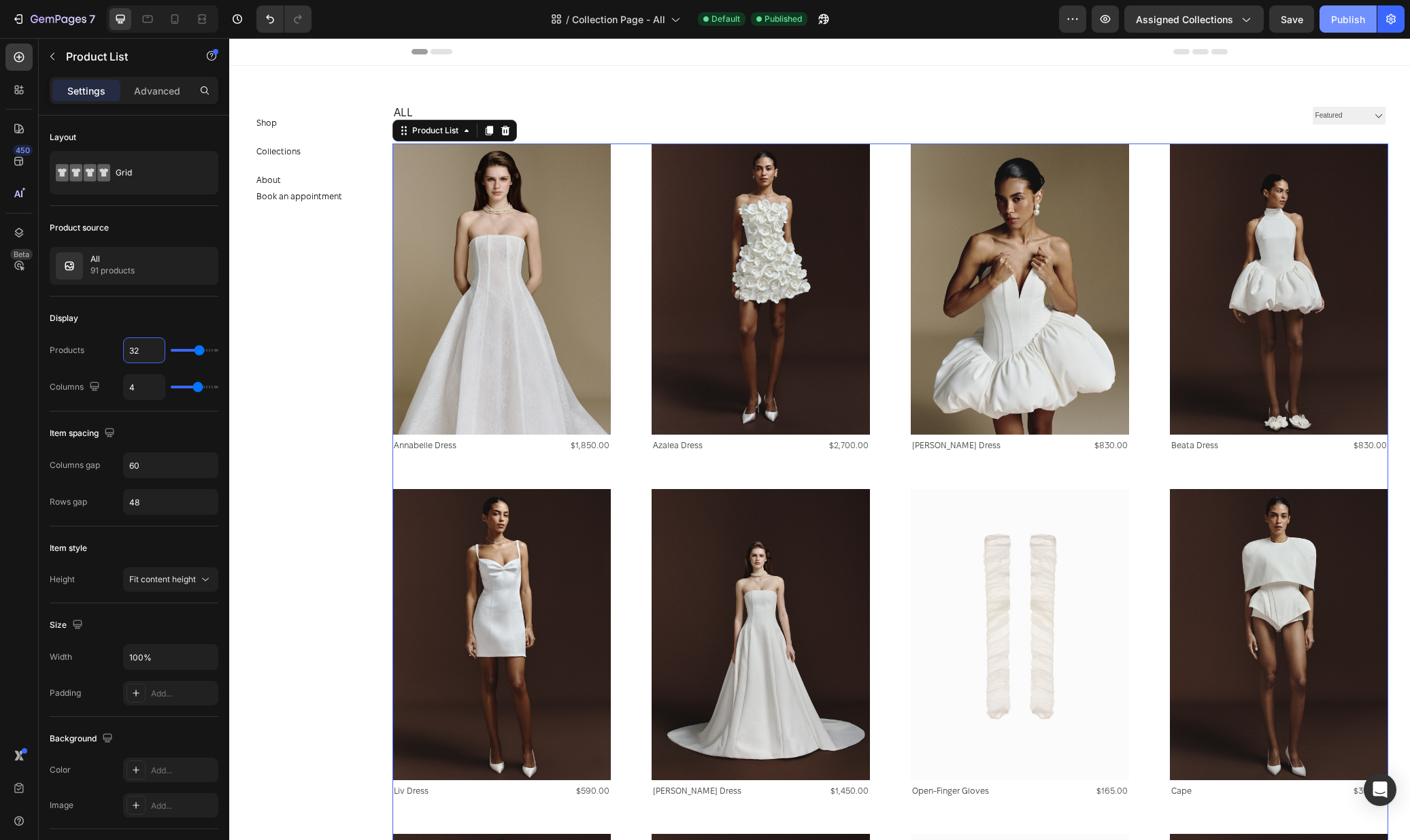
click at [1344, 15] on div "Publish" at bounding box center [1348, 20] width 34 height 15
click at [172, 22] on icon at bounding box center [176, 20] width 8 height 10
type input "2"
type input "16"
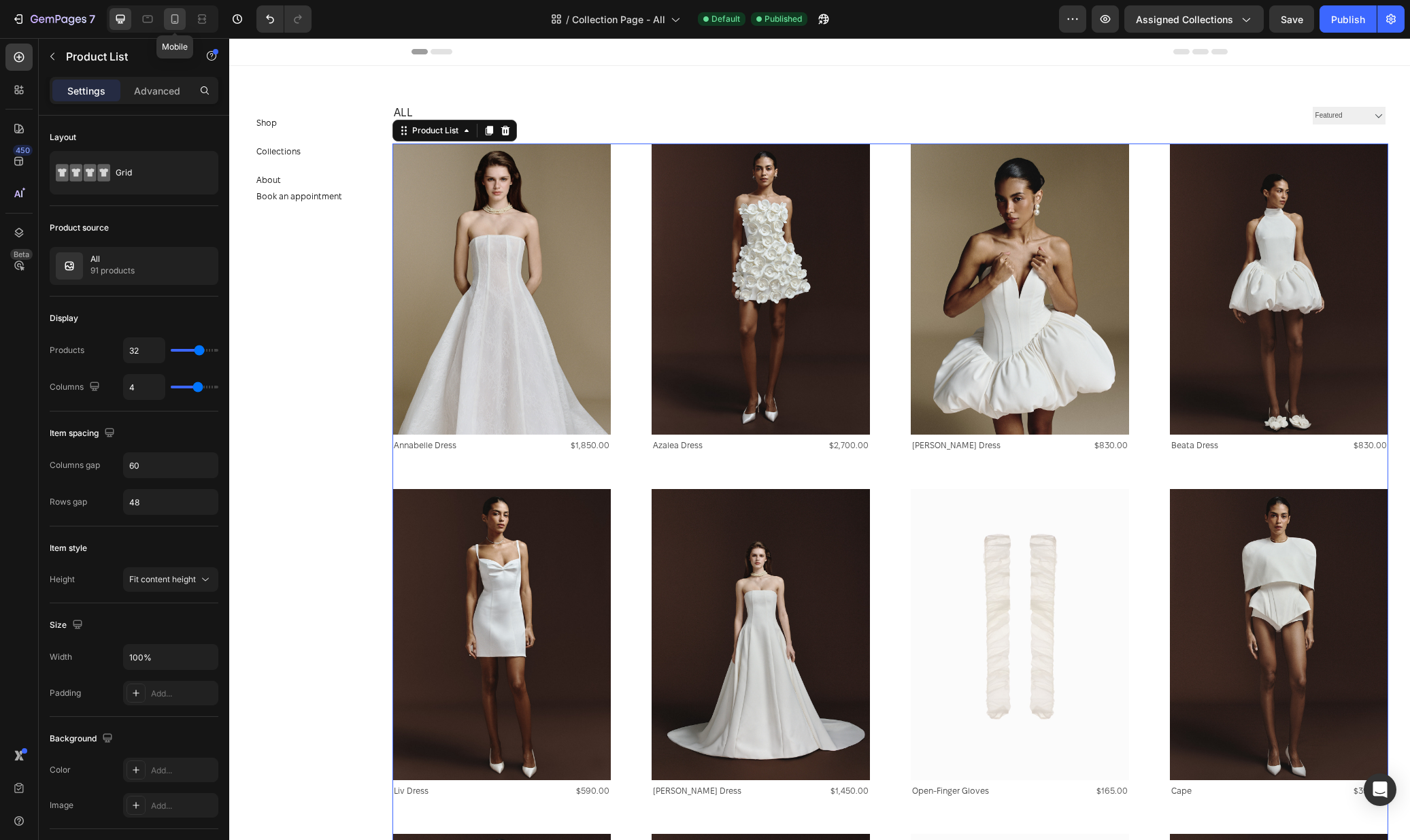
type input "40"
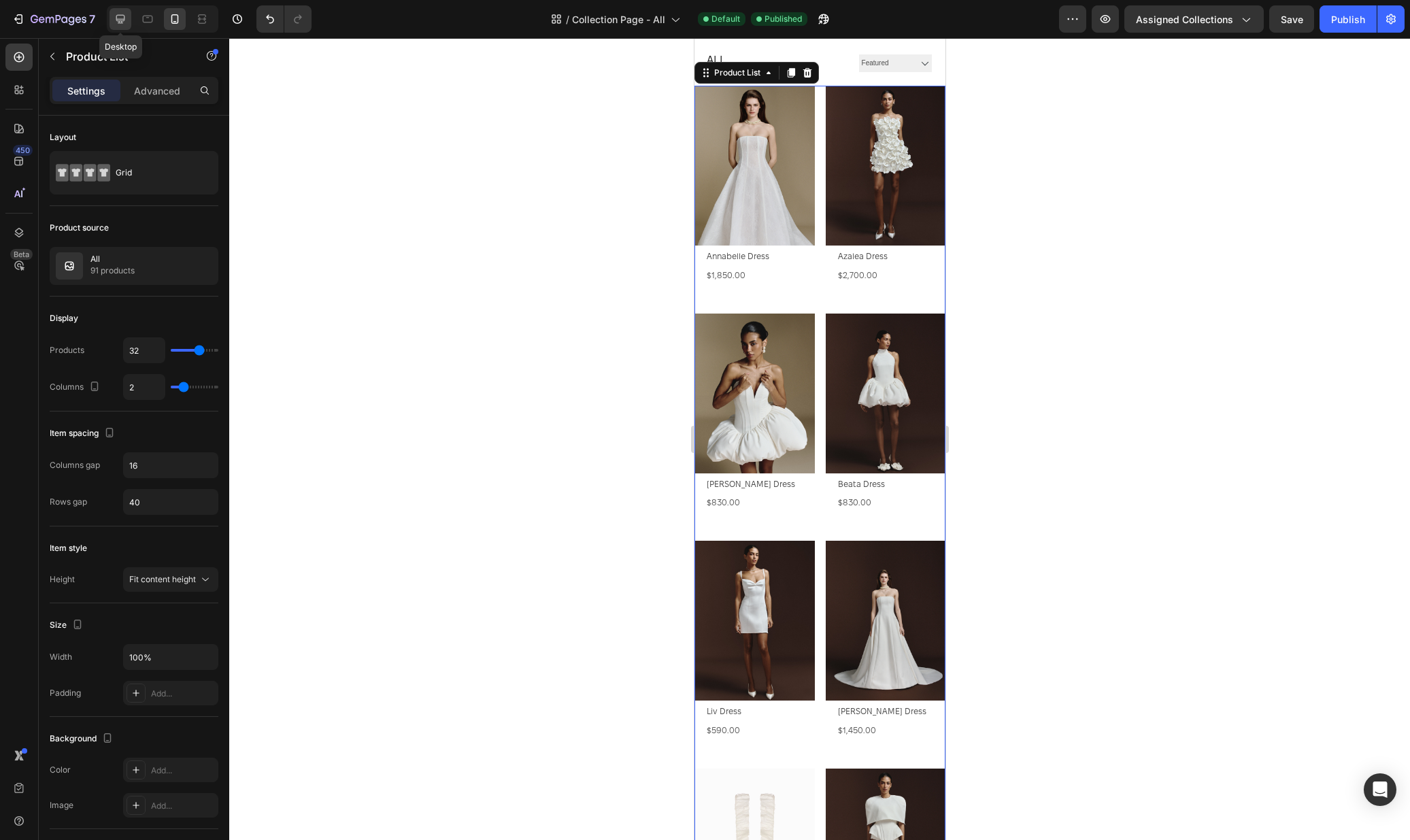
click at [124, 21] on icon at bounding box center [120, 20] width 14 height 14
type input "4"
type input "60"
type input "48"
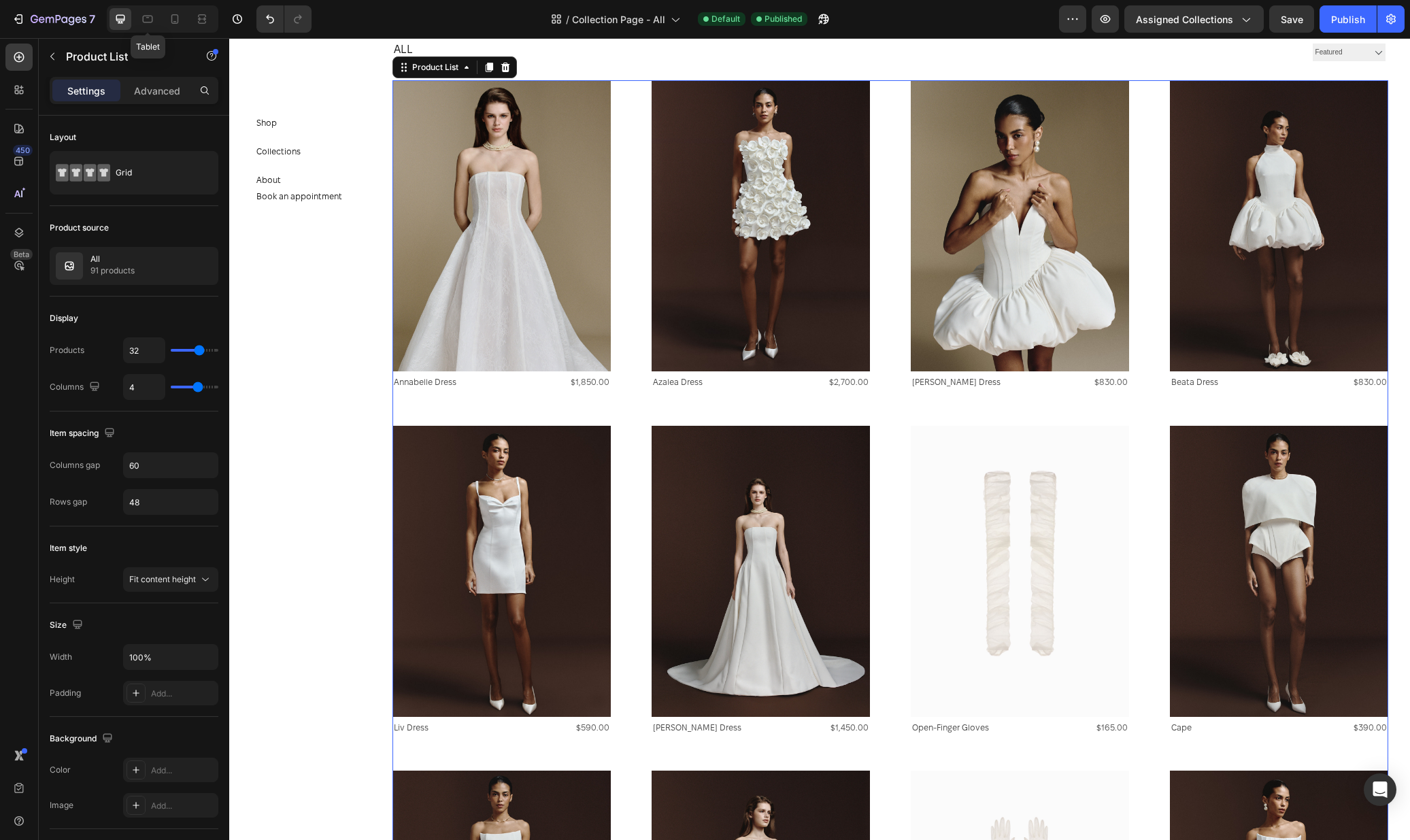
scroll to position [58, 0]
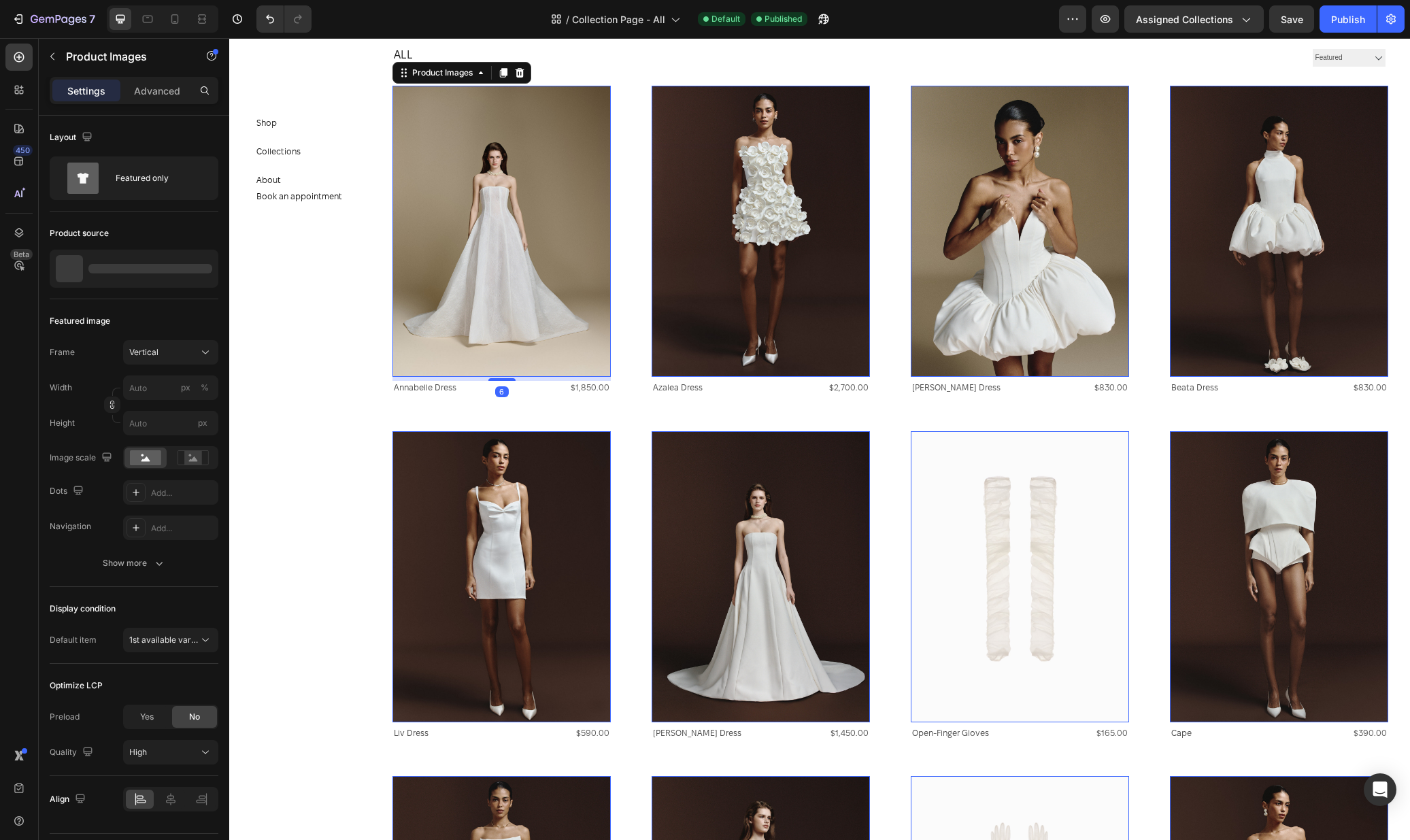
click at [470, 209] on img at bounding box center [502, 231] width 219 height 291
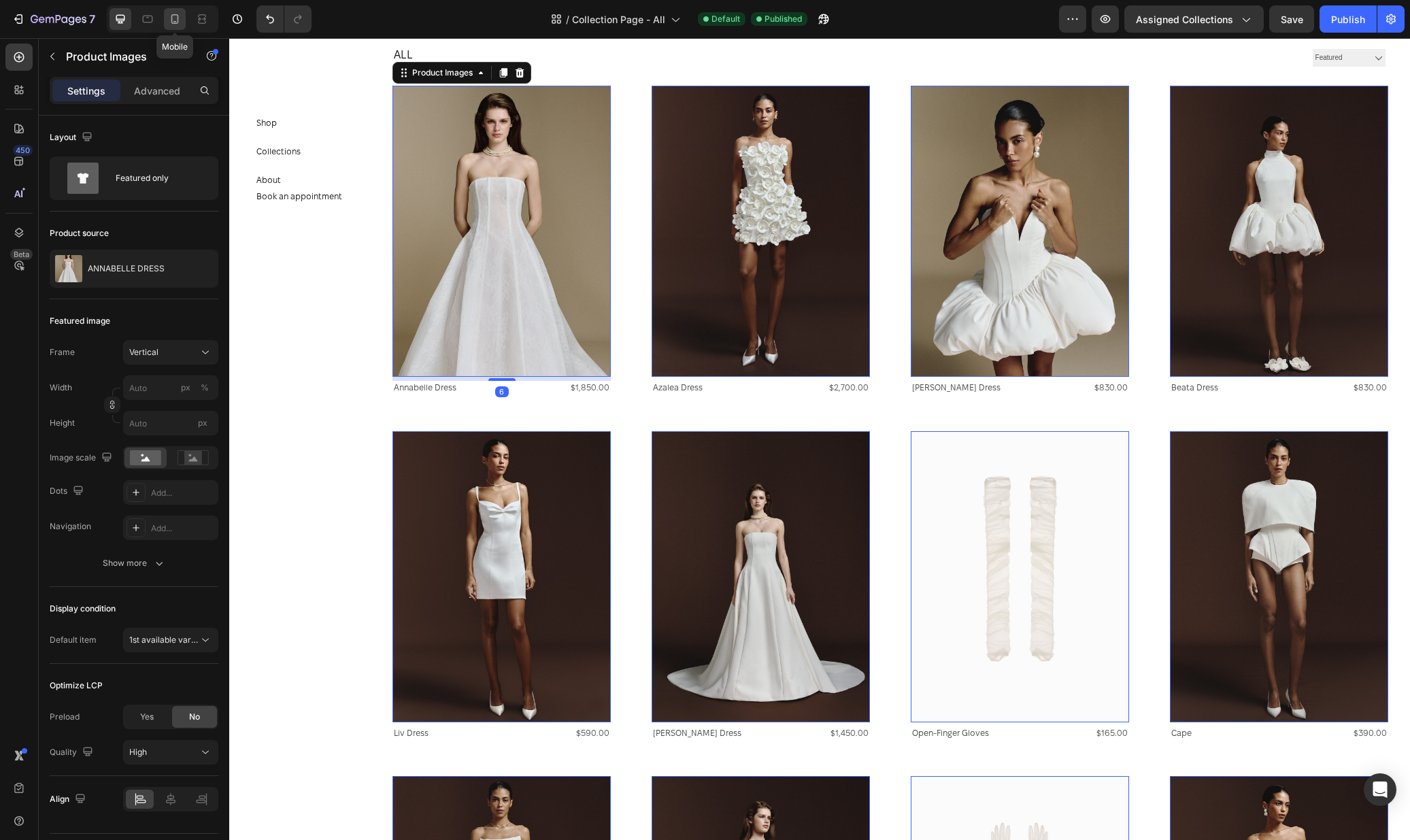
click at [175, 17] on icon at bounding box center [175, 20] width 14 height 14
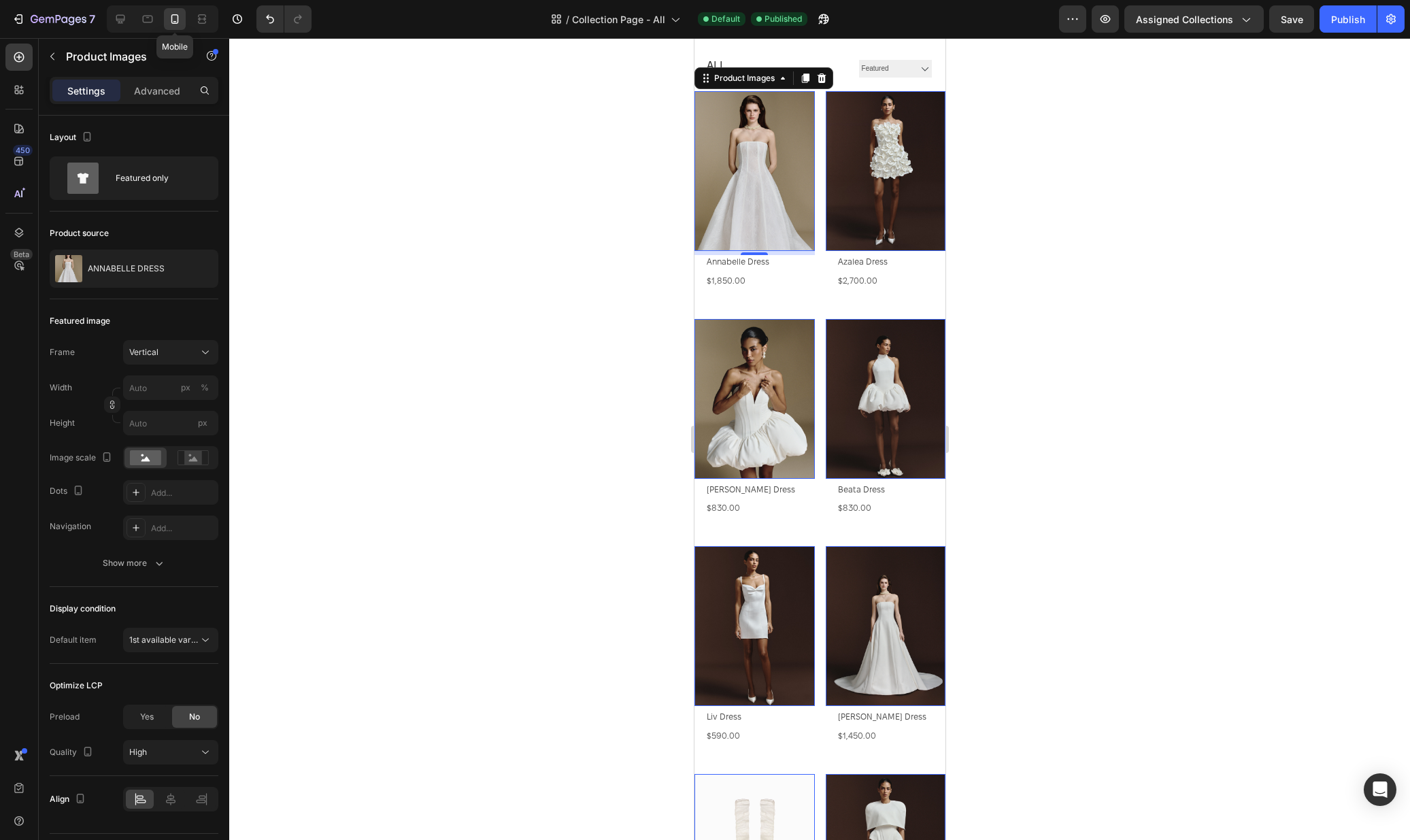
scroll to position [63, 0]
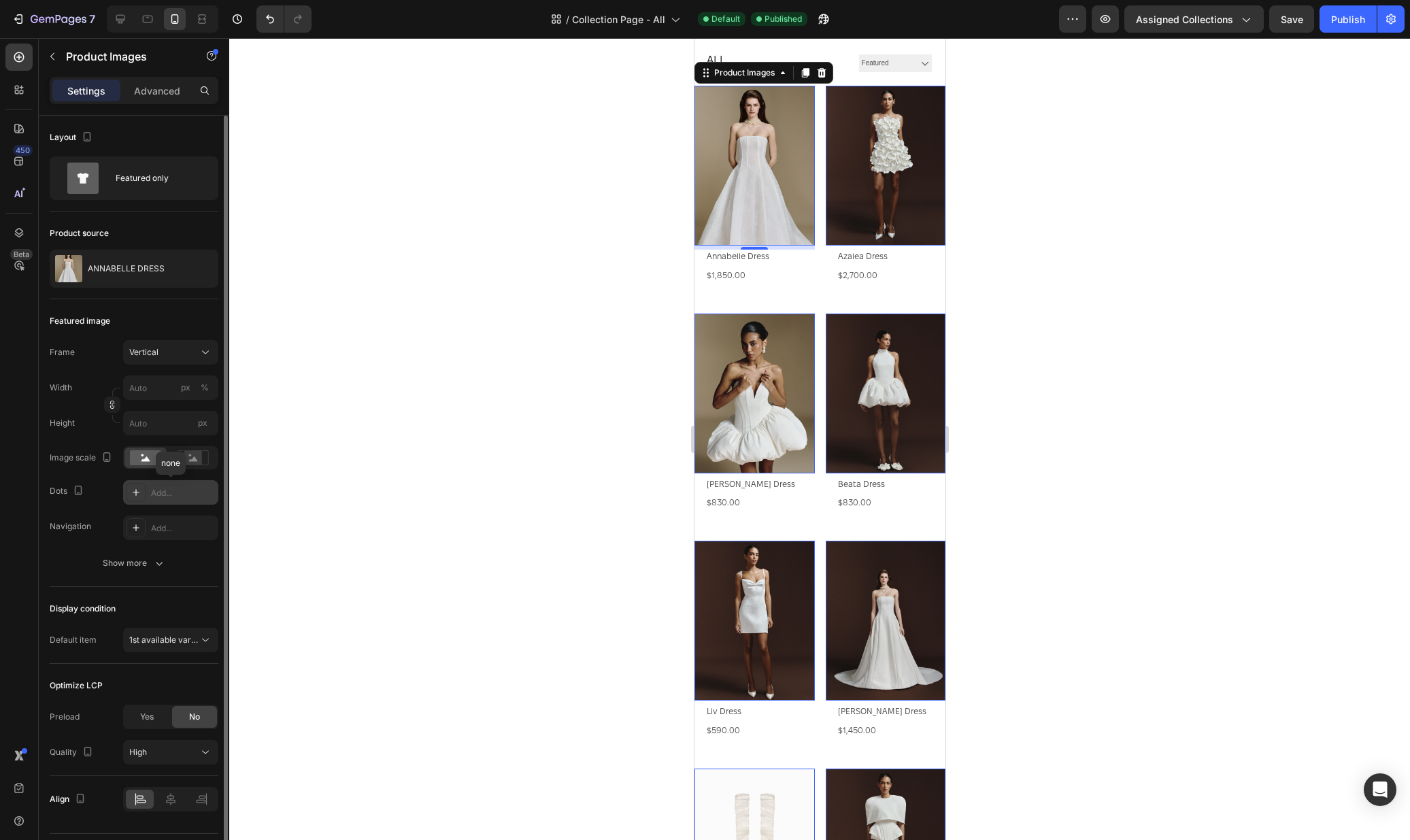
click at [174, 494] on div "Add..." at bounding box center [183, 493] width 64 height 13
click at [176, 521] on div "Add..." at bounding box center [171, 527] width 96 height 24
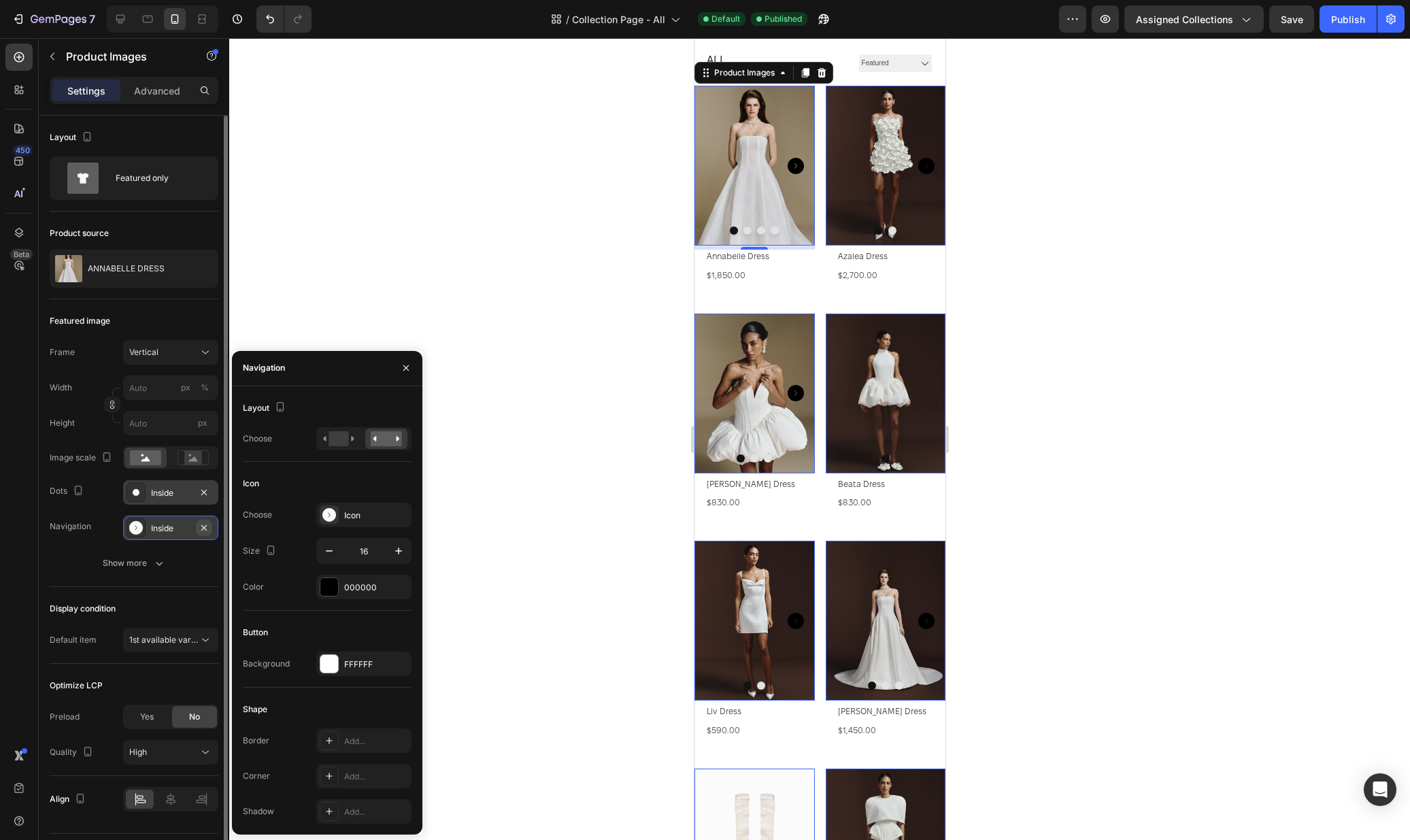
click at [205, 524] on icon "button" at bounding box center [204, 527] width 11 height 11
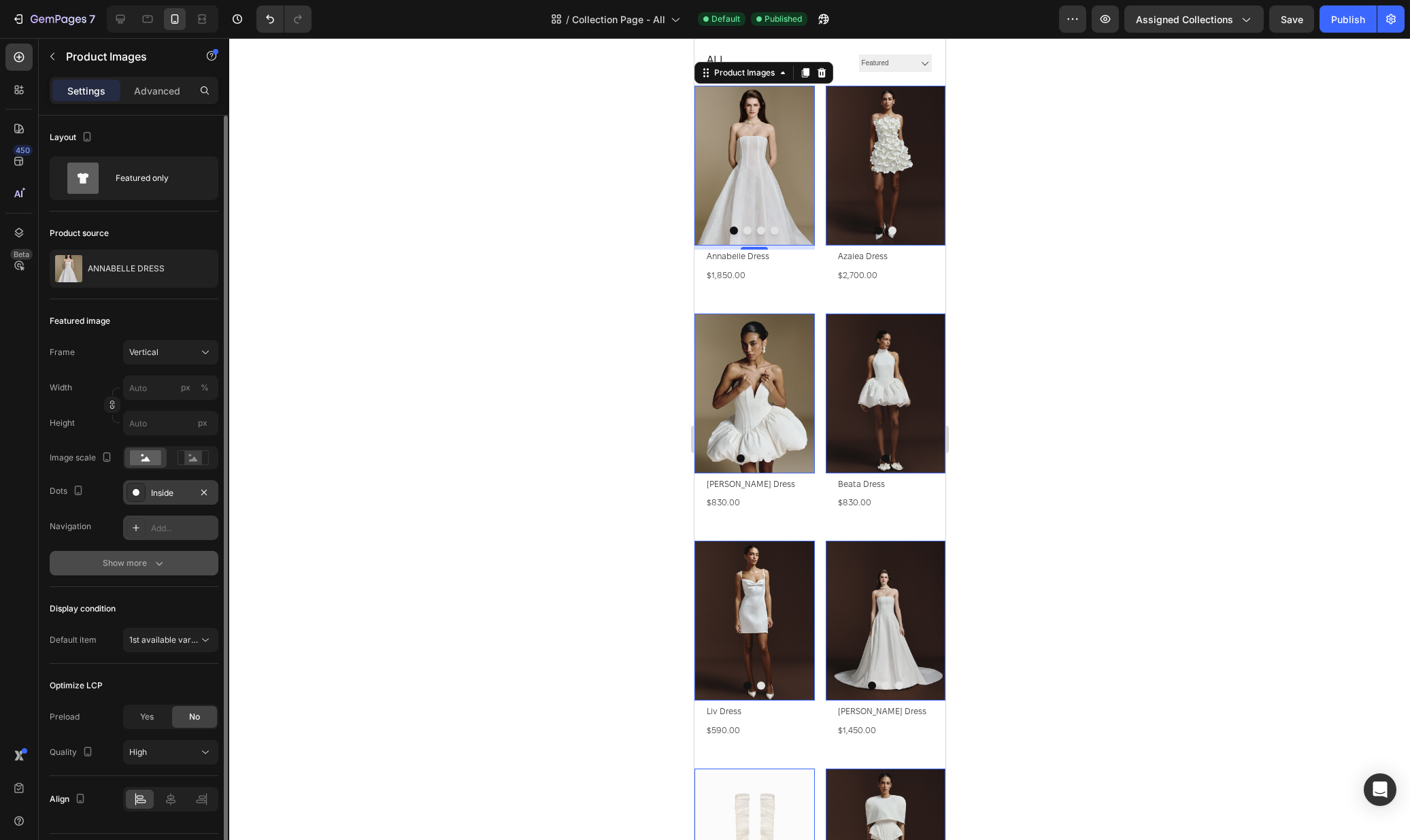
click at [160, 566] on icon "button" at bounding box center [159, 563] width 14 height 14
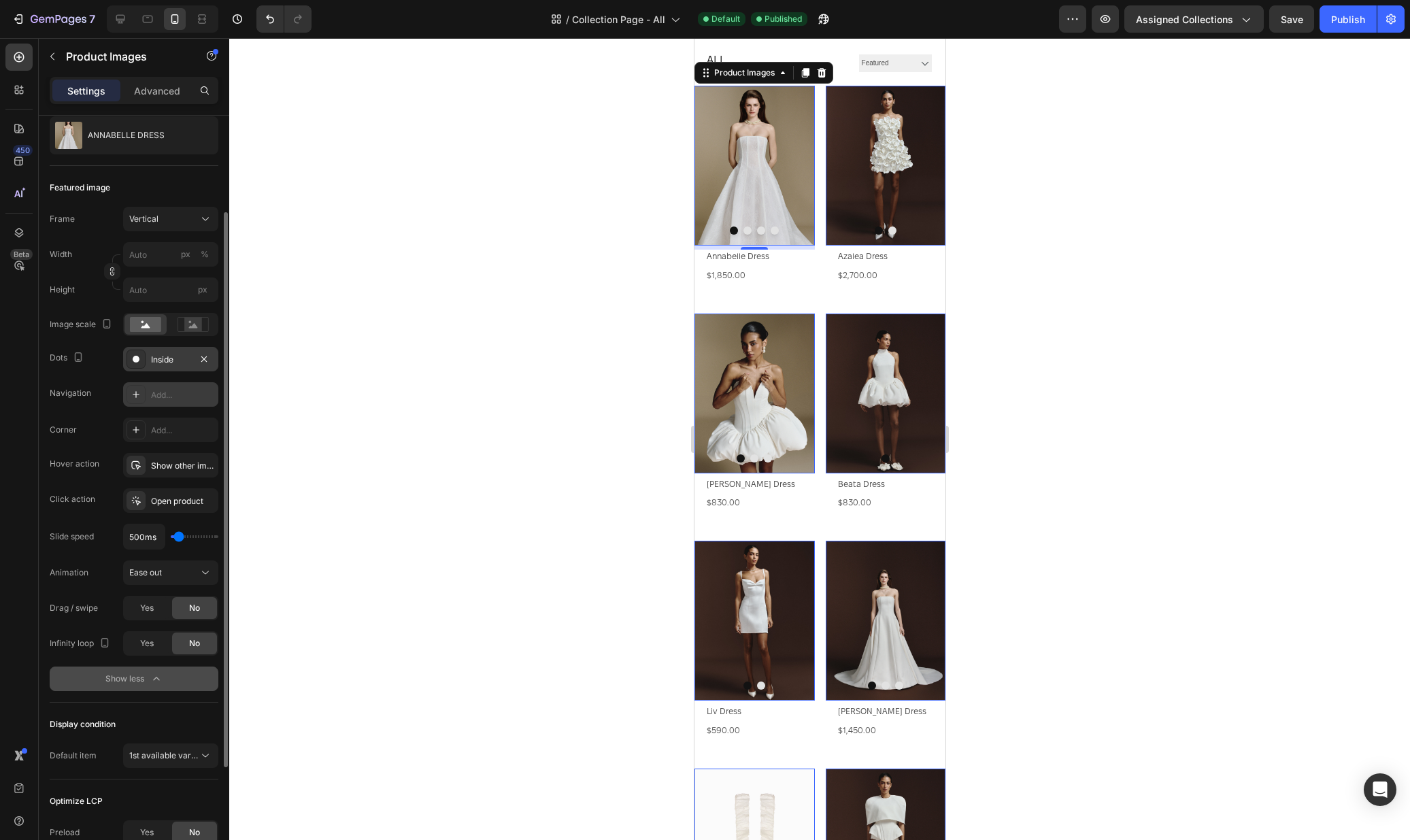
scroll to position [134, 0]
click at [142, 649] on div "Yes" at bounding box center [147, 643] width 45 height 21
click at [171, 358] on div "Inside" at bounding box center [171, 359] width 39 height 13
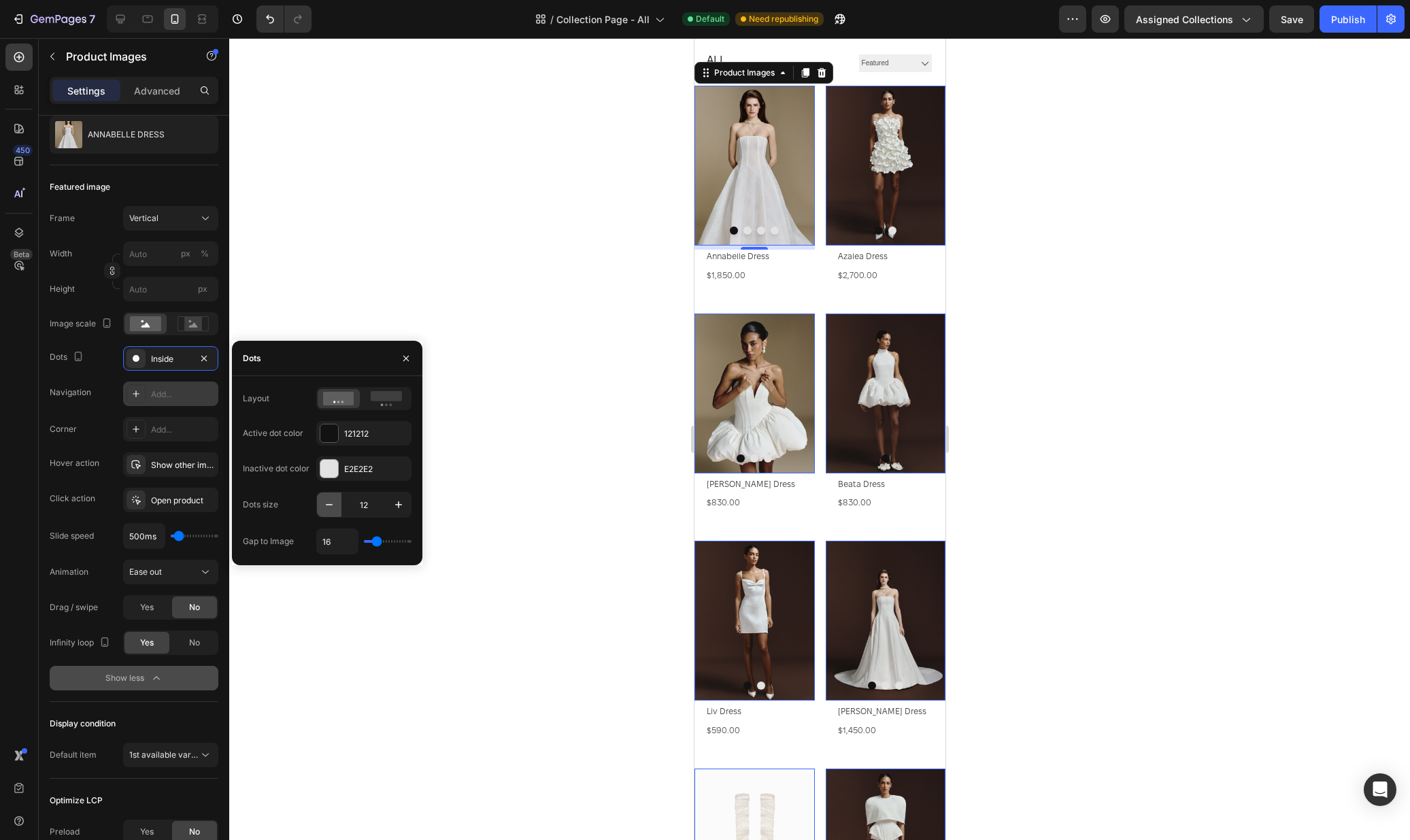
click at [330, 503] on icon "button" at bounding box center [329, 504] width 14 height 14
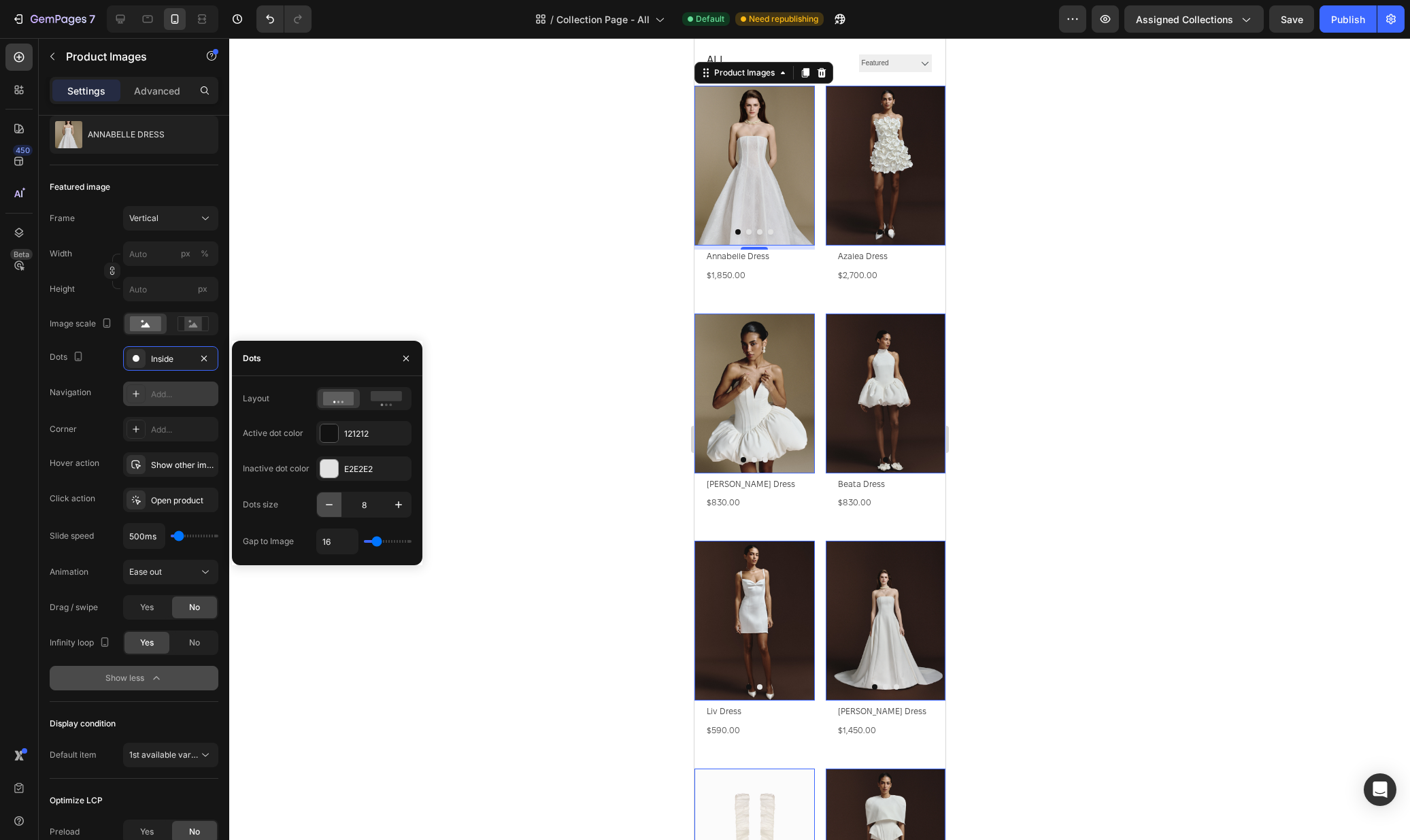
click at [330, 503] on icon "button" at bounding box center [329, 504] width 14 height 14
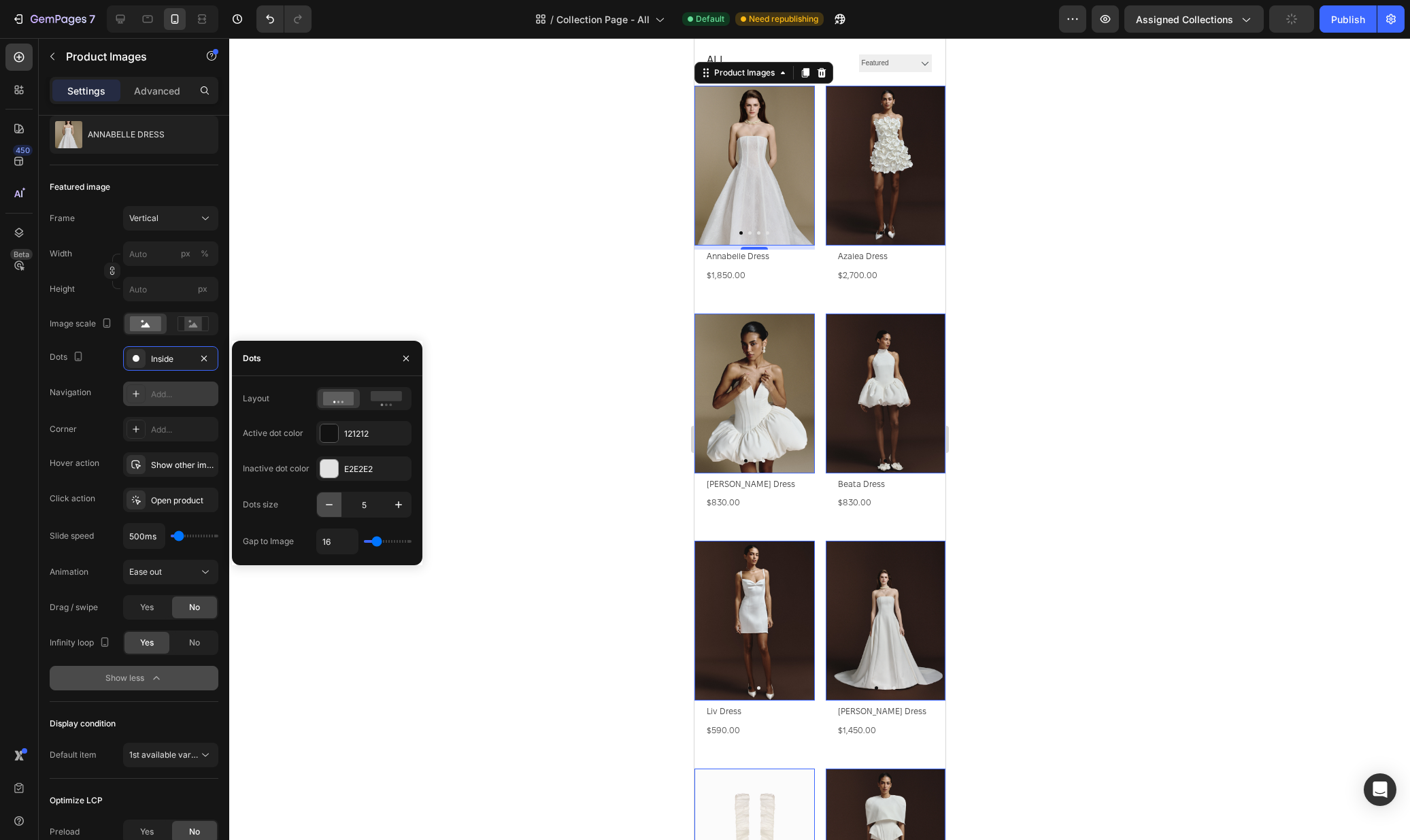
click at [330, 503] on icon "button" at bounding box center [329, 504] width 14 height 14
click at [397, 501] on icon "button" at bounding box center [399, 504] width 14 height 14
click at [325, 504] on icon "button" at bounding box center [329, 504] width 14 height 14
type input "2"
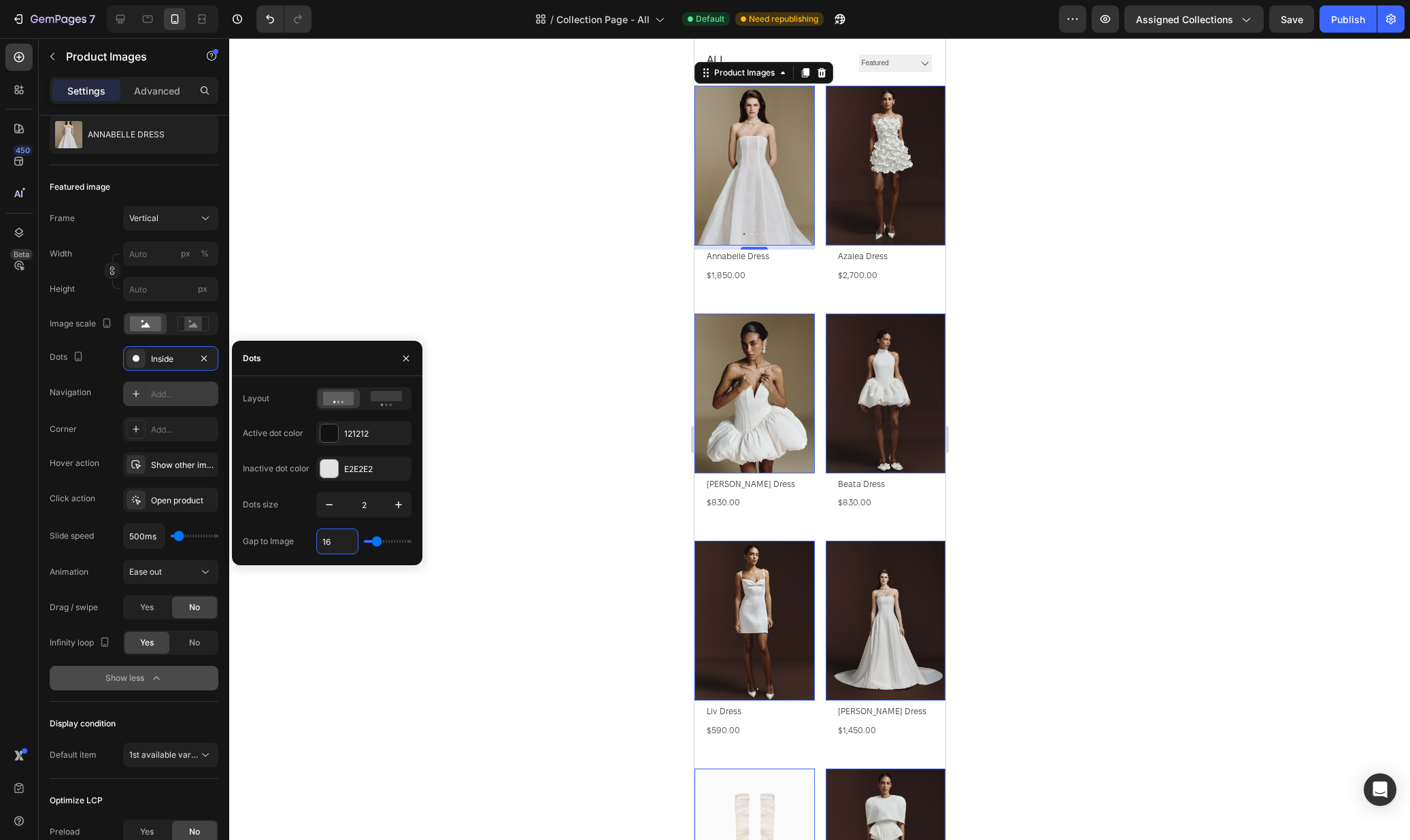
click at [352, 539] on input "16" at bounding box center [338, 540] width 41 height 24
type input "6"
type input "3"
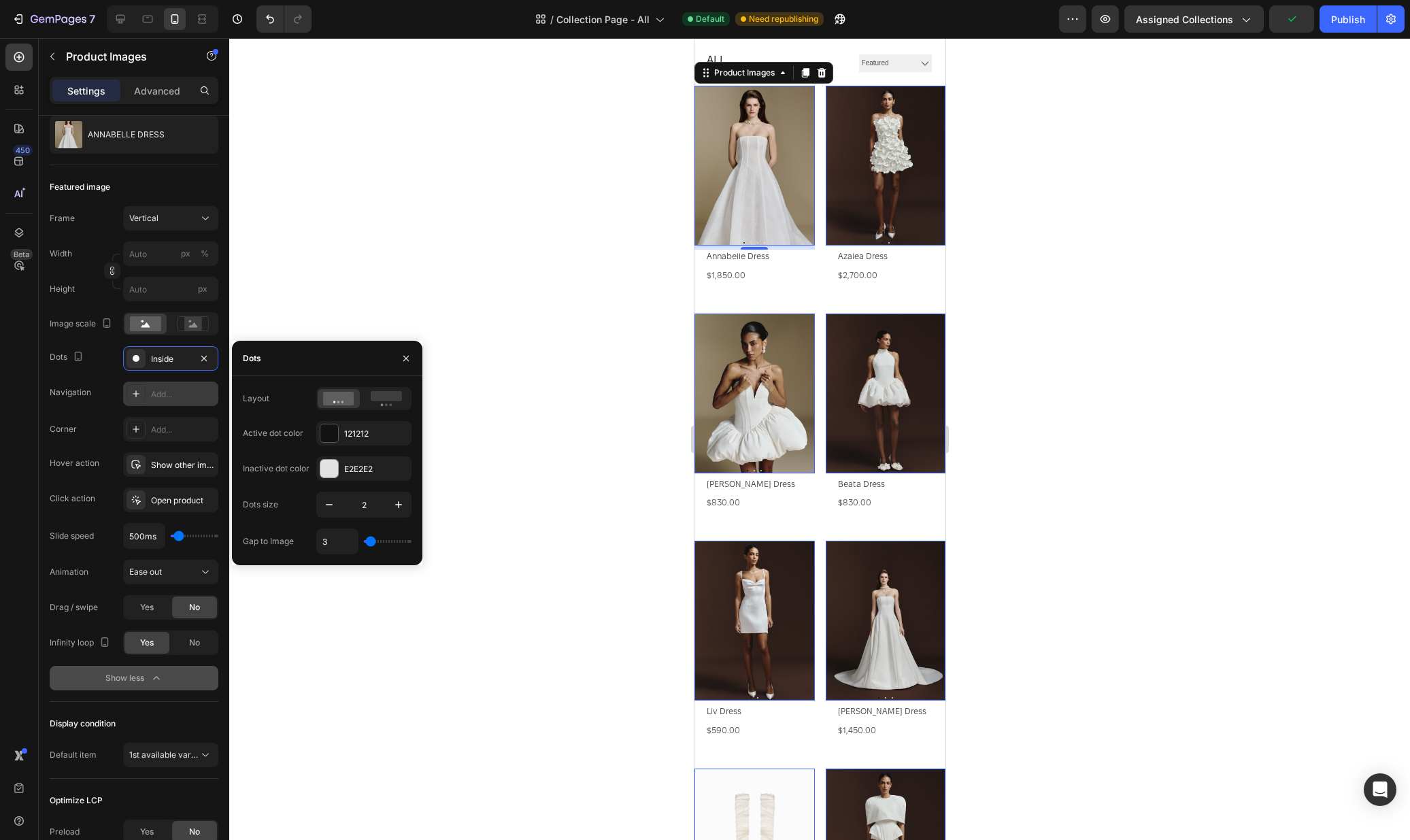
click at [370, 542] on input "range" at bounding box center [387, 540] width 48 height 3
type input "11"
click at [374, 542] on input "range" at bounding box center [387, 540] width 48 height 3
click at [343, 541] on input "11" at bounding box center [338, 540] width 41 height 24
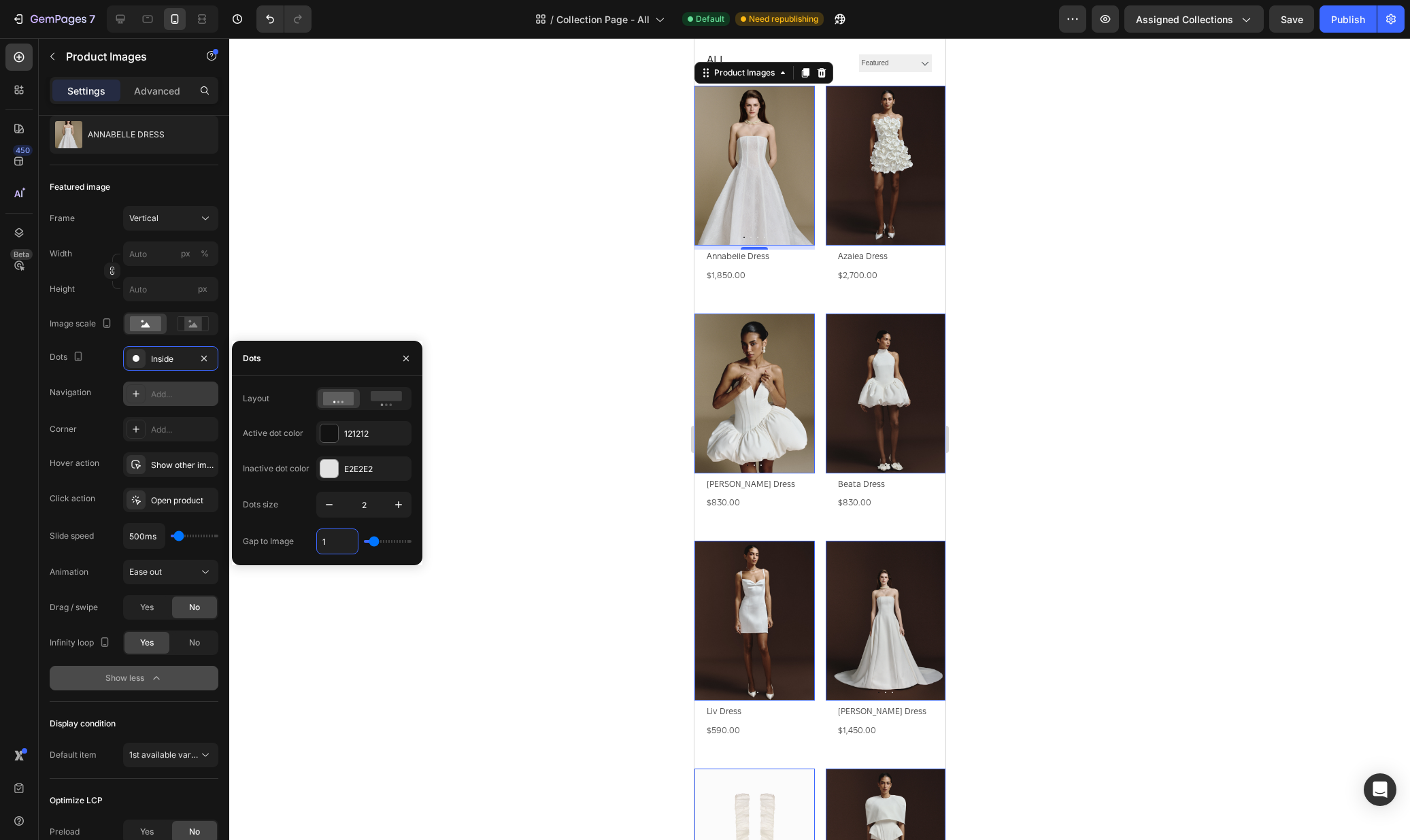
type input "10"
click at [1056, 516] on div at bounding box center [820, 439] width 1181 height 802
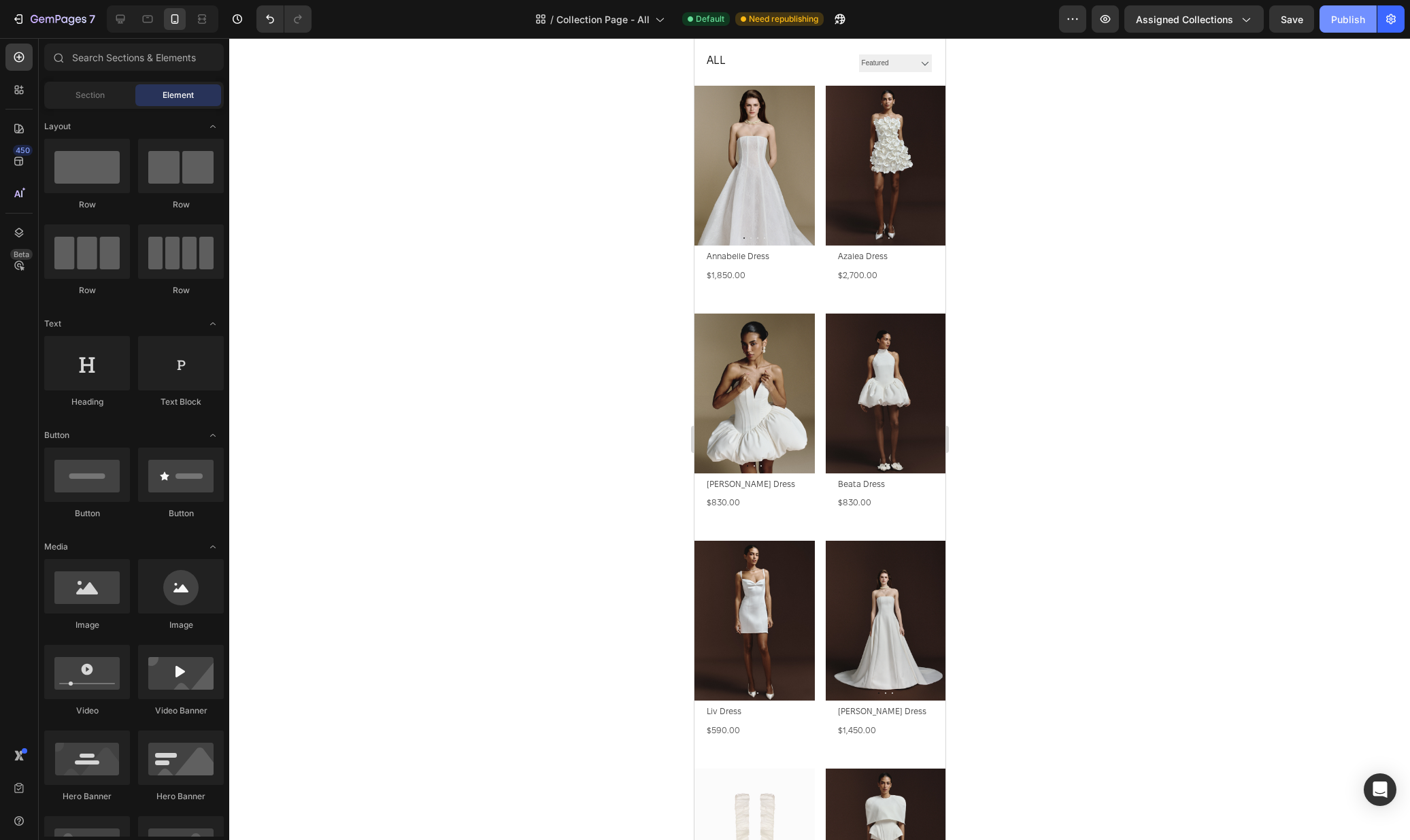
click at [1337, 15] on div "Publish" at bounding box center [1348, 20] width 34 height 15
click at [133, 16] on div at bounding box center [162, 20] width 111 height 27
click at [126, 20] on icon at bounding box center [120, 20] width 14 height 14
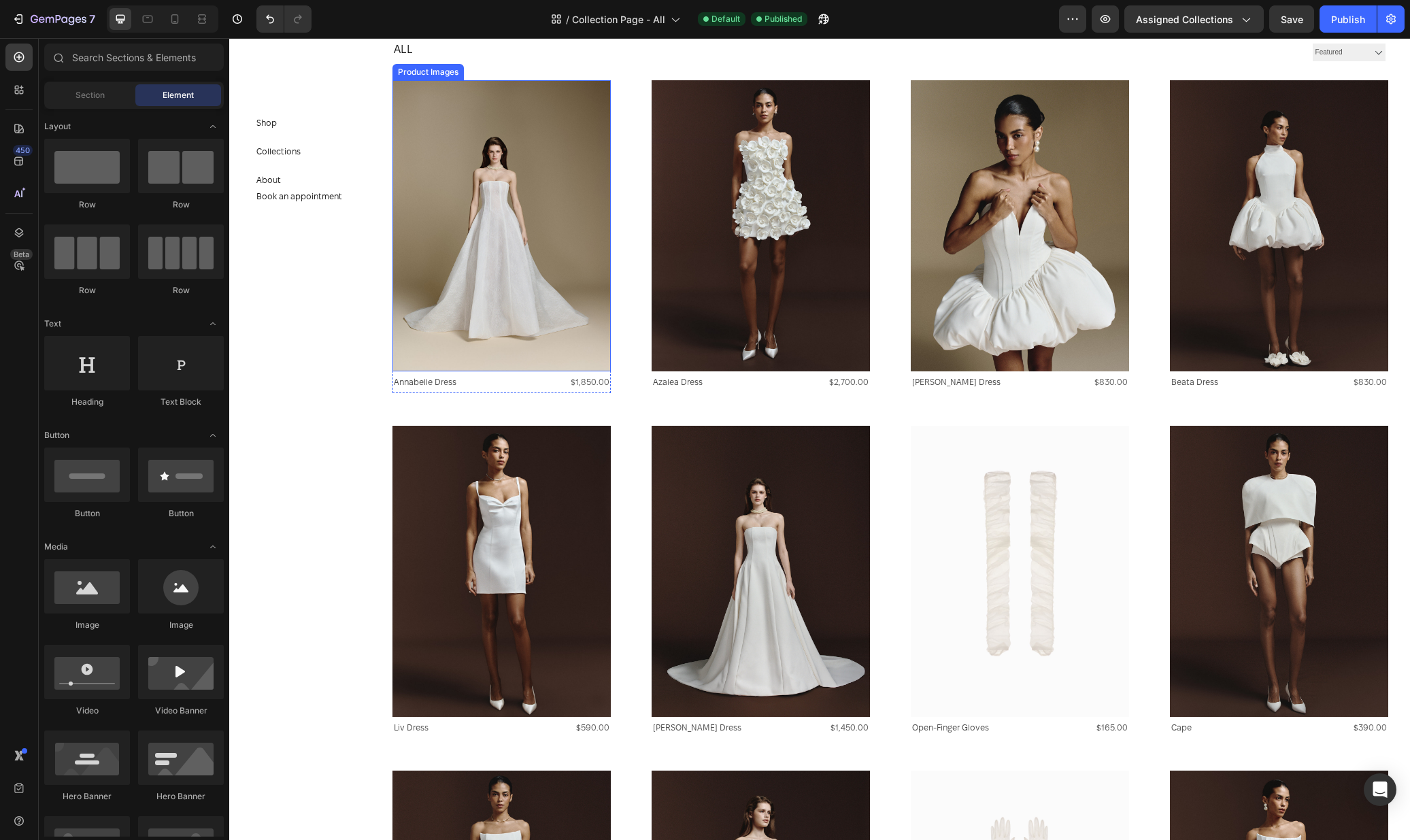
click at [456, 172] on img at bounding box center [502, 225] width 219 height 291
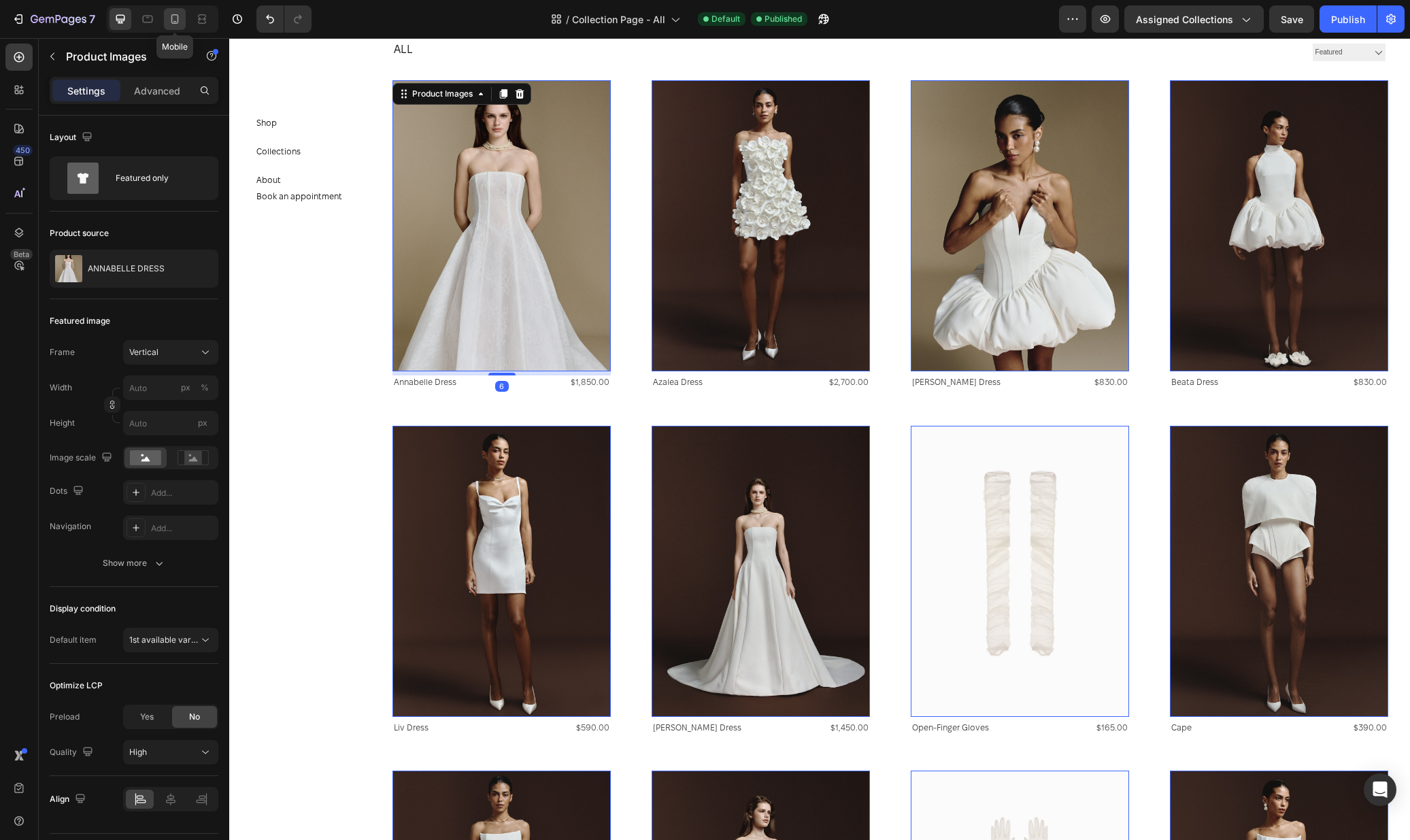
click at [178, 21] on icon at bounding box center [176, 20] width 8 height 10
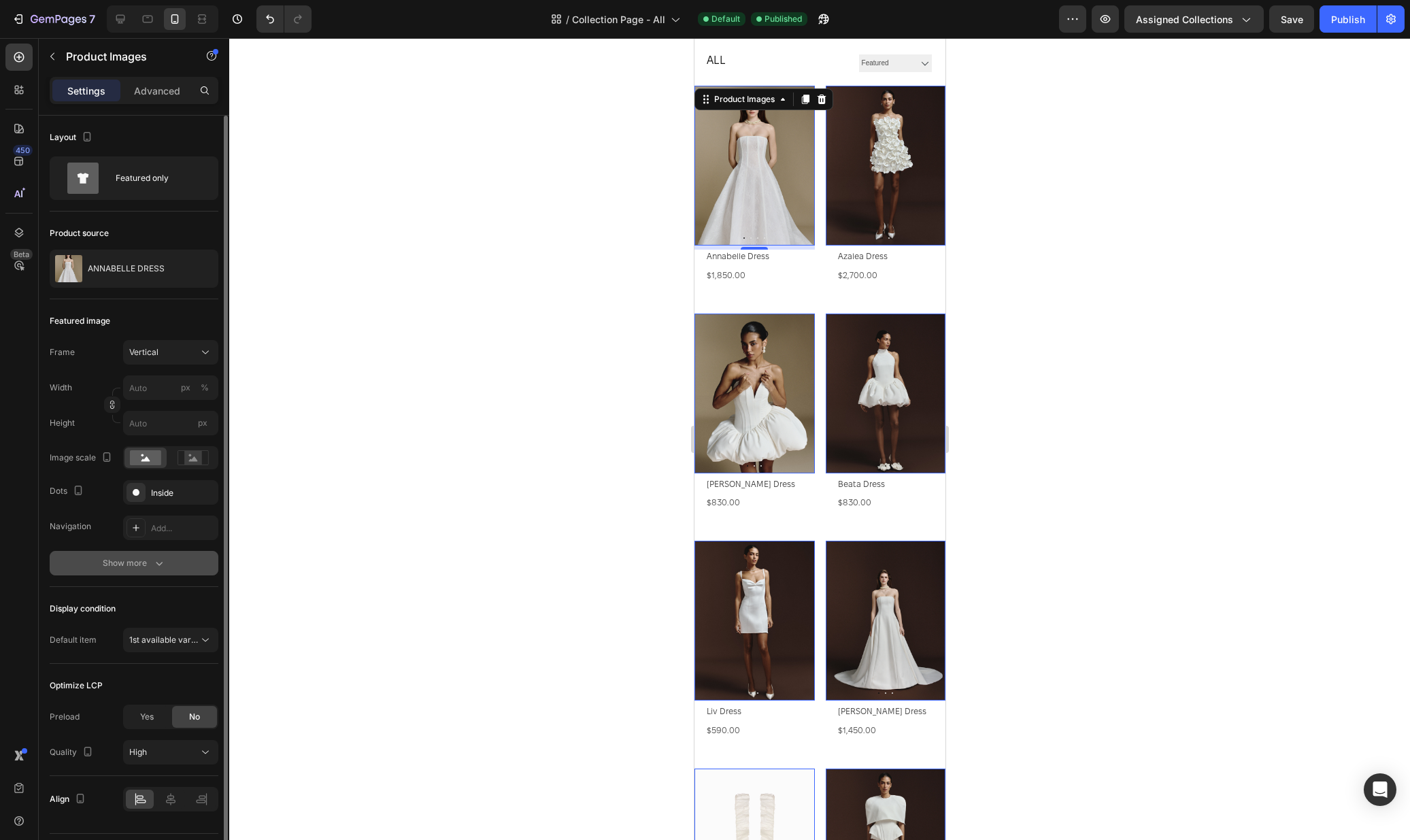
click at [152, 558] on icon "button" at bounding box center [159, 563] width 14 height 14
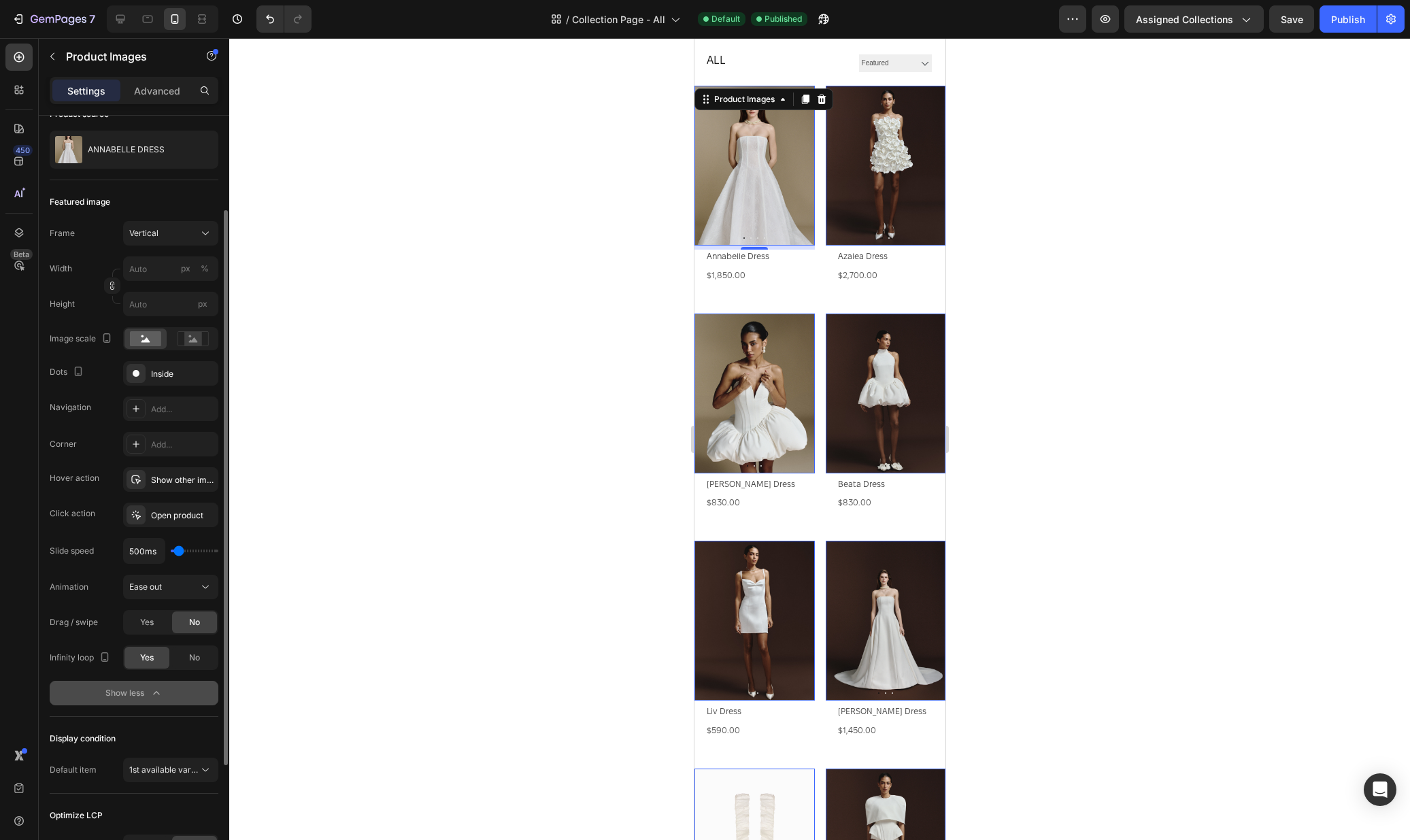
scroll to position [140, 0]
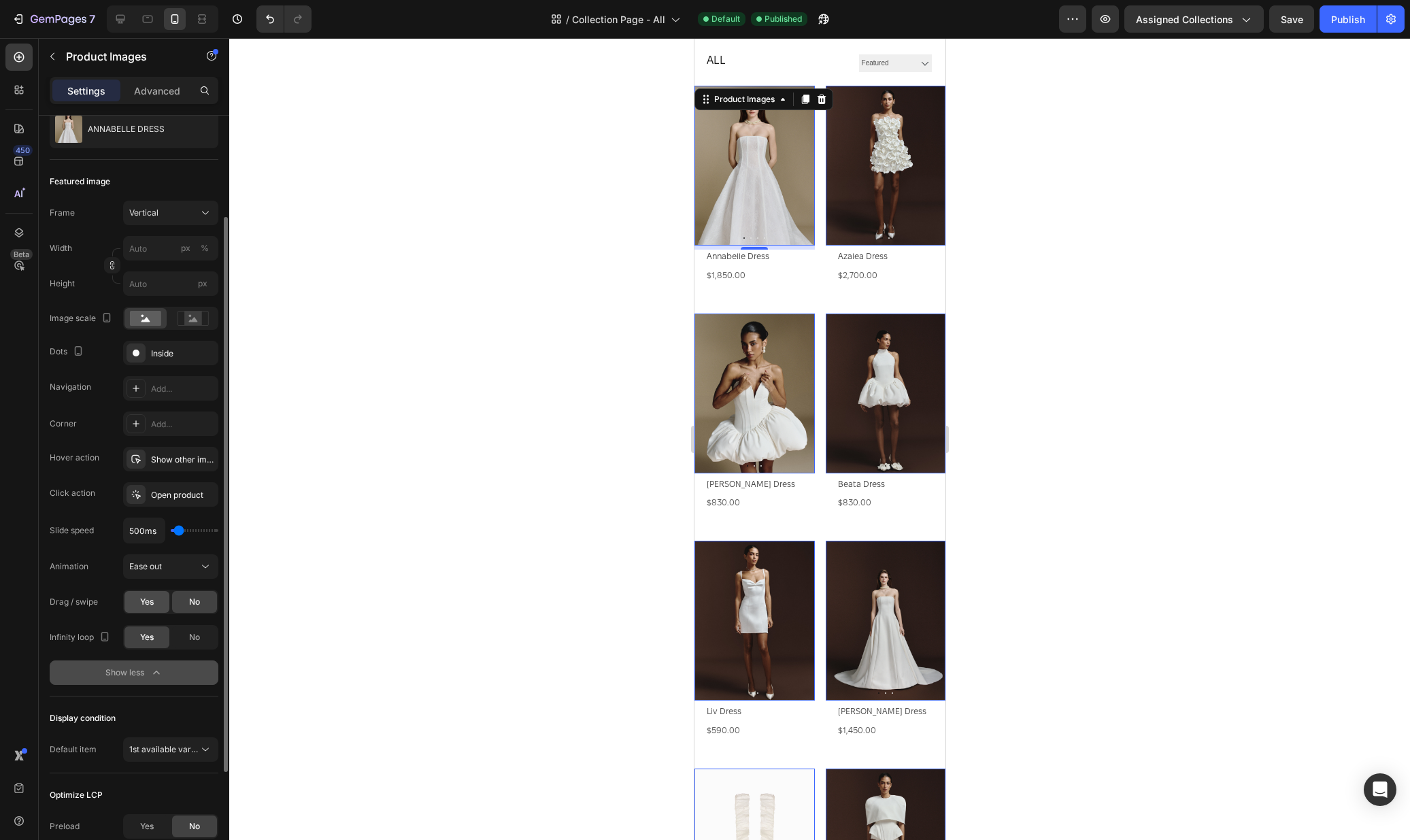
click at [155, 601] on div "Yes" at bounding box center [147, 602] width 45 height 21
click at [128, 18] on div at bounding box center [120, 19] width 21 height 21
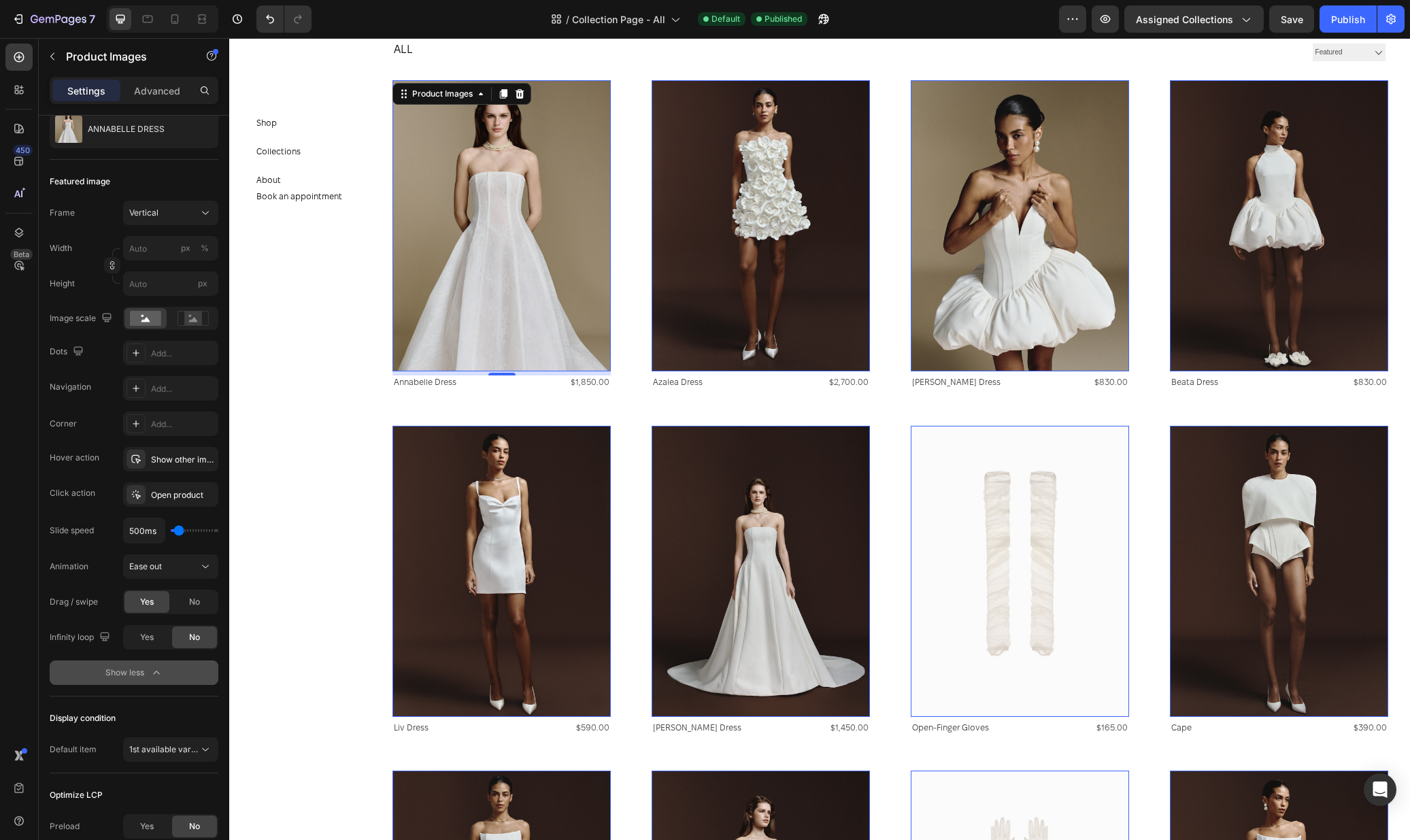
scroll to position [58, 0]
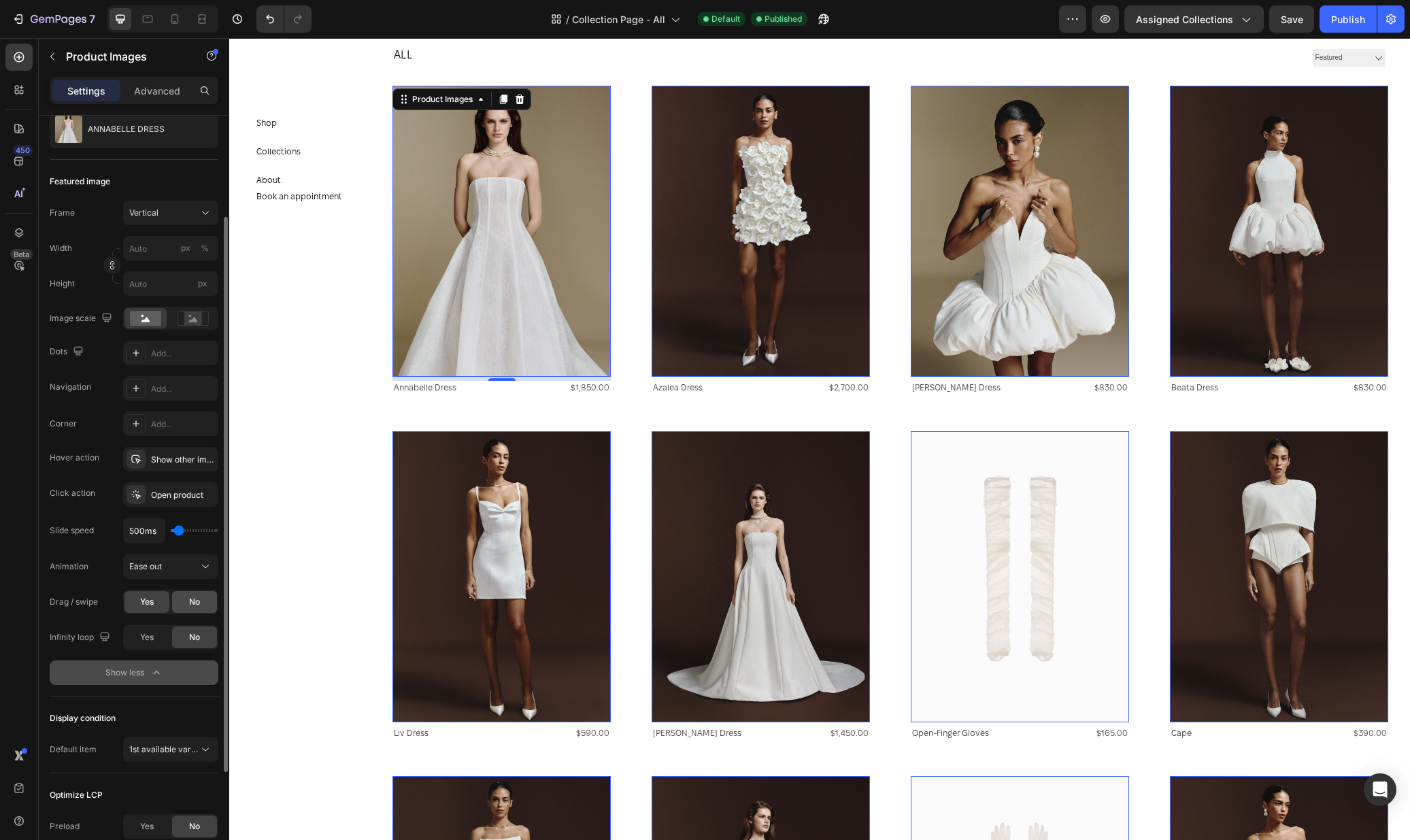
click at [182, 605] on div "No" at bounding box center [194, 602] width 45 height 21
click at [172, 17] on icon at bounding box center [176, 20] width 8 height 10
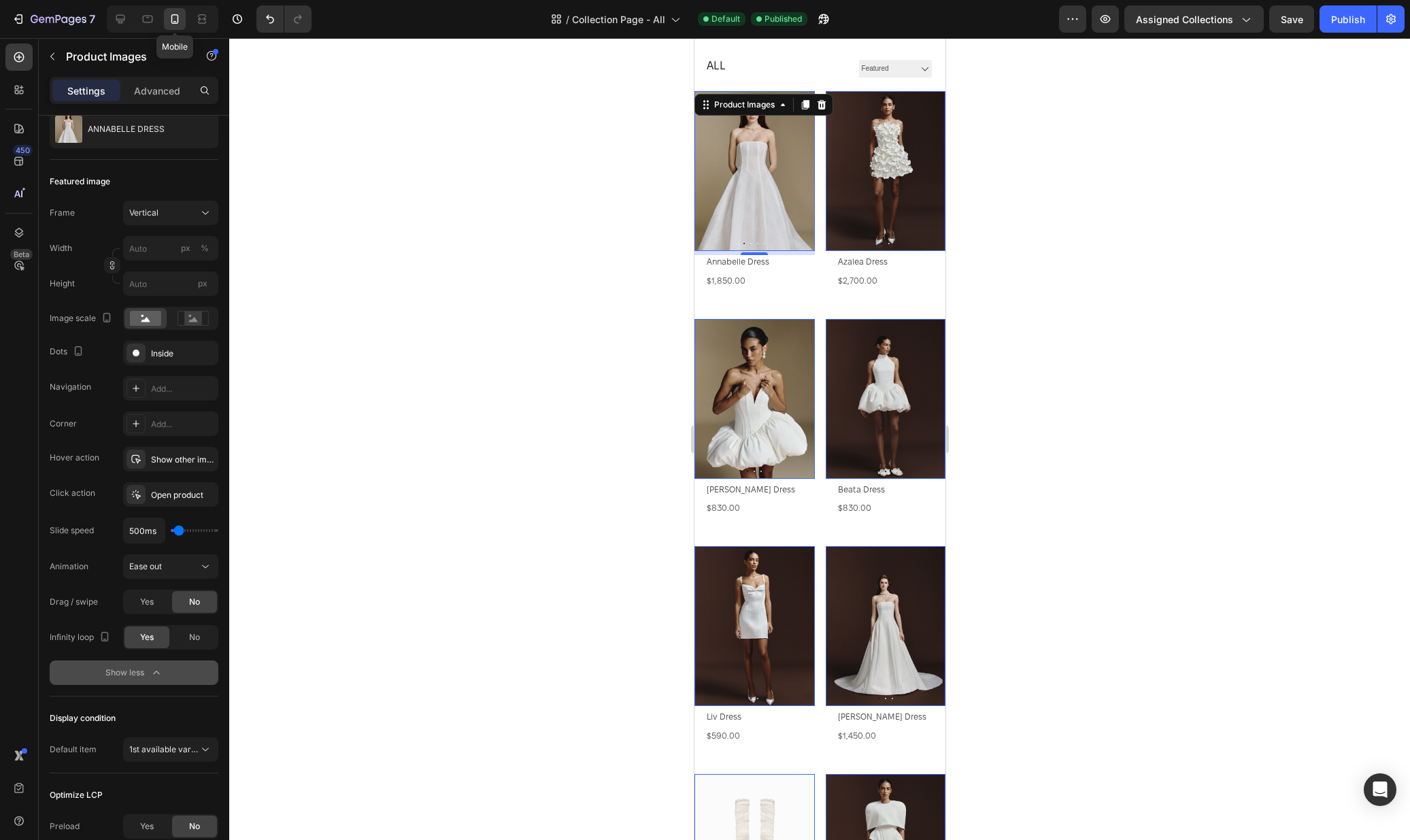
scroll to position [63, 0]
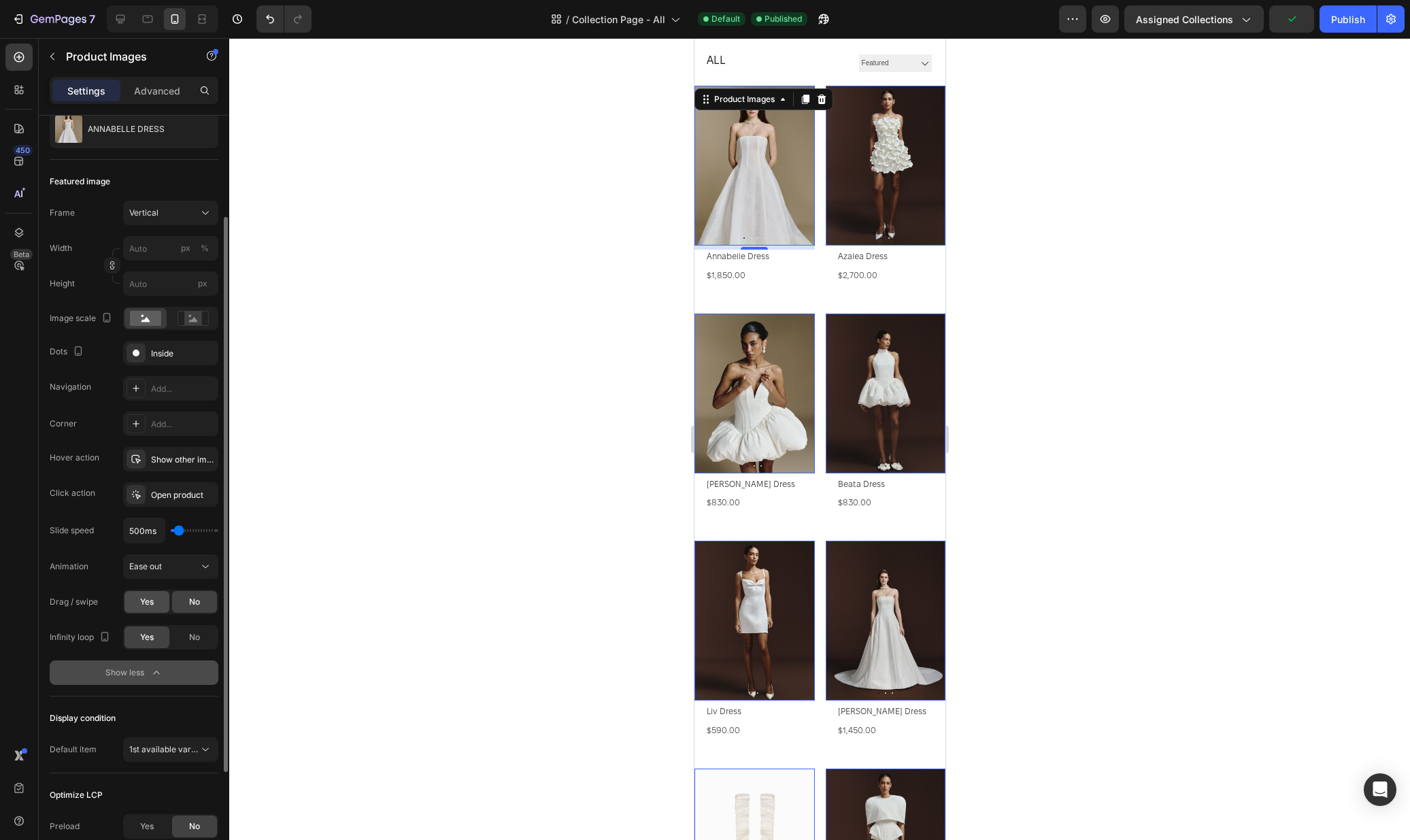
click at [146, 603] on span "Yes" at bounding box center [147, 602] width 14 height 13
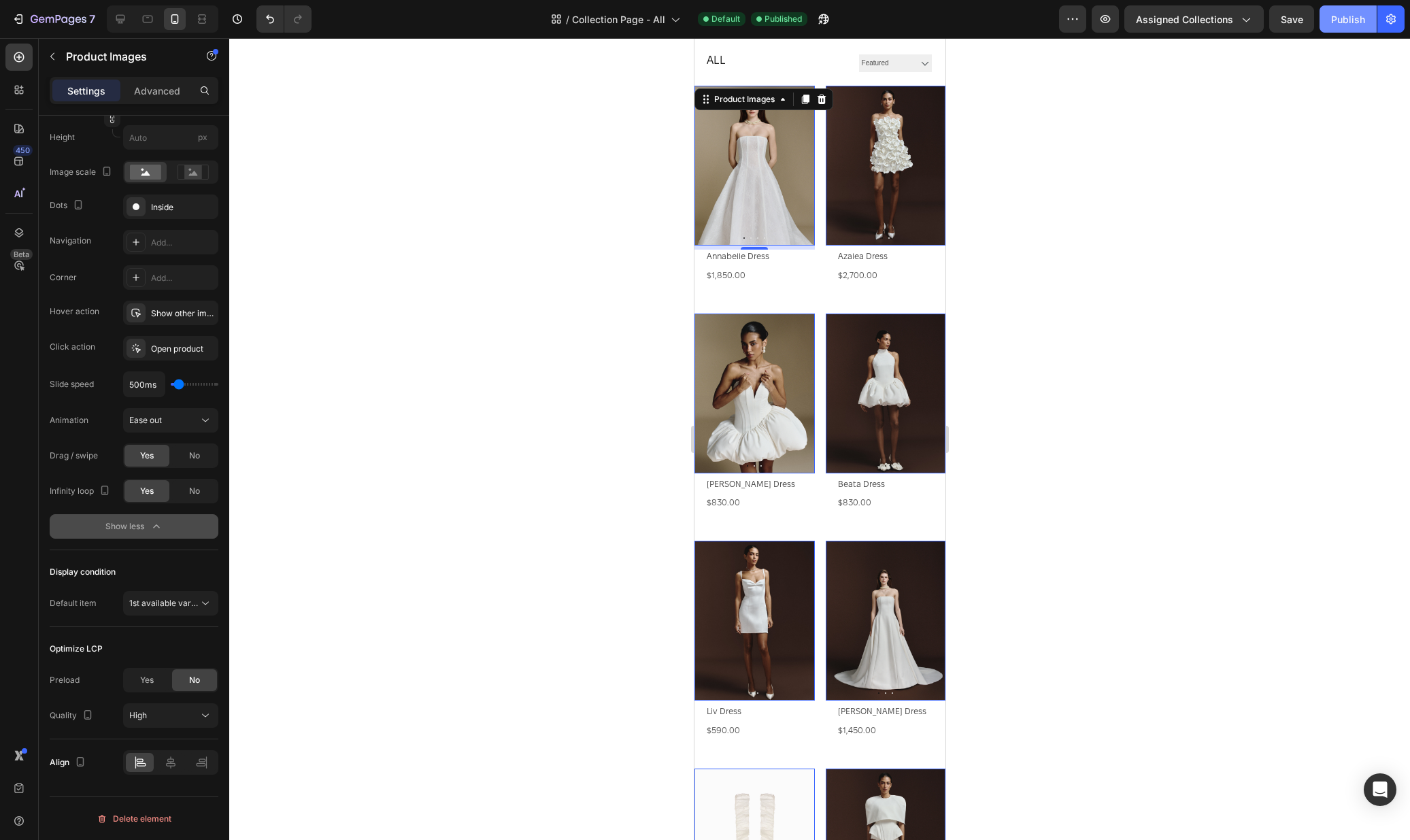
click at [1355, 20] on div "Publish" at bounding box center [1348, 20] width 34 height 15
click at [151, 492] on span "Yes" at bounding box center [147, 491] width 14 height 13
click at [147, 22] on icon at bounding box center [147, 20] width 10 height 8
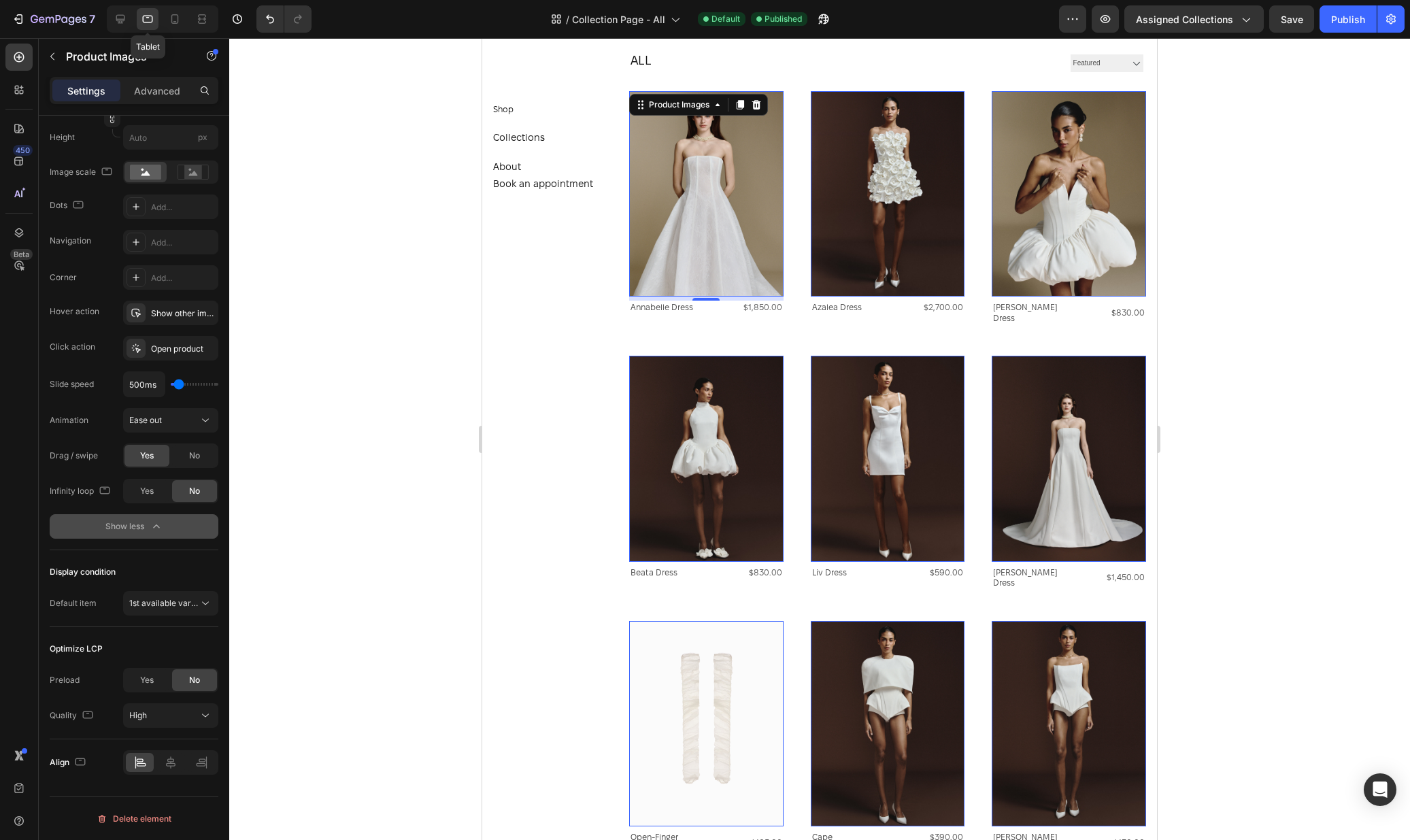
scroll to position [68, 0]
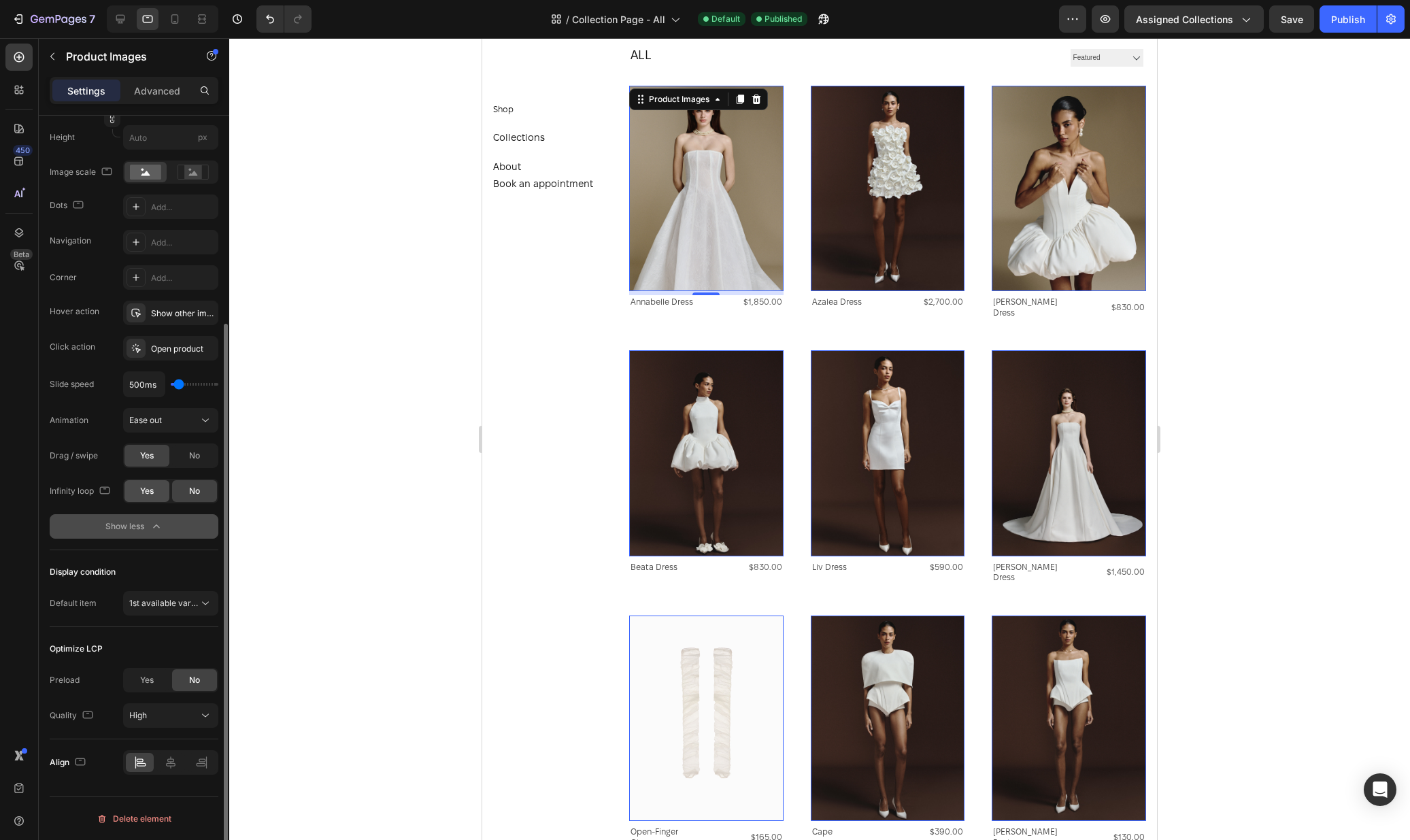
click at [147, 485] on span "Yes" at bounding box center [147, 491] width 14 height 13
click at [1364, 17] on div "Publish" at bounding box center [1348, 20] width 34 height 15
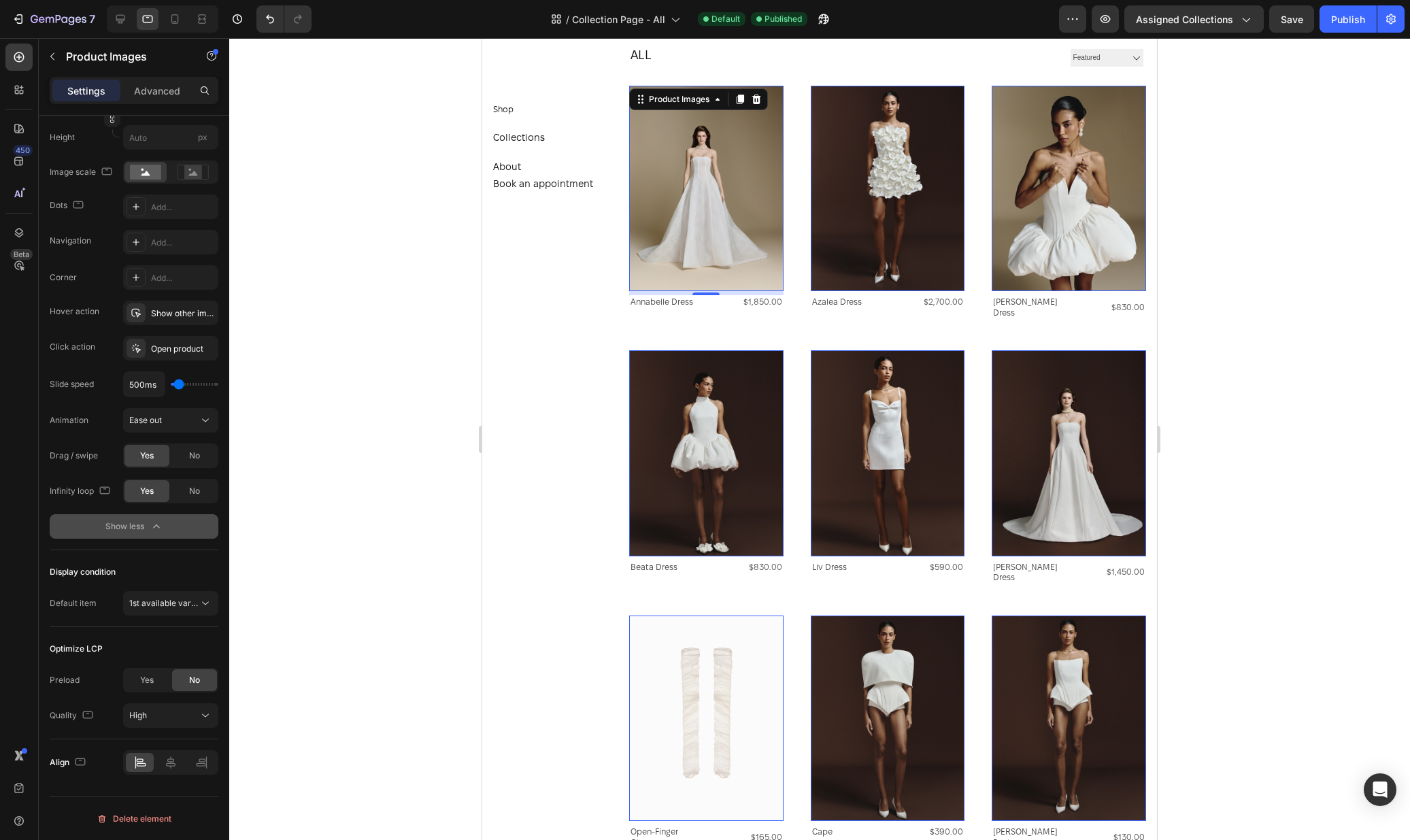
scroll to position [0, 0]
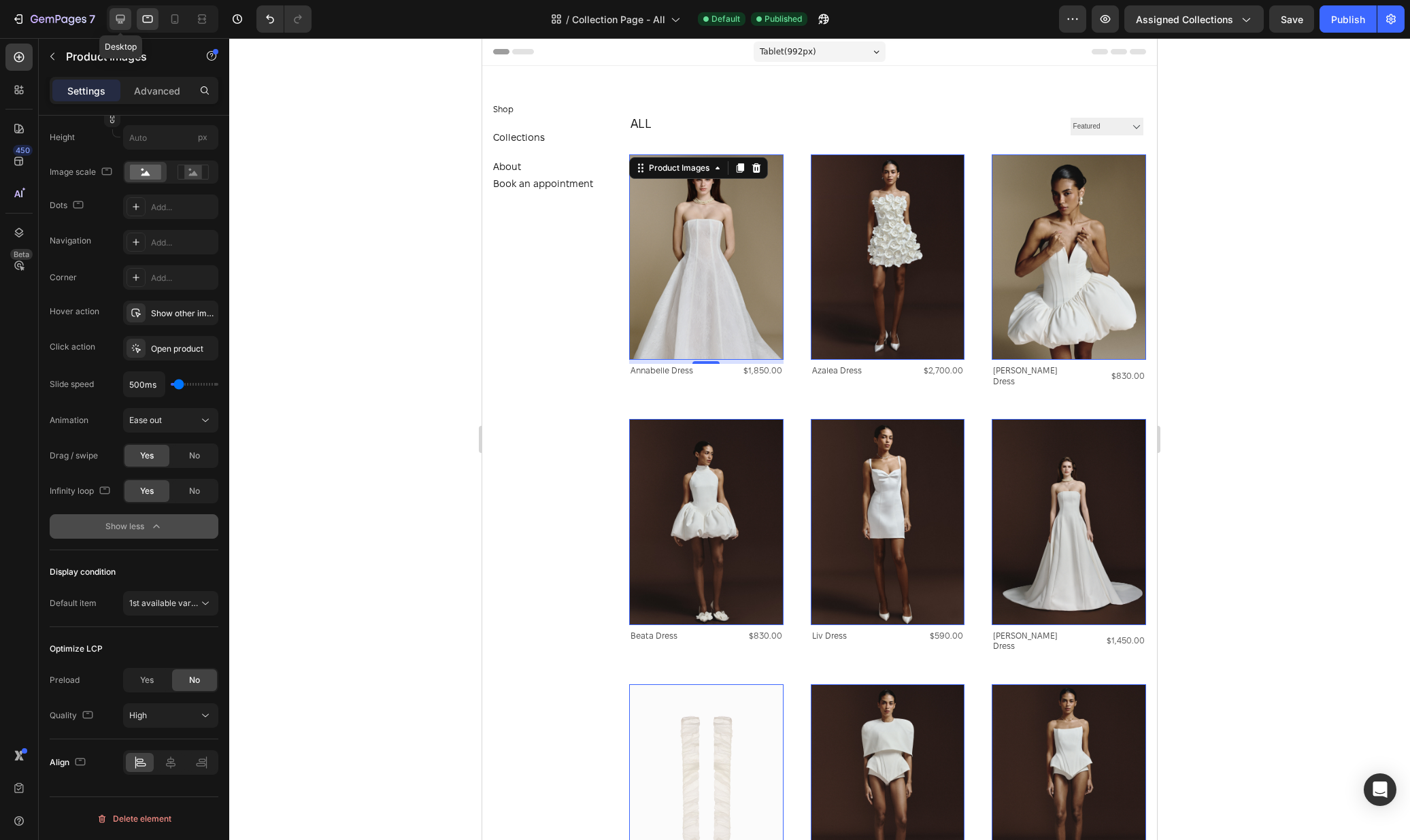
click at [116, 20] on icon at bounding box center [120, 20] width 14 height 14
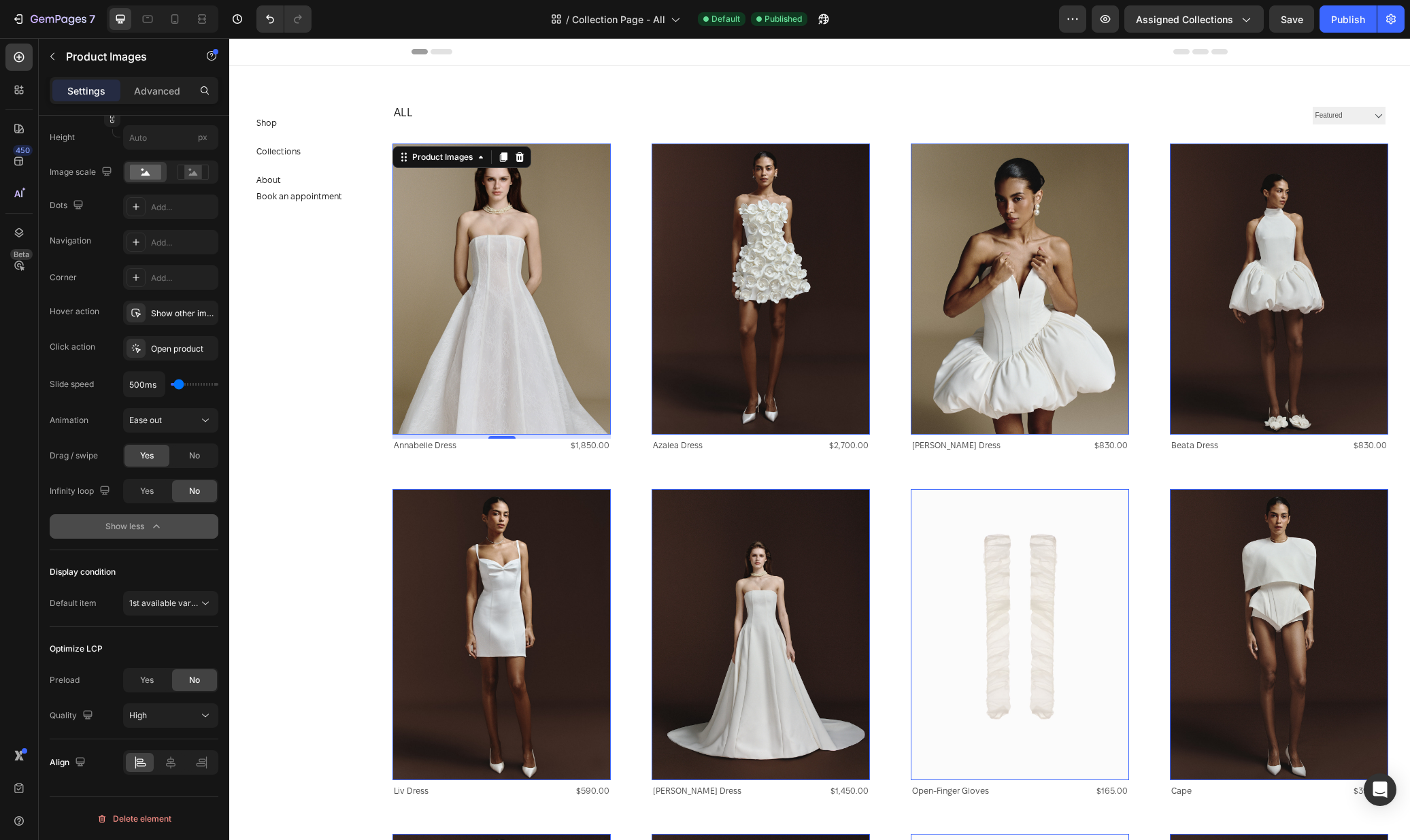
click at [161, 21] on div at bounding box center [162, 20] width 111 height 27
click at [155, 21] on div at bounding box center [147, 19] width 21 height 21
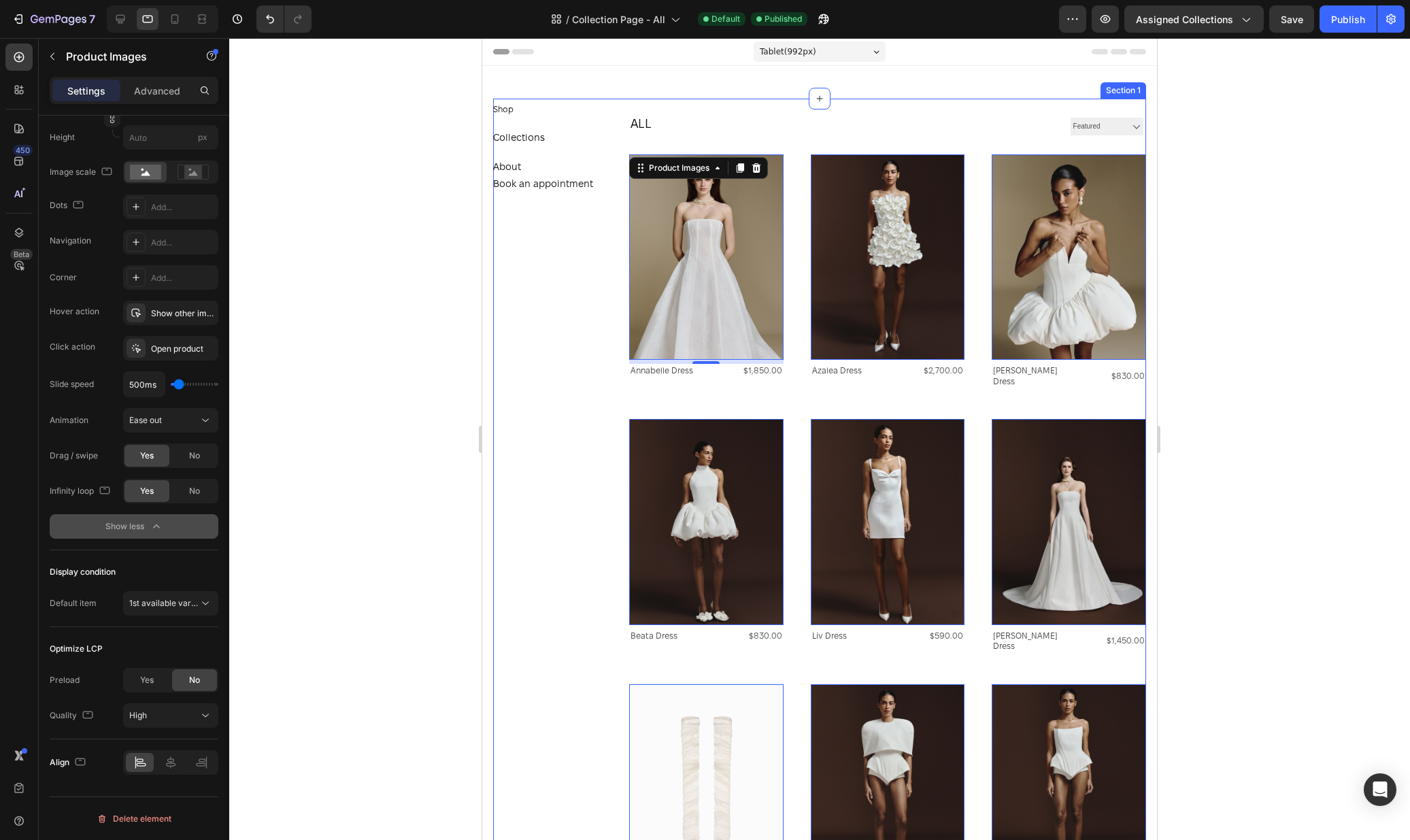
scroll to position [31, 0]
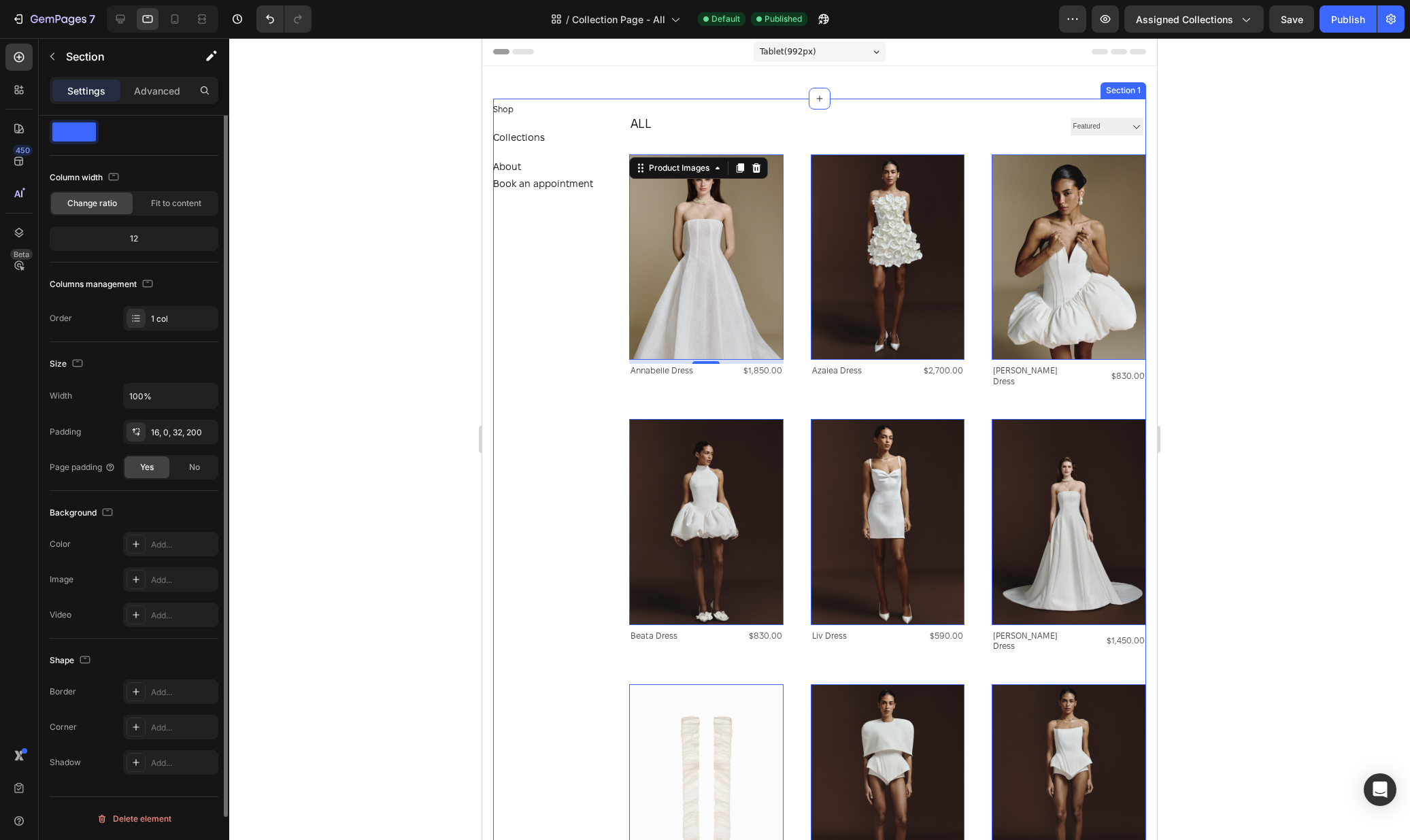
scroll to position [0, 0]
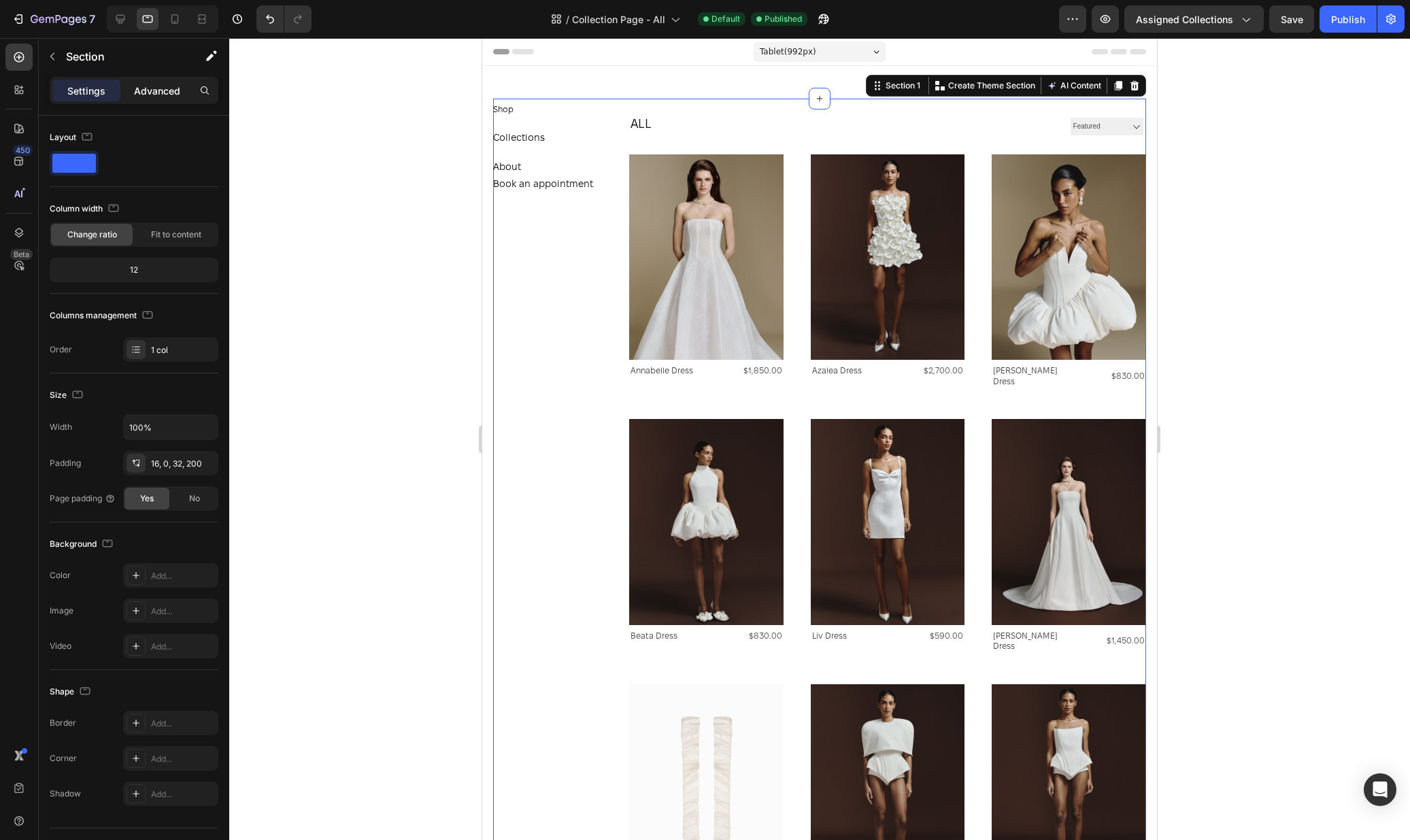
click at [167, 87] on p "Advanced" at bounding box center [156, 91] width 46 height 15
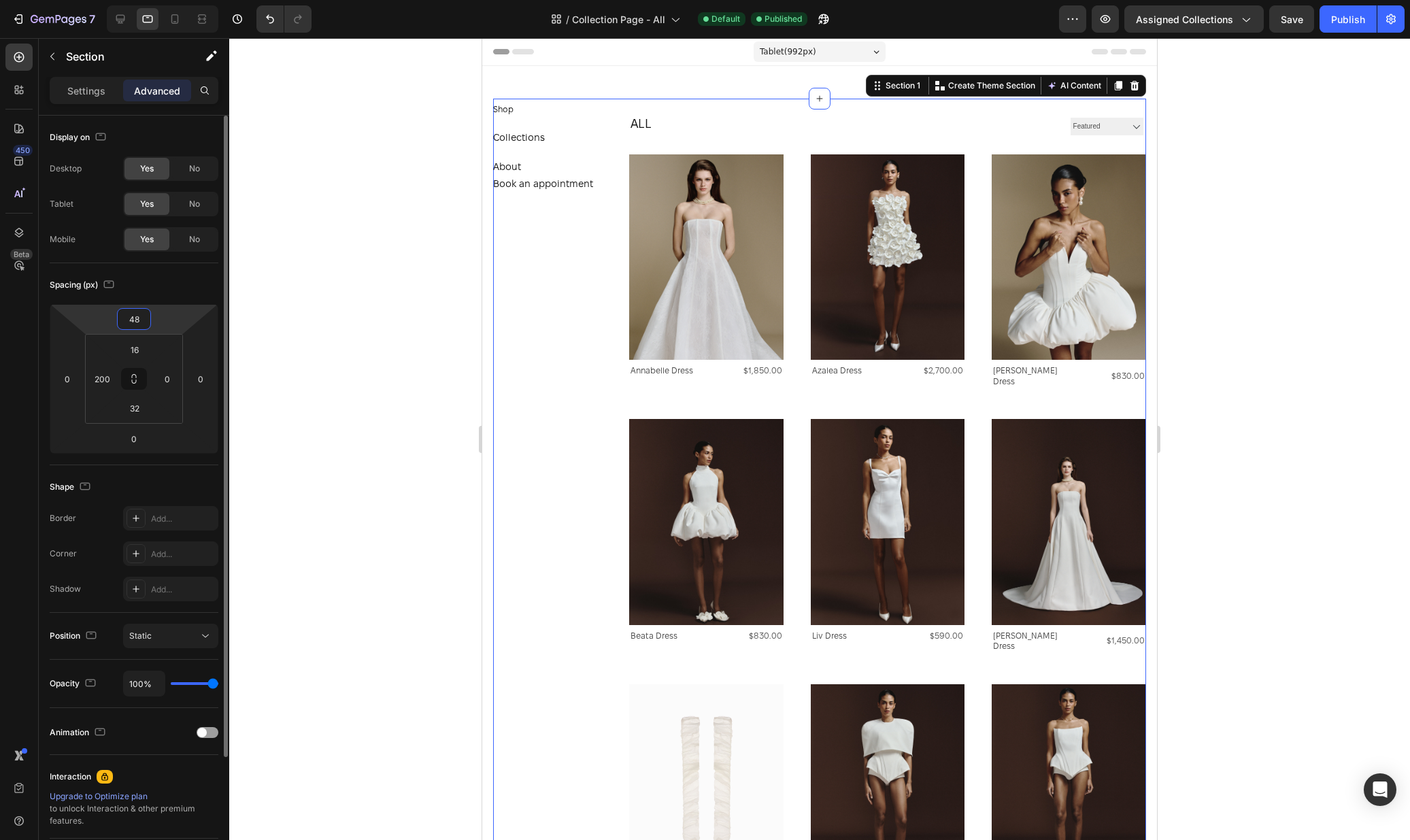
click at [138, 316] on input "48" at bounding box center [134, 318] width 27 height 20
click at [138, 284] on div "Spacing (px)" at bounding box center [134, 285] width 169 height 21
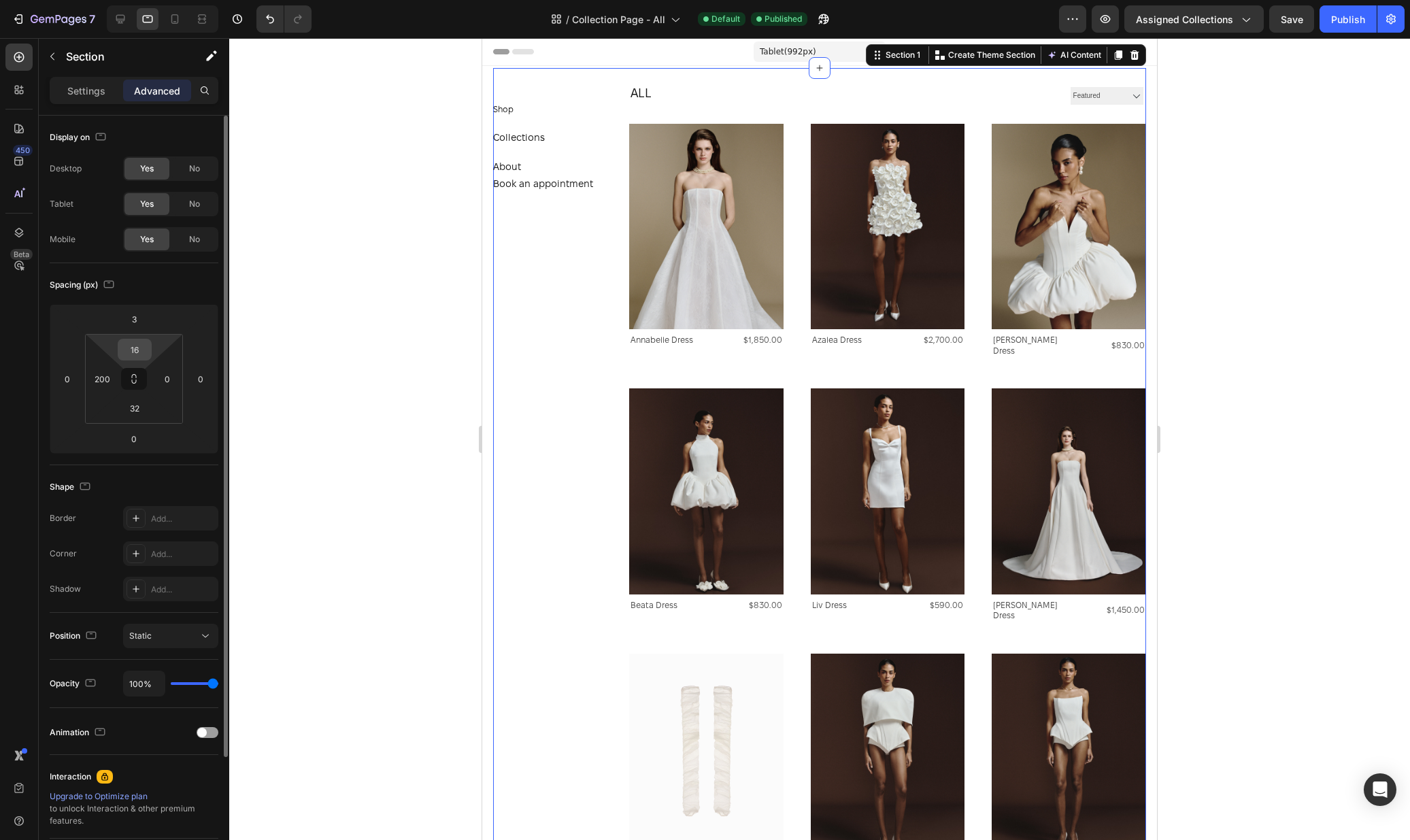
type input "48"
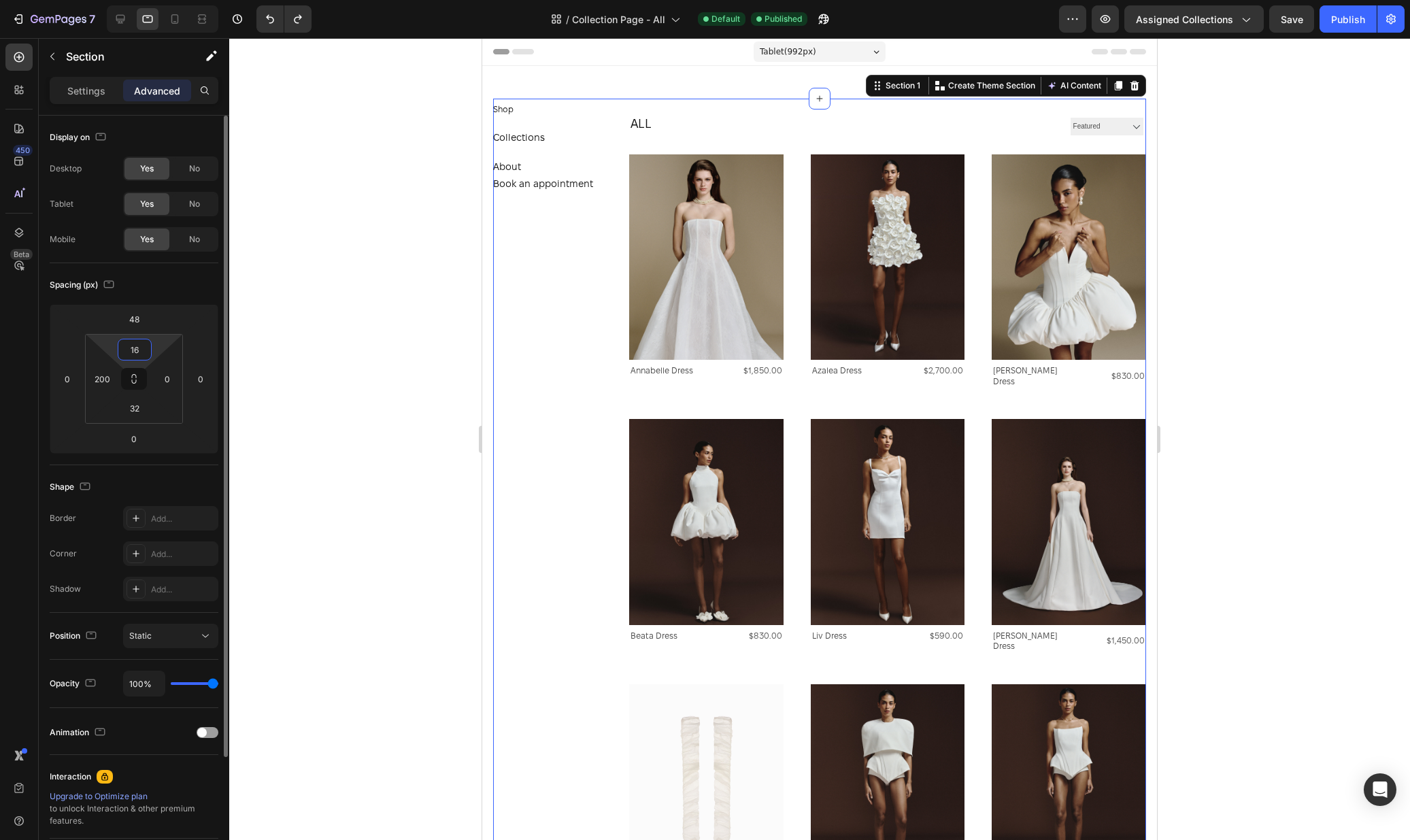
click at [139, 354] on input "16" at bounding box center [135, 349] width 27 height 20
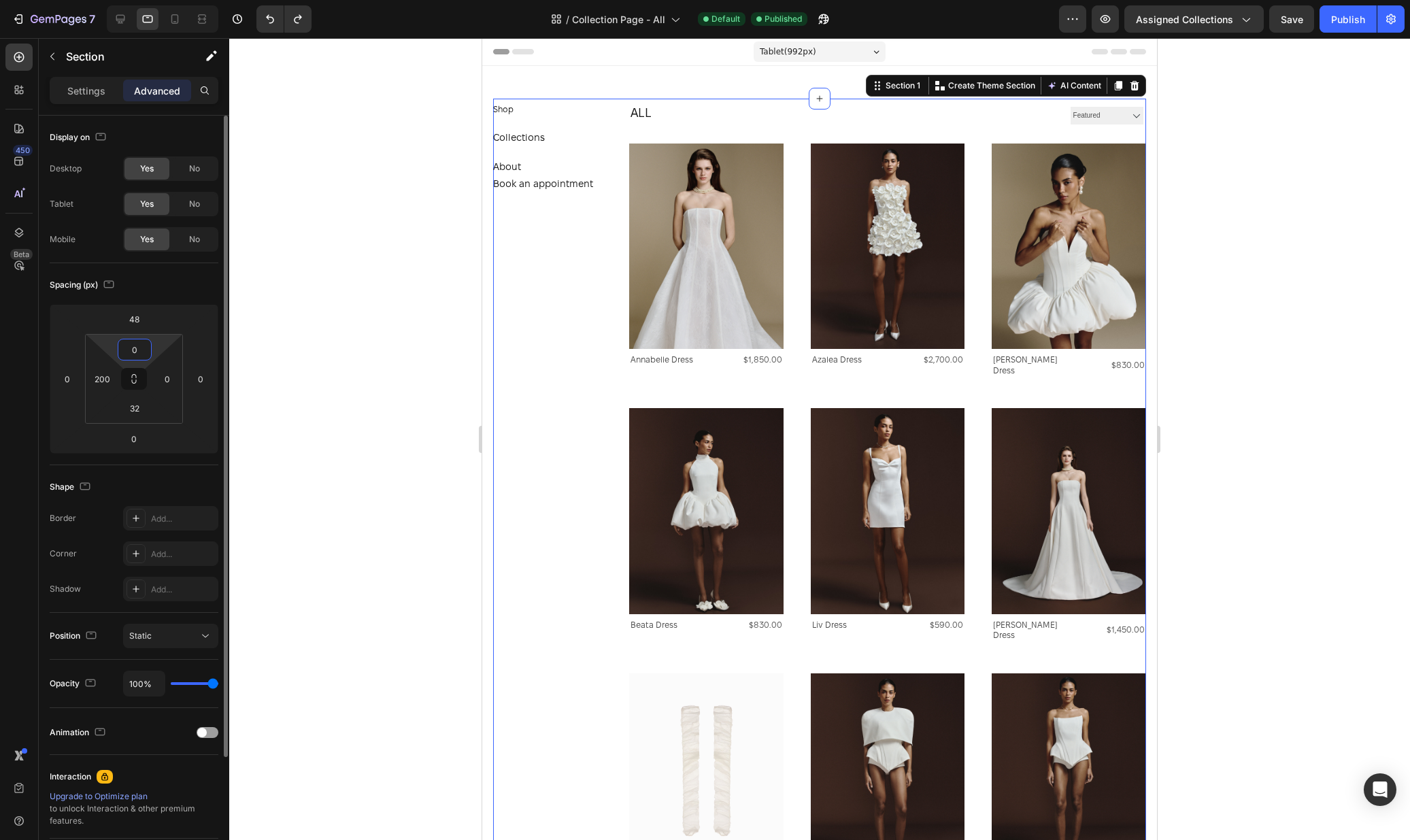
type input "0"
click at [167, 16] on div at bounding box center [175, 19] width 21 height 21
type input "16"
type input "0"
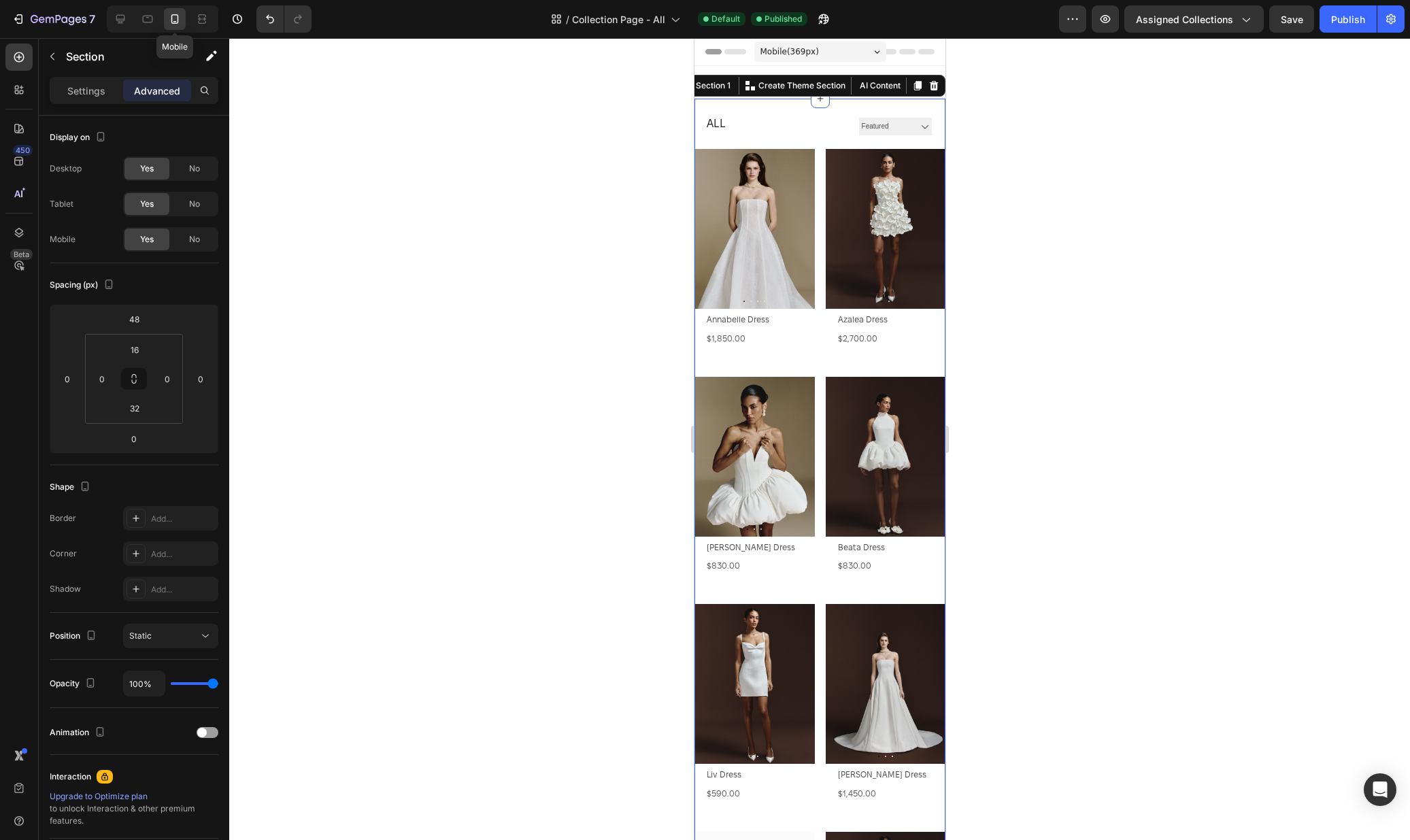
scroll to position [13, 0]
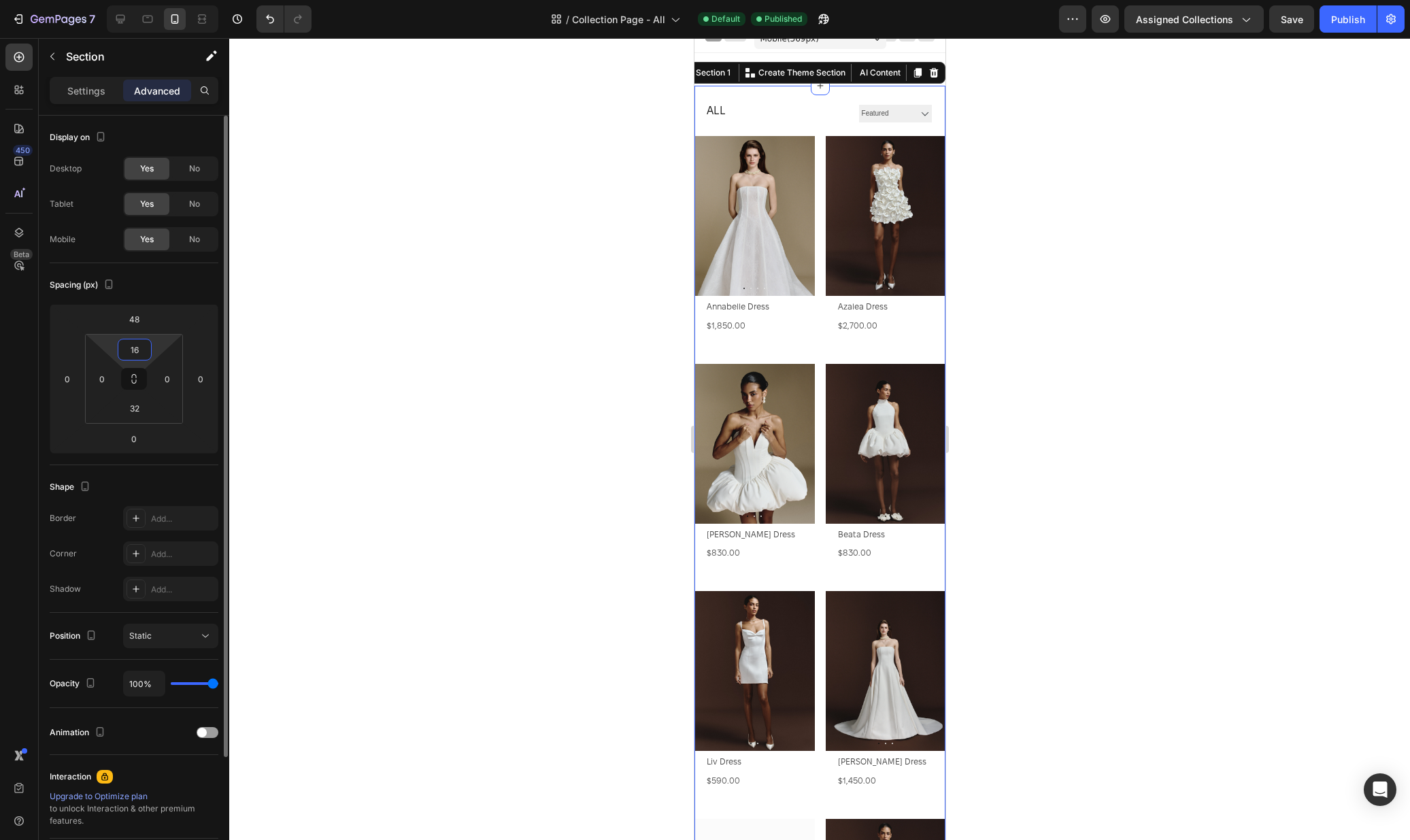
click at [139, 351] on input "16" at bounding box center [135, 349] width 27 height 20
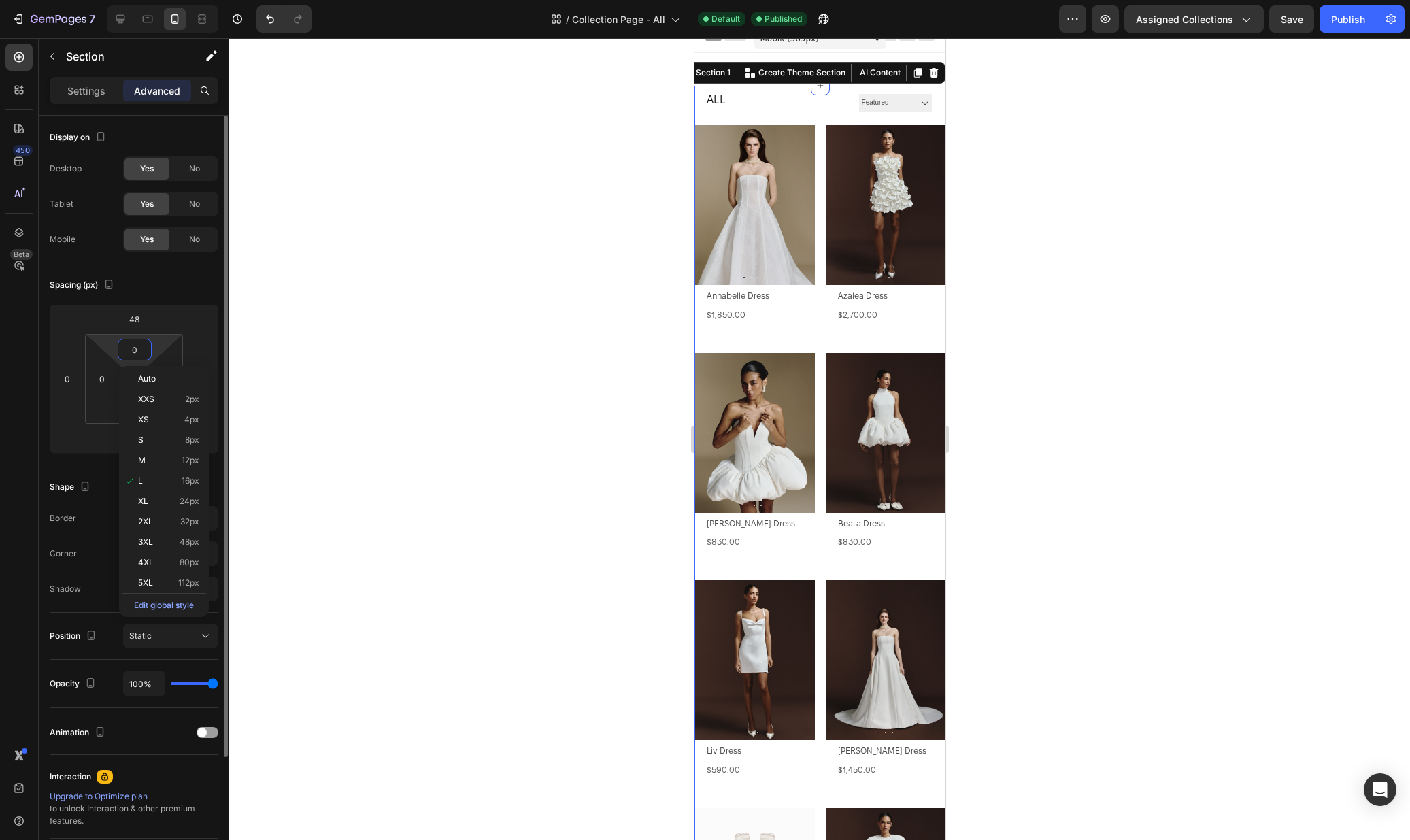
type input "0"
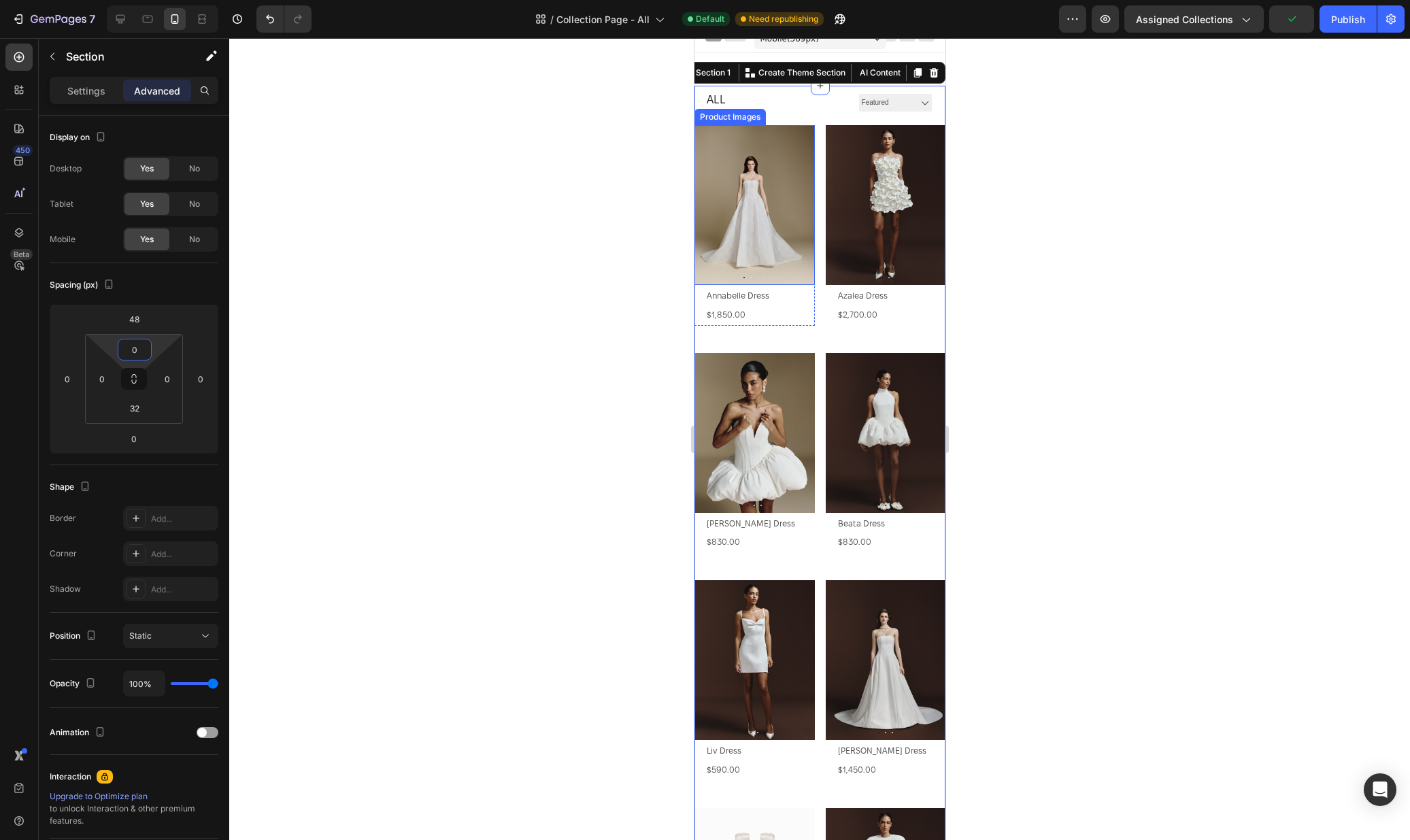
scroll to position [0, 0]
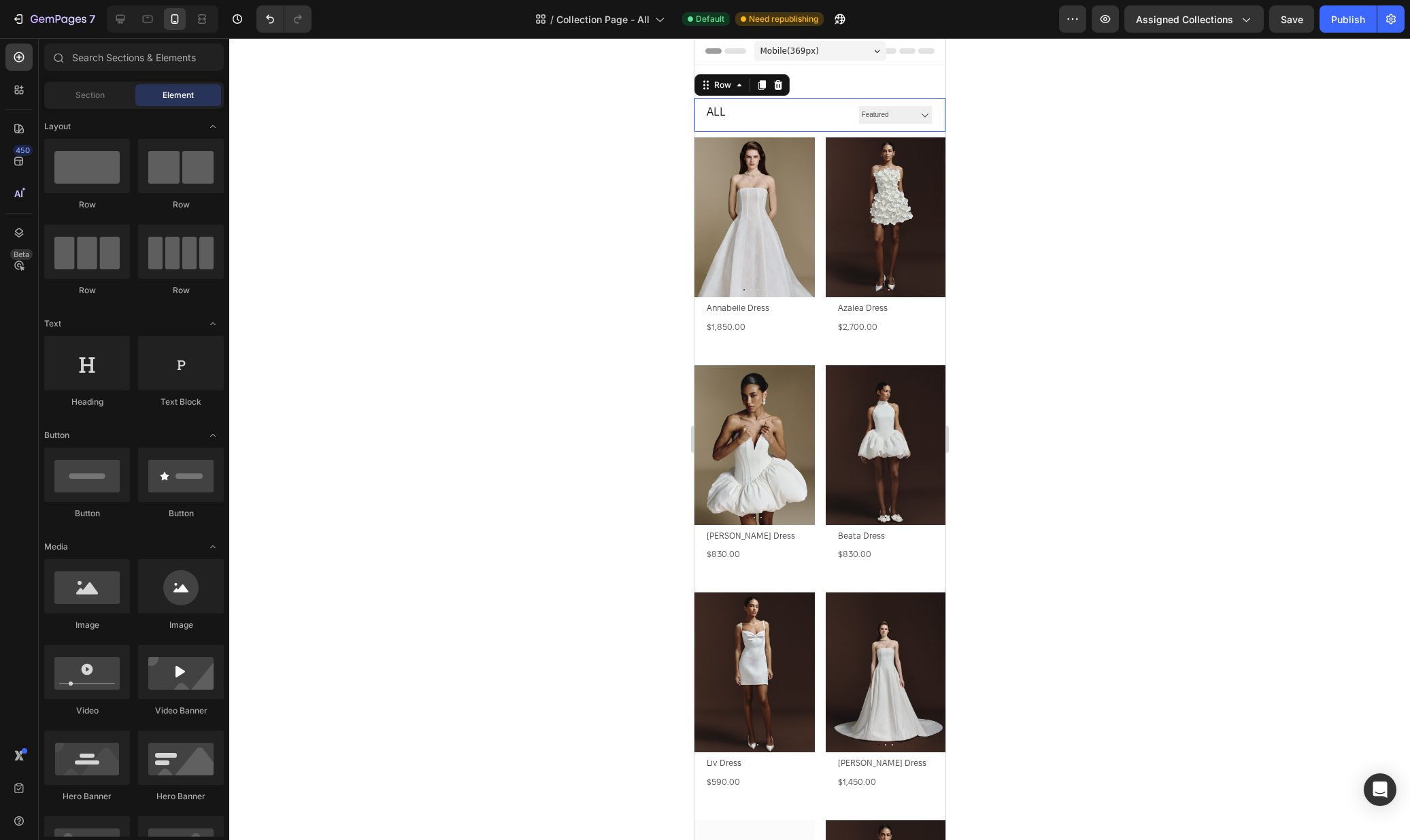
click at [834, 101] on div "All Collection Title Sorting Best selling Featured Alphabetically, A-Z Alphabet…" at bounding box center [819, 114] width 251 height 34
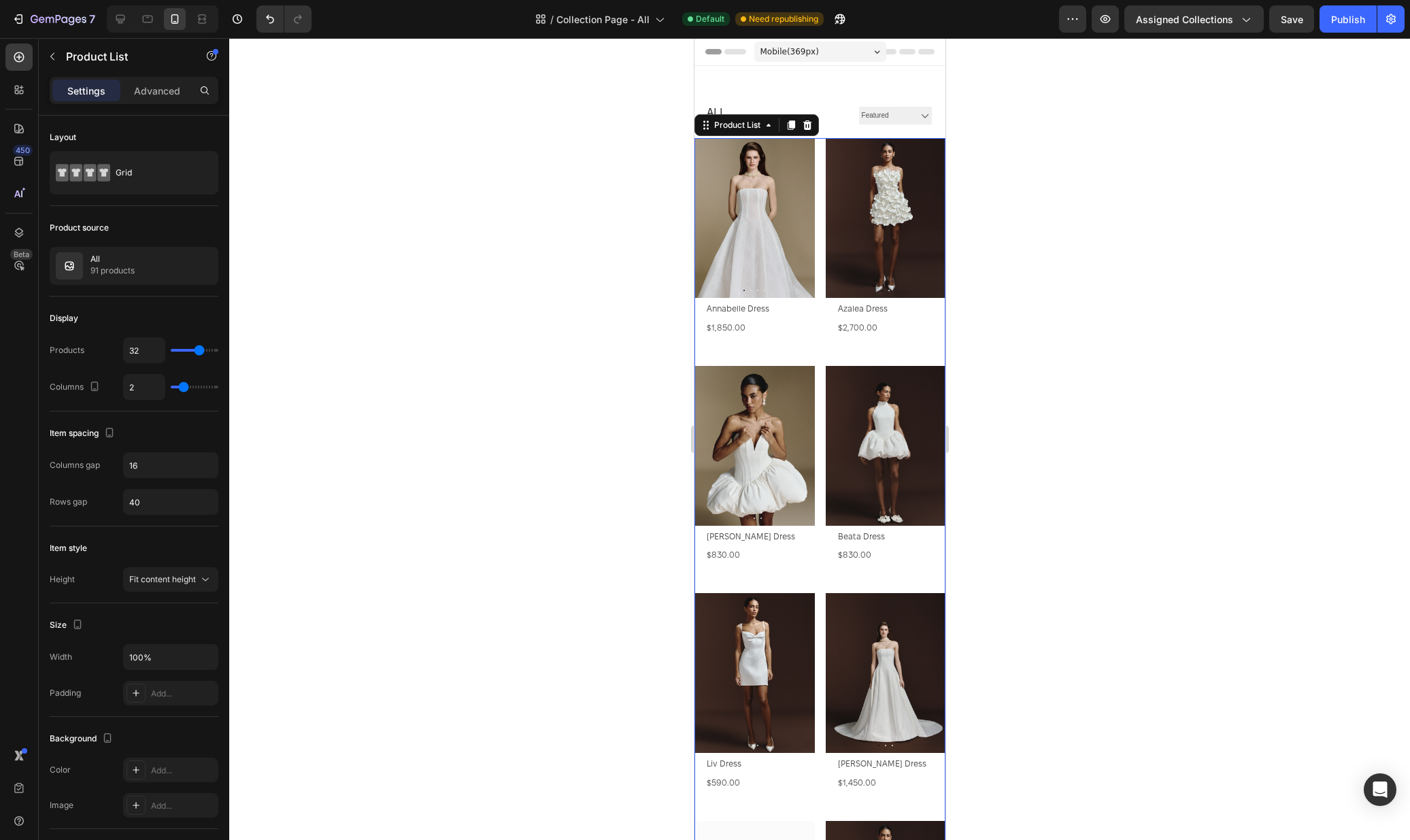
scroll to position [1, 0]
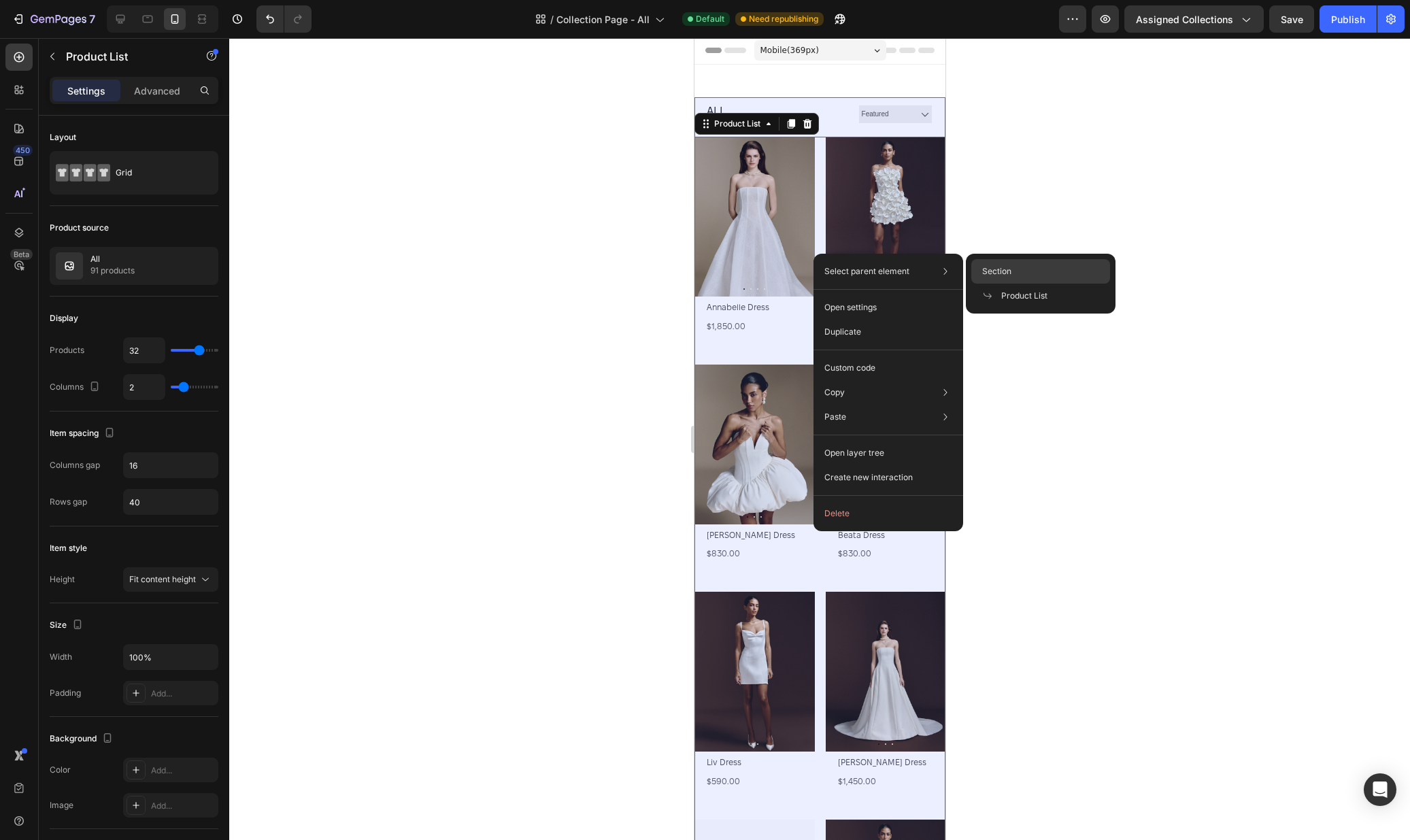
click at [998, 284] on div "Section" at bounding box center [1040, 296] width 139 height 24
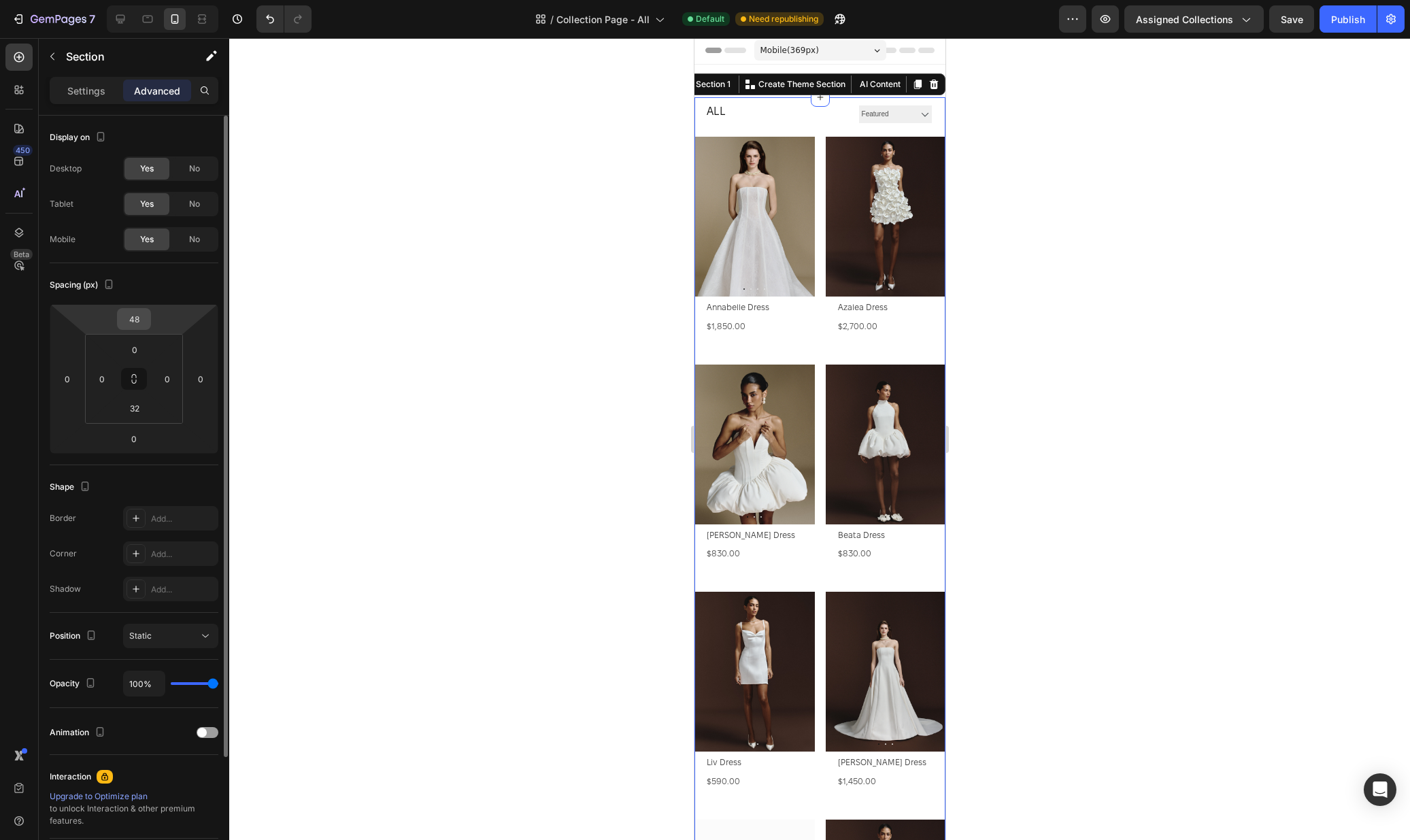
click at [134, 318] on input "48" at bounding box center [134, 318] width 27 height 20
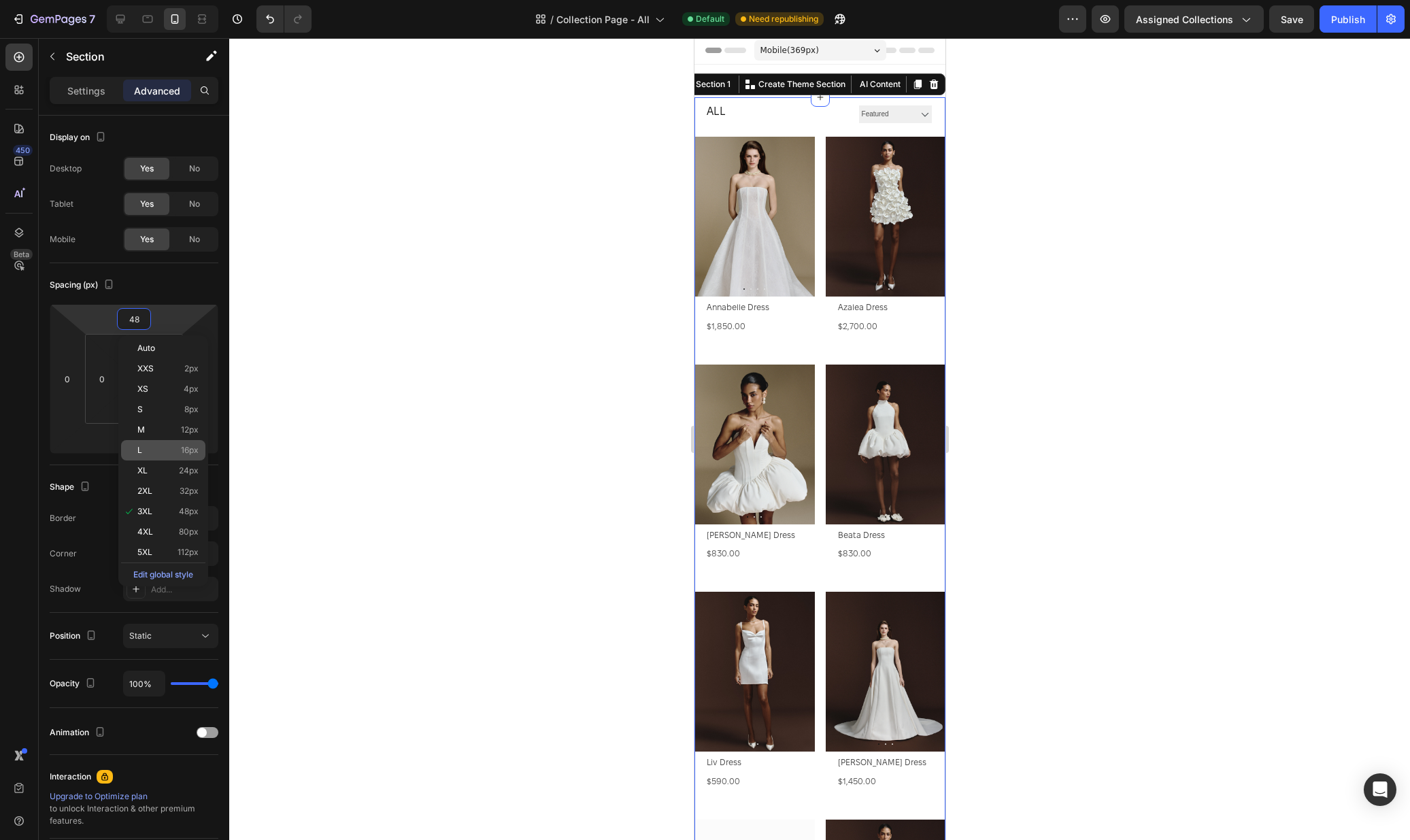
click at [151, 449] on p "L 16px" at bounding box center [168, 451] width 61 height 10
type input "16"
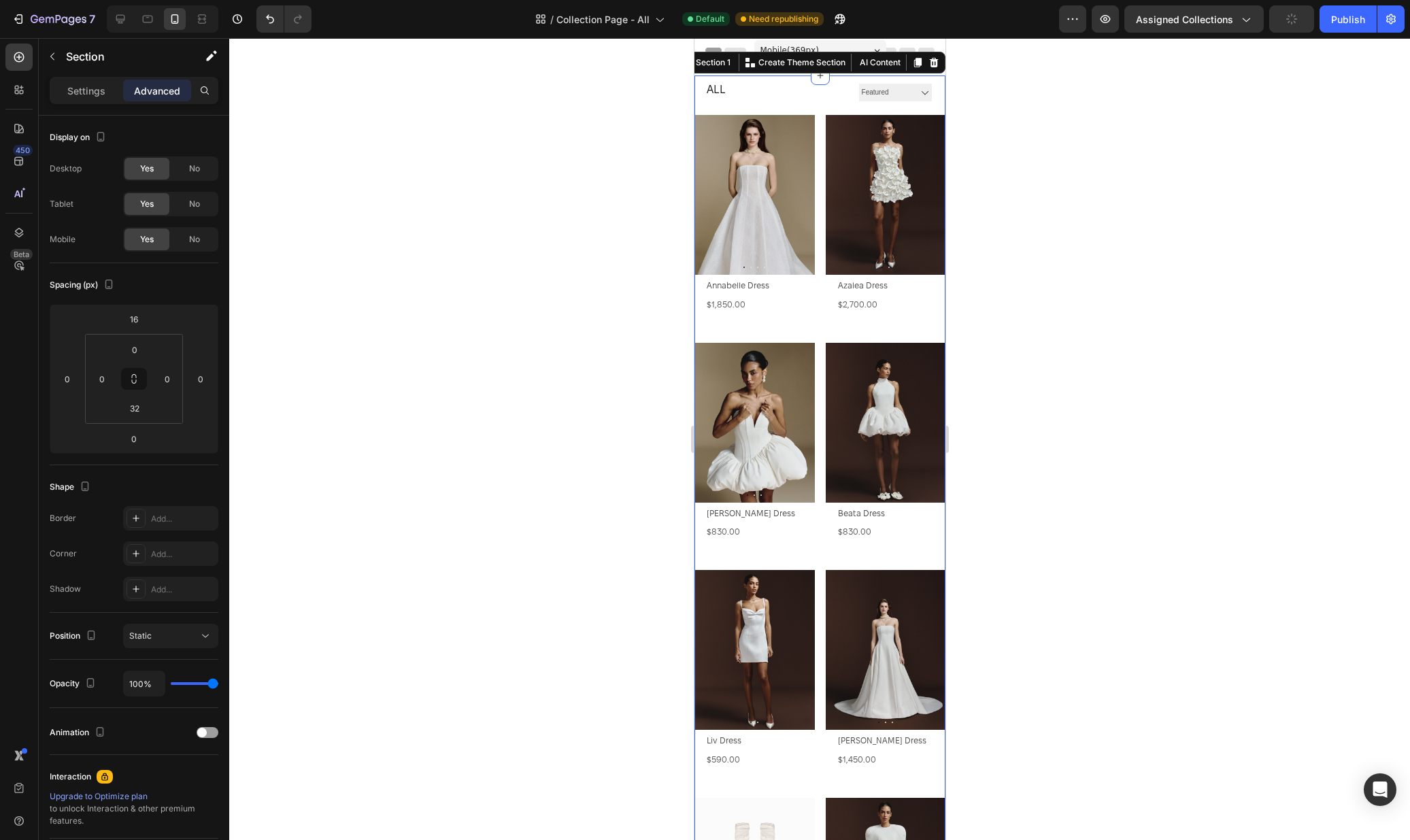
click at [996, 169] on div at bounding box center [820, 439] width 1181 height 802
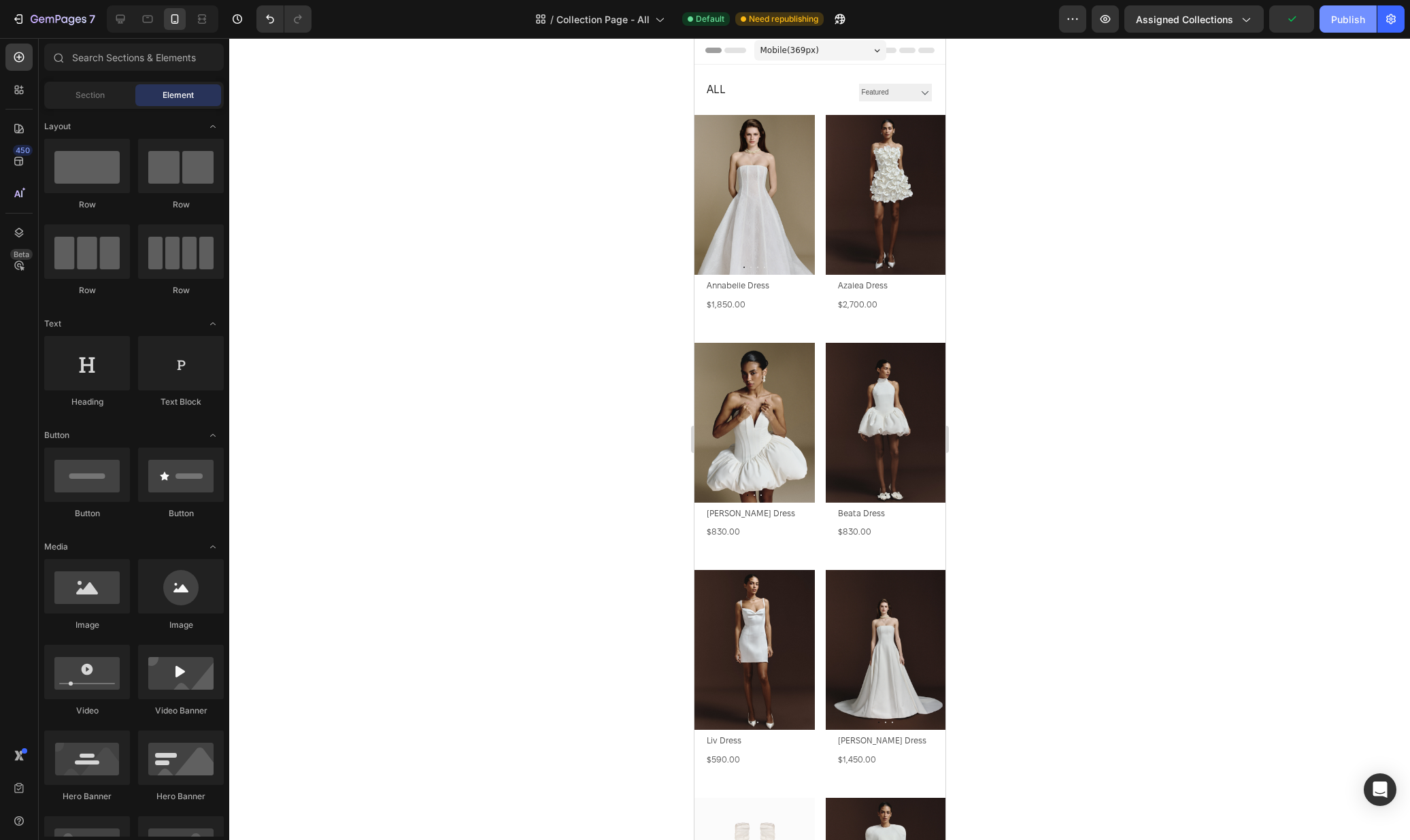
click at [1350, 19] on div "Publish" at bounding box center [1348, 20] width 34 height 15
click at [625, 15] on span "Collection Page - All" at bounding box center [618, 20] width 93 height 15
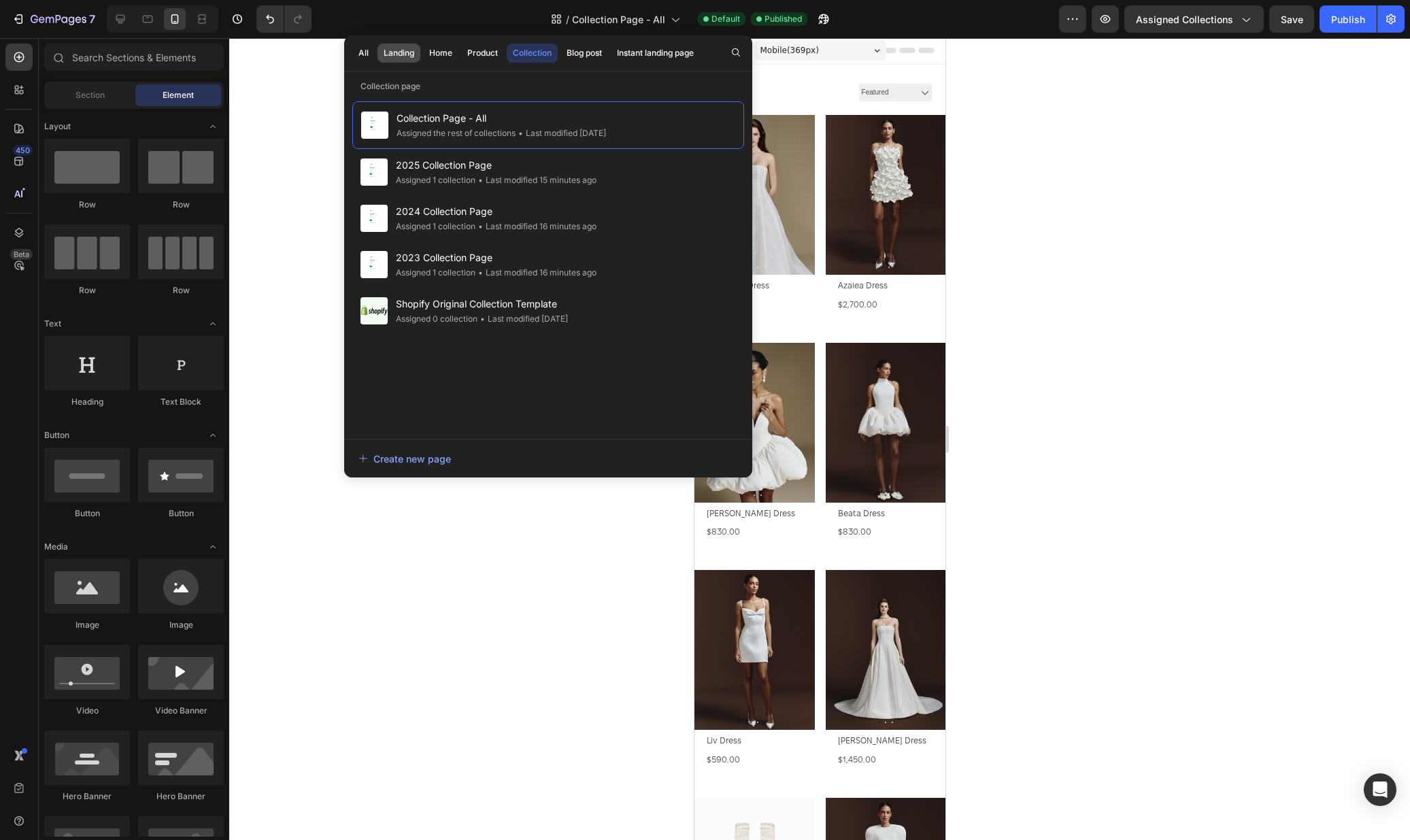
click at [423, 55] on button "Landing" at bounding box center [441, 54] width 35 height 20
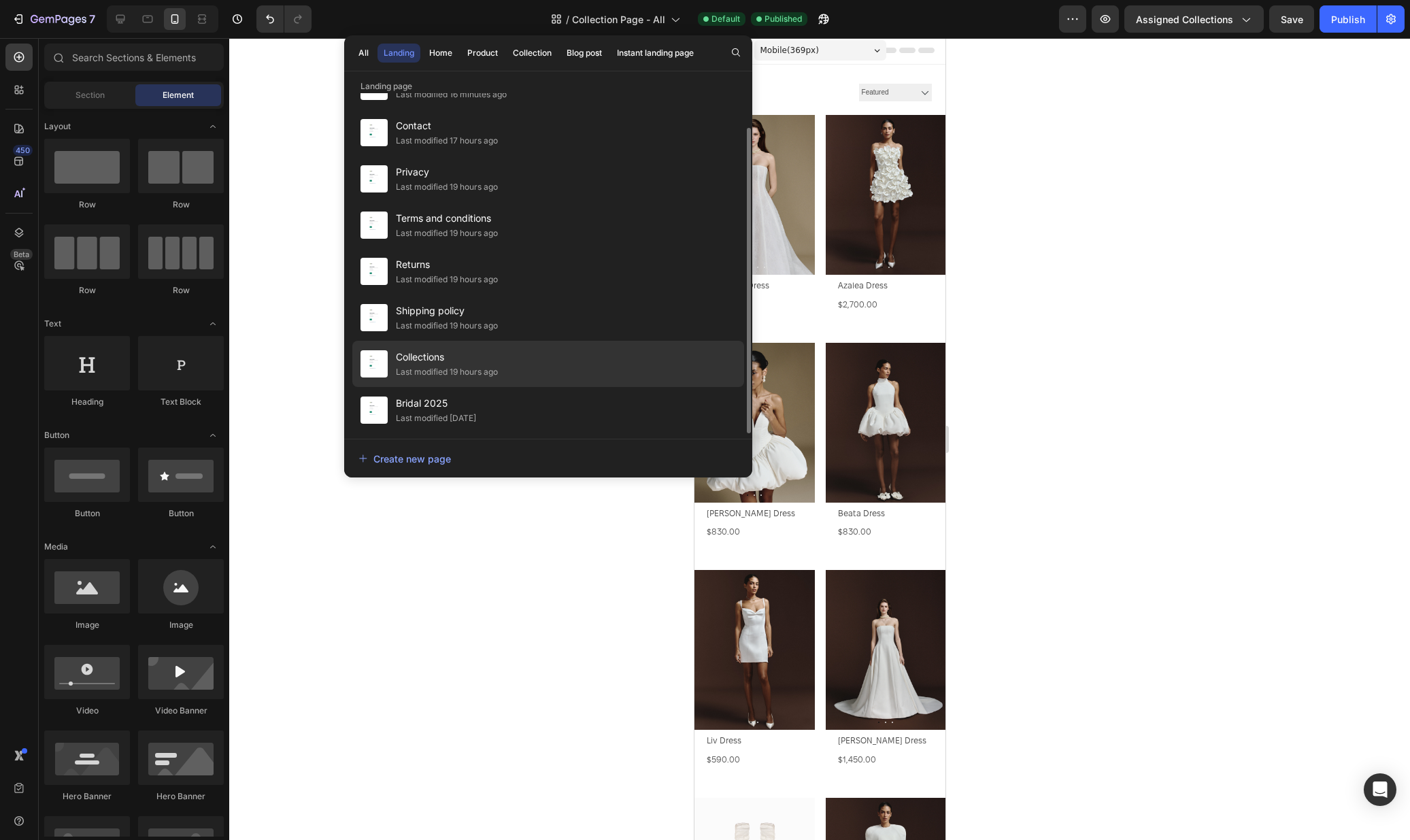
click at [504, 387] on div "Collections Last modified 19 hours ago" at bounding box center [548, 410] width 392 height 46
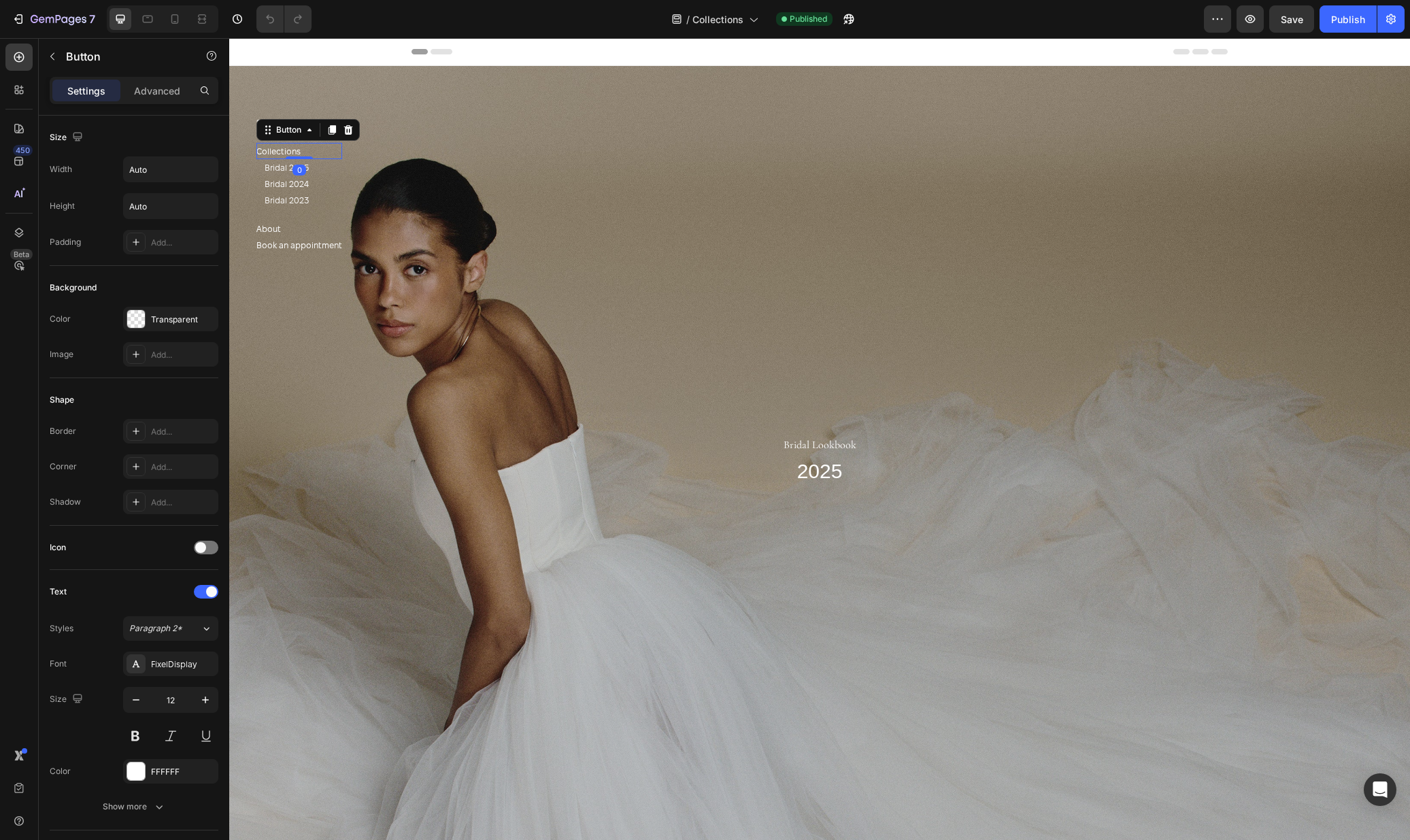
click at [302, 143] on div "Collections Button 0" at bounding box center [300, 150] width 86 height 17
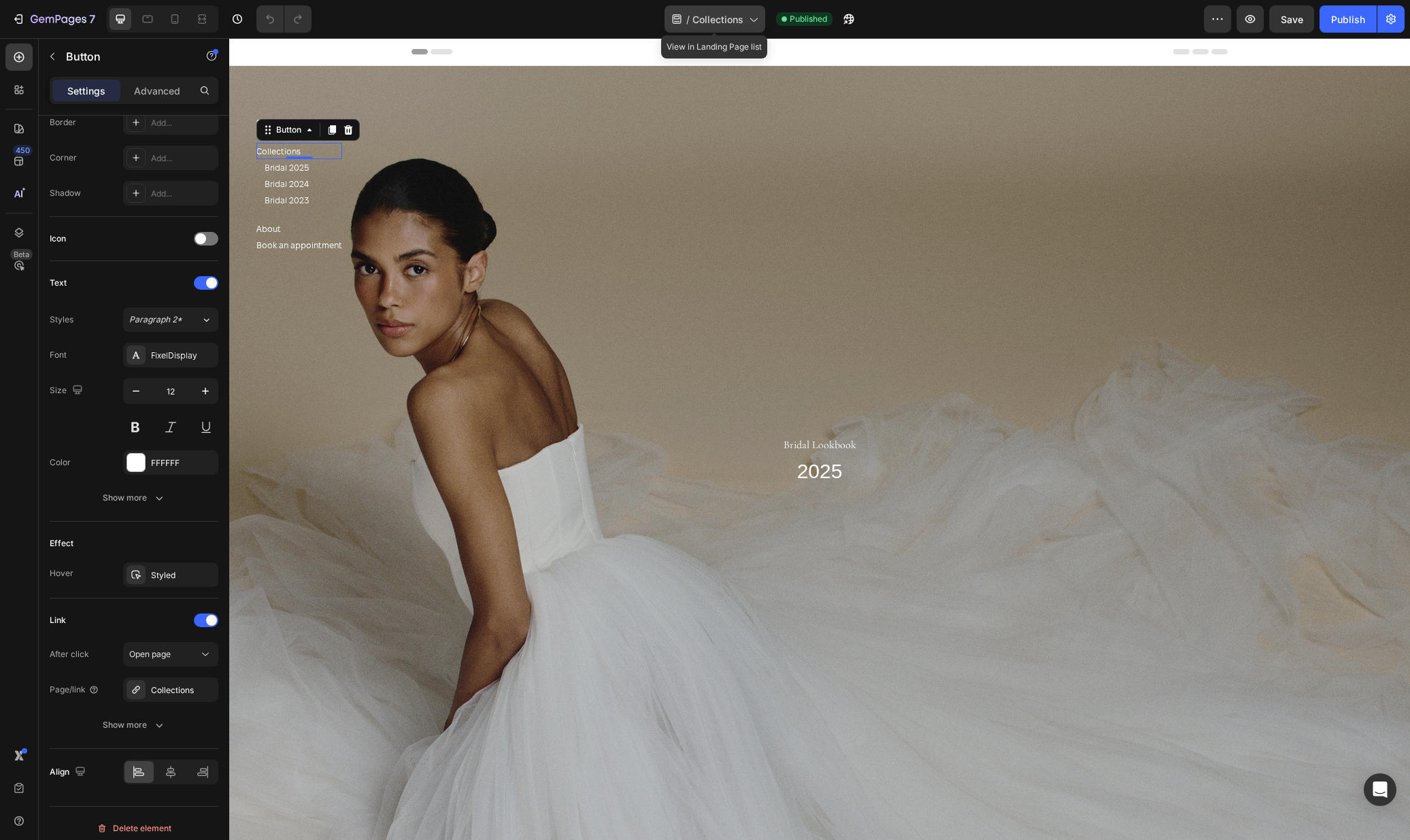
click at [712, 10] on div "/ Collections" at bounding box center [714, 20] width 101 height 27
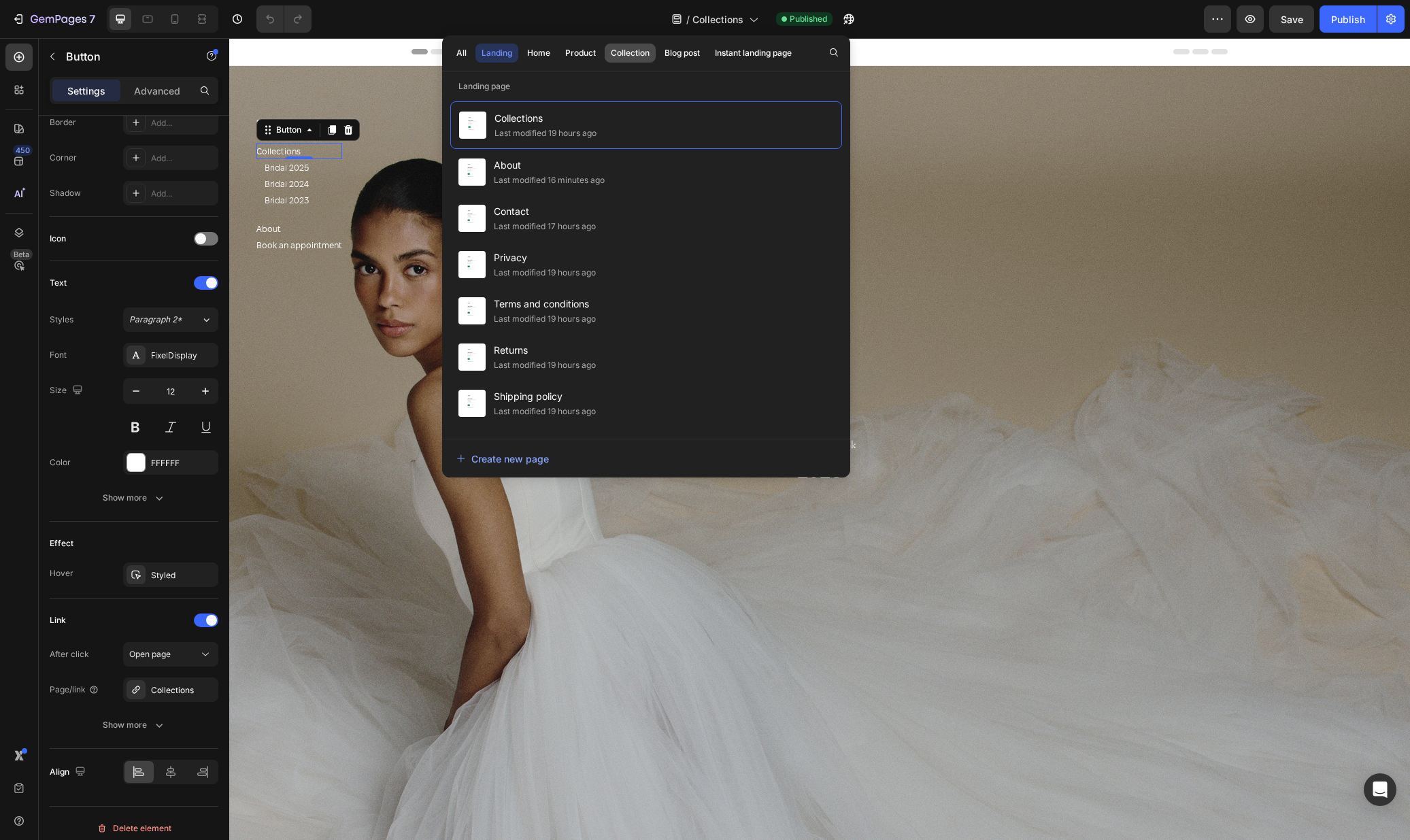
click at [659, 57] on button "Collection" at bounding box center [682, 54] width 48 height 20
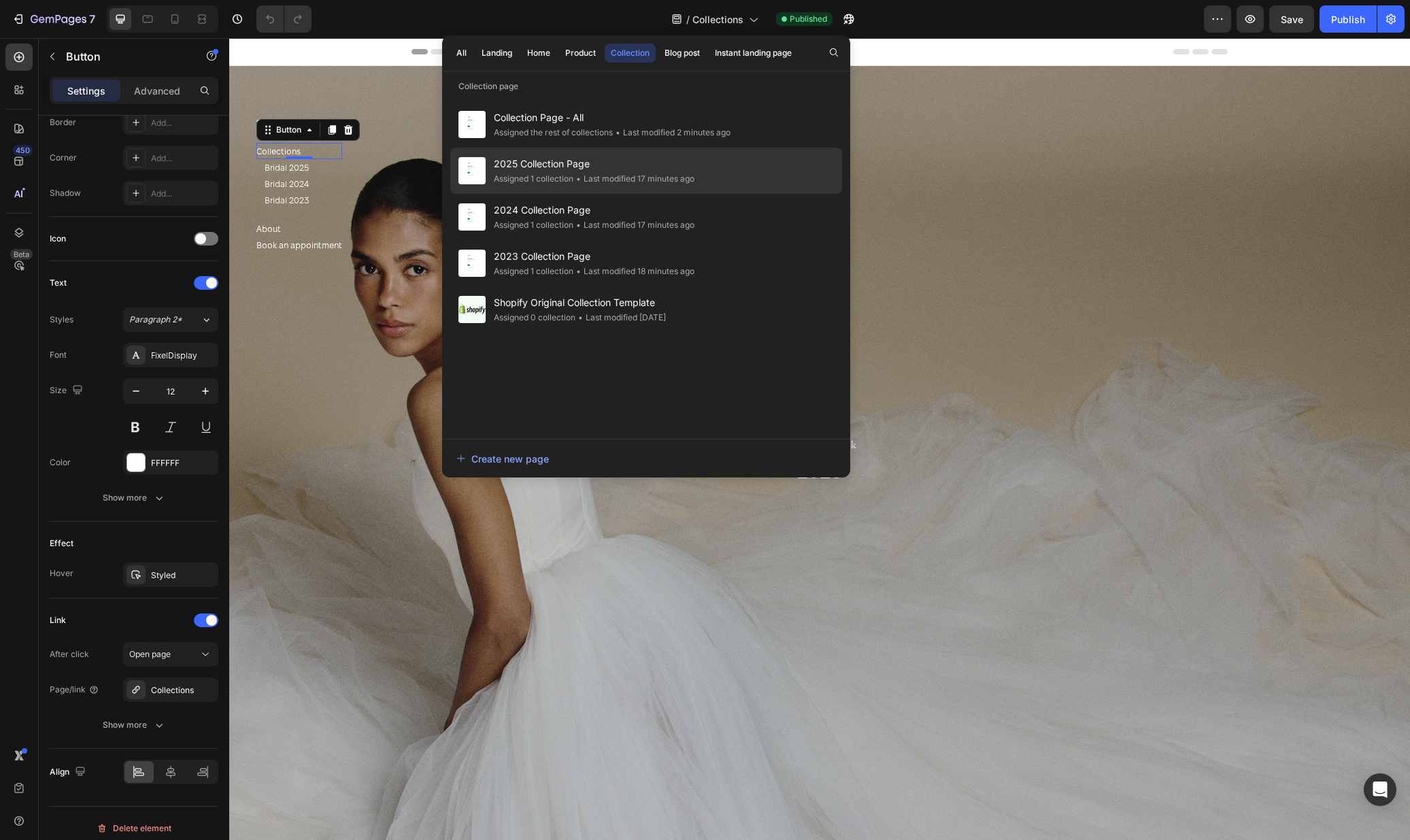
click at [601, 194] on div "2025 Collection Page Assigned 1 collection • Last modified 17 minutes ago" at bounding box center [646, 217] width 392 height 46
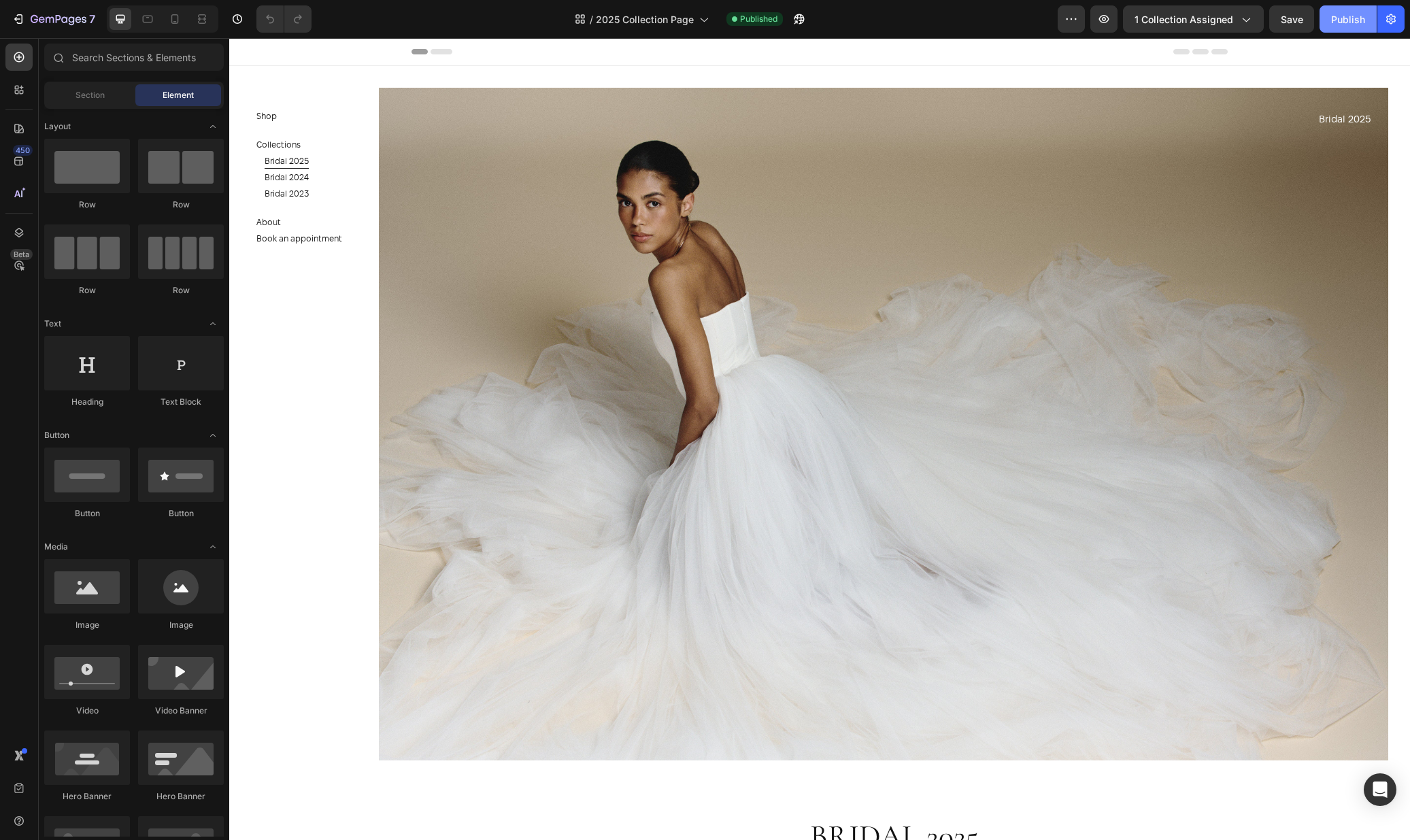
click at [1335, 25] on button "Publish" at bounding box center [1348, 20] width 58 height 27
click at [325, 158] on div "Bridal 2025 Button" at bounding box center [302, 160] width 77 height 17
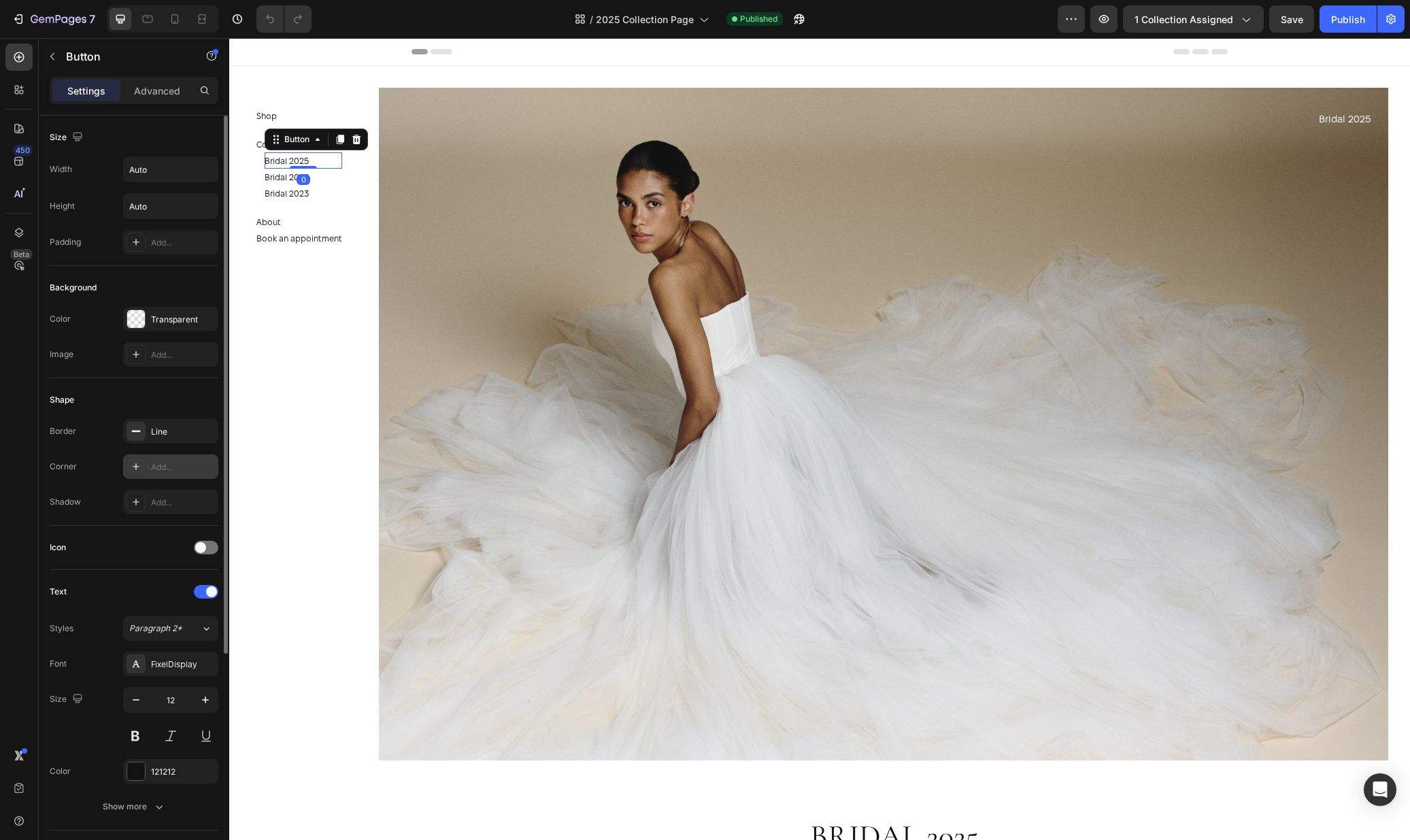
scroll to position [318, 0]
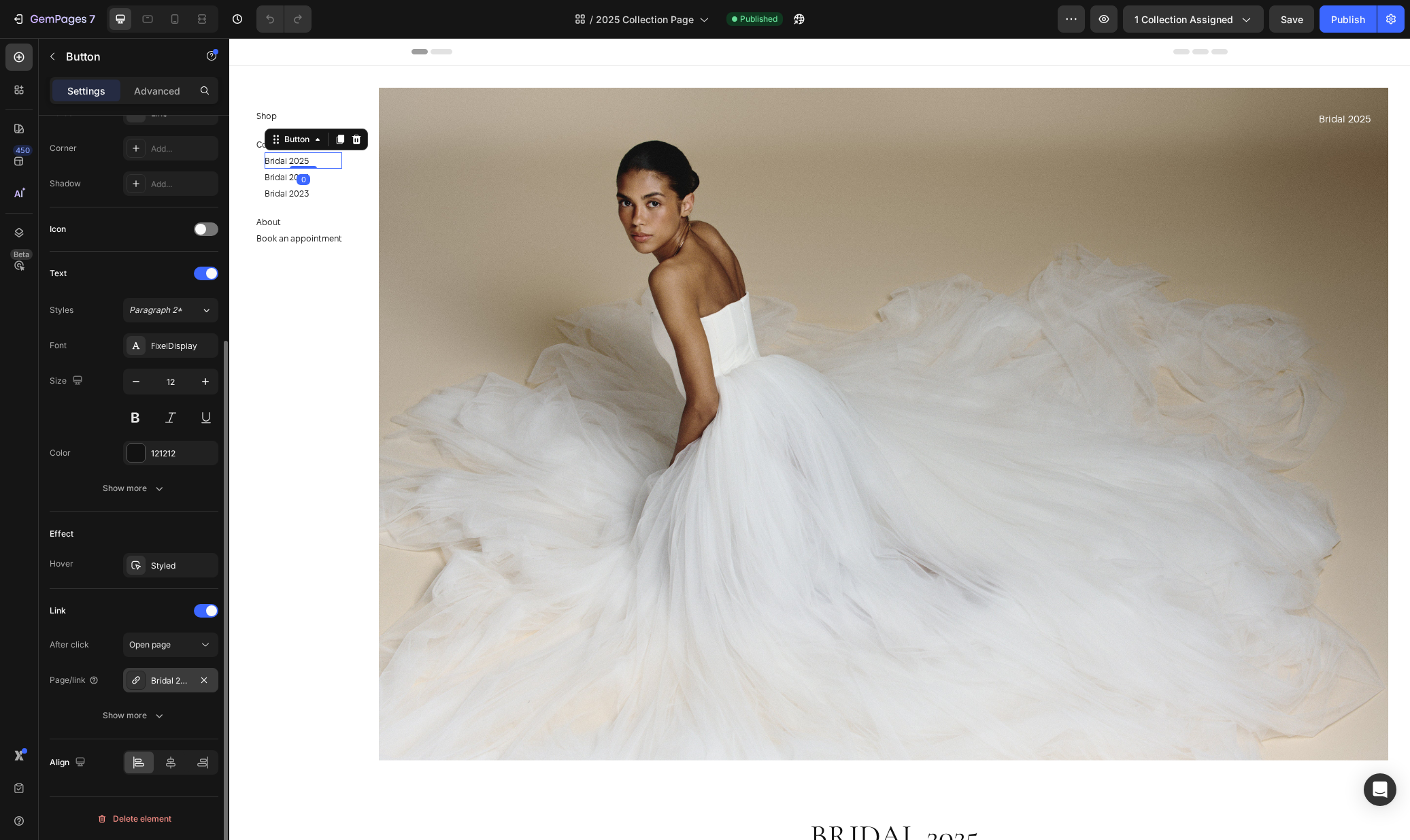
click at [163, 676] on div "Bridal 2025" at bounding box center [171, 680] width 39 height 13
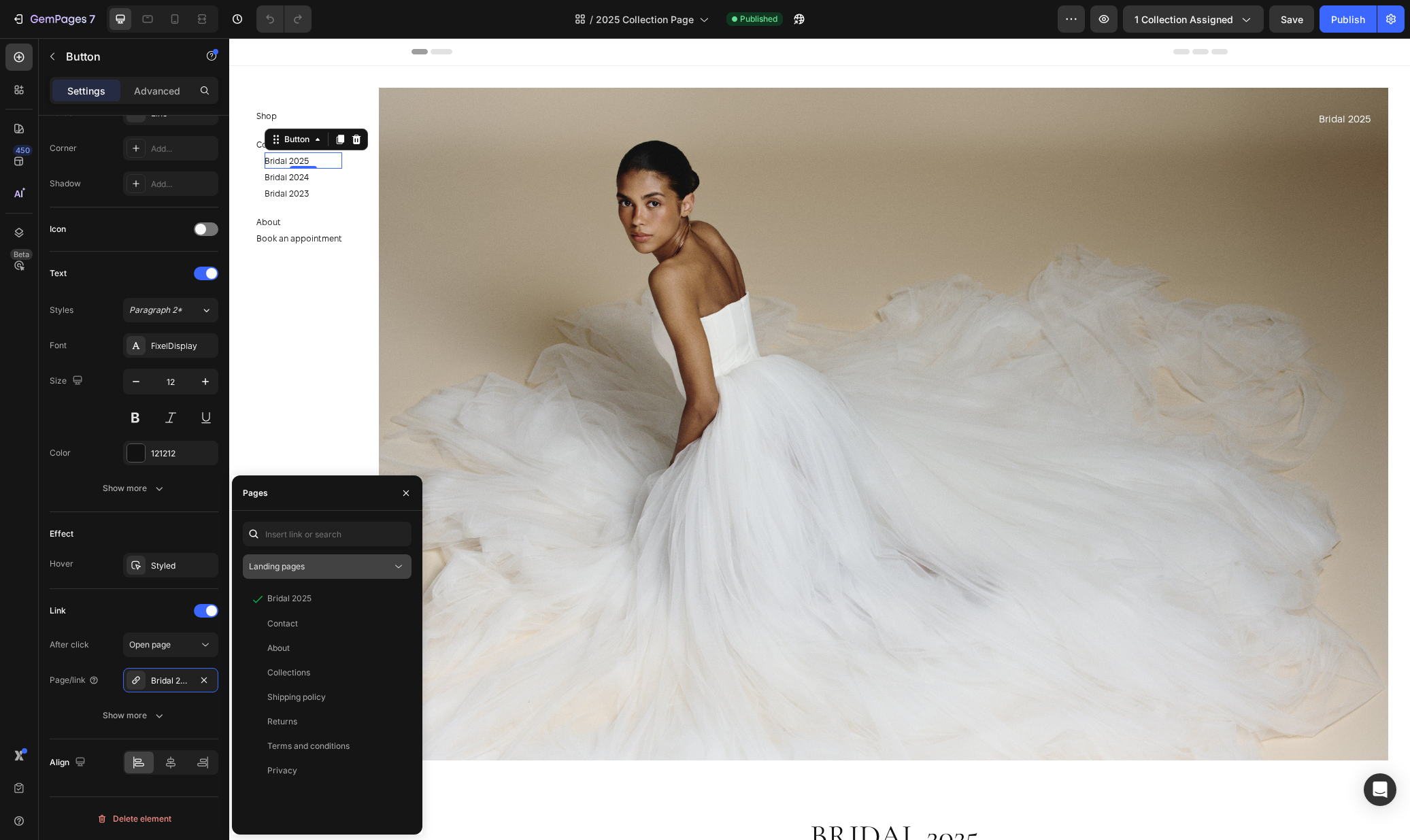
click at [307, 565] on div "Landing pages" at bounding box center [320, 566] width 142 height 13
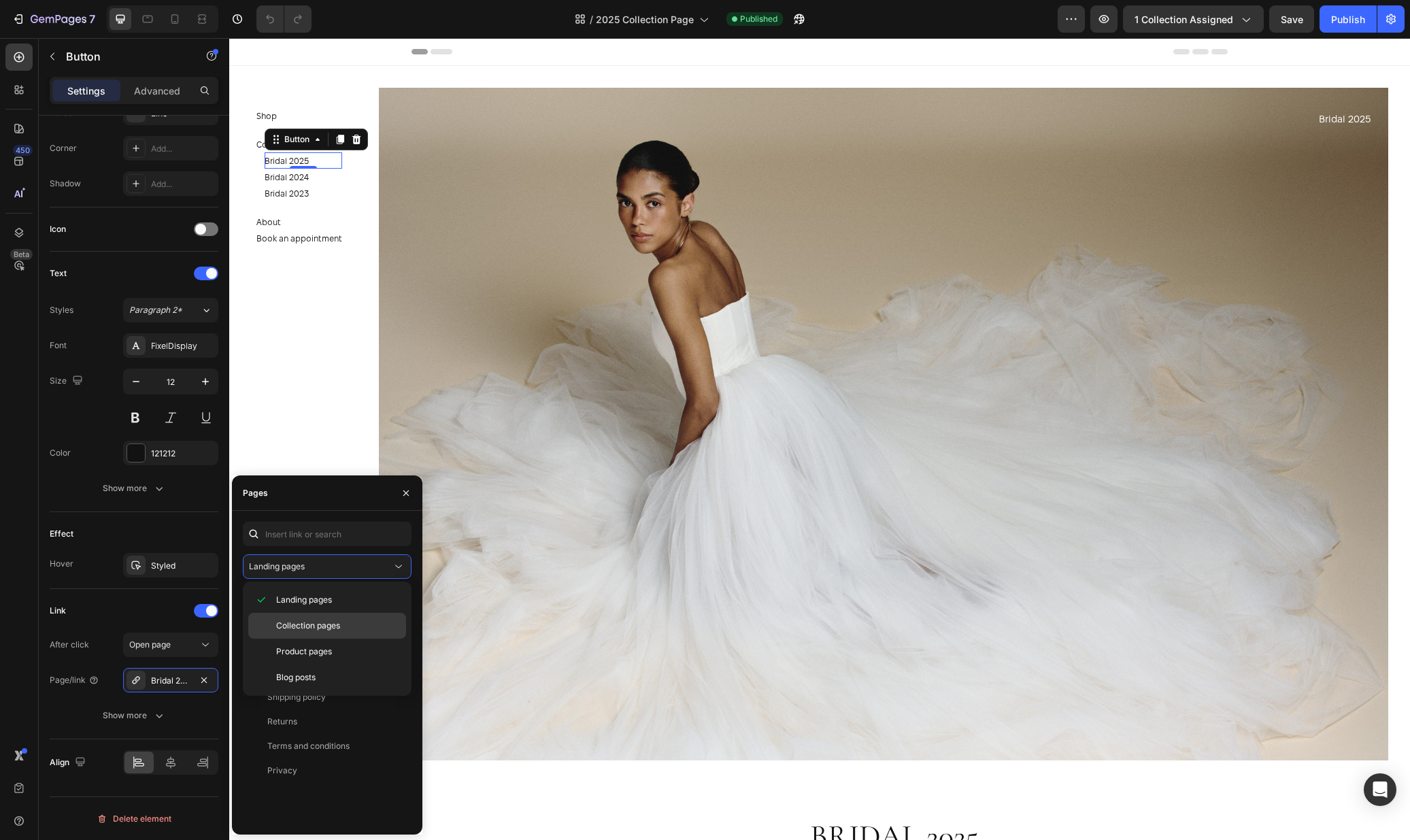
click at [311, 625] on span "Collection pages" at bounding box center [308, 625] width 64 height 13
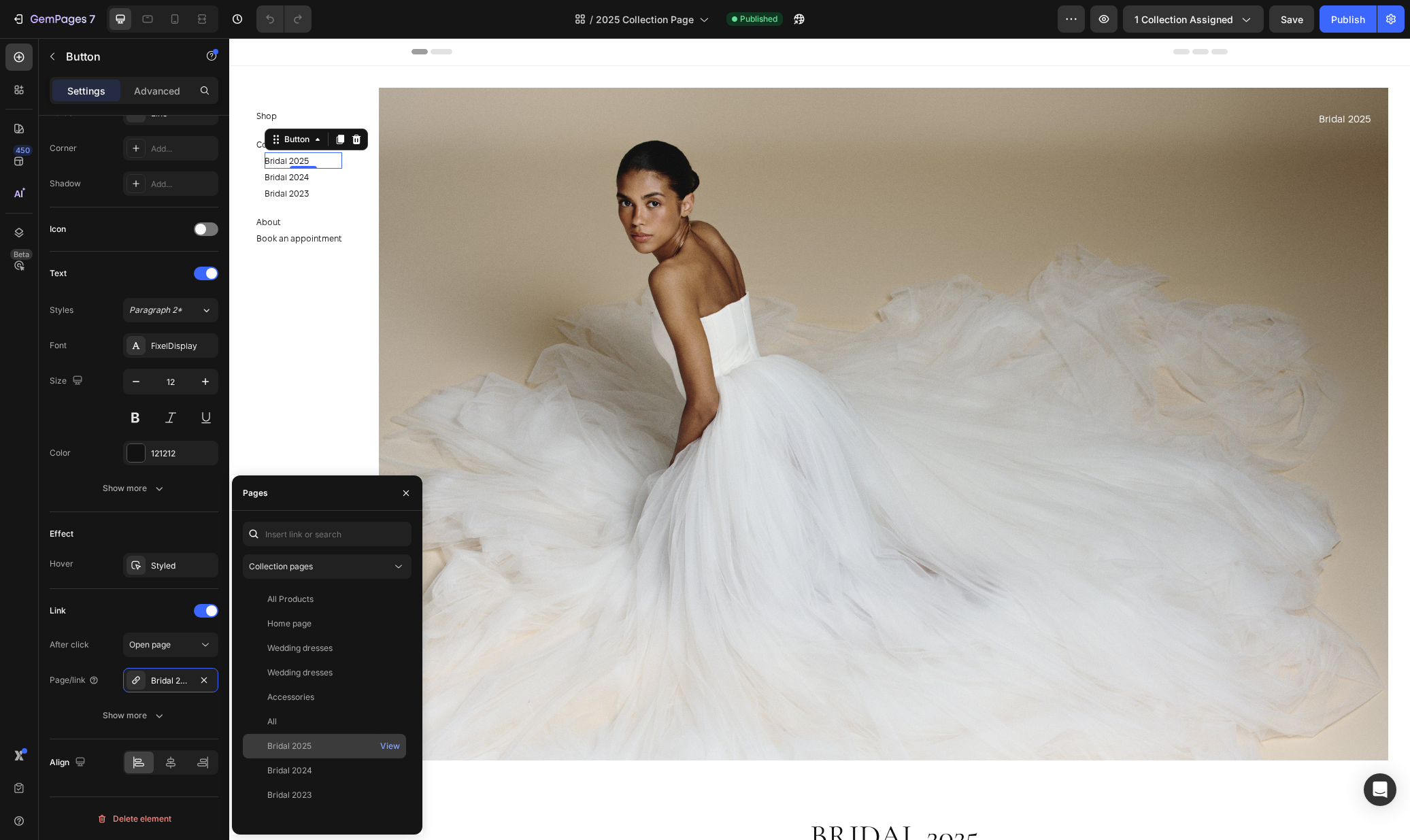
click at [310, 749] on div "Bridal 2025" at bounding box center [289, 745] width 44 height 13
click at [480, 53] on div "Header" at bounding box center [820, 52] width 816 height 27
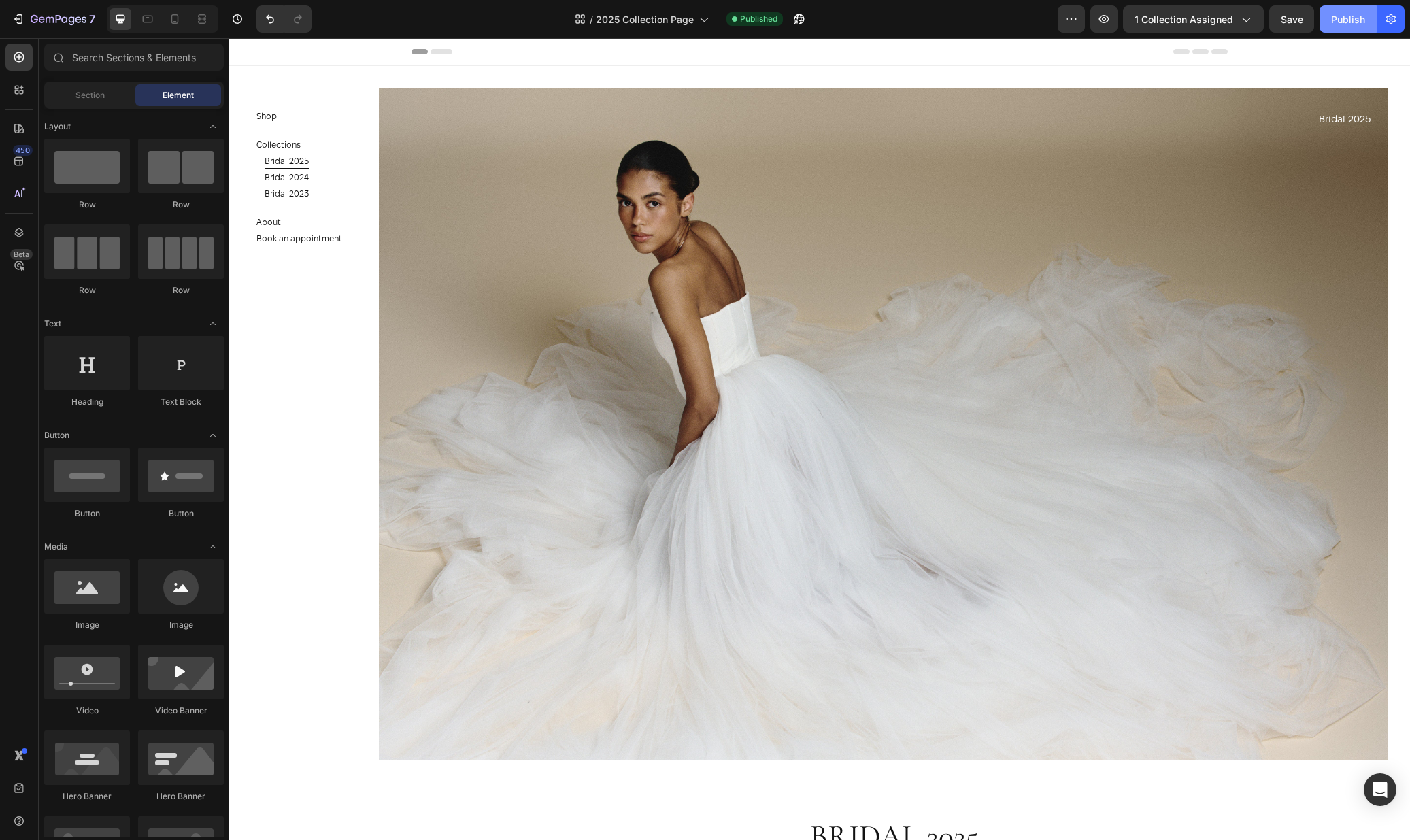
click at [1319, 19] on button "Publish" at bounding box center [1348, 20] width 58 height 27
click at [665, 20] on span "2025 Collection Page" at bounding box center [645, 20] width 98 height 15
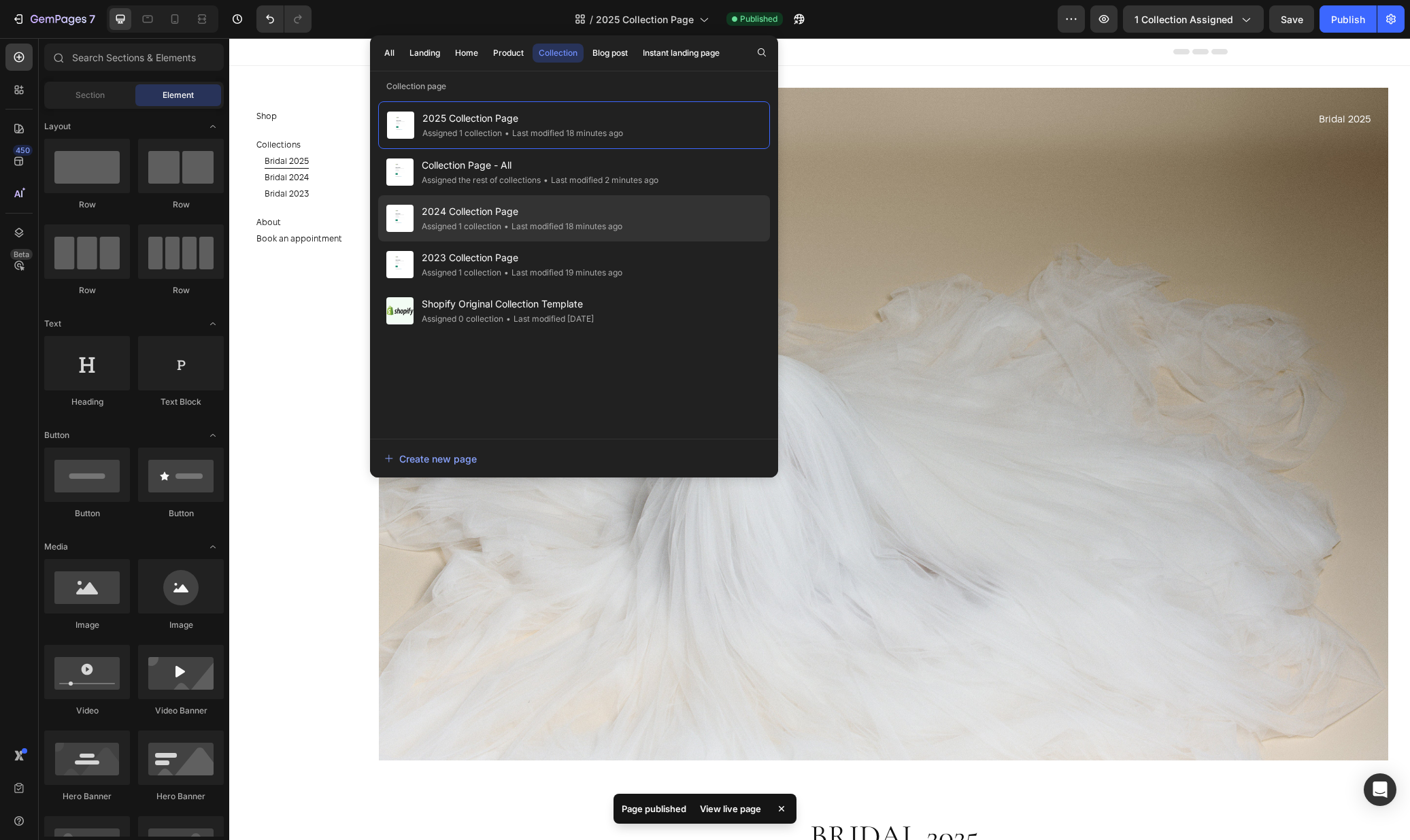
click at [538, 220] on div "• Last modified 18 minutes ago" at bounding box center [562, 226] width 121 height 14
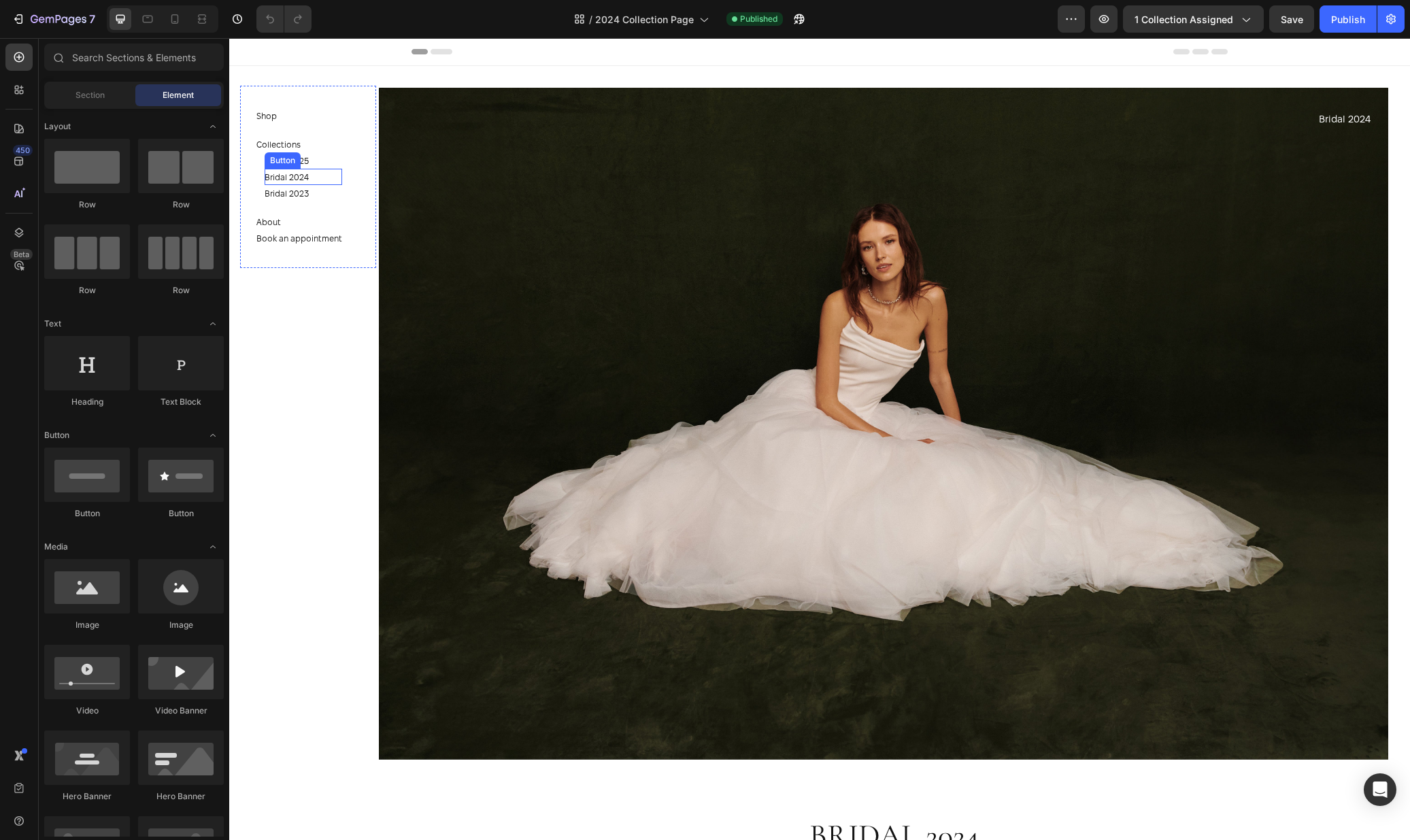
click at [320, 172] on div "Bridal 2024 Button" at bounding box center [302, 177] width 77 height 17
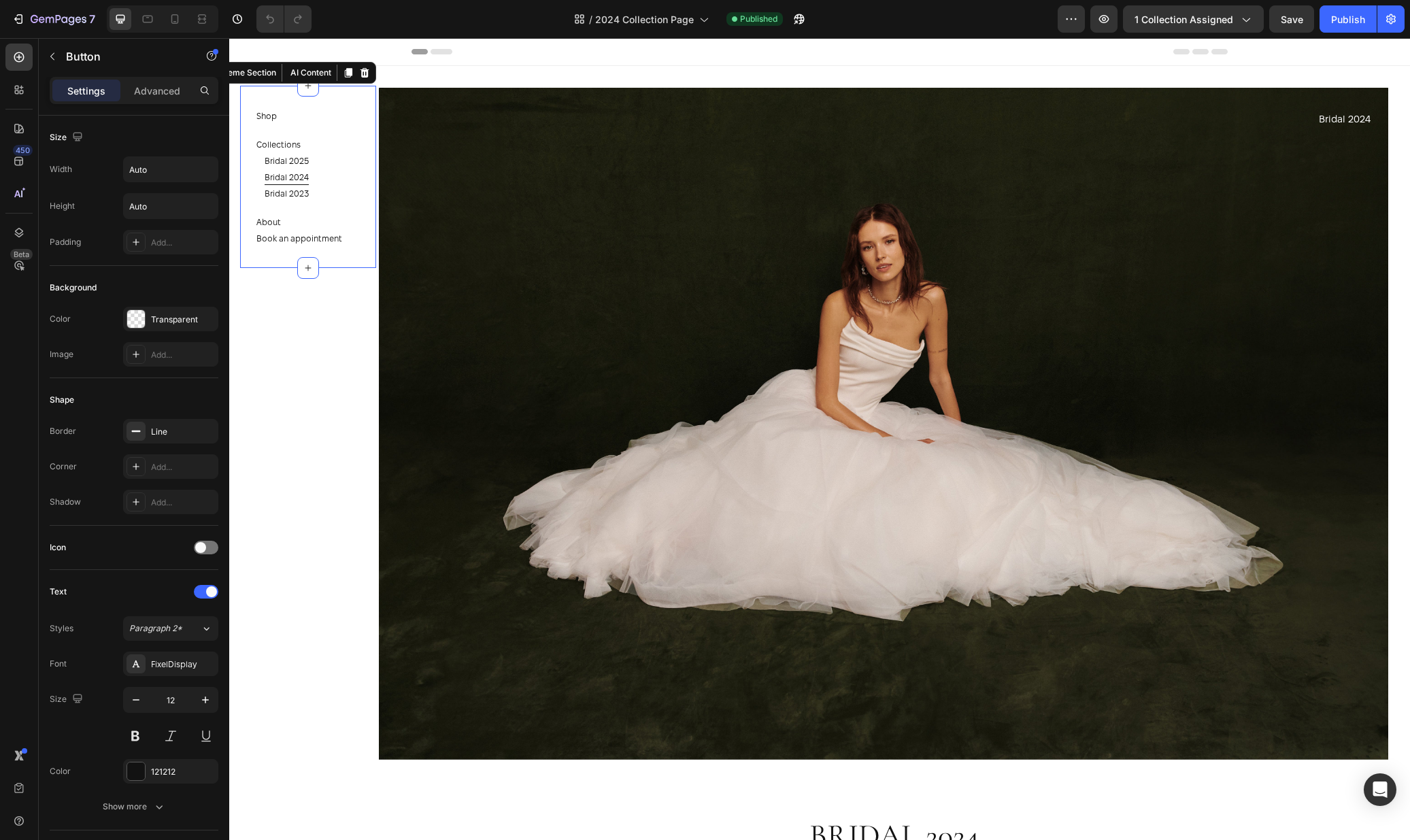
click at [353, 122] on div "Shop Button Collections Button Bridal 2025 Button Bridal 2024 Button Bridal 202…" at bounding box center [307, 177] width 136 height 182
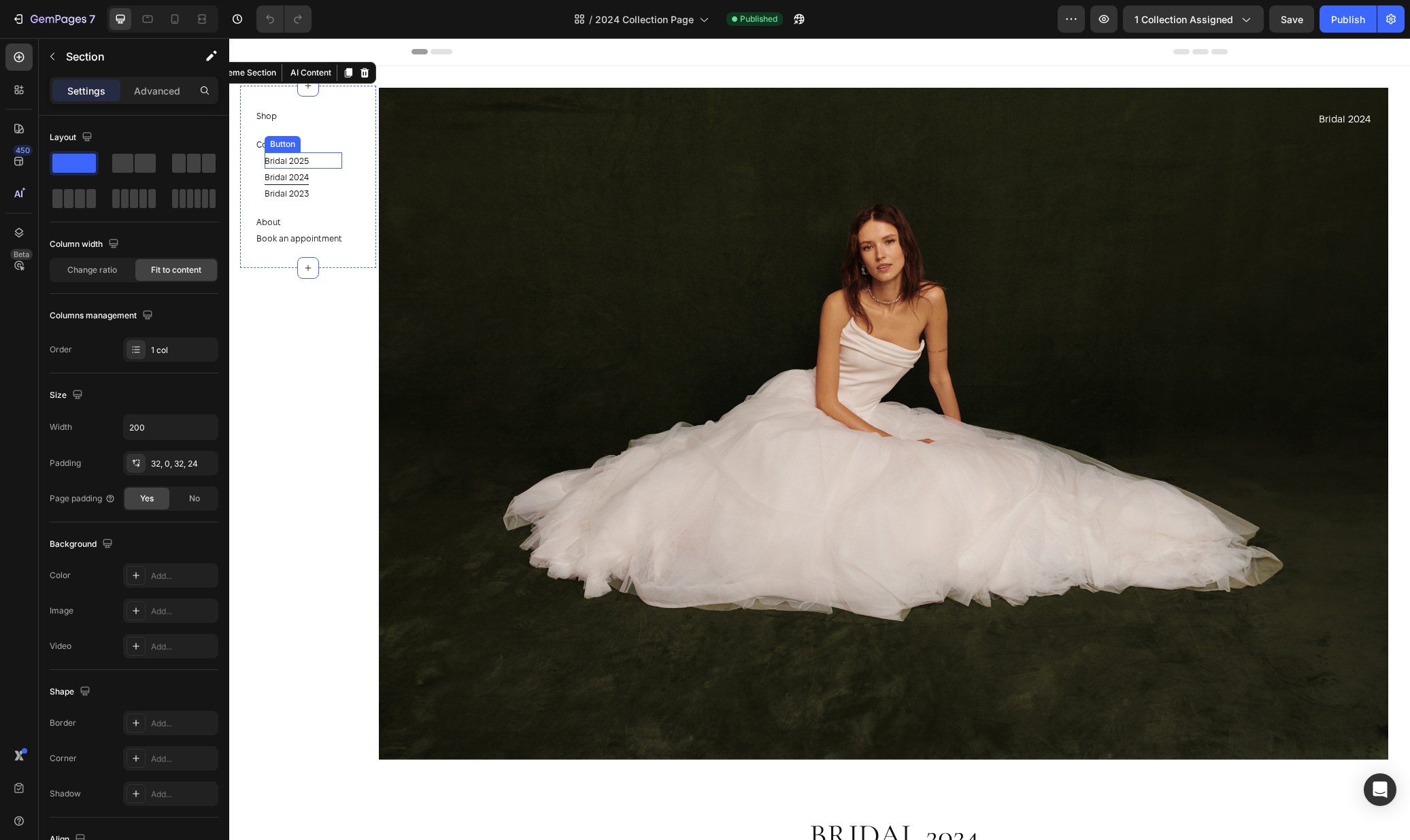
click at [315, 154] on div "Bridal 2025 Button" at bounding box center [302, 160] width 77 height 17
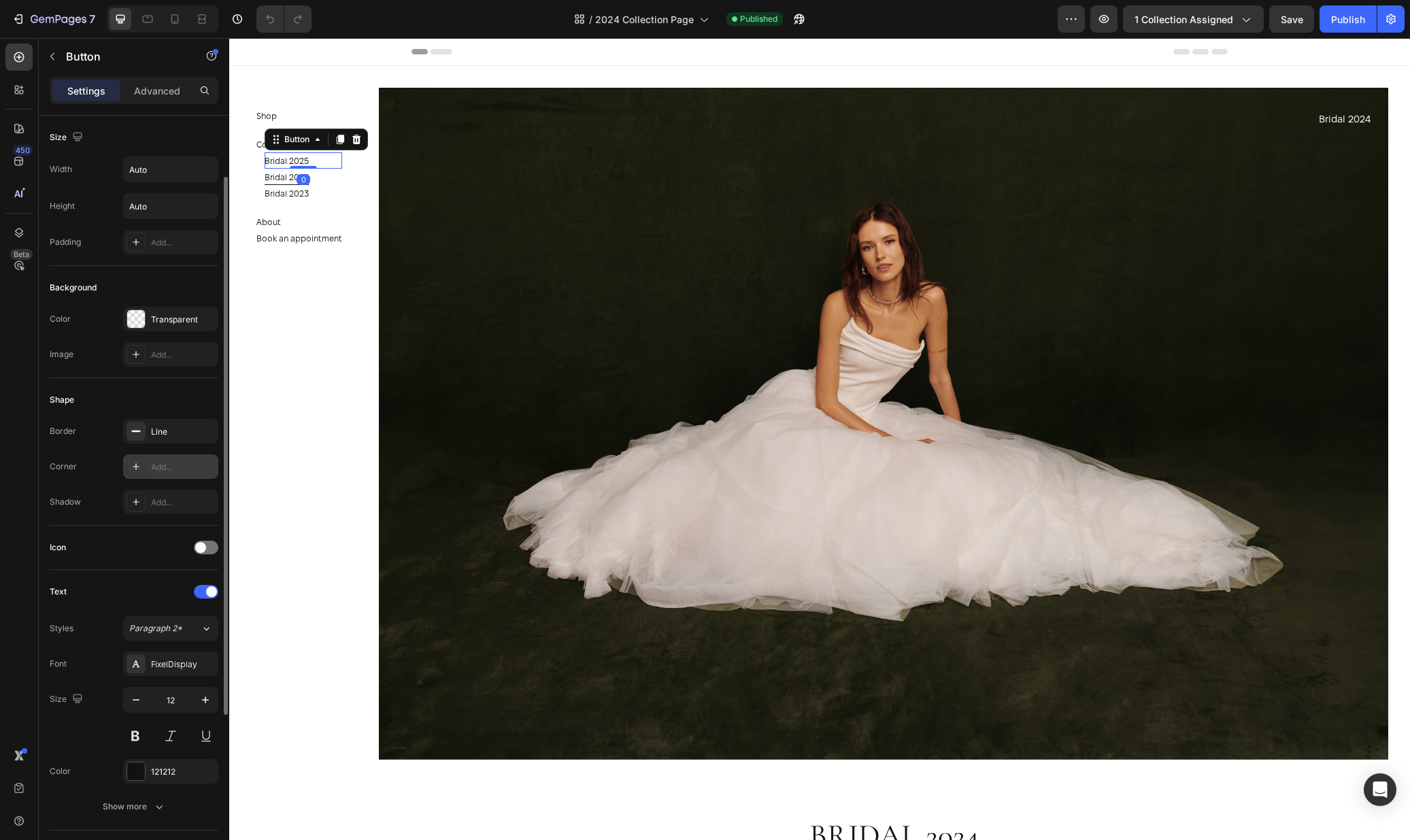
scroll to position [318, 0]
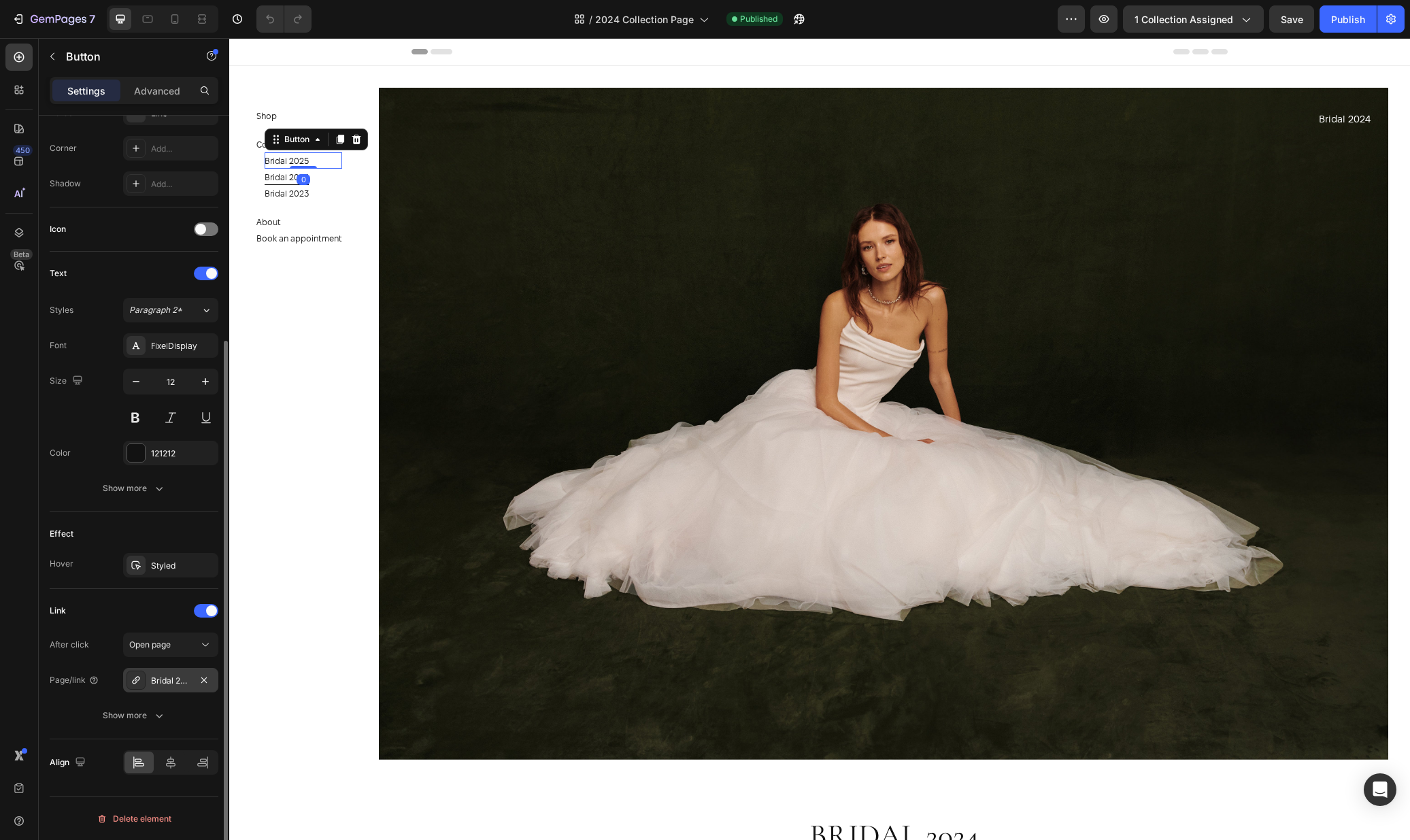
click at [162, 691] on div "Bridal 2025" at bounding box center [171, 680] width 96 height 24
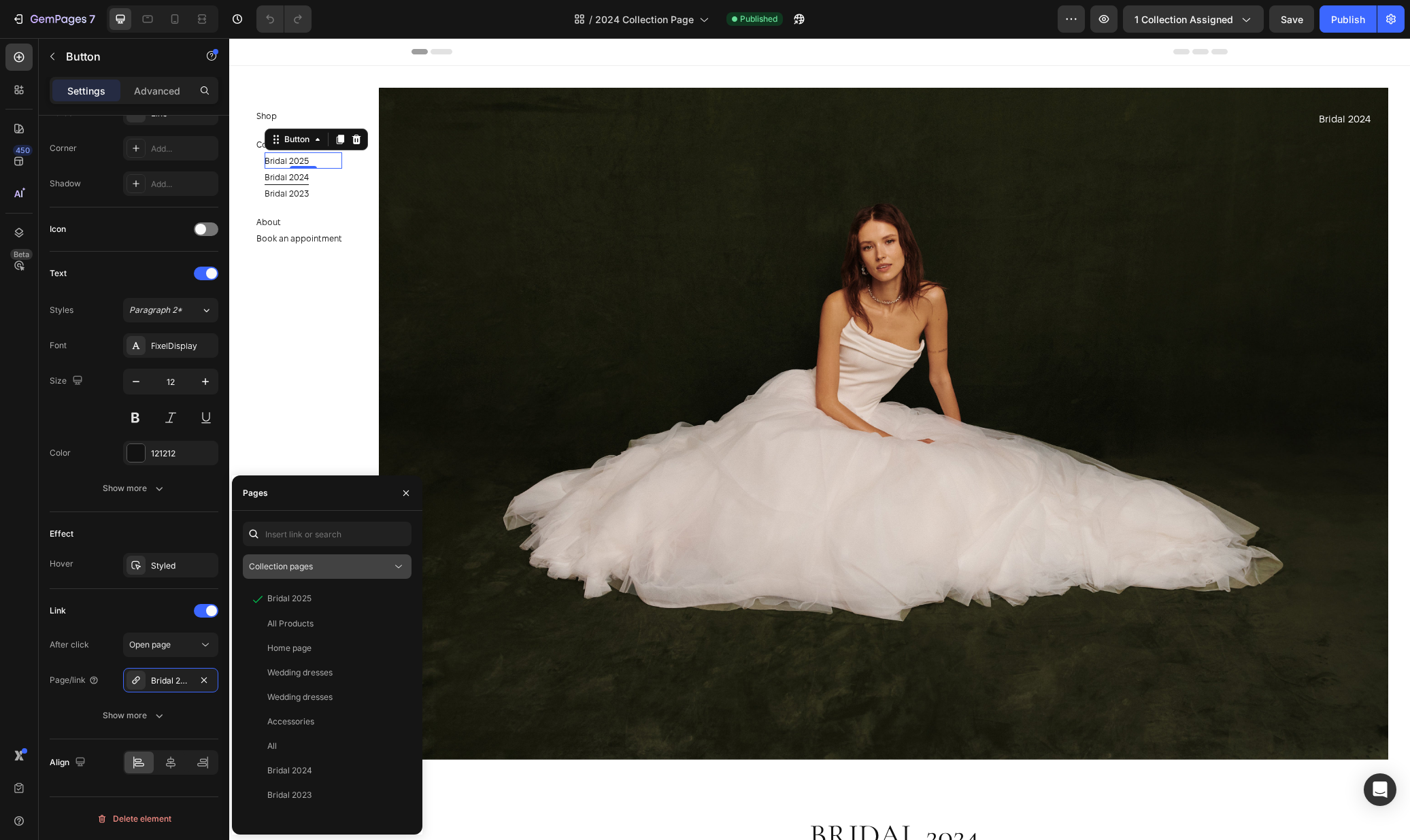
click at [349, 572] on div "Collection pages" at bounding box center [320, 566] width 142 height 13
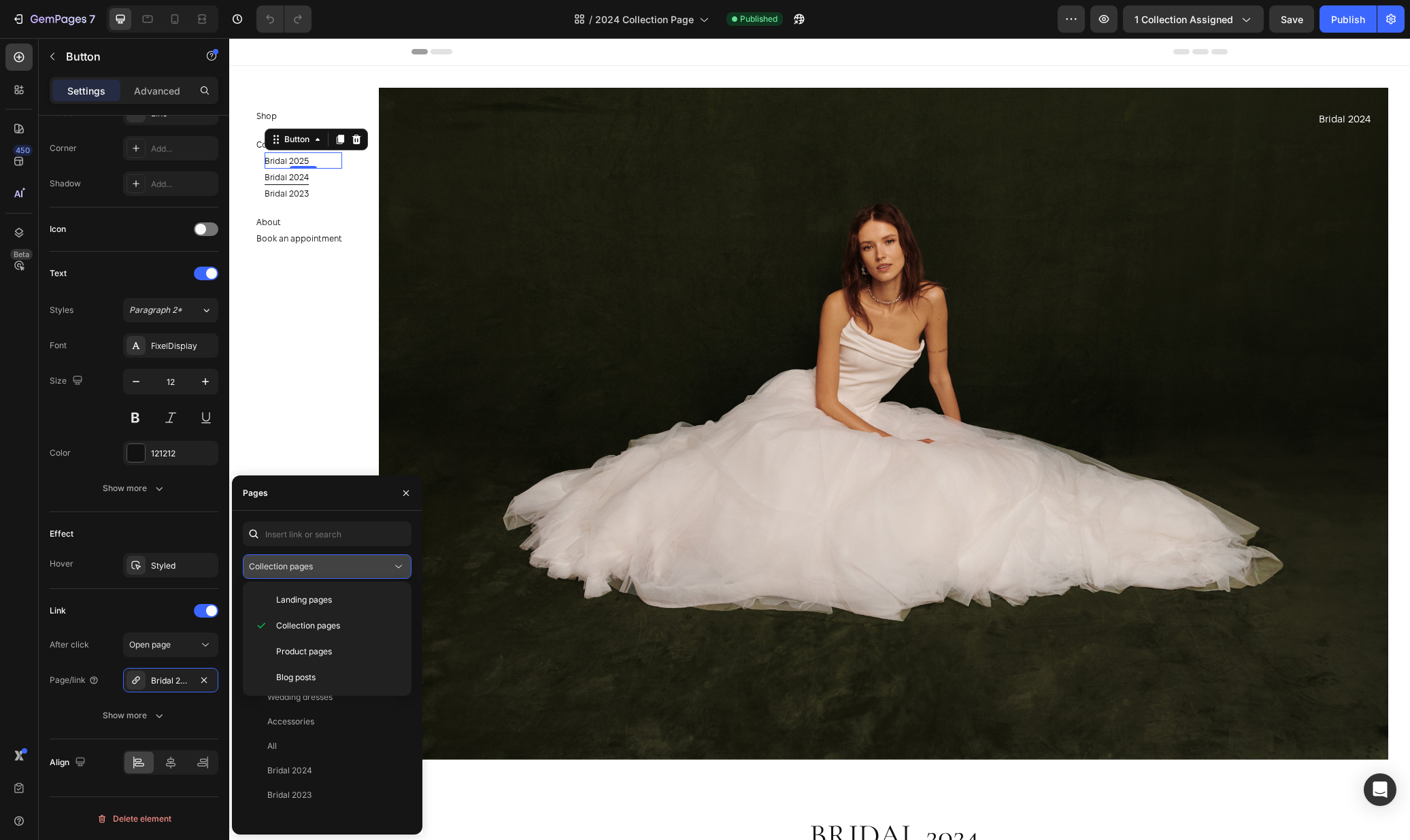
click at [349, 572] on div "Collection pages" at bounding box center [320, 566] width 142 height 13
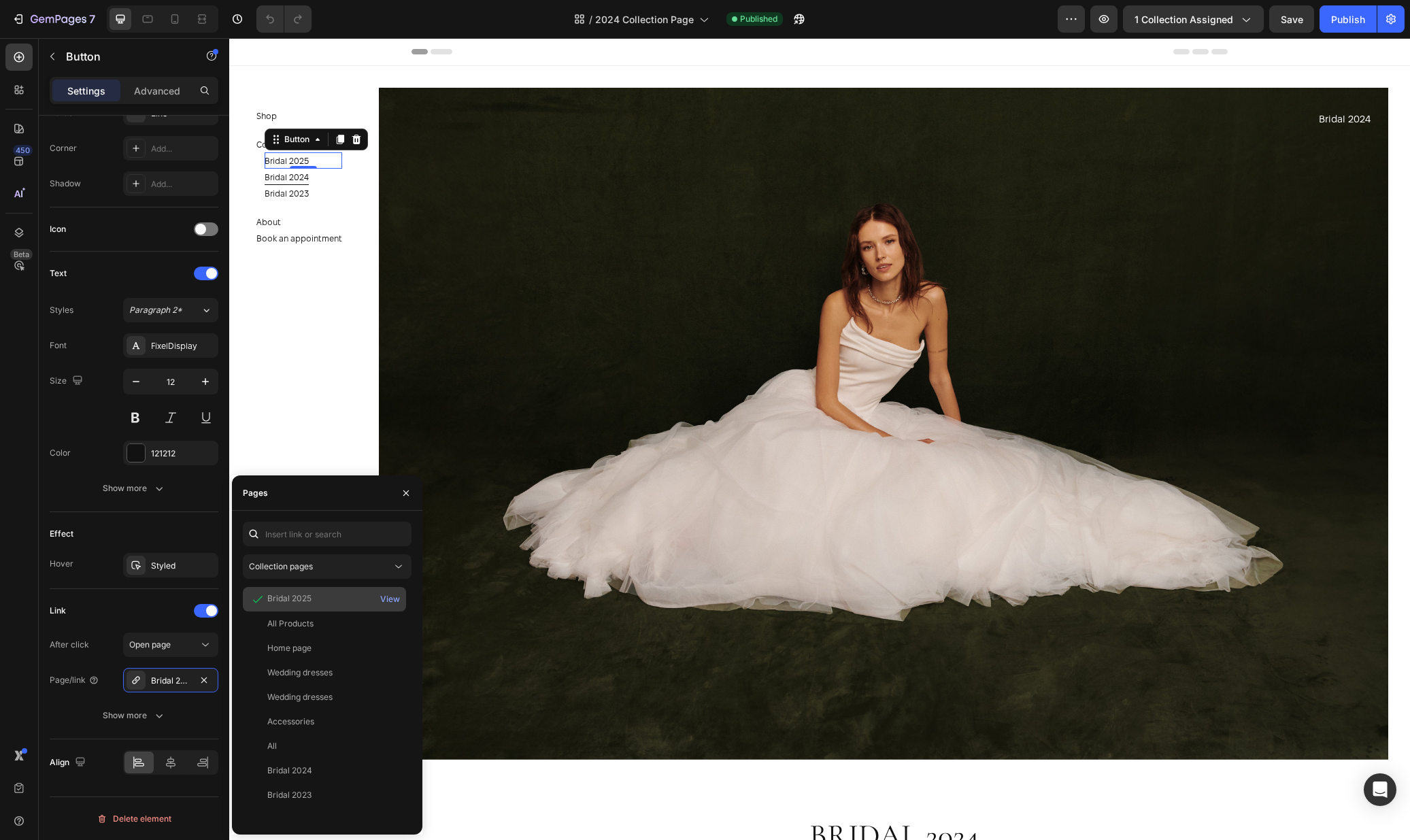
click at [324, 600] on div "Bridal 2025" at bounding box center [324, 599] width 152 height 14
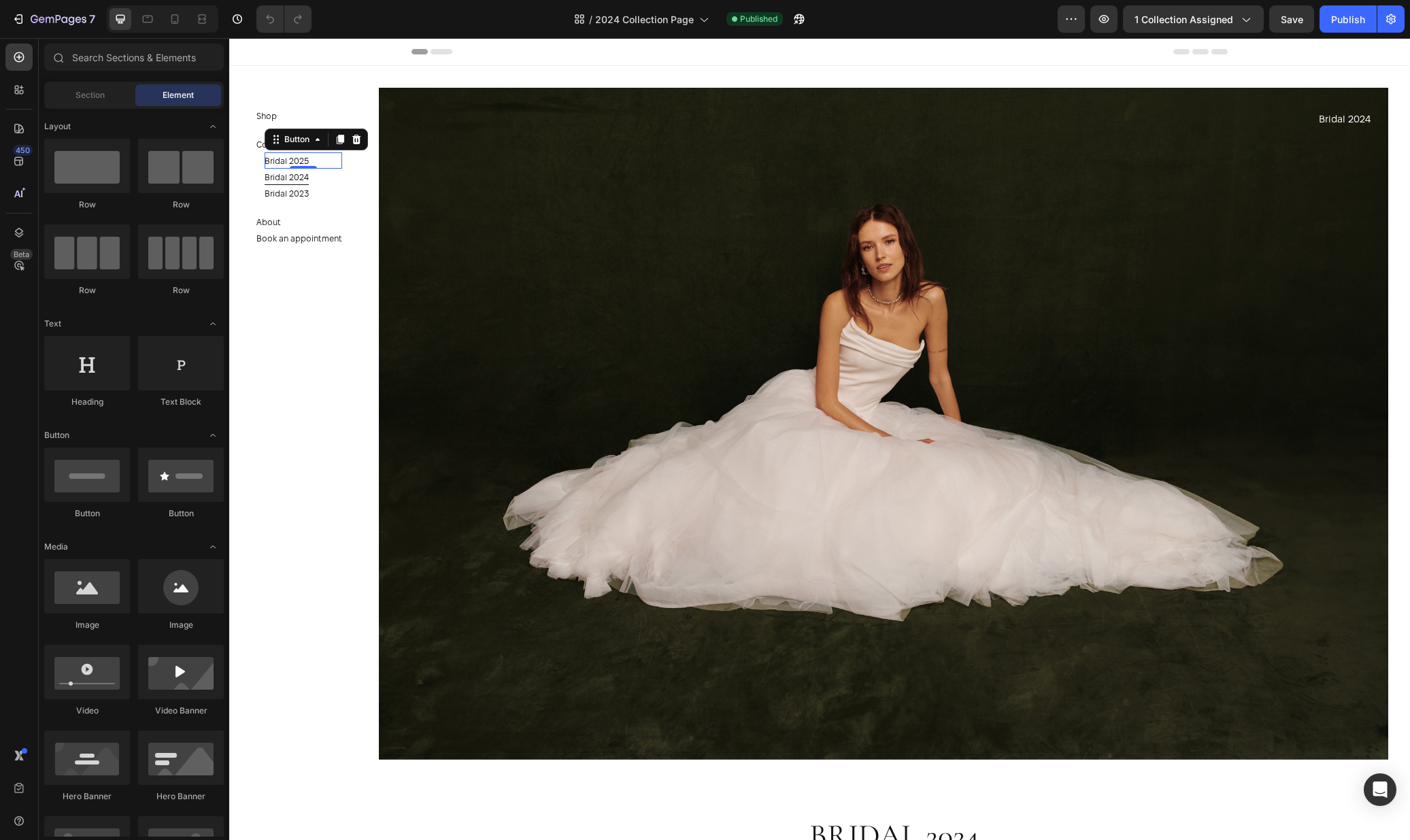
click at [292, 379] on section "Shop Button Collections Button Bridal 2025 Button 0 Bridal 2024 Button Bridal 2…" at bounding box center [308, 439] width 158 height 802
click at [1363, 16] on div "Publish" at bounding box center [1348, 20] width 34 height 15
click at [306, 200] on p "Bridal 2023" at bounding box center [286, 193] width 44 height 15
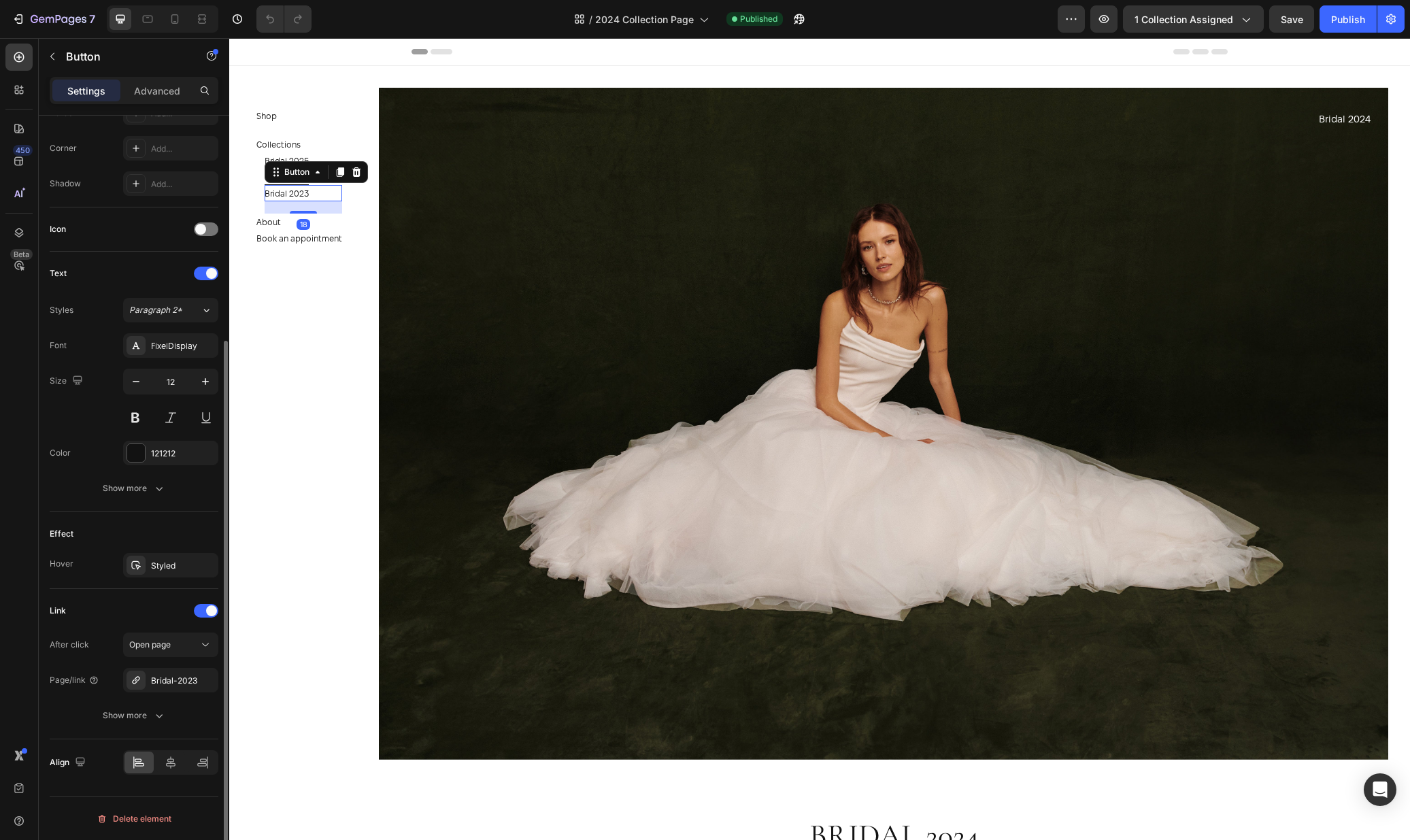
click at [182, 693] on div "After click Open page Page/link Bridal-2023 Show more" at bounding box center [134, 680] width 169 height 96
click at [179, 684] on div "Bridal-2023" at bounding box center [171, 680] width 39 height 13
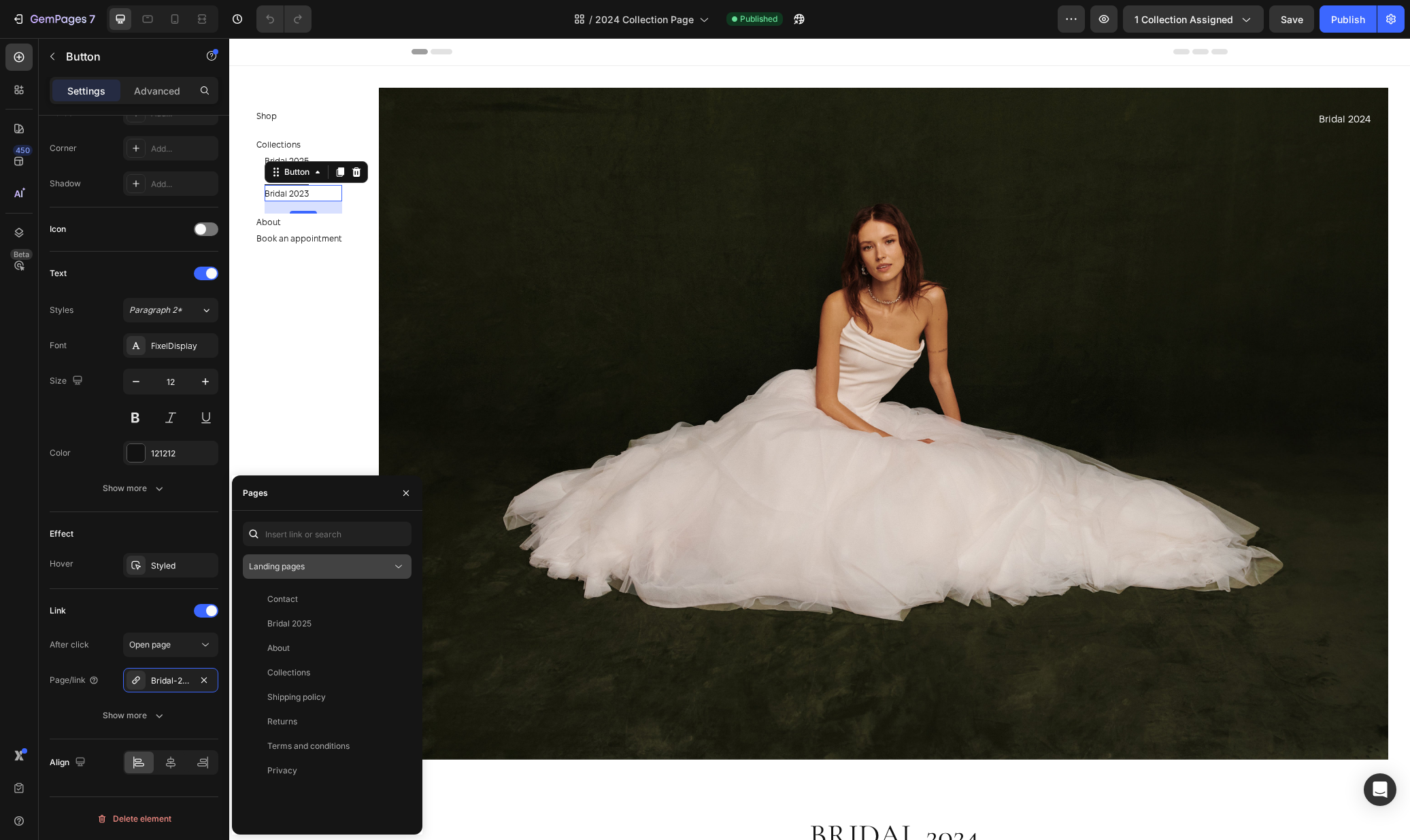
click at [308, 569] on div "Landing pages" at bounding box center [320, 566] width 142 height 13
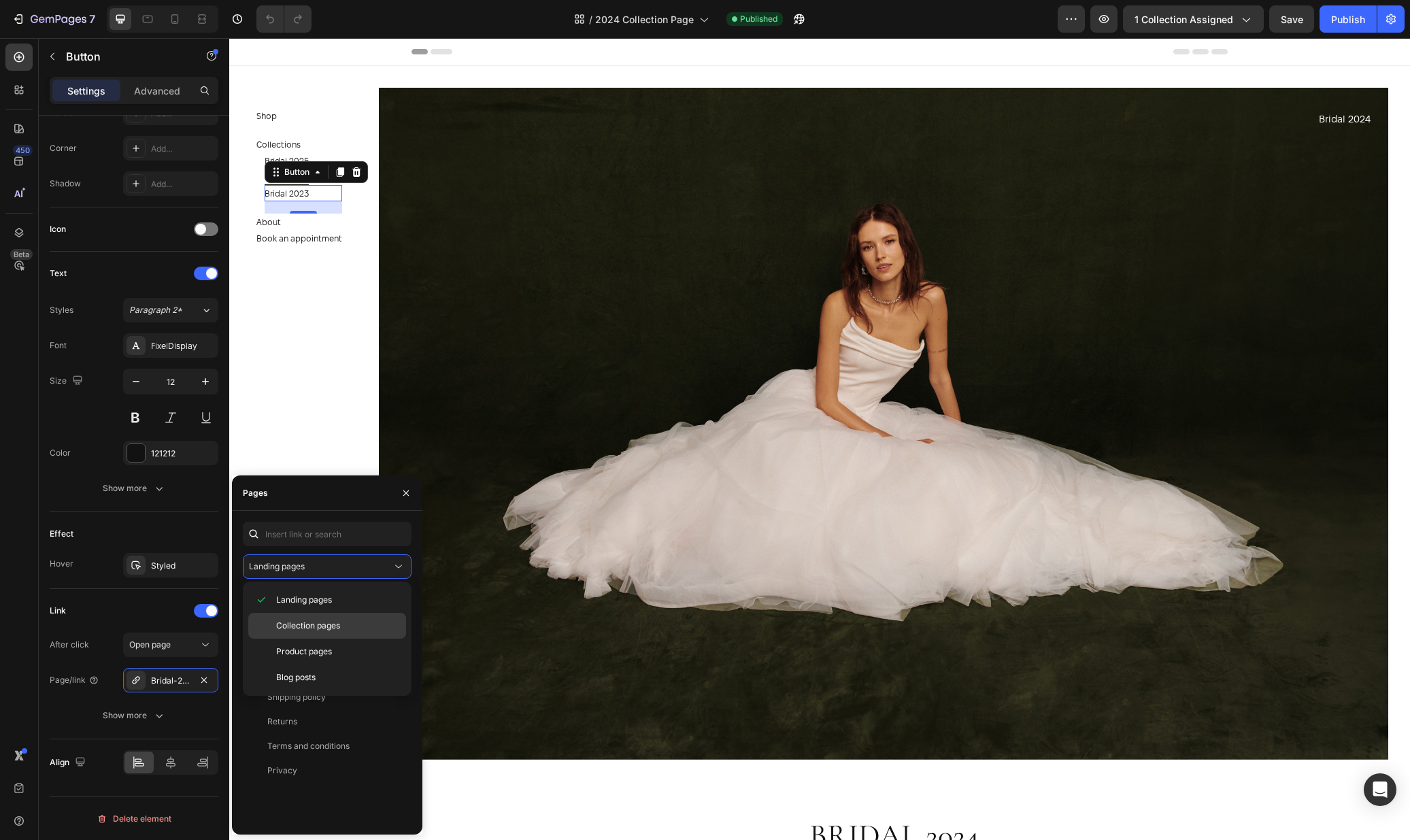
click at [324, 630] on span "Collection pages" at bounding box center [308, 625] width 64 height 13
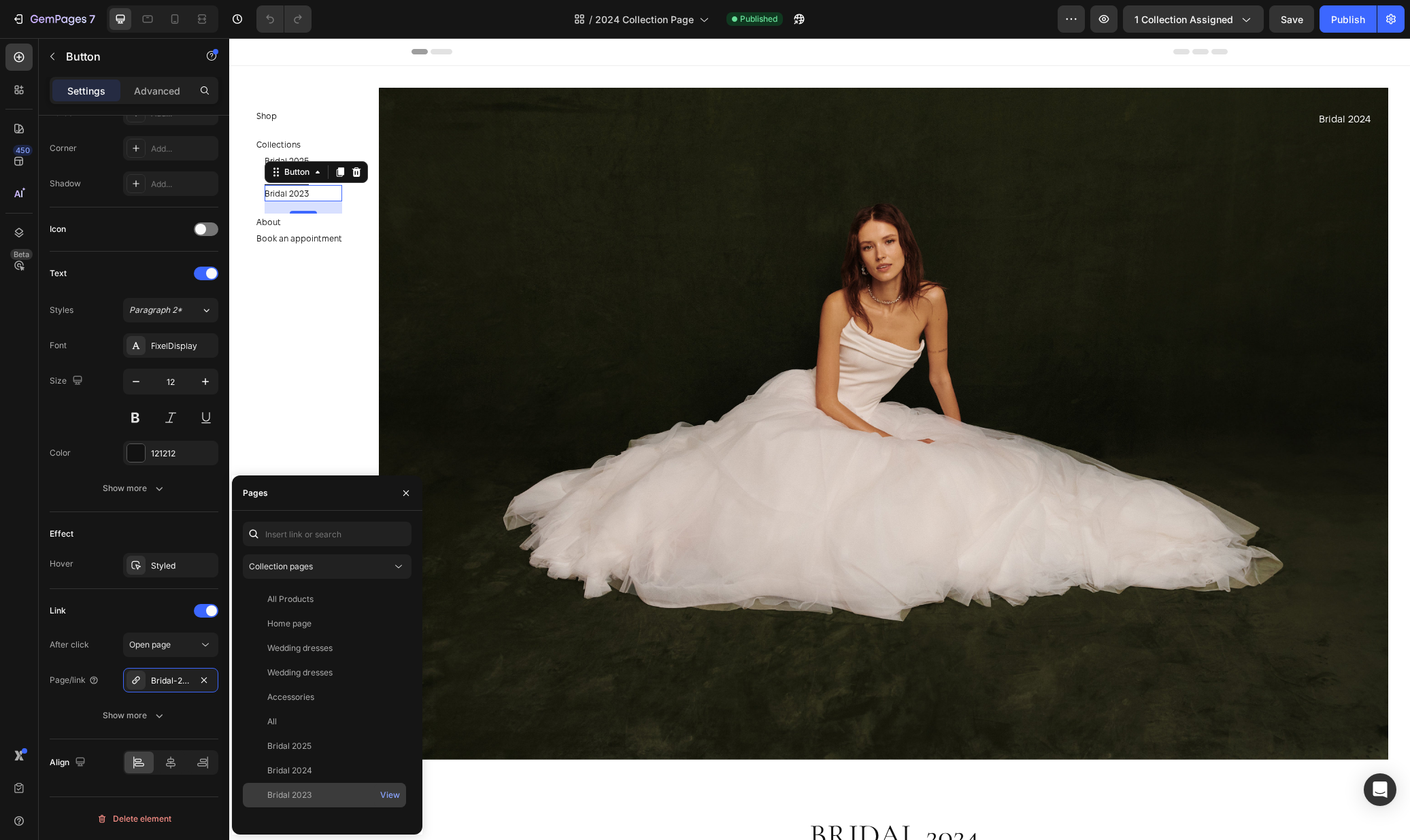
click at [307, 805] on div "Bridal 2023 View" at bounding box center [324, 794] width 163 height 24
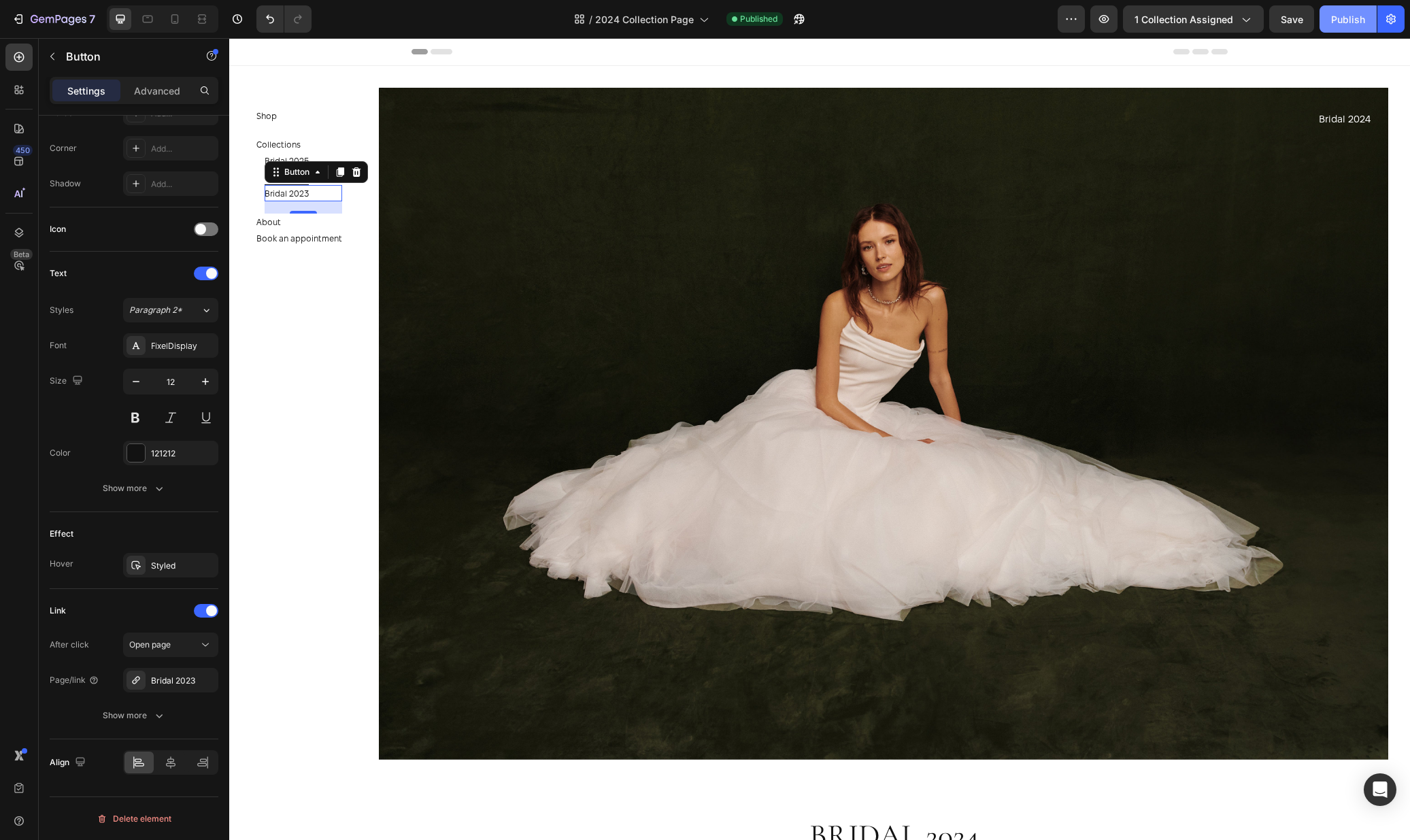
click at [1350, 13] on div "Publish" at bounding box center [1348, 20] width 34 height 15
click at [823, 21] on div "/ 2024 Collection Page Published" at bounding box center [690, 20] width 736 height 27
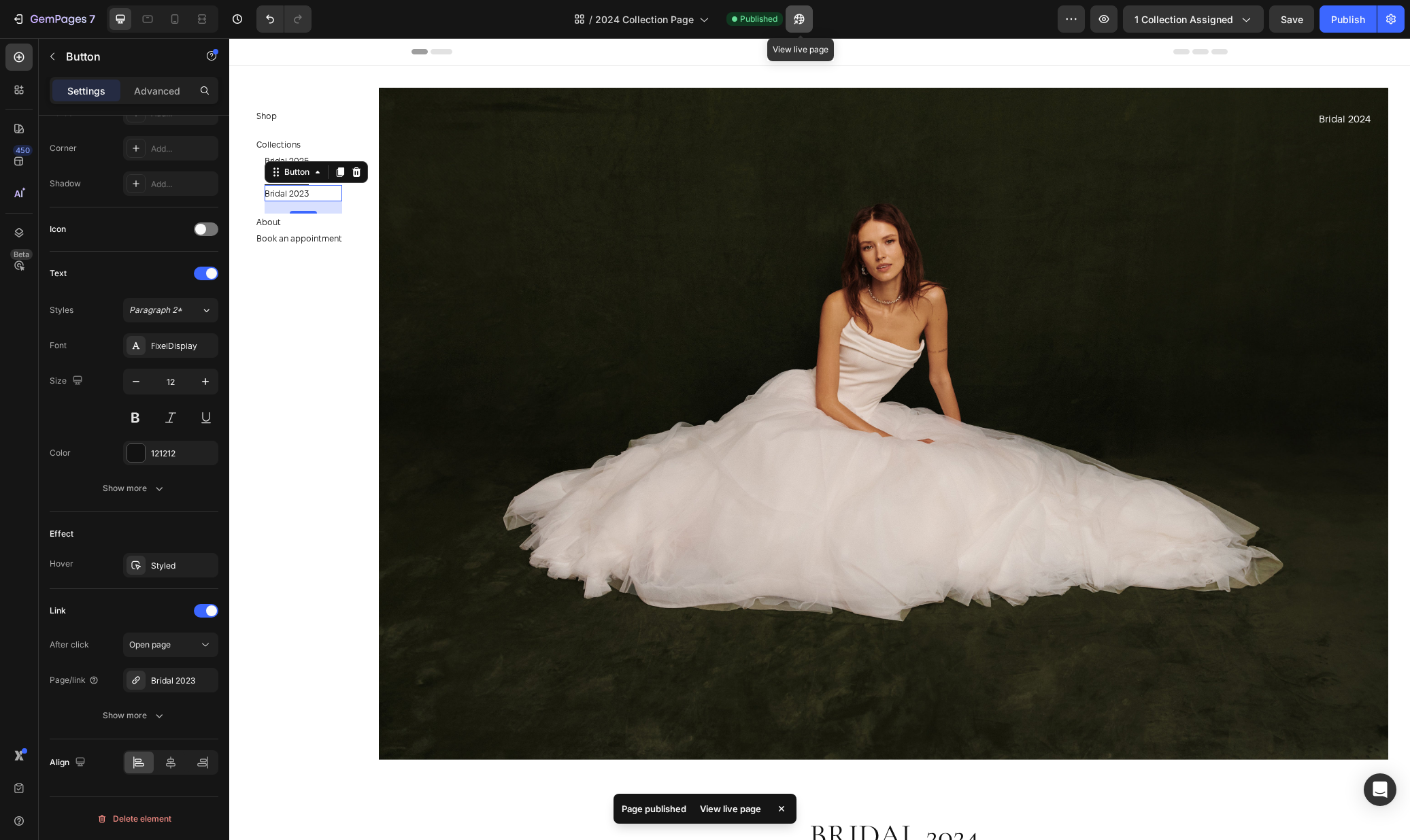
click at [812, 20] on button "button" at bounding box center [799, 20] width 27 height 27
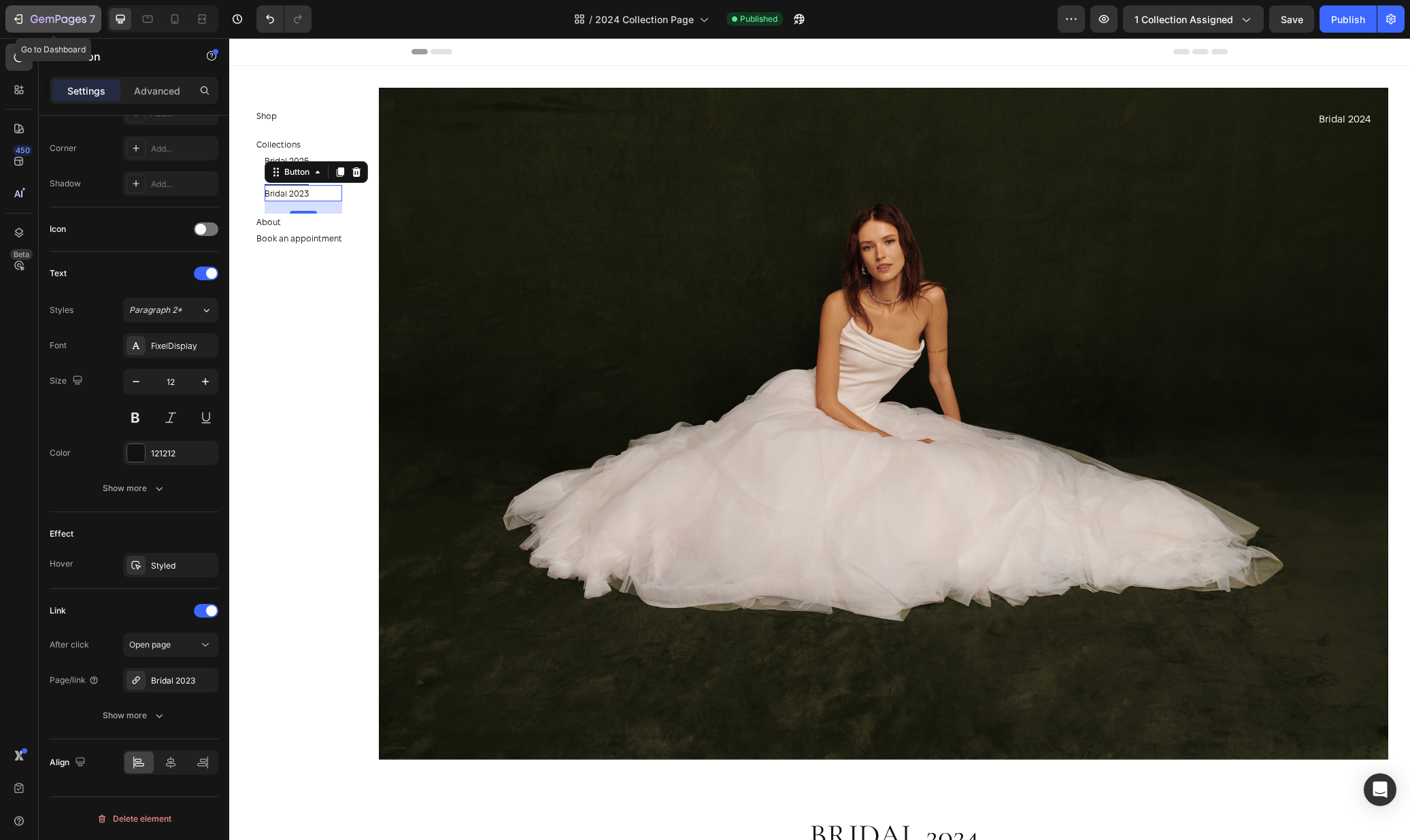
click at [42, 13] on div "7" at bounding box center [62, 19] width 64 height 17
